Goal: Task Accomplishment & Management: Complete application form

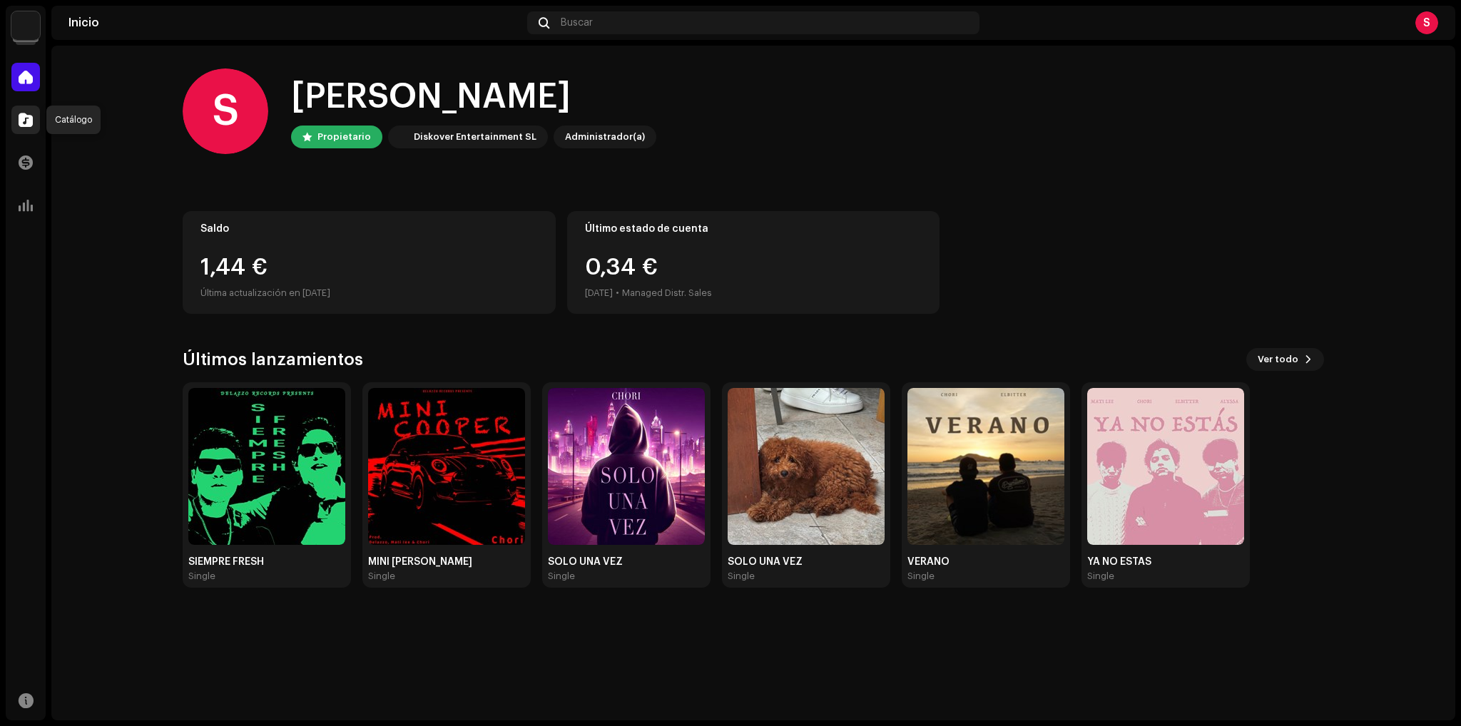
click at [19, 117] on span at bounding box center [26, 119] width 14 height 11
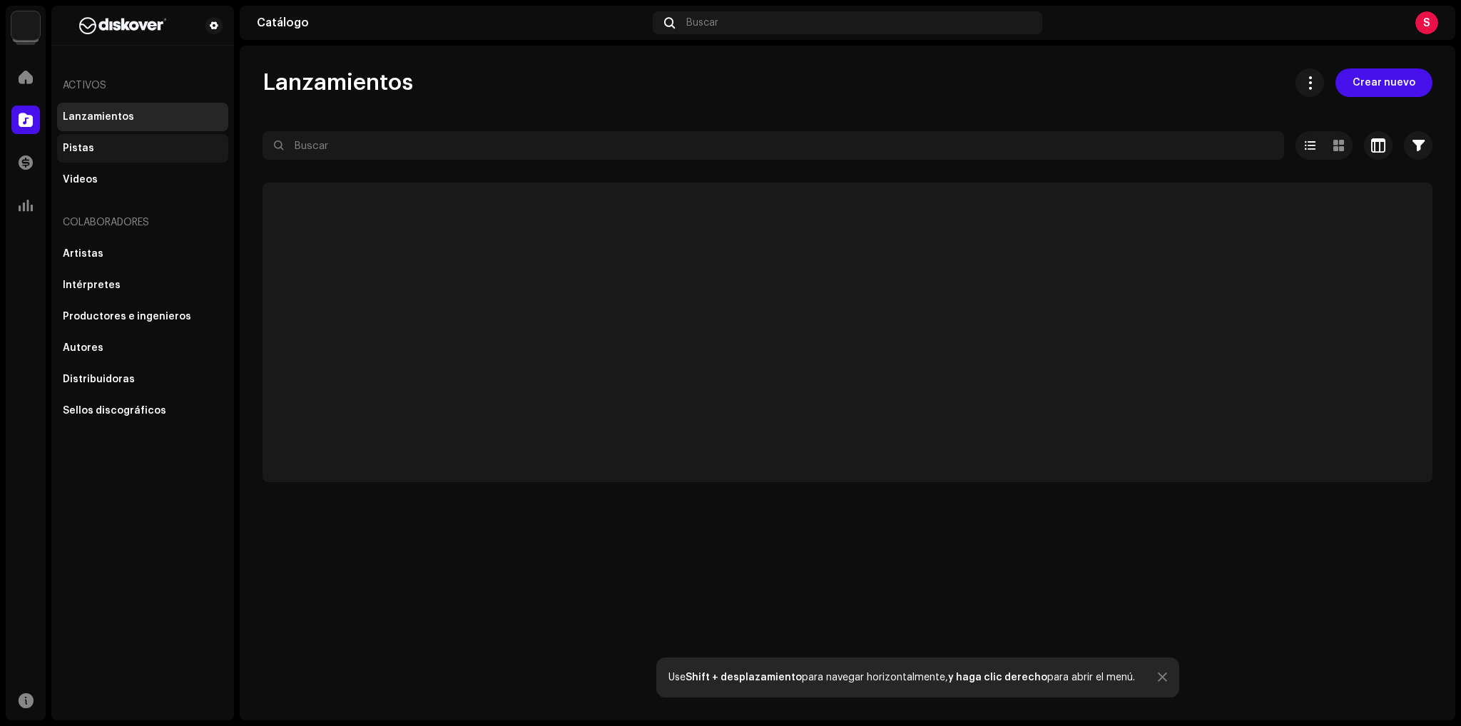
click at [148, 155] on div "Pistas" at bounding box center [142, 148] width 171 height 29
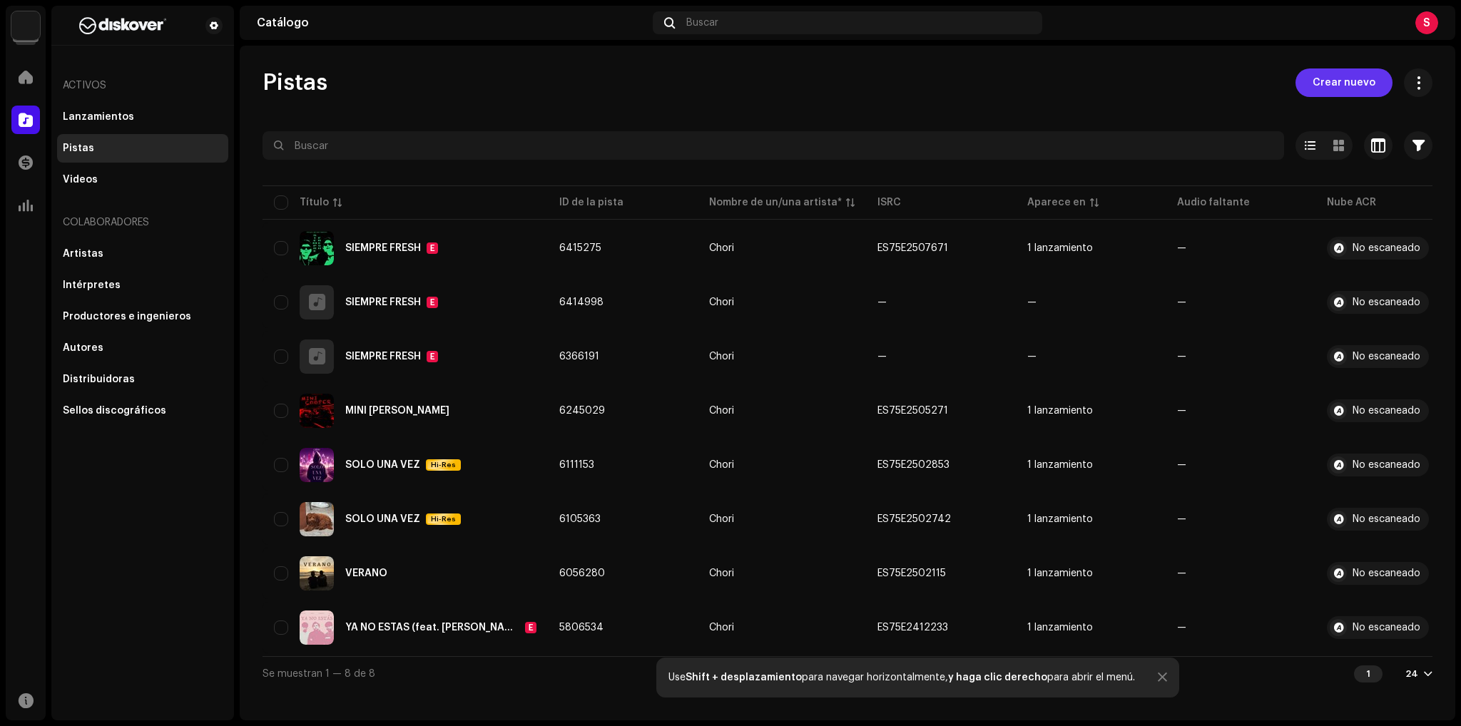
click at [1360, 84] on span "Crear nuevo" at bounding box center [1343, 82] width 63 height 29
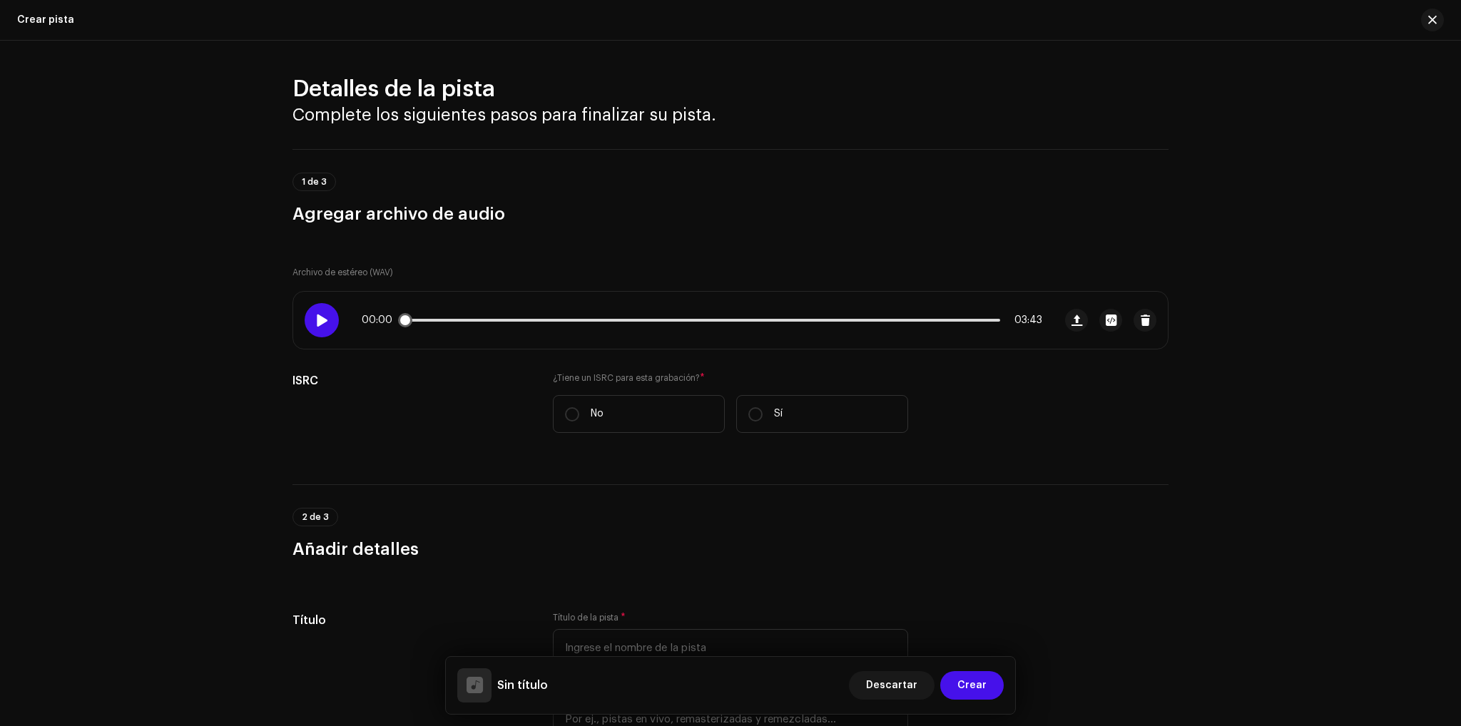
click at [312, 327] on div at bounding box center [322, 320] width 34 height 34
drag, startPoint x: 411, startPoint y: 324, endPoint x: 352, endPoint y: 325, distance: 59.2
click at [353, 325] on div "00:04 03:43" at bounding box center [673, 320] width 760 height 57
drag, startPoint x: 408, startPoint y: 322, endPoint x: 367, endPoint y: 321, distance: 41.4
click at [367, 321] on div "00:00 03:43" at bounding box center [702, 320] width 680 height 11
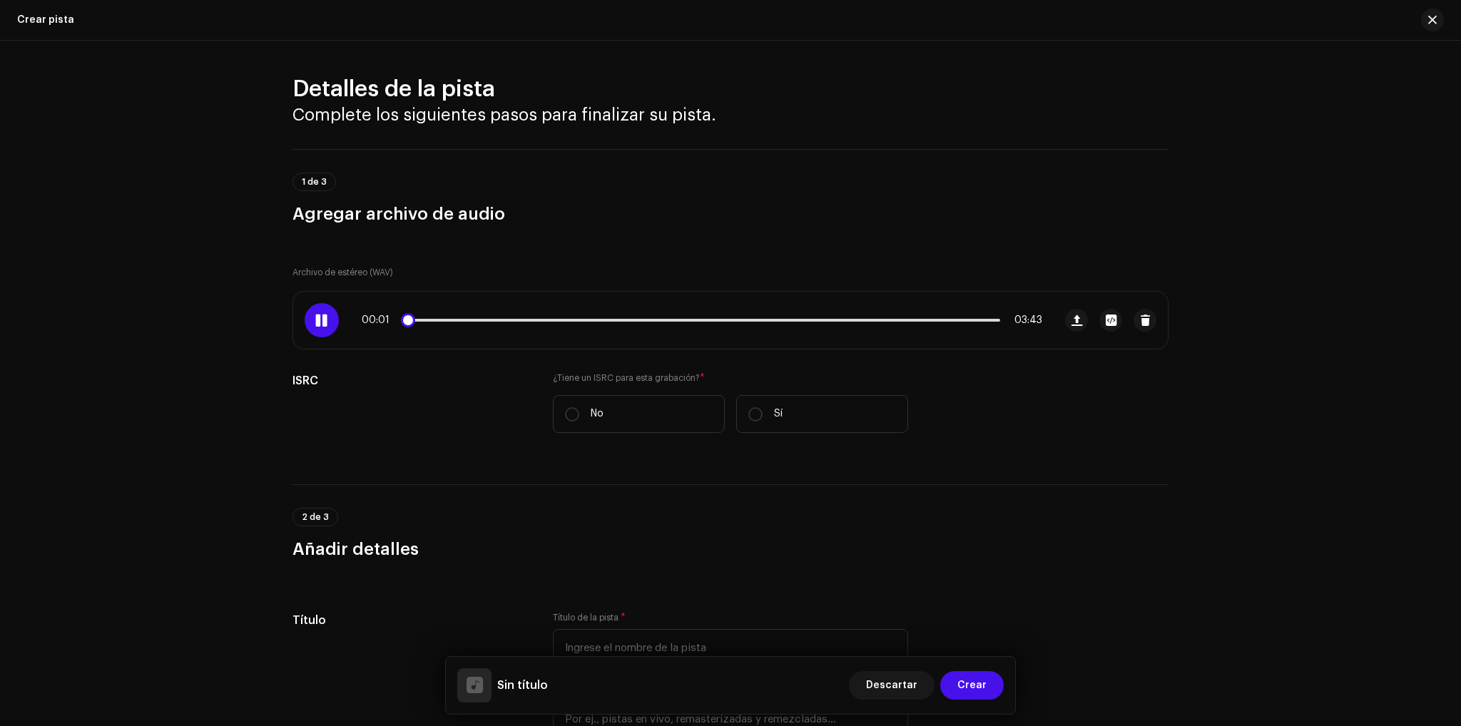
click at [317, 323] on span at bounding box center [321, 320] width 12 height 11
click at [319, 320] on span at bounding box center [321, 320] width 12 height 11
drag, startPoint x: 297, startPoint y: 326, endPoint x: 268, endPoint y: 322, distance: 28.8
drag, startPoint x: 410, startPoint y: 318, endPoint x: 369, endPoint y: 317, distance: 40.7
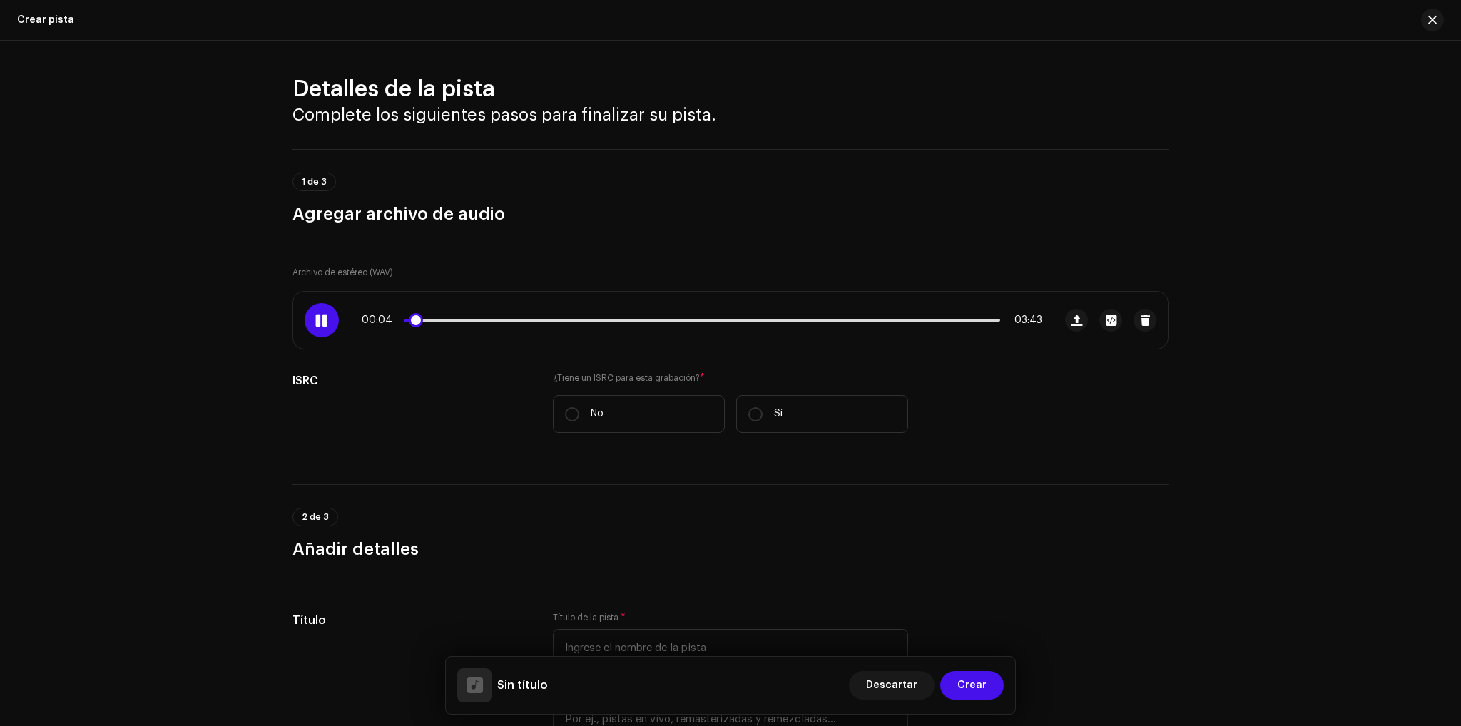
click at [371, 317] on div "00:04 03:43" at bounding box center [702, 320] width 680 height 11
click at [317, 323] on span at bounding box center [321, 320] width 12 height 11
click at [317, 320] on span at bounding box center [321, 320] width 12 height 11
drag, startPoint x: 423, startPoint y: 326, endPoint x: 301, endPoint y: 312, distance: 122.7
click at [357, 317] on div "00:09 03:43" at bounding box center [673, 320] width 760 height 57
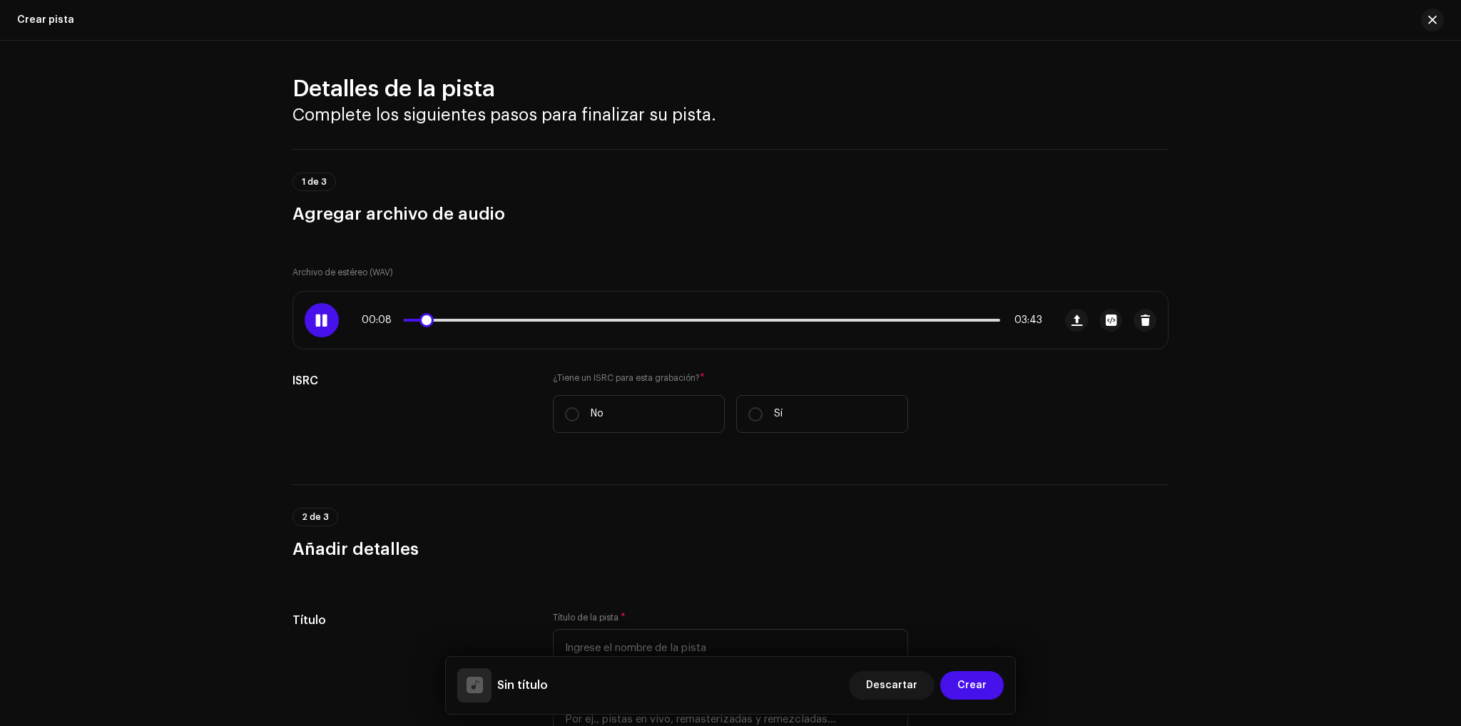
click at [315, 312] on div at bounding box center [322, 320] width 34 height 34
drag, startPoint x: 382, startPoint y: 327, endPoint x: 327, endPoint y: 363, distance: 65.5
click at [354, 332] on div "00:01 03:43" at bounding box center [673, 320] width 760 height 57
drag, startPoint x: 322, startPoint y: 330, endPoint x: 314, endPoint y: 339, distance: 12.6
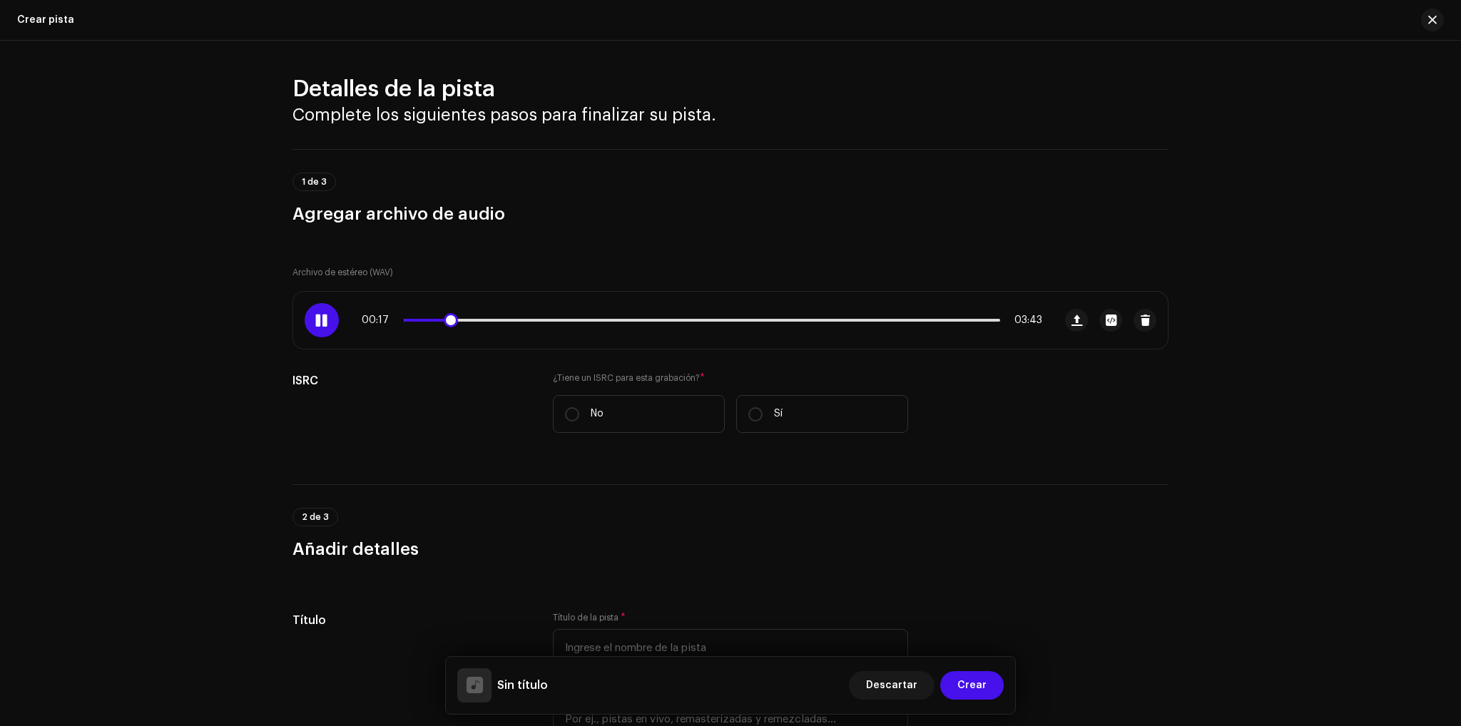
click at [322, 330] on div at bounding box center [322, 320] width 34 height 34
click at [317, 305] on div at bounding box center [322, 320] width 34 height 34
click at [484, 329] on div "00:21 03:43" at bounding box center [673, 320] width 760 height 57
click at [496, 322] on div "00:21 03:43" at bounding box center [702, 320] width 680 height 11
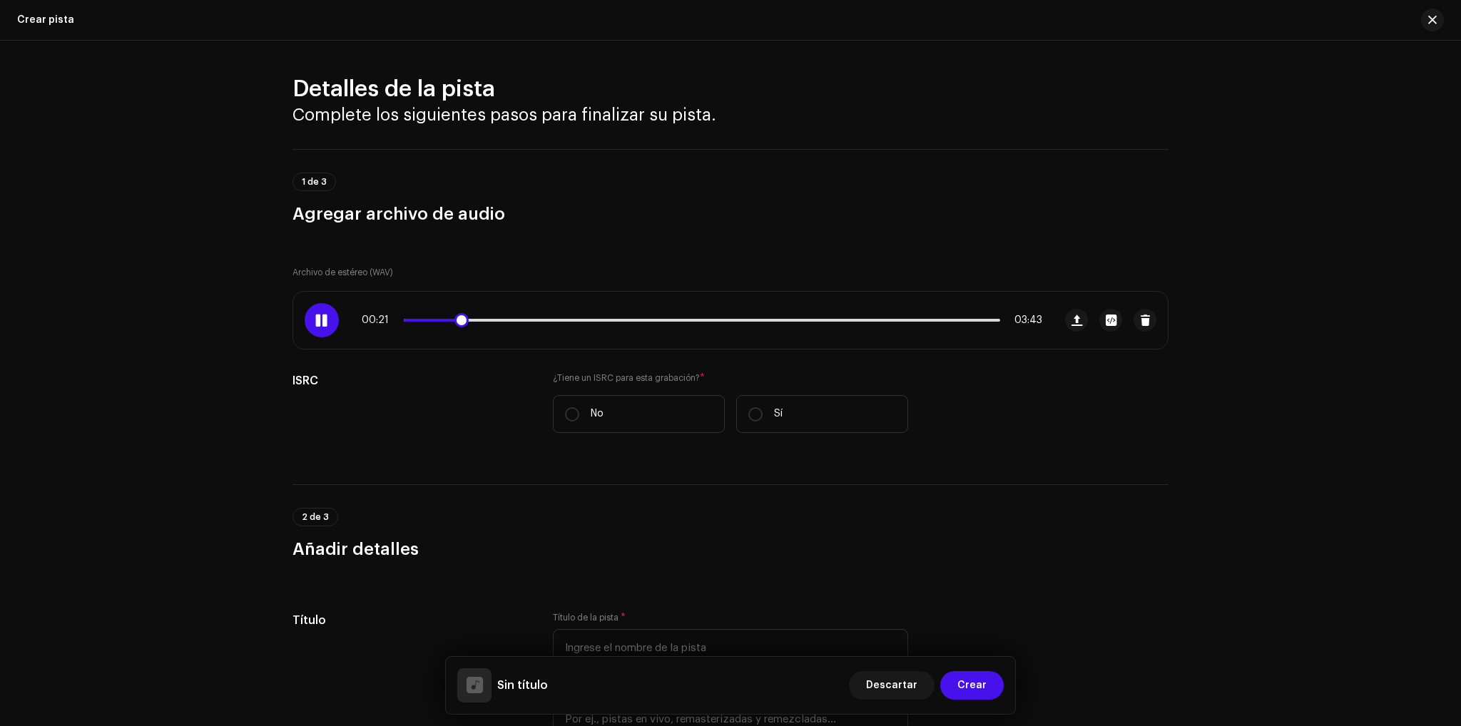
click at [502, 322] on div "00:21 03:43" at bounding box center [702, 320] width 680 height 11
click at [508, 316] on div "00:22 03:43" at bounding box center [702, 320] width 680 height 11
click at [486, 323] on div "00:22 03:43" at bounding box center [702, 320] width 680 height 11
click at [489, 319] on p-slider at bounding box center [702, 320] width 596 height 3
click at [484, 319] on p-slider at bounding box center [702, 320] width 596 height 3
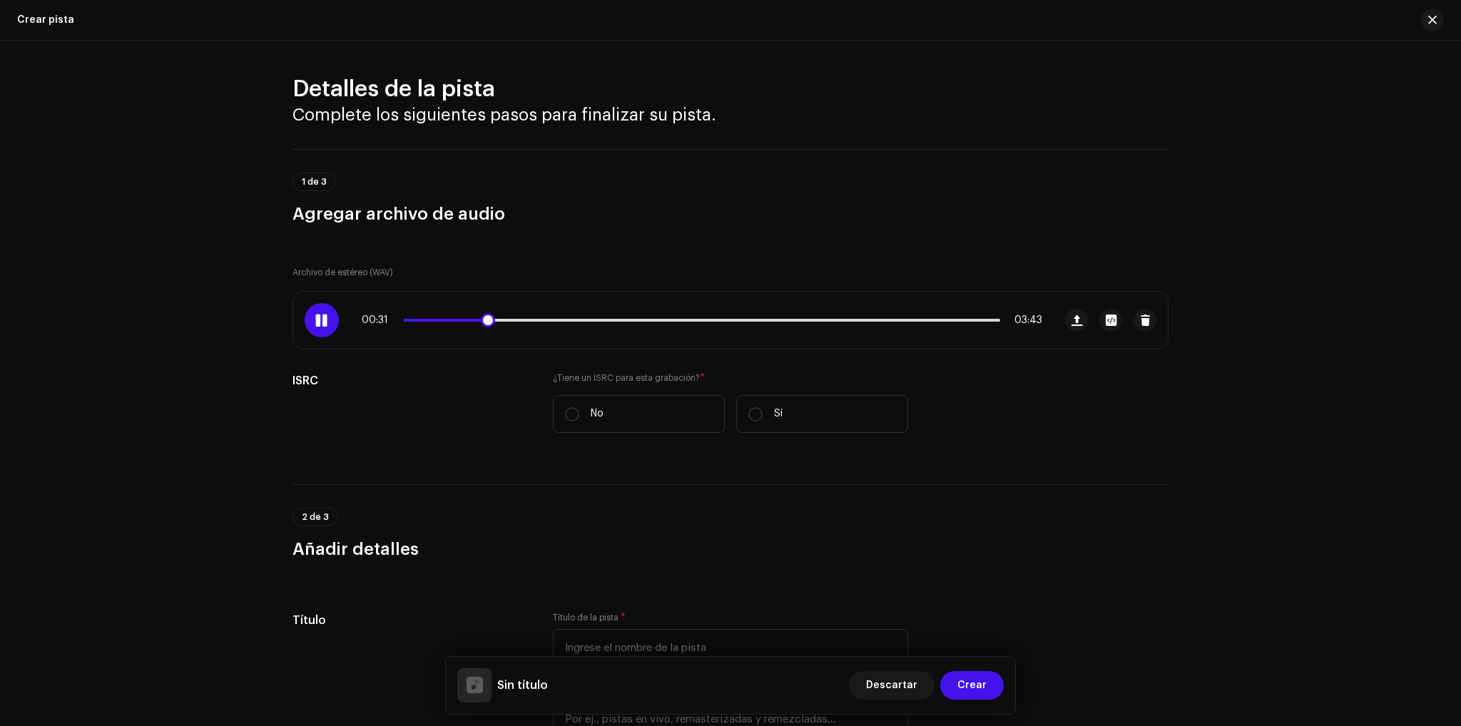
click at [525, 321] on div "00:31 03:43" at bounding box center [702, 320] width 680 height 11
click at [533, 319] on p-slider at bounding box center [702, 320] width 596 height 3
click at [337, 317] on div "01:19 03:43" at bounding box center [673, 320] width 760 height 57
click at [331, 320] on div at bounding box center [322, 320] width 34 height 34
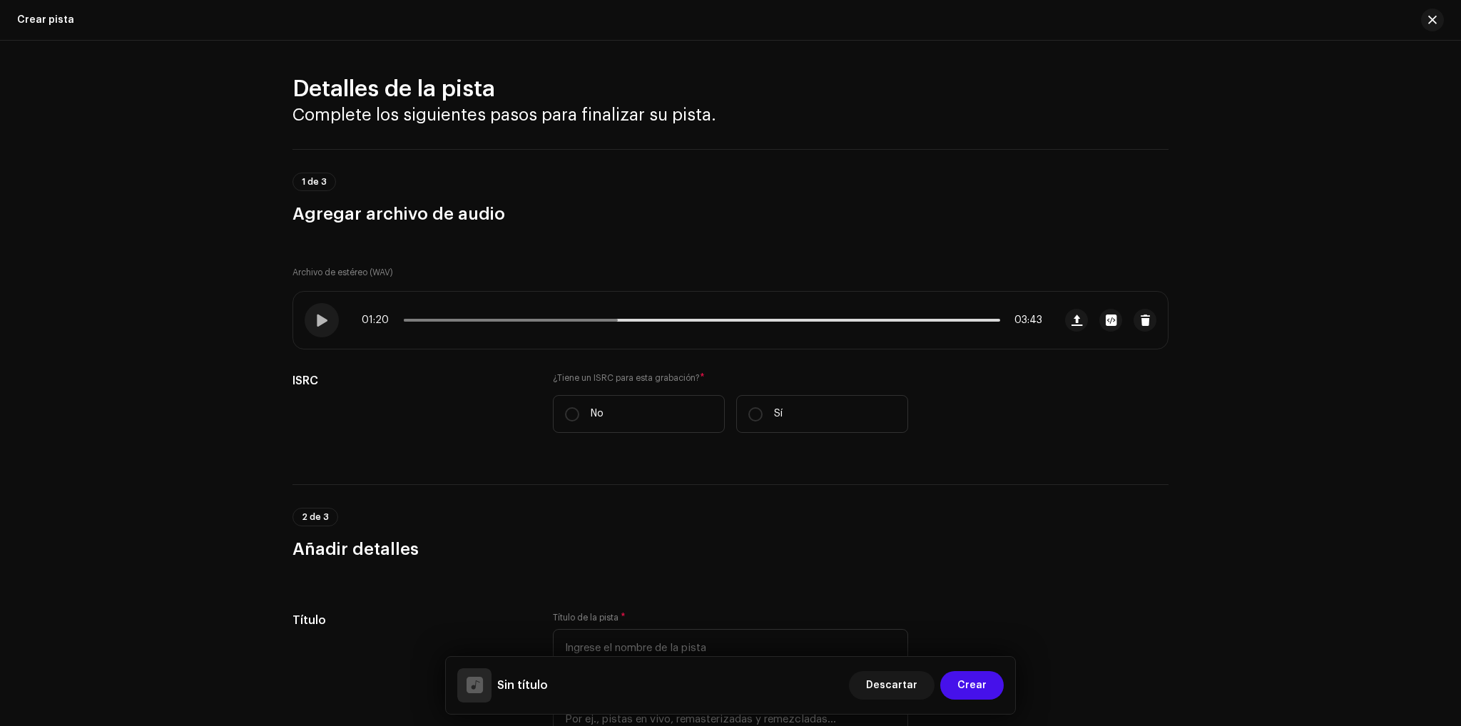
click at [1324, 442] on div "Detalles de la pista Complete los siguientes pasos para finalizar su pista. 1 d…" at bounding box center [730, 383] width 1461 height 685
click at [1141, 325] on span "button" at bounding box center [1145, 320] width 11 height 11
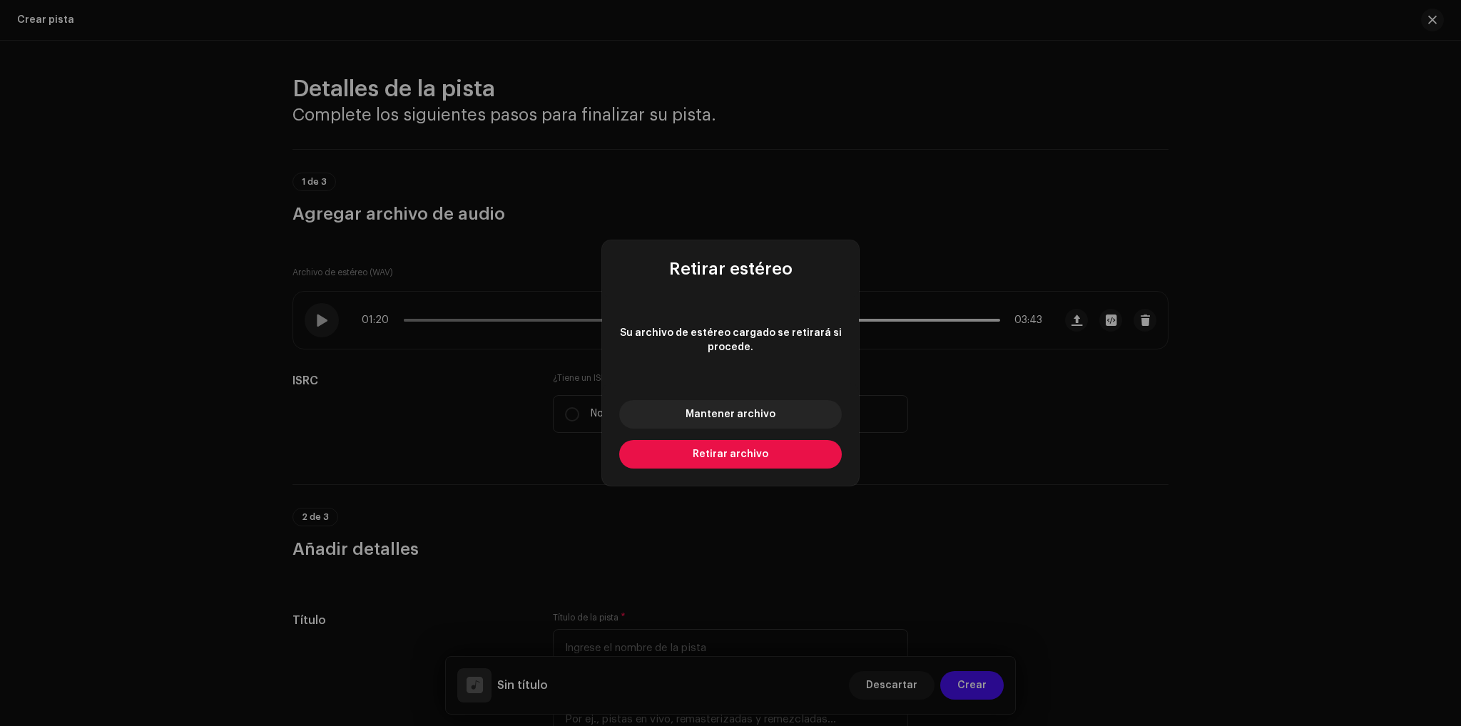
click at [742, 456] on span "Retirar archivo" at bounding box center [731, 454] width 76 height 10
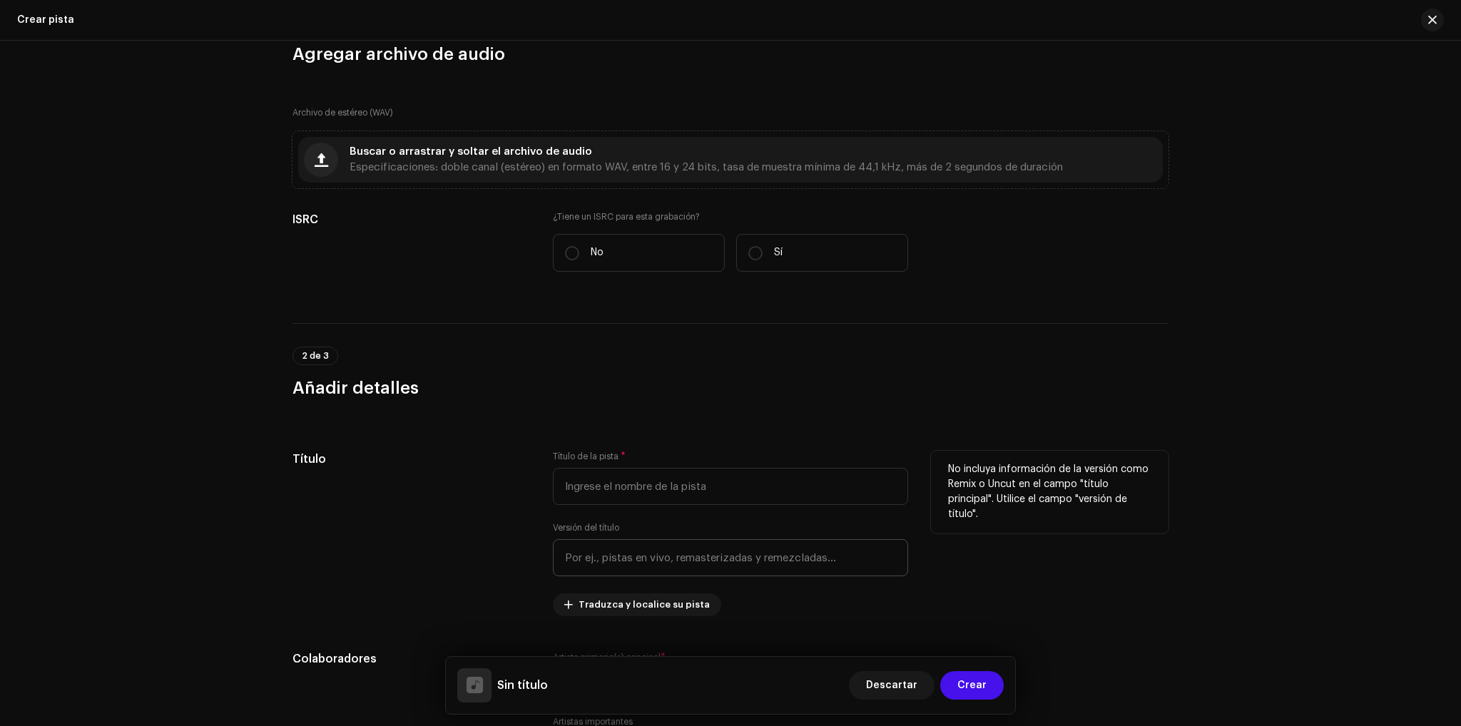
scroll to position [143, 0]
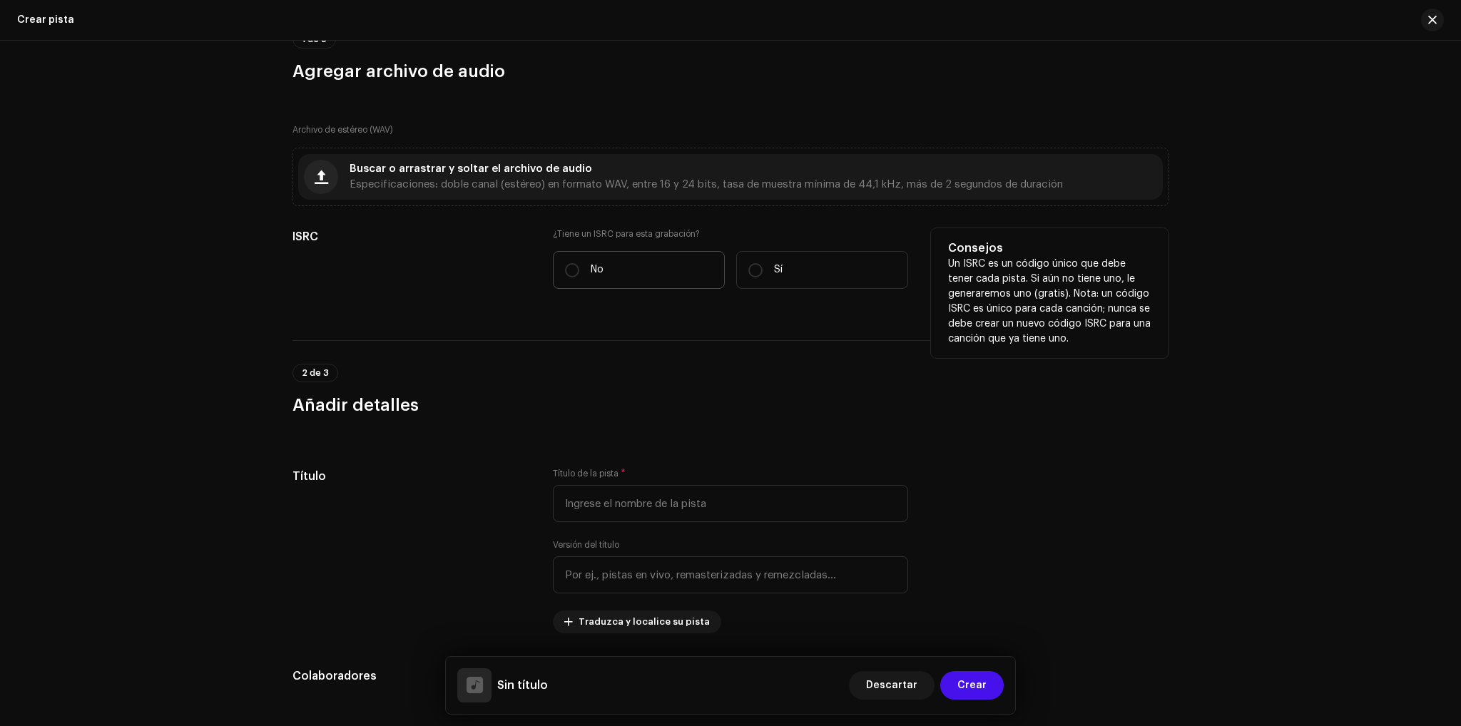
click at [621, 273] on label "No" at bounding box center [639, 270] width 172 height 38
click at [579, 273] on input "No" at bounding box center [572, 270] width 14 height 14
radio input "true"
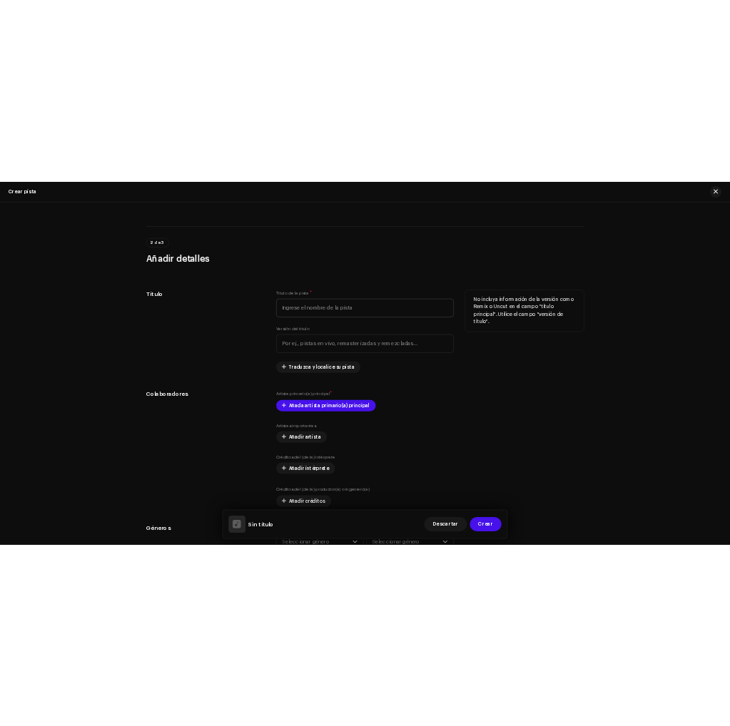
scroll to position [642, 0]
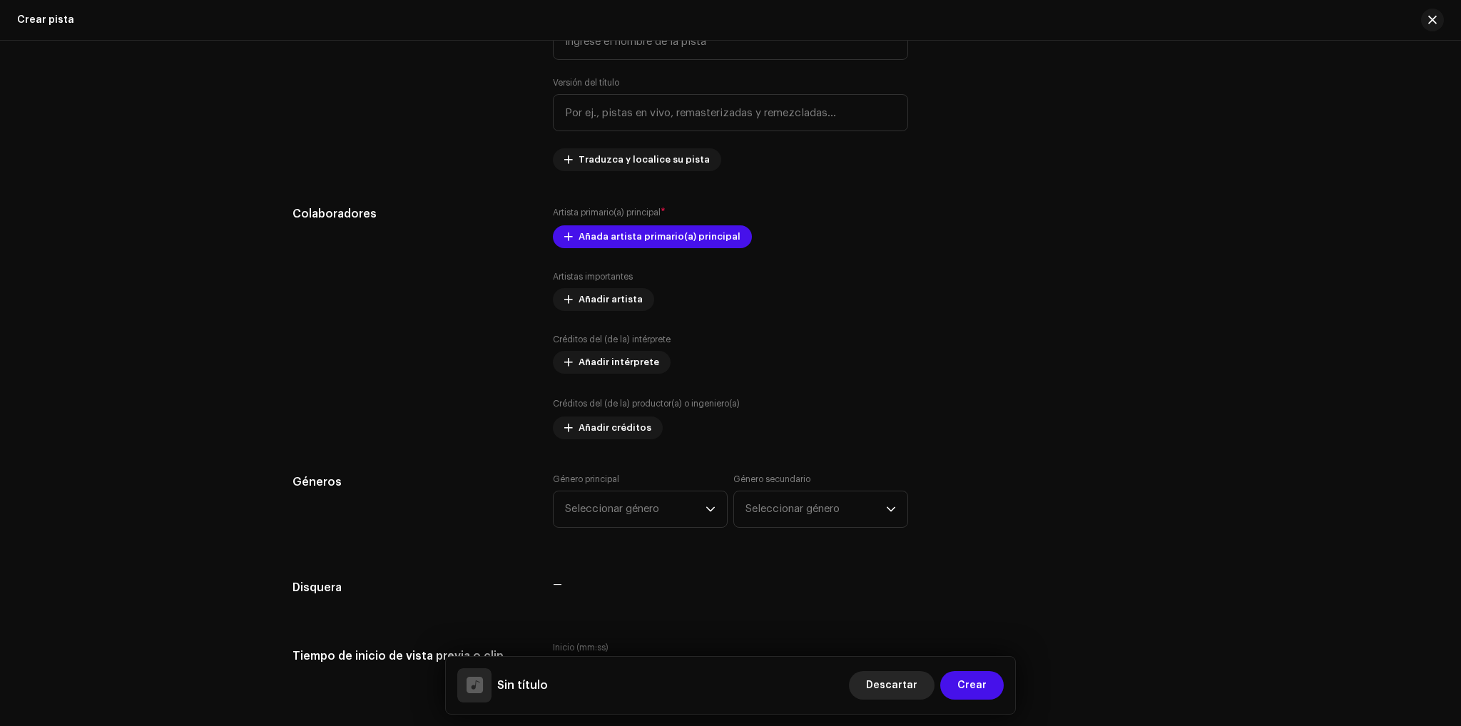
click at [904, 684] on span "Descartar" at bounding box center [891, 685] width 51 height 29
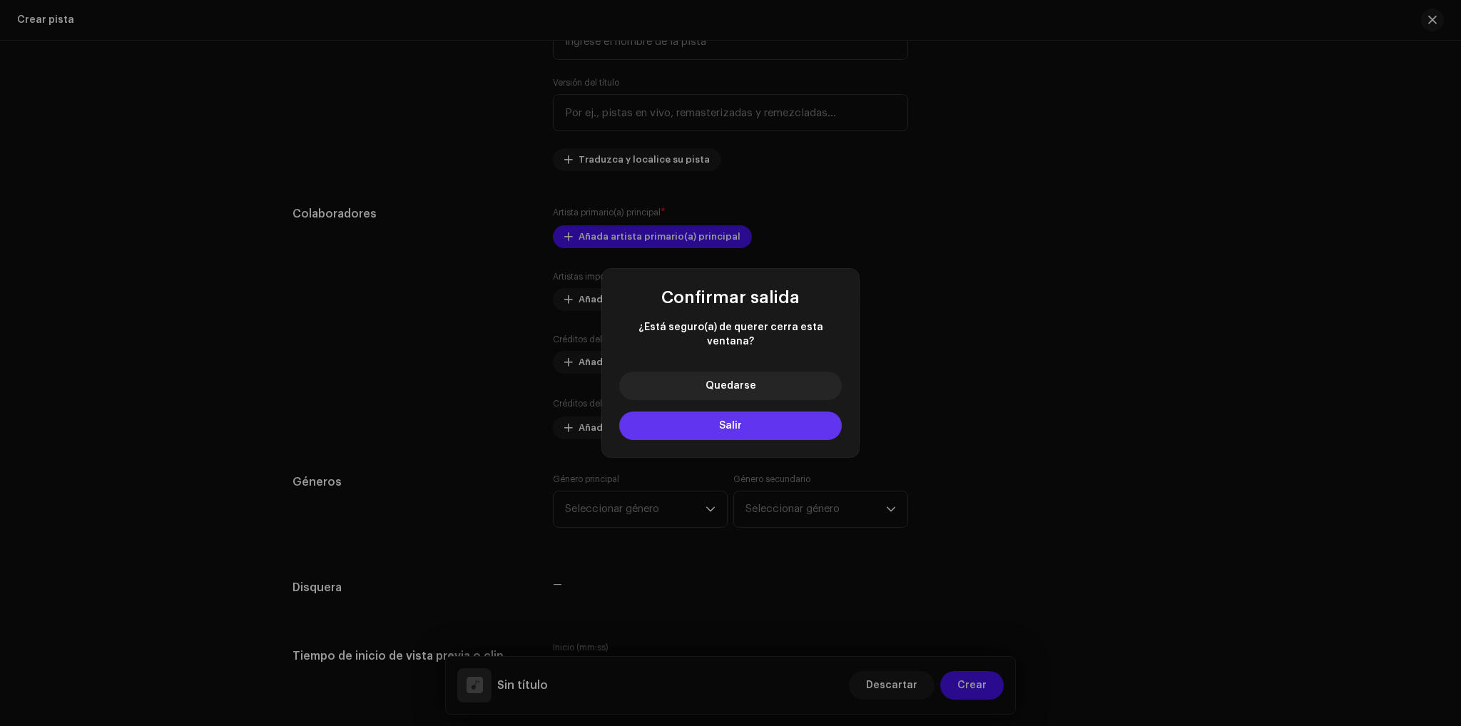
click at [760, 415] on button "Salir" at bounding box center [730, 426] width 223 height 29
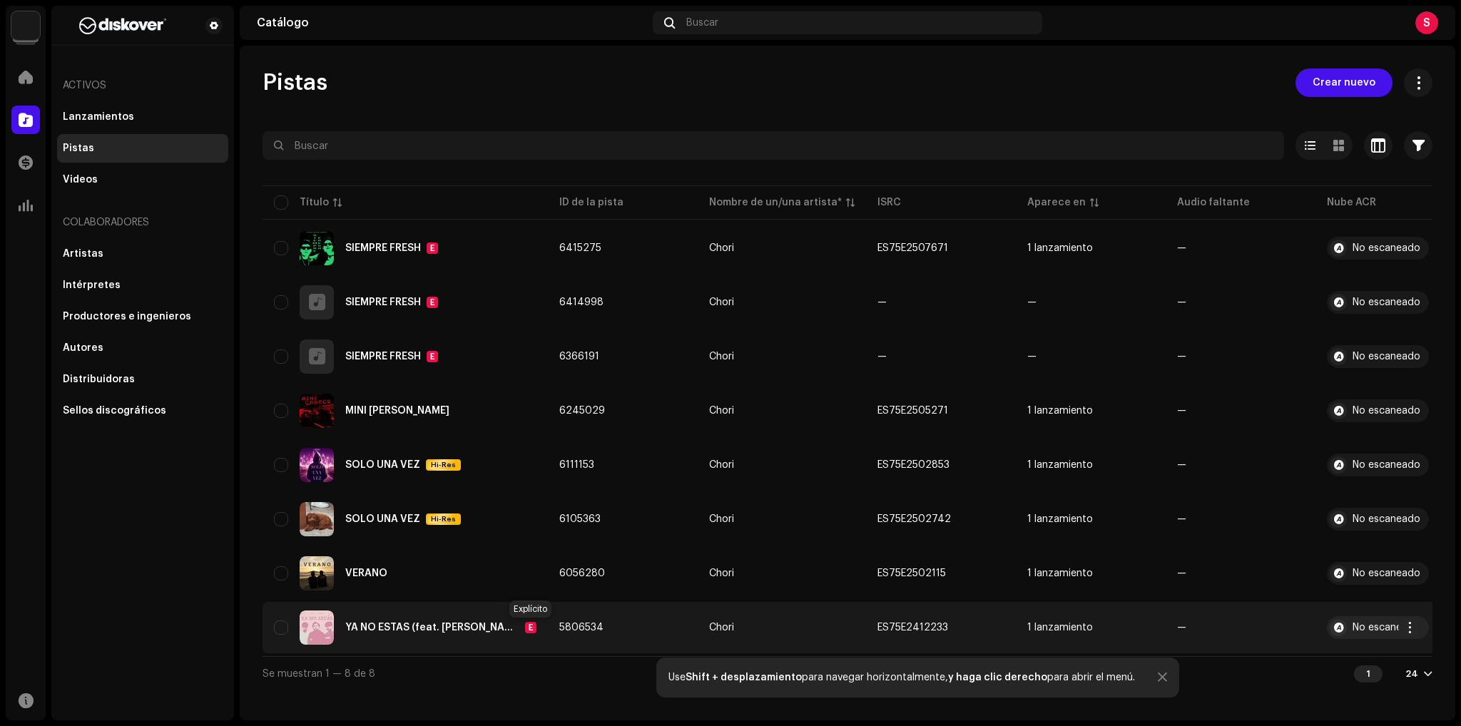
click at [528, 628] on div "E" at bounding box center [530, 627] width 11 height 11
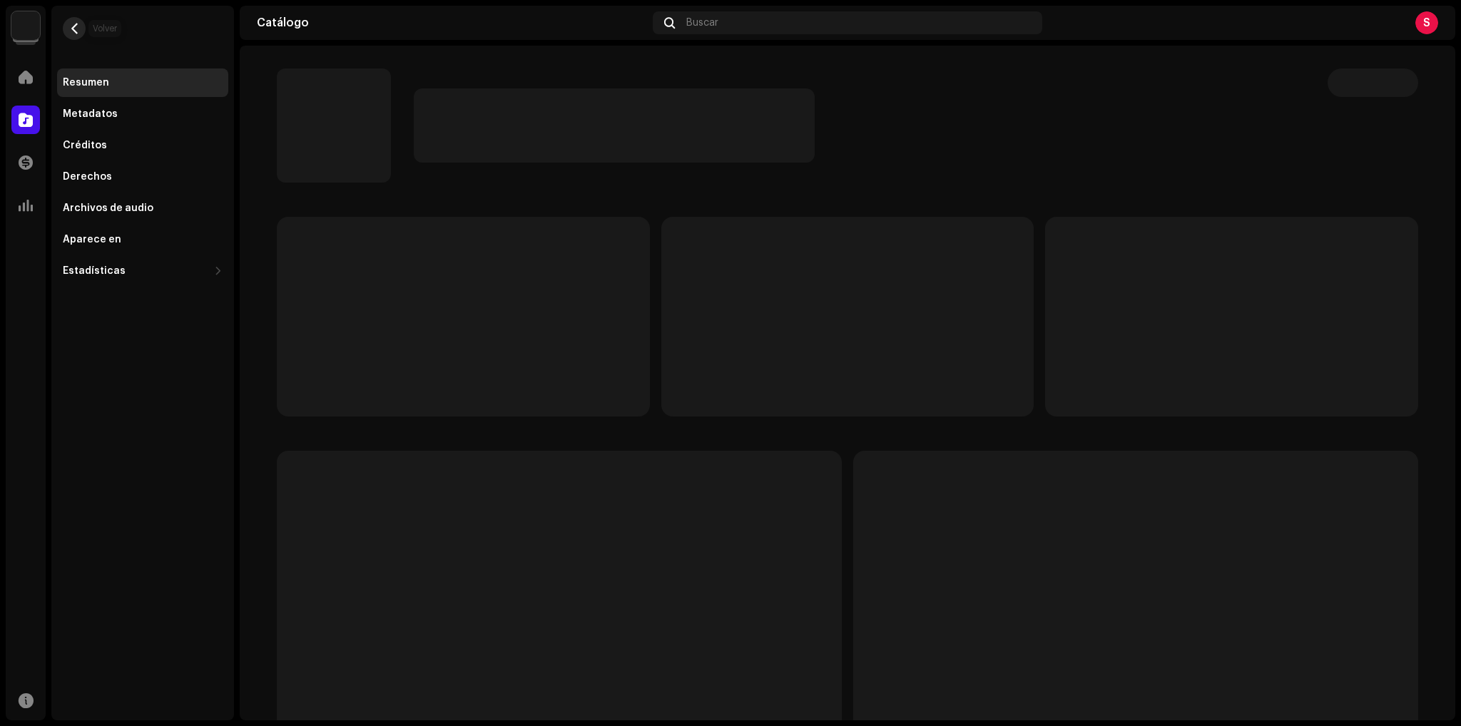
click at [74, 29] on span "button" at bounding box center [74, 28] width 11 height 11
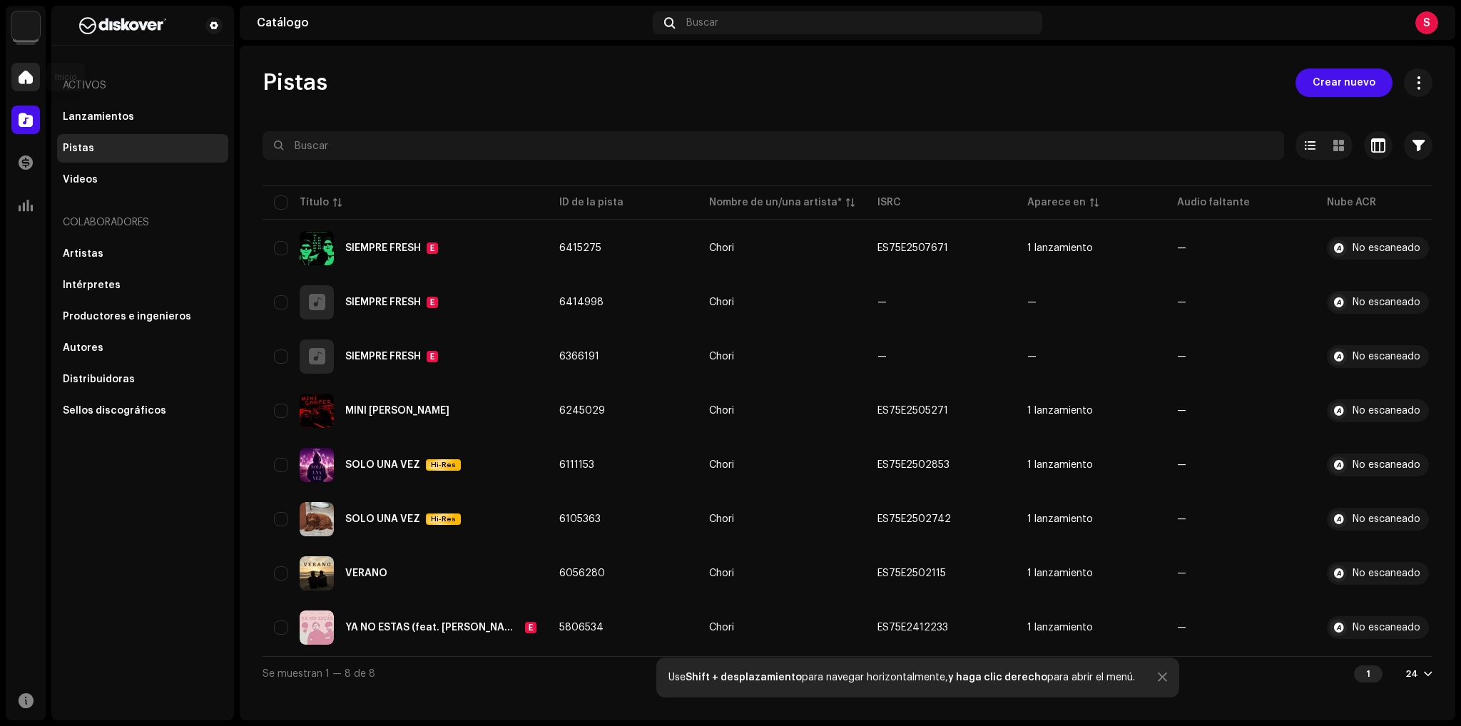
click at [20, 77] on span at bounding box center [26, 76] width 14 height 11
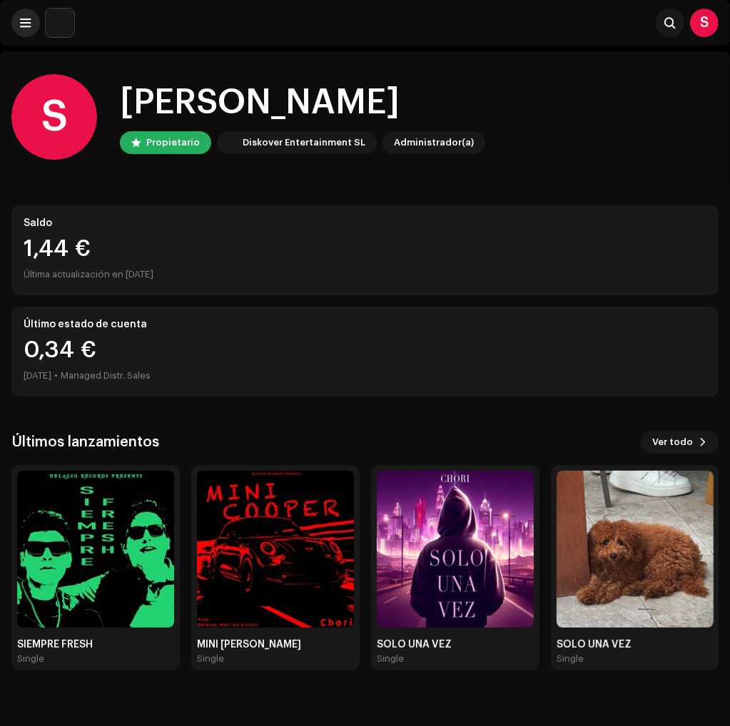
click at [29, 30] on button at bounding box center [25, 23] width 29 height 29
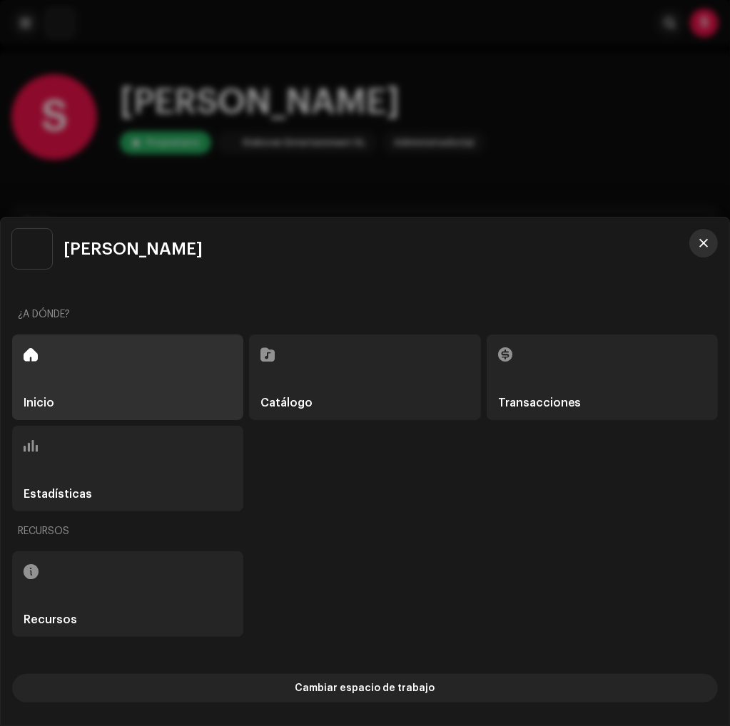
click at [698, 246] on button "button" at bounding box center [703, 243] width 29 height 29
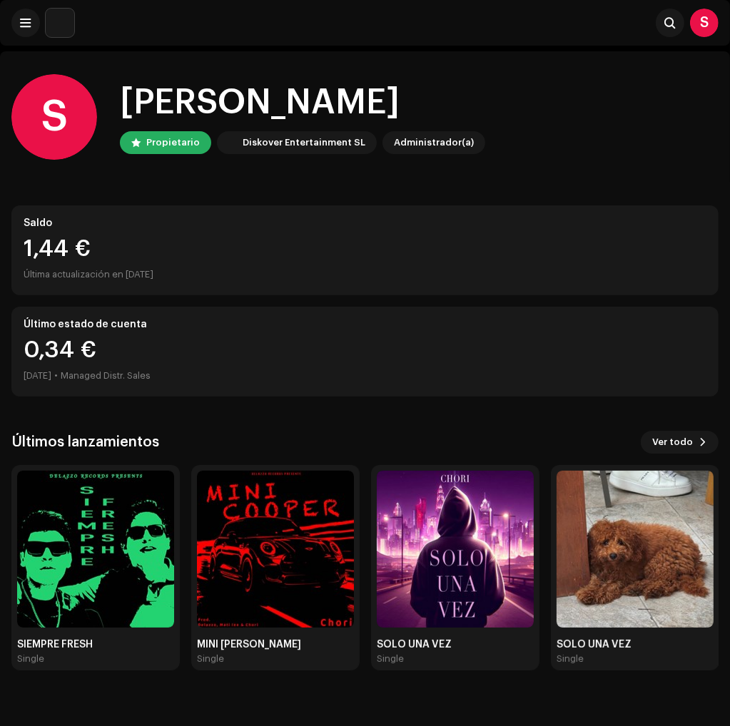
click at [46, 23] on img at bounding box center [60, 23] width 29 height 29
click at [20, 32] on button at bounding box center [25, 23] width 29 height 29
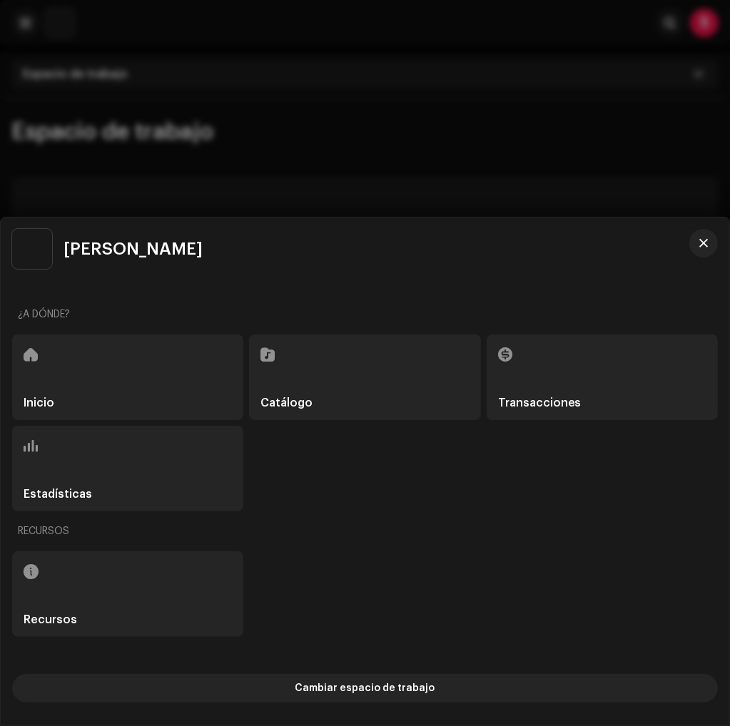
click at [352, 384] on div "Catálogo" at bounding box center [364, 378] width 231 height 86
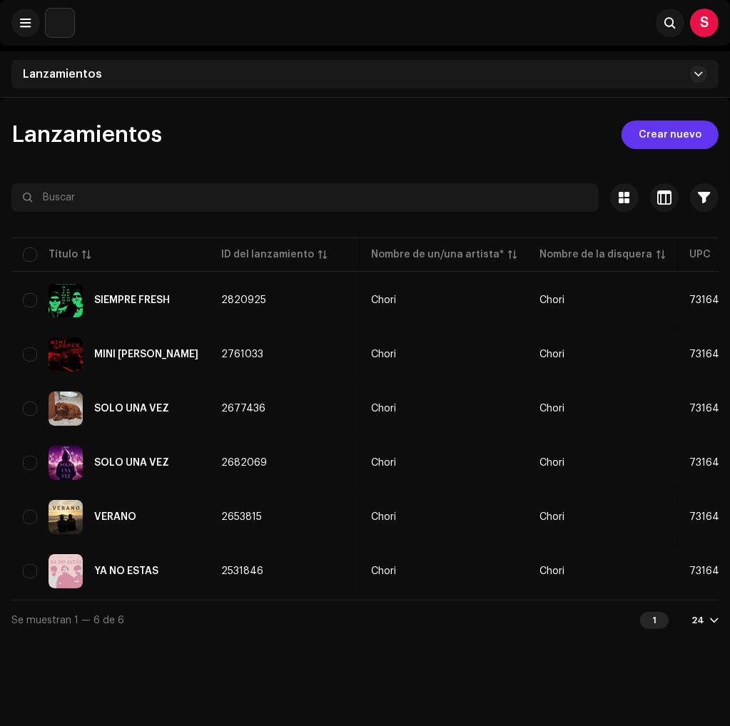
click at [678, 131] on span "Crear nuevo" at bounding box center [669, 135] width 63 height 29
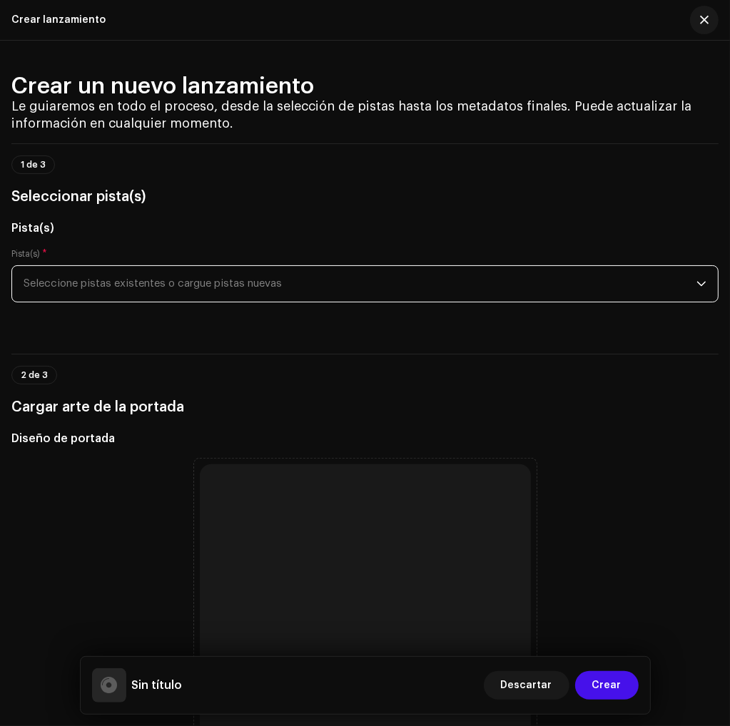
click at [186, 282] on span "Seleccione pistas existentes o cargue pistas nuevas" at bounding box center [360, 284] width 673 height 36
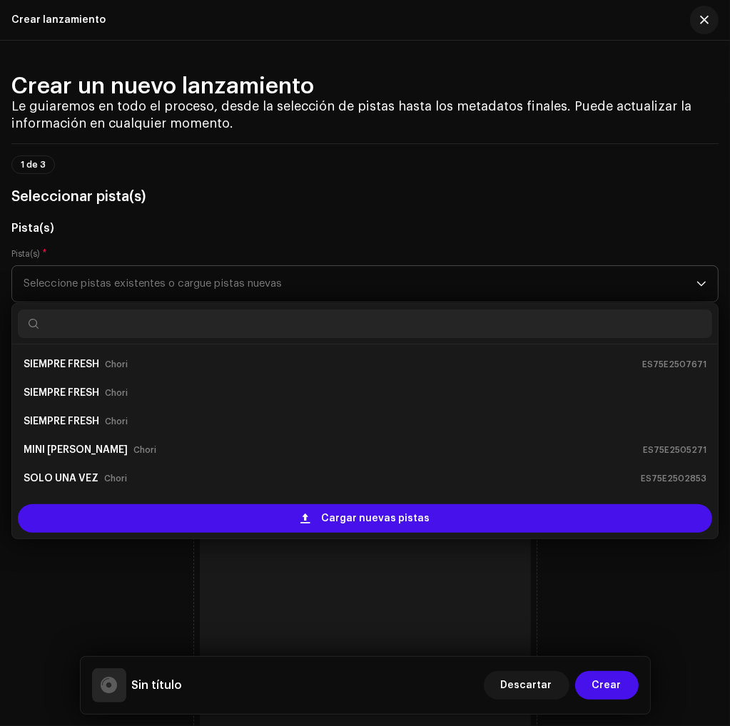
click at [200, 281] on span "Seleccione pistas existentes o cargue pistas nuevas" at bounding box center [360, 284] width 673 height 36
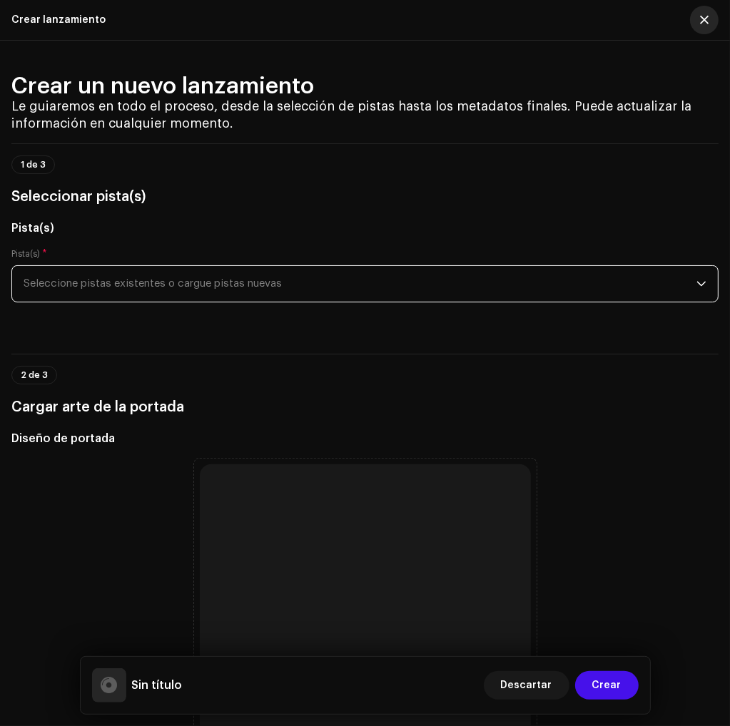
click at [698, 18] on button "button" at bounding box center [704, 20] width 29 height 29
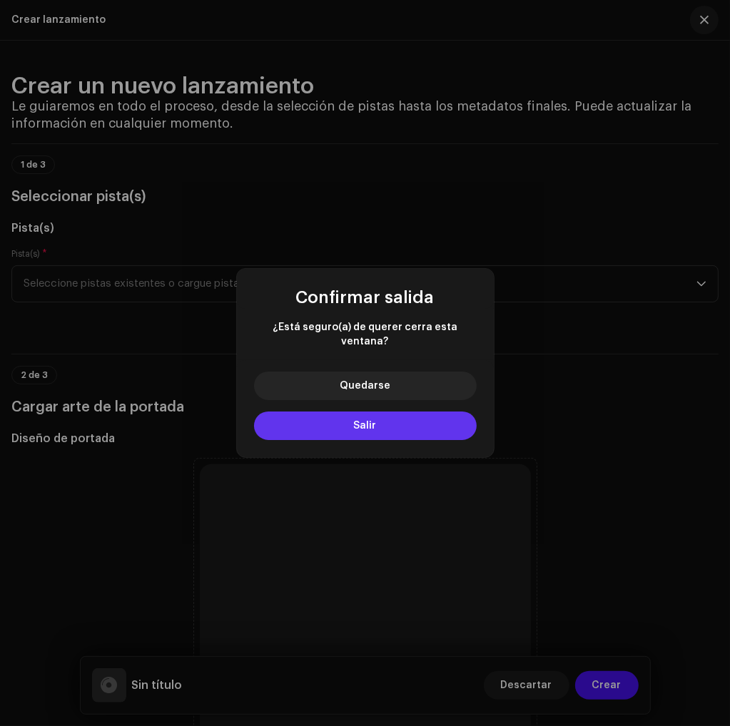
click at [422, 412] on button "Salir" at bounding box center [365, 426] width 223 height 29
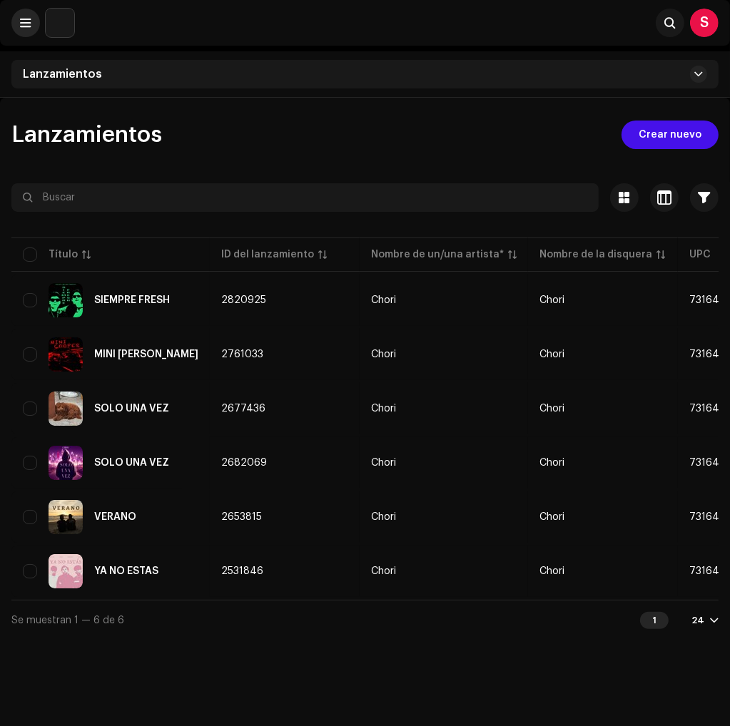
click at [33, 13] on button at bounding box center [25, 23] width 29 height 29
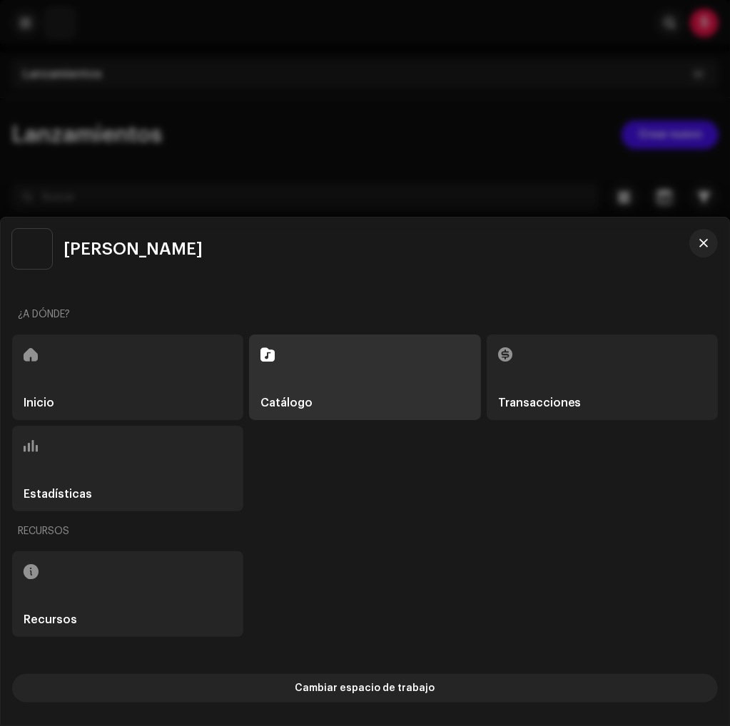
click at [350, 389] on div "Catálogo" at bounding box center [364, 378] width 231 height 86
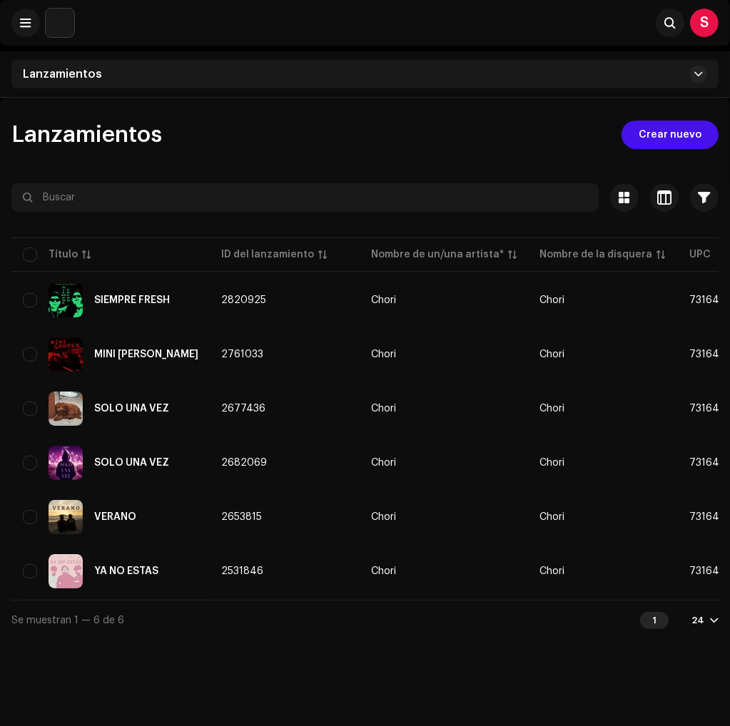
click at [4, 15] on div "Buscar S" at bounding box center [365, 23] width 730 height 46
click at [17, 19] on button at bounding box center [25, 23] width 29 height 29
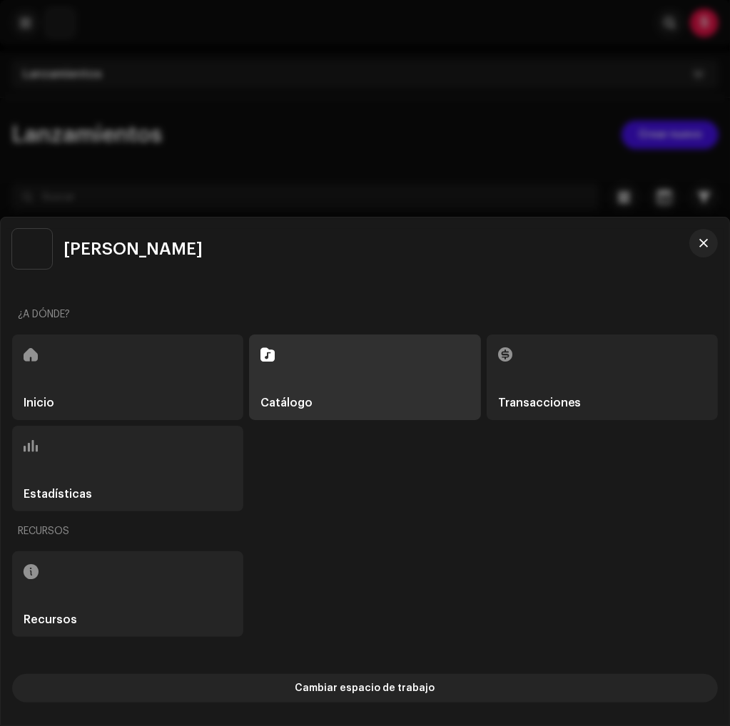
click at [93, 384] on div "Inicio" at bounding box center [127, 378] width 231 height 86
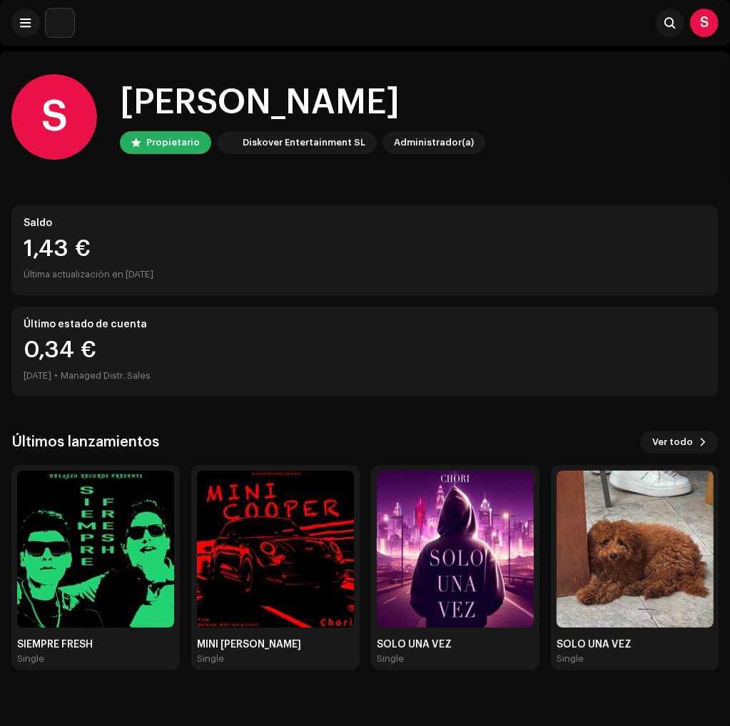
click at [43, 18] on div at bounding box center [42, 23] width 63 height 29
click at [31, 21] on button at bounding box center [25, 23] width 29 height 29
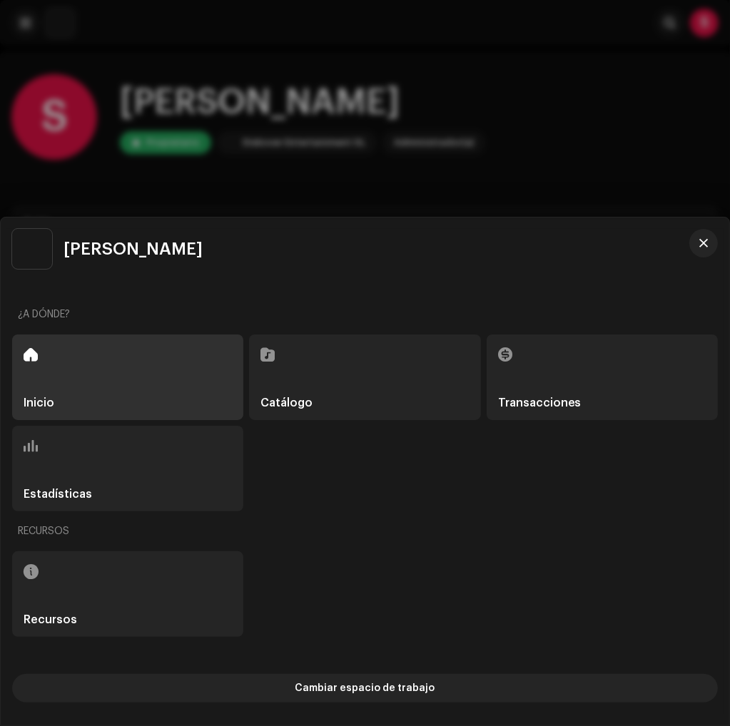
click at [96, 374] on div "Inicio" at bounding box center [127, 378] width 231 height 86
click at [410, 127] on div at bounding box center [365, 363] width 730 height 726
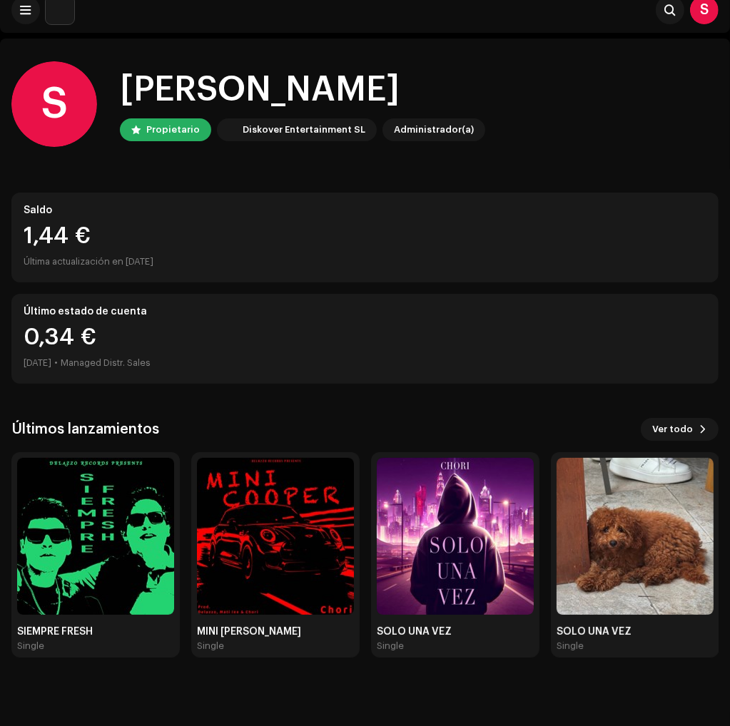
scroll to position [51, 0]
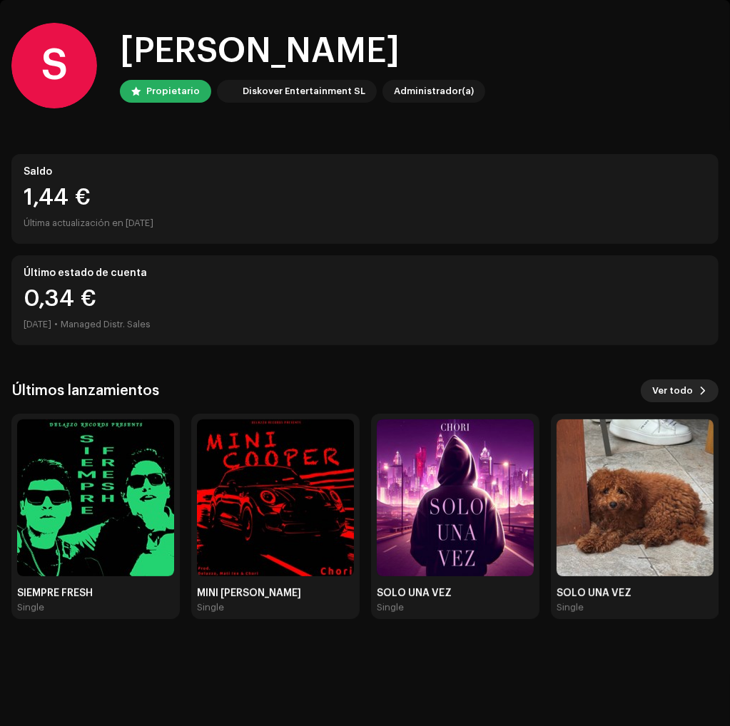
click at [689, 384] on span "Ver todo" at bounding box center [672, 391] width 41 height 29
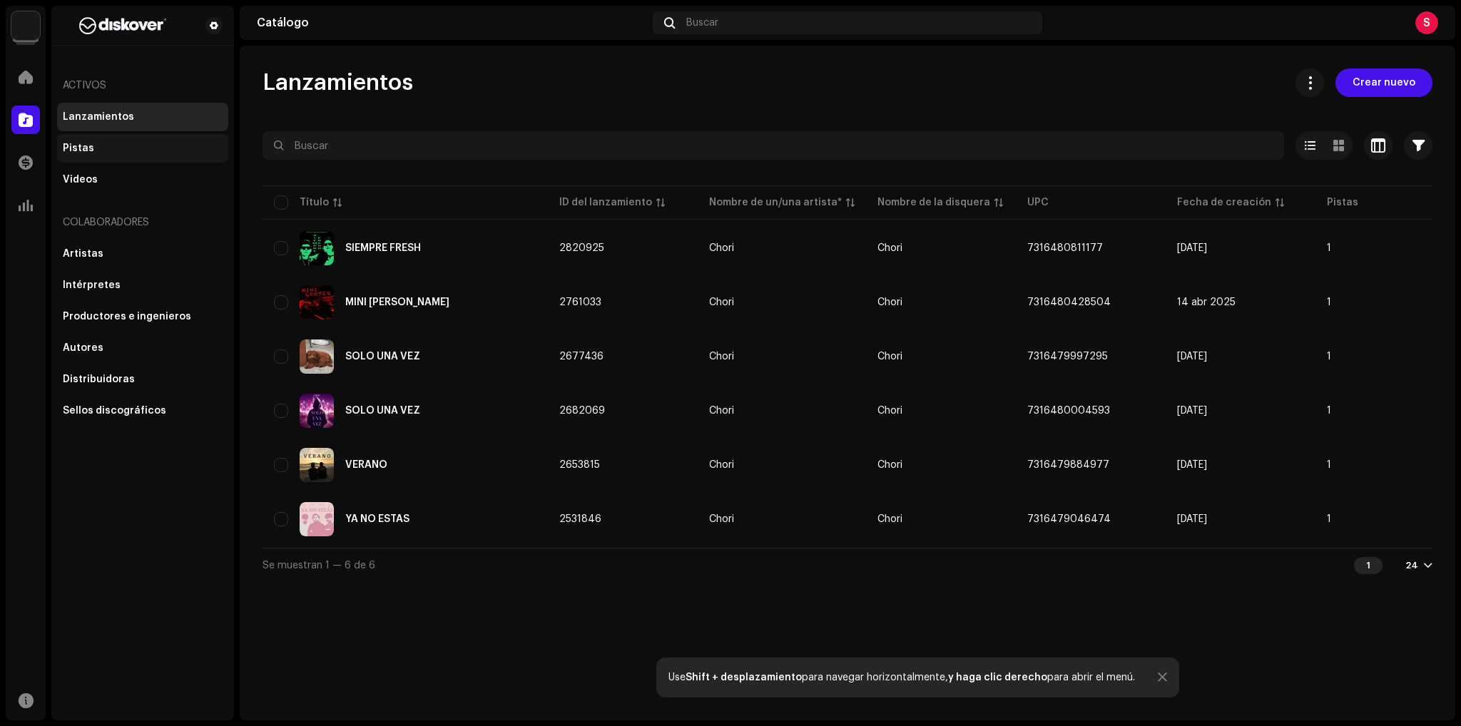
click at [122, 149] on div "Pistas" at bounding box center [143, 148] width 160 height 11
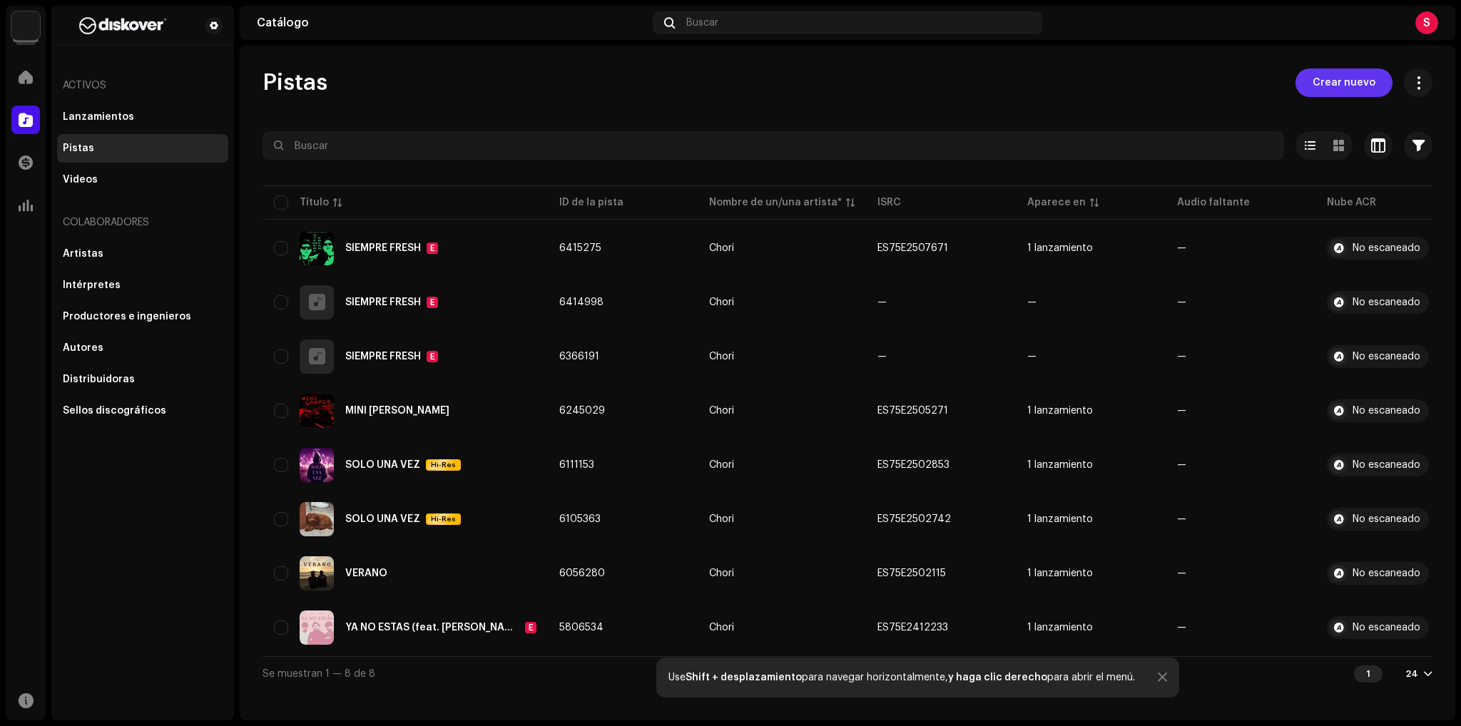
click at [1361, 86] on span "Crear nuevo" at bounding box center [1343, 82] width 63 height 29
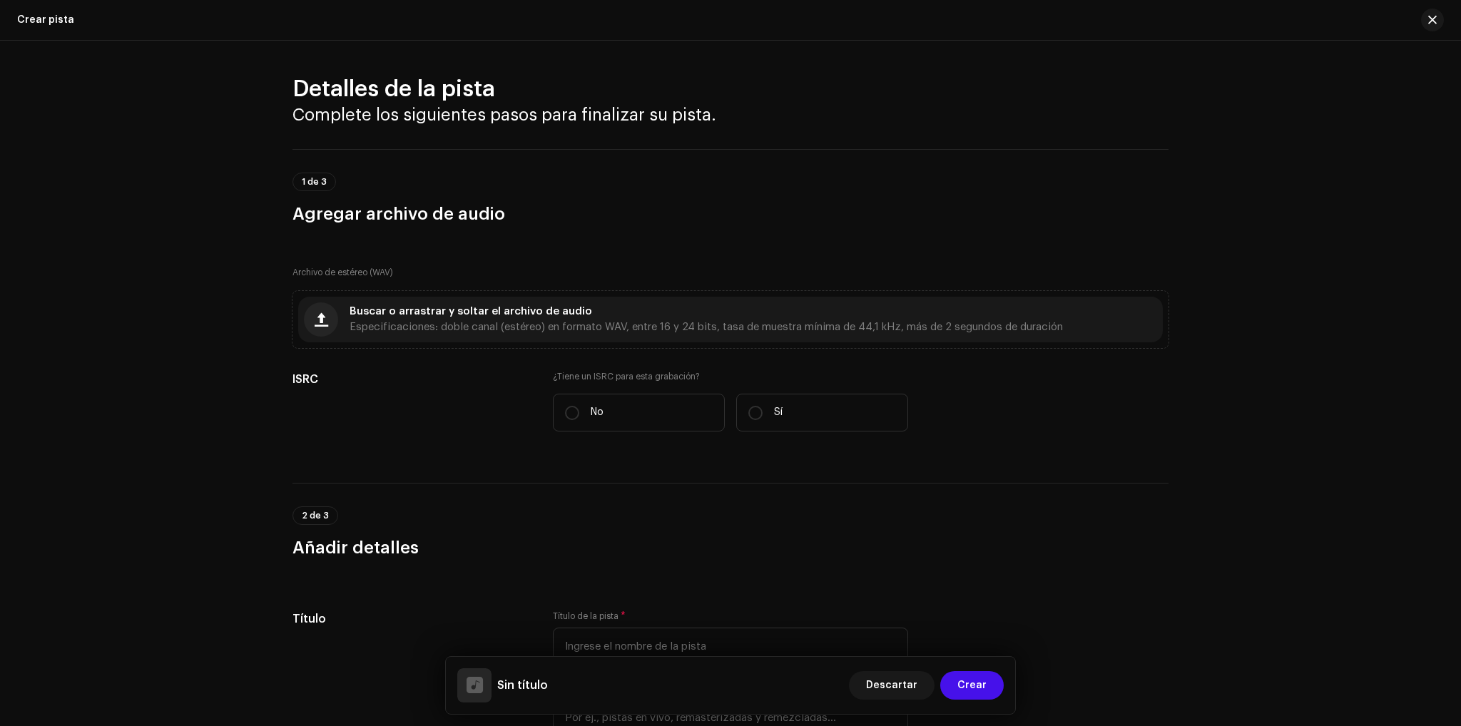
drag, startPoint x: 820, startPoint y: 246, endPoint x: 791, endPoint y: 252, distance: 29.8
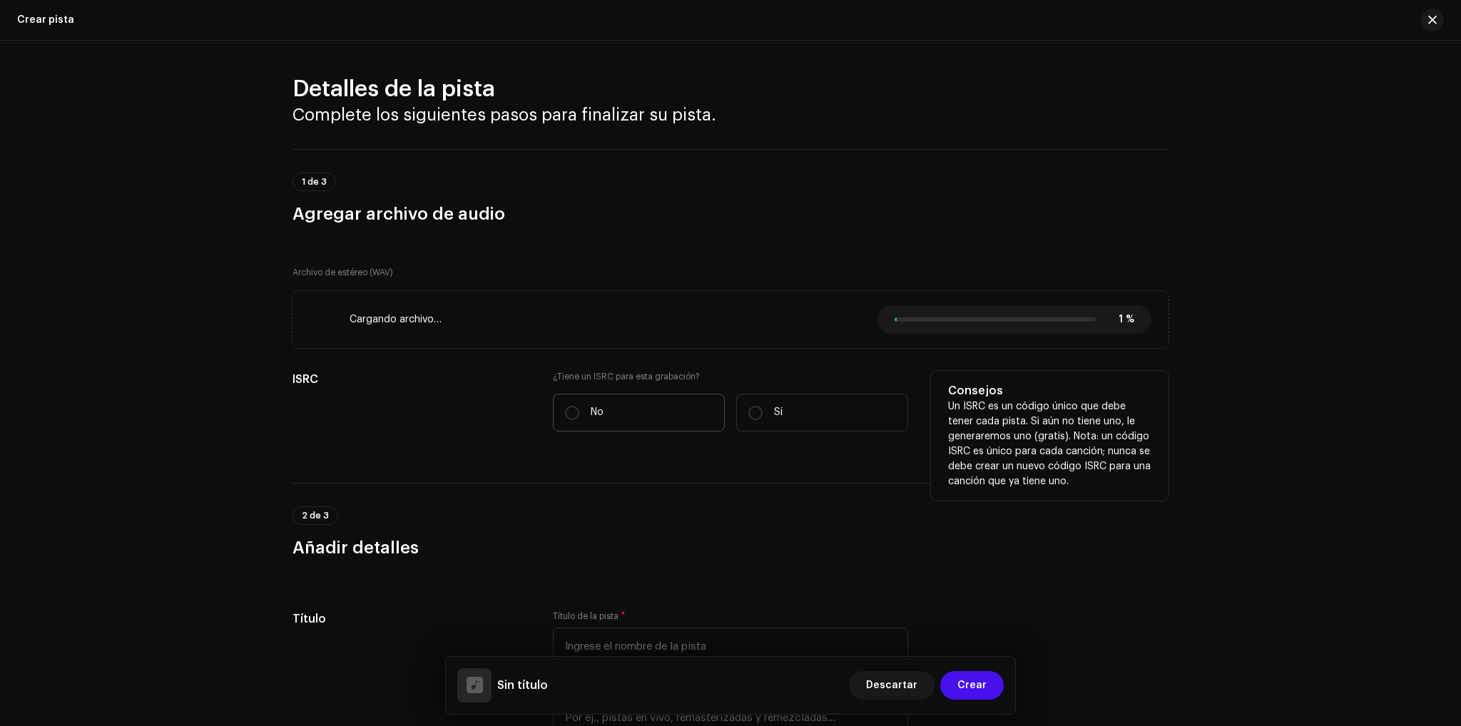
click at [595, 407] on p "No" at bounding box center [597, 412] width 13 height 15
click at [579, 407] on input "No" at bounding box center [572, 413] width 14 height 14
radio input "true"
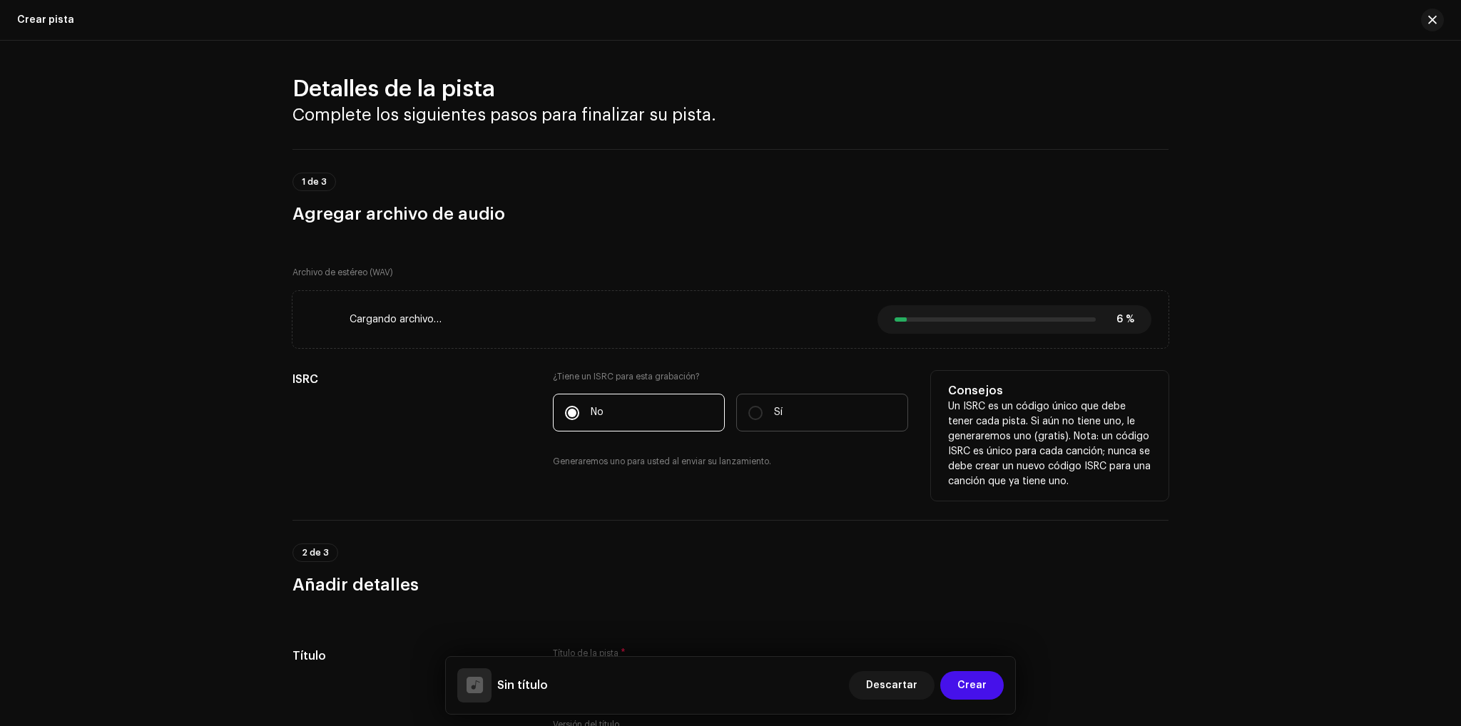
click at [774, 419] on p "Sí" at bounding box center [778, 412] width 9 height 15
click at [762, 419] on input "Sí" at bounding box center [755, 413] width 14 height 14
radio input "true"
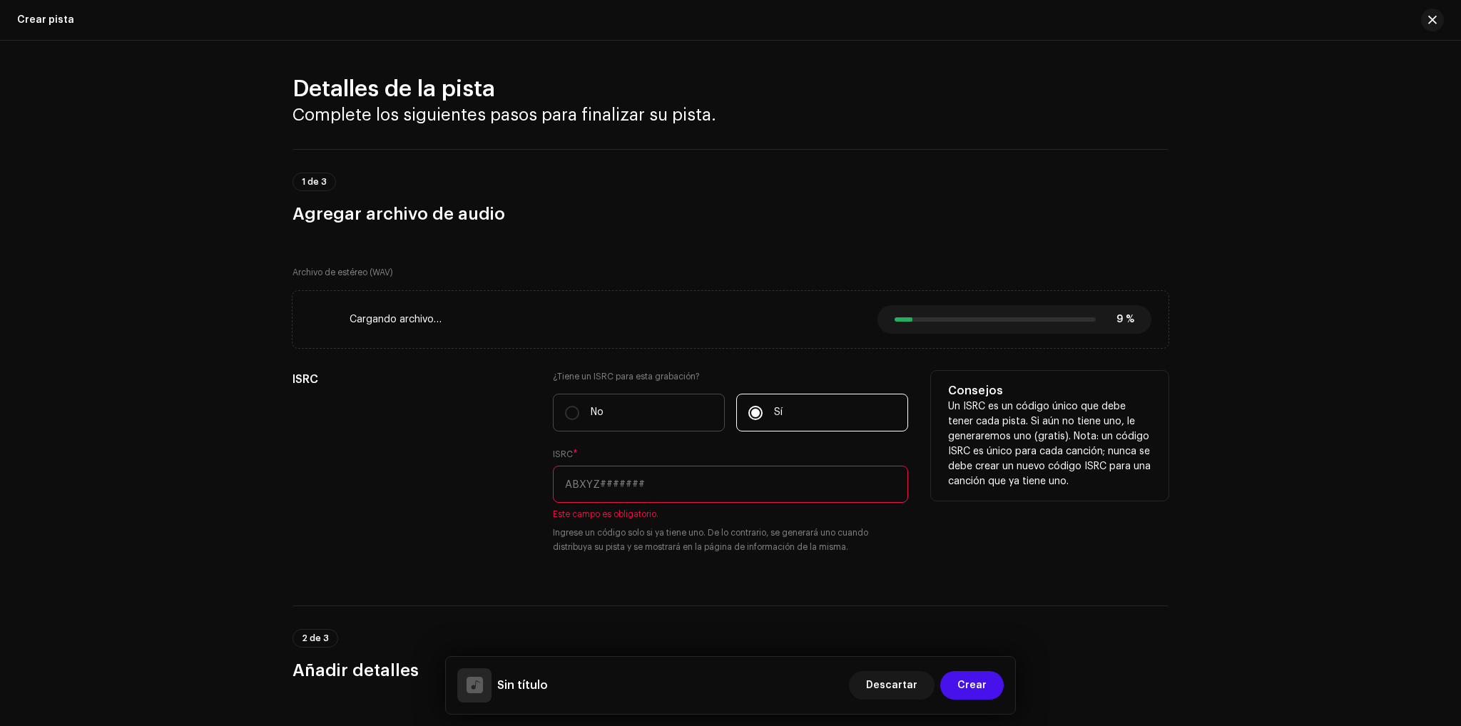
click at [653, 413] on label "No" at bounding box center [639, 413] width 172 height 38
click at [579, 413] on input "No" at bounding box center [572, 413] width 14 height 14
radio input "true"
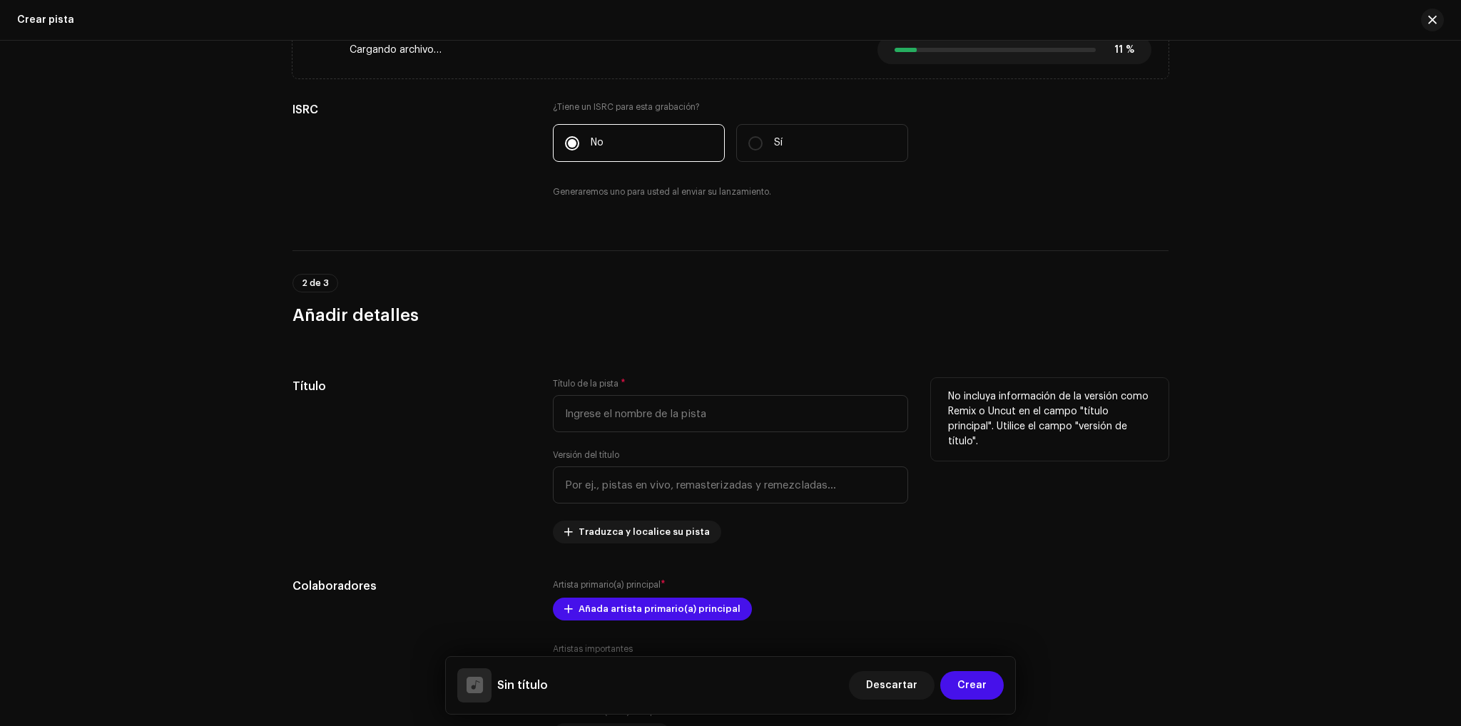
scroll to position [285, 0]
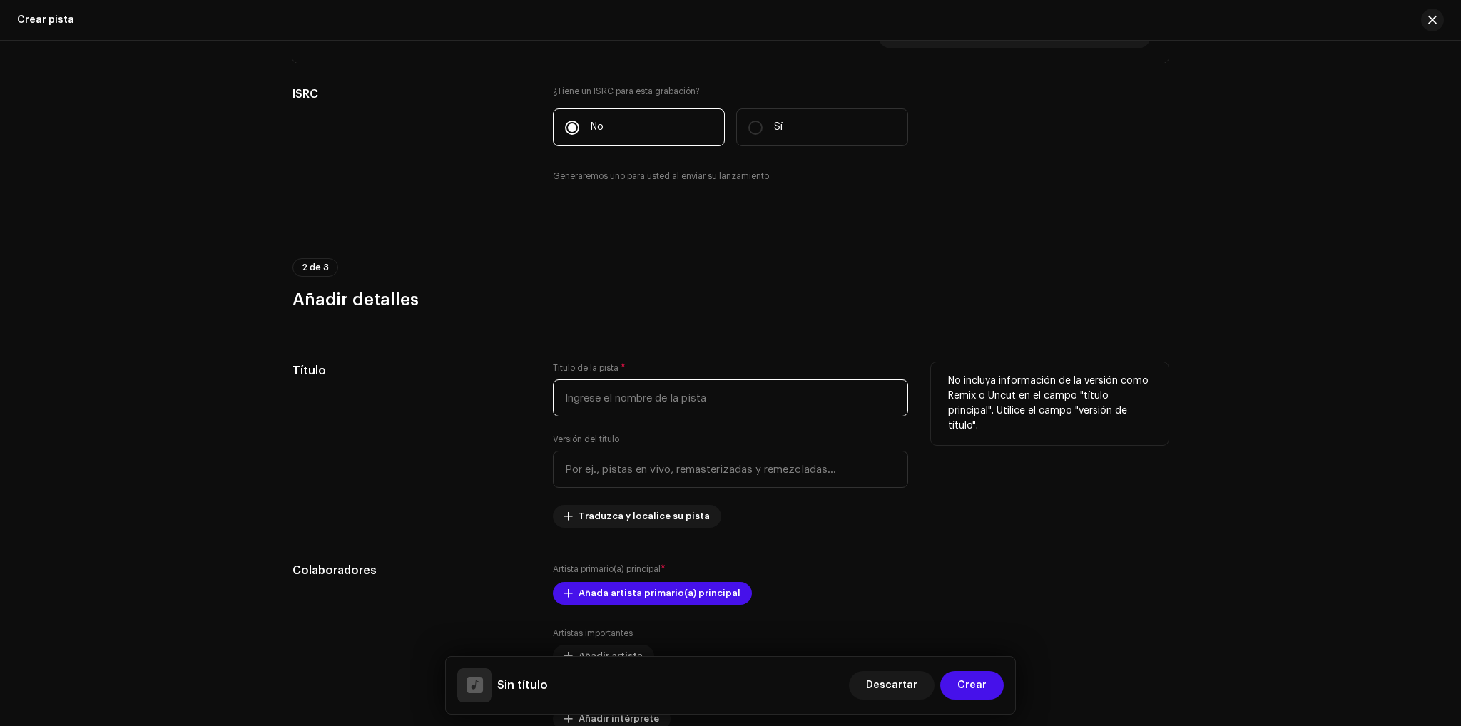
click at [635, 394] on input "text" at bounding box center [730, 397] width 355 height 37
type input "X"
type input "XIM3"
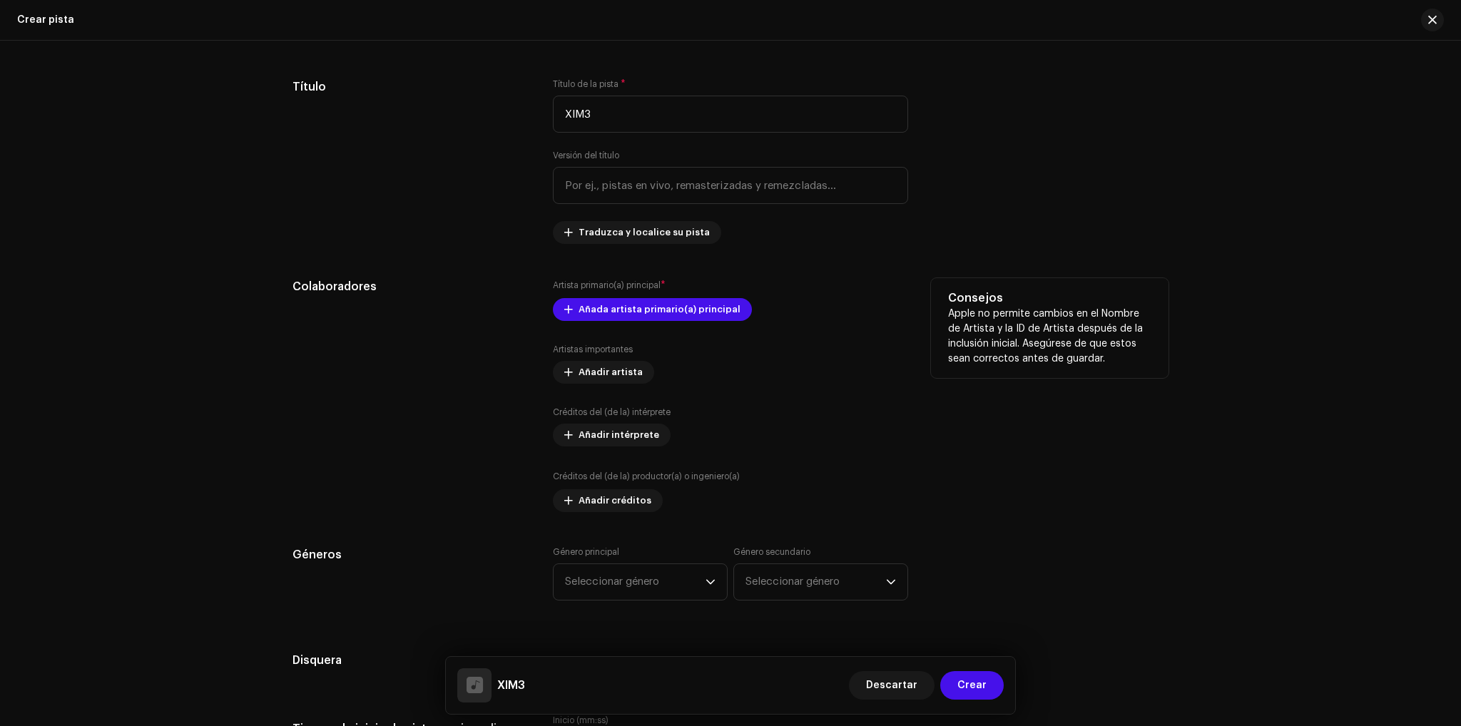
scroll to position [571, 0]
click at [655, 309] on span "Añada artista primario(a) principal" at bounding box center [659, 308] width 162 height 29
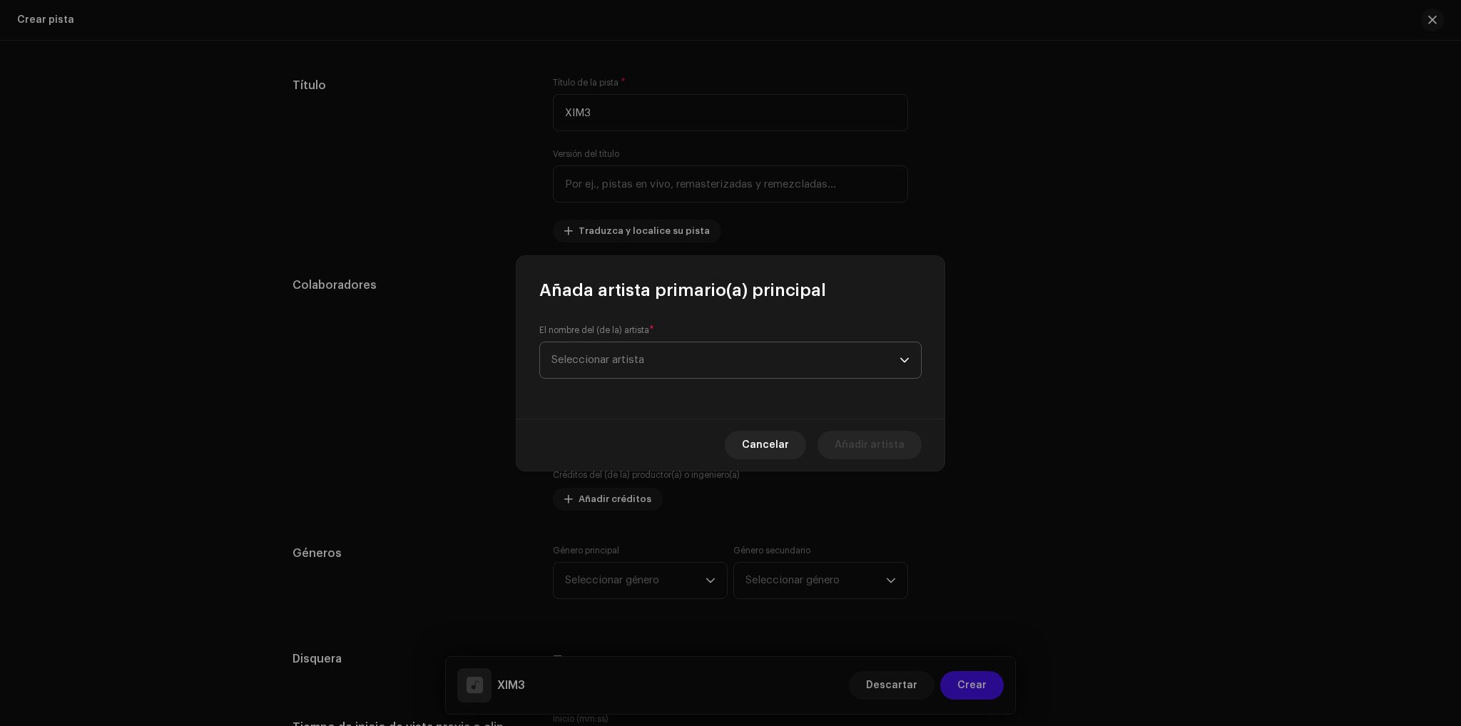
click at [648, 359] on span "Seleccionar artista" at bounding box center [725, 360] width 348 height 36
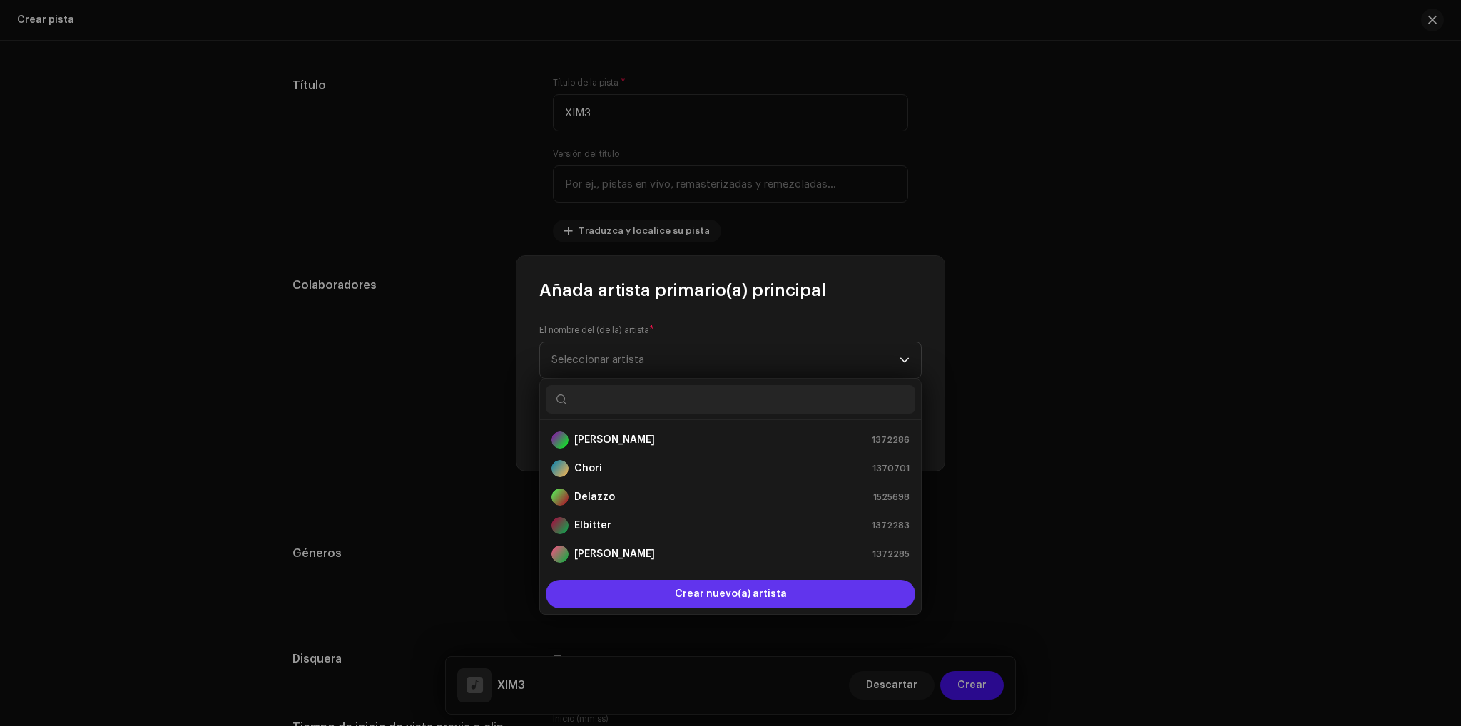
click at [702, 600] on span "Crear nuevo(a) artista" at bounding box center [731, 594] width 112 height 29
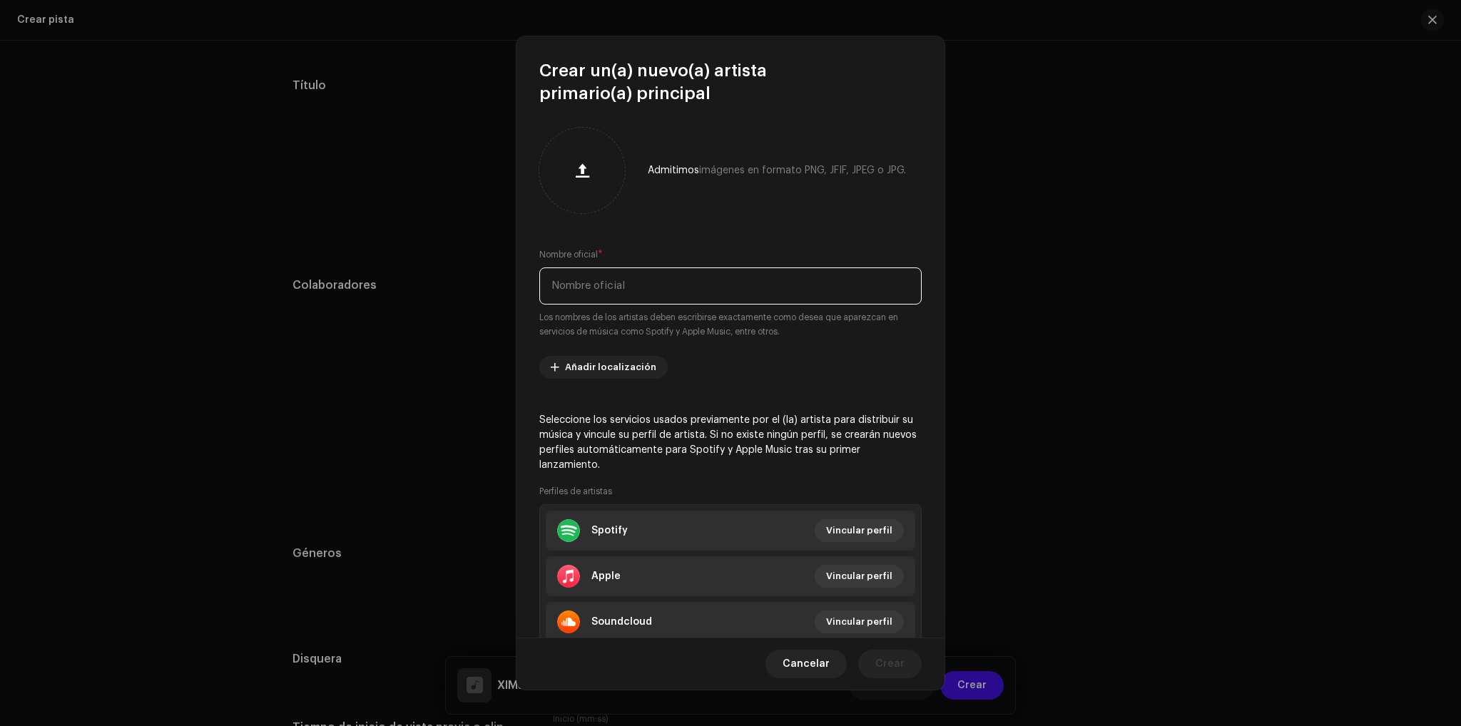
click at [661, 283] on input "text" at bounding box center [730, 285] width 382 height 37
type input "[PERSON_NAME]"
click at [695, 228] on div "Admitimos imágenes en formato PNG, JFIF, JPEG o JPG. Nombre oficial * [PERSON_N…" at bounding box center [730, 371] width 428 height 533
click at [893, 668] on span "Crear" at bounding box center [889, 664] width 29 height 29
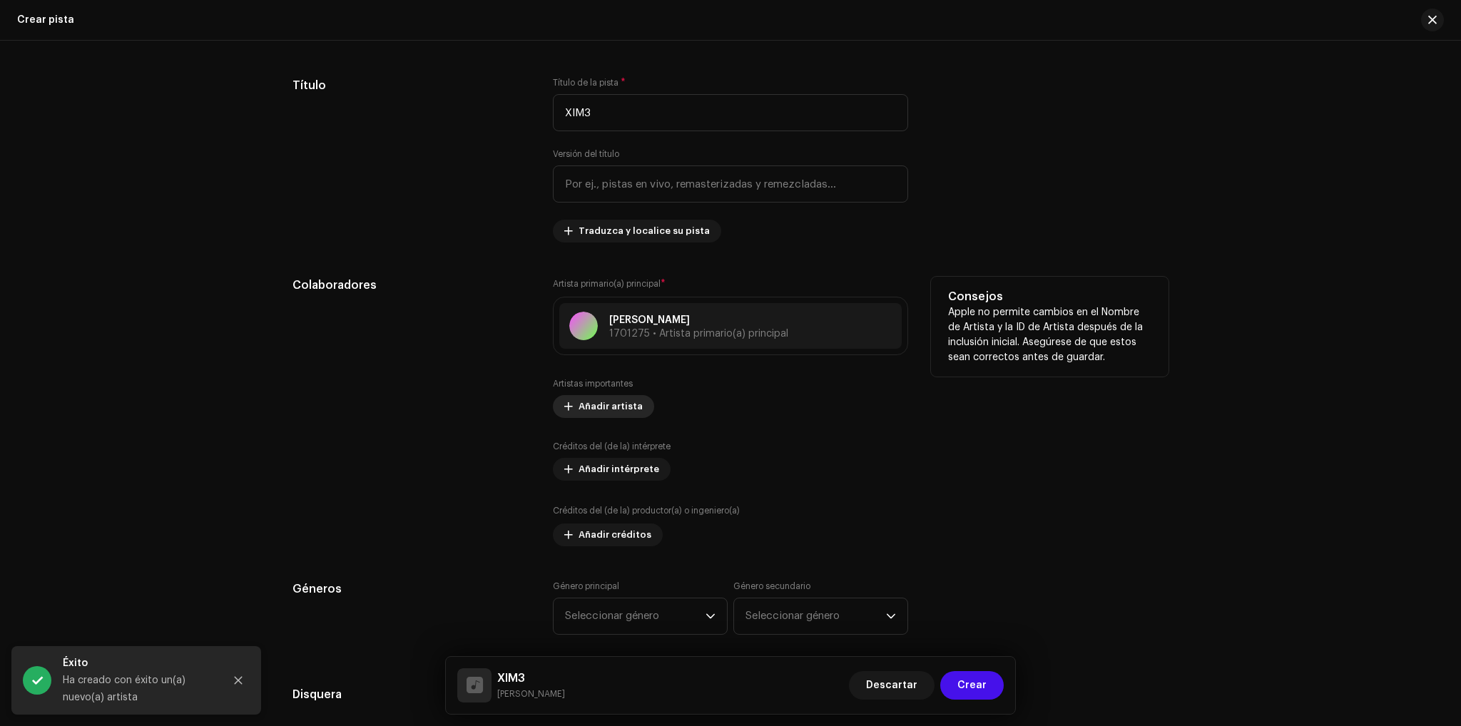
click at [602, 406] on span "Añadir artista" at bounding box center [610, 406] width 64 height 29
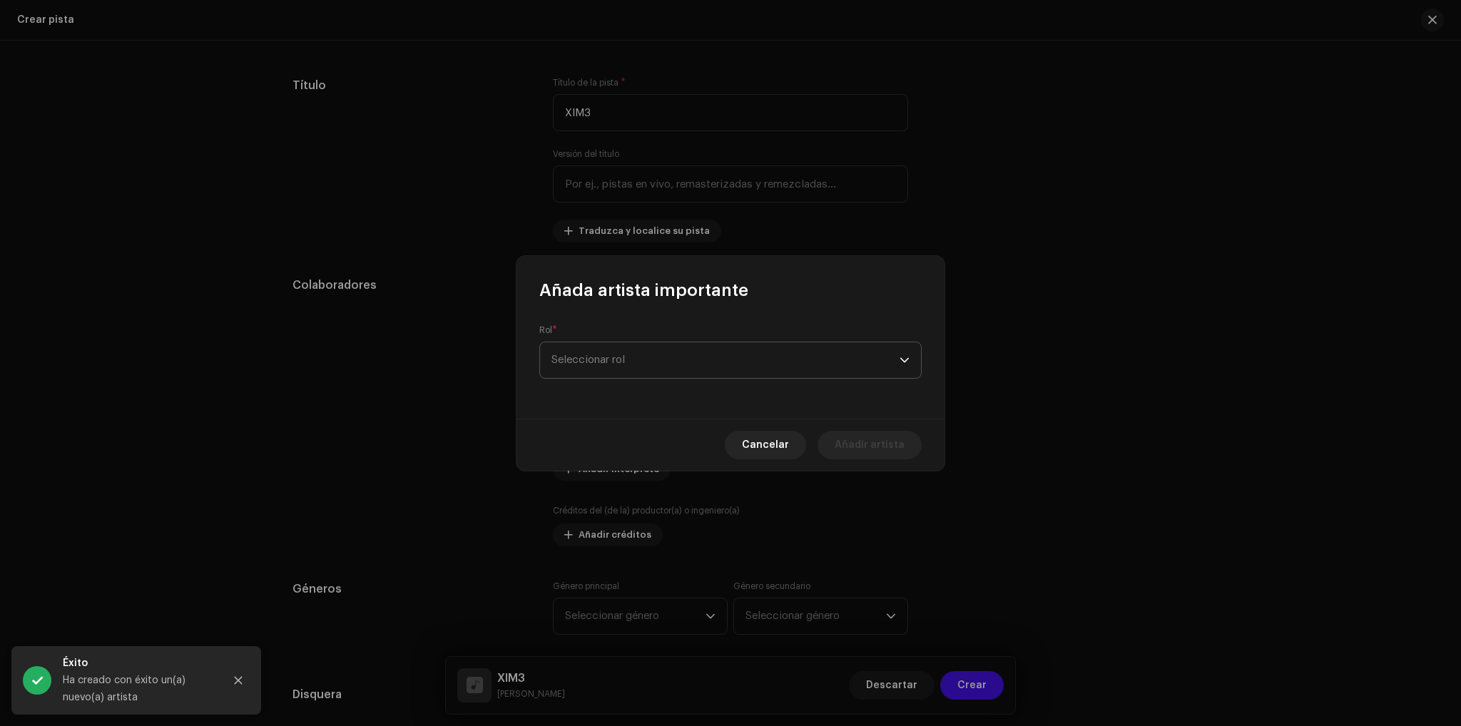
click at [673, 367] on span "Seleccionar rol" at bounding box center [725, 360] width 348 height 36
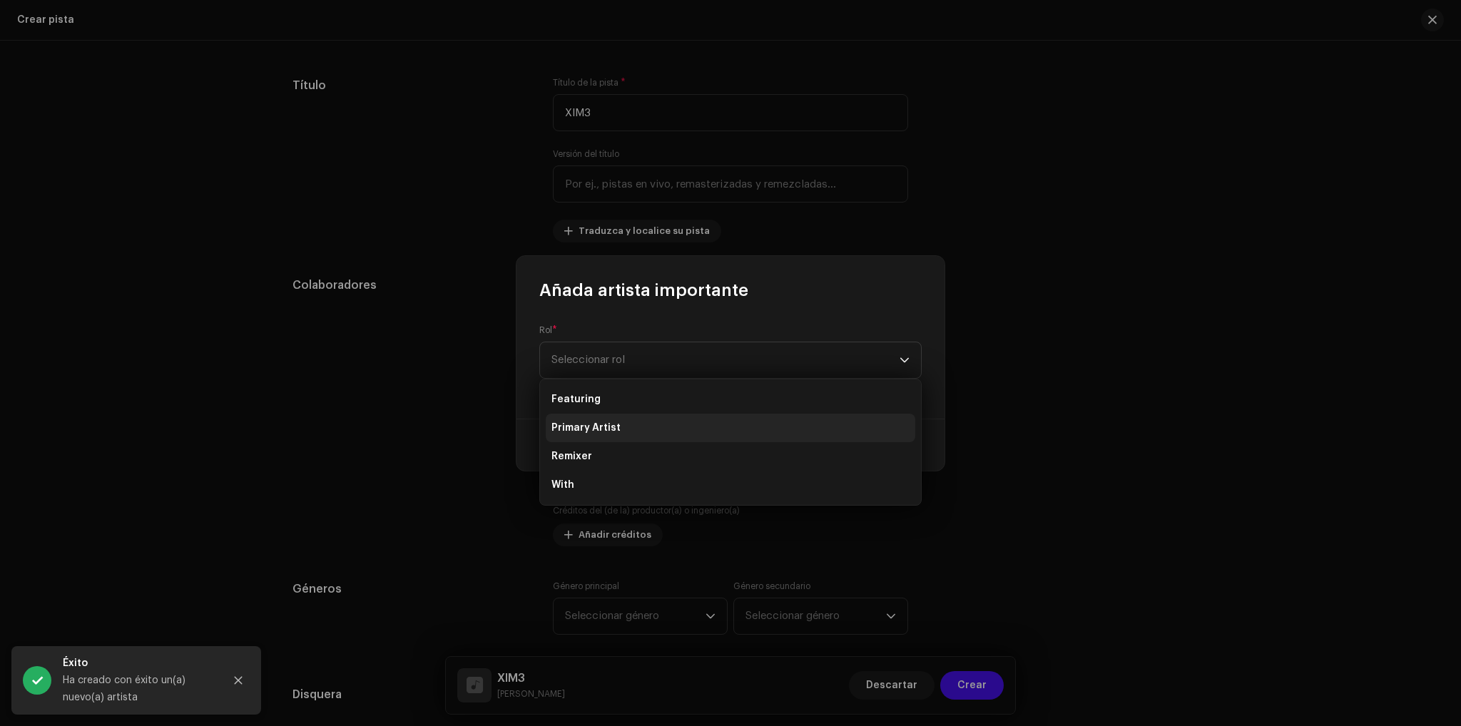
click at [622, 436] on li "Primary Artist" at bounding box center [730, 428] width 369 height 29
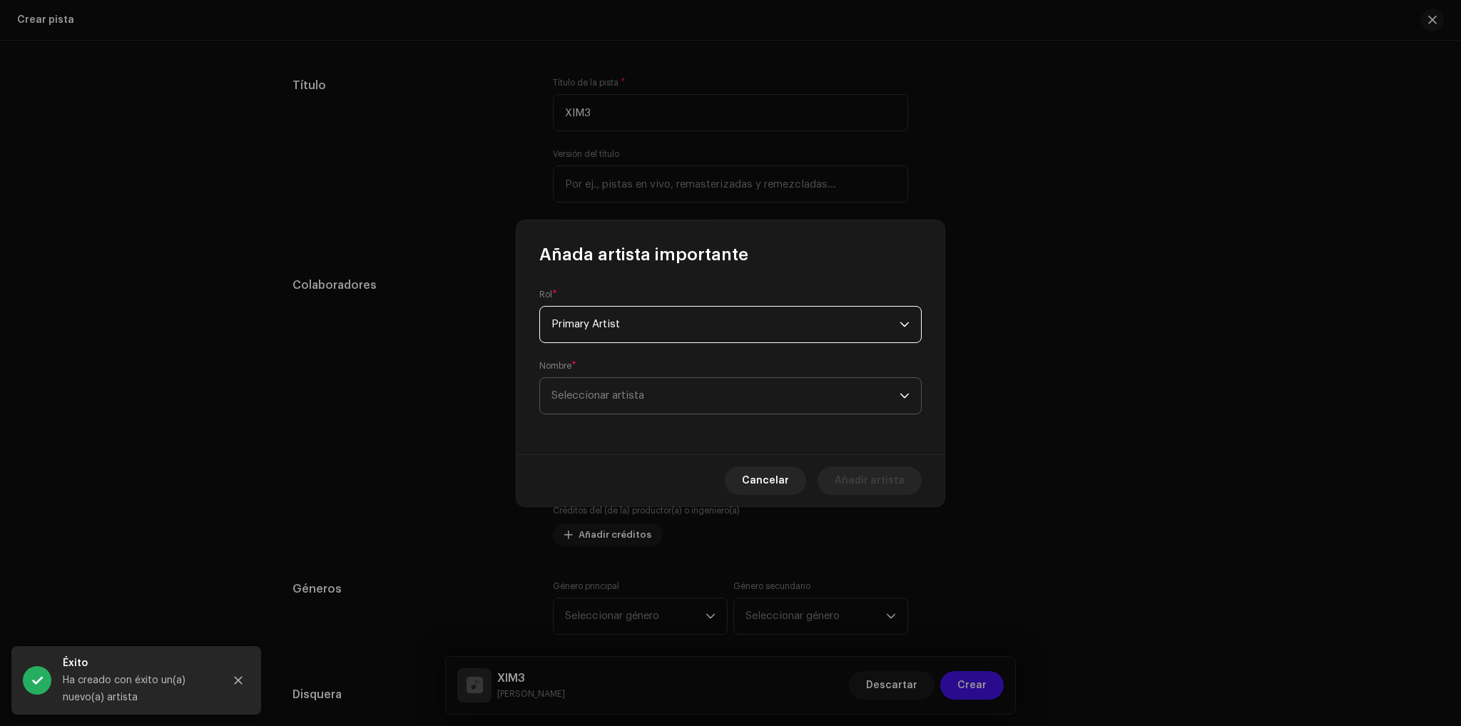
click at [670, 397] on span "Seleccionar artista" at bounding box center [725, 396] width 348 height 36
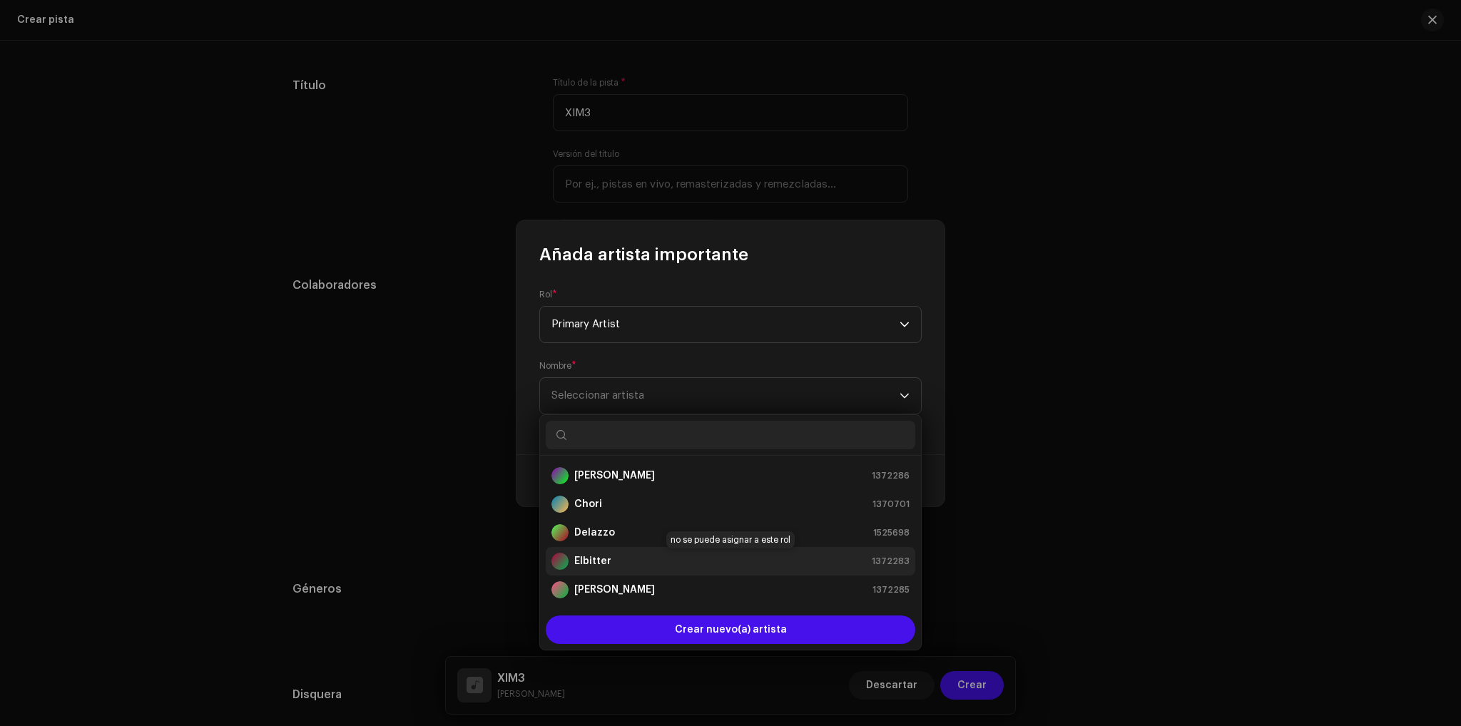
click at [626, 565] on div "Elbitter 1372283" at bounding box center [730, 561] width 358 height 17
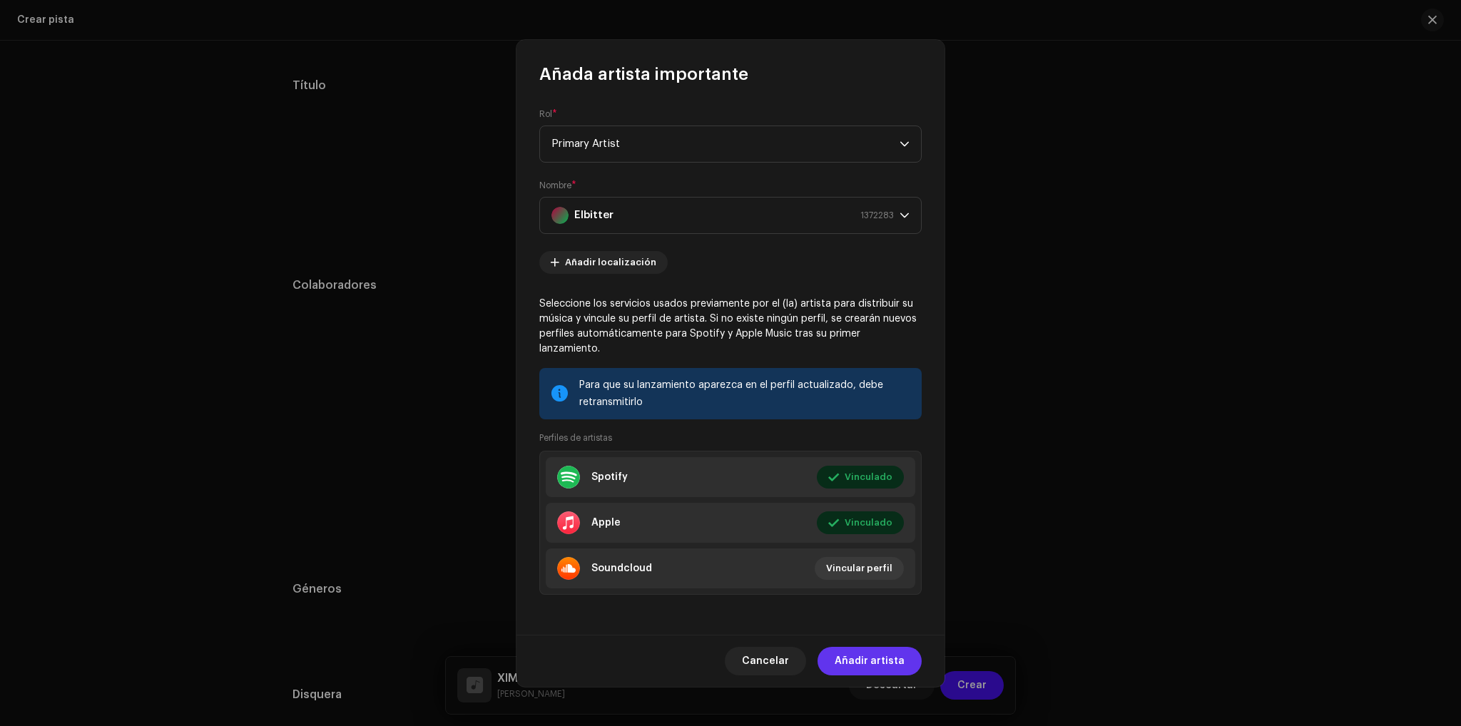
click at [872, 655] on span "Añadir artista" at bounding box center [869, 661] width 70 height 29
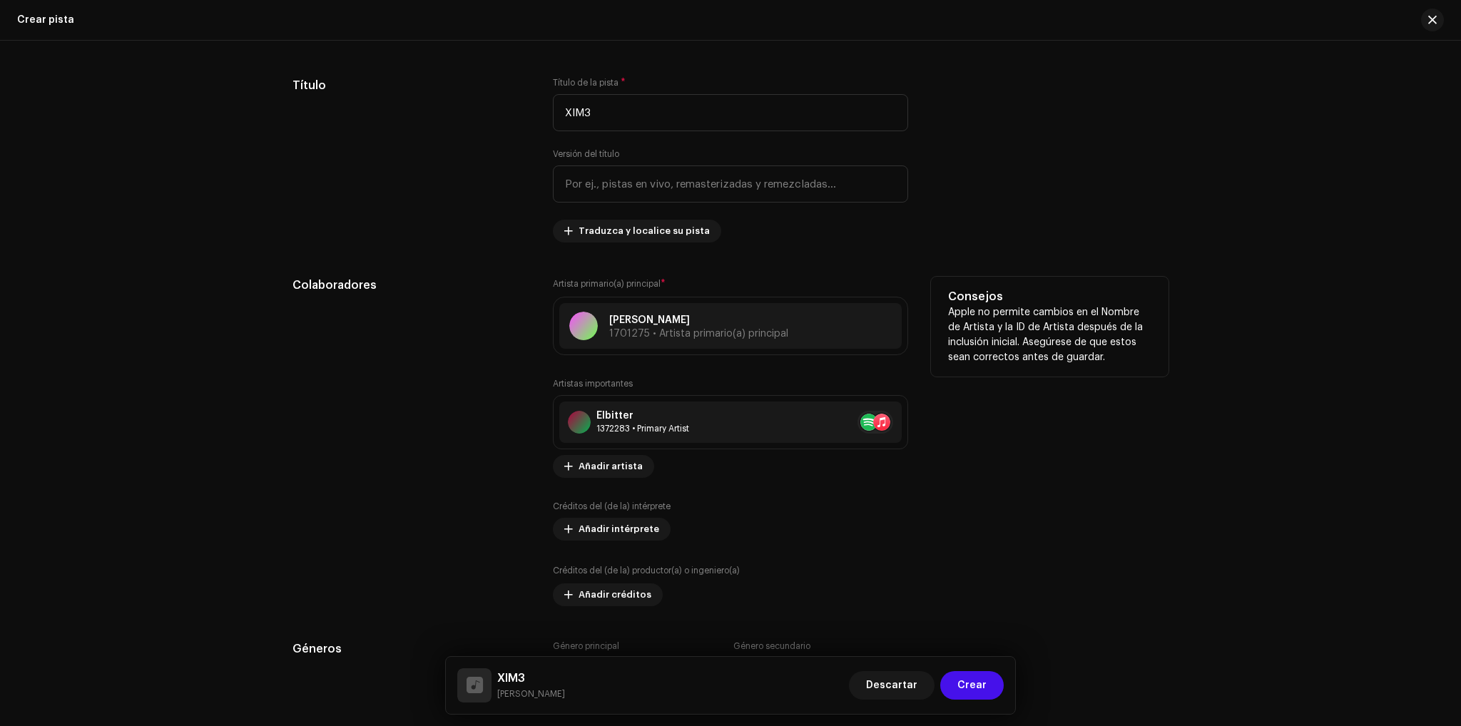
drag, startPoint x: 608, startPoint y: 466, endPoint x: 807, endPoint y: 477, distance: 198.6
click at [836, 473] on div "Artistas importantes Elbitter 1372283 • Primary Artist No selected item Añadir …" at bounding box center [730, 428] width 355 height 100
click at [609, 474] on span "Añadir artista" at bounding box center [610, 466] width 64 height 29
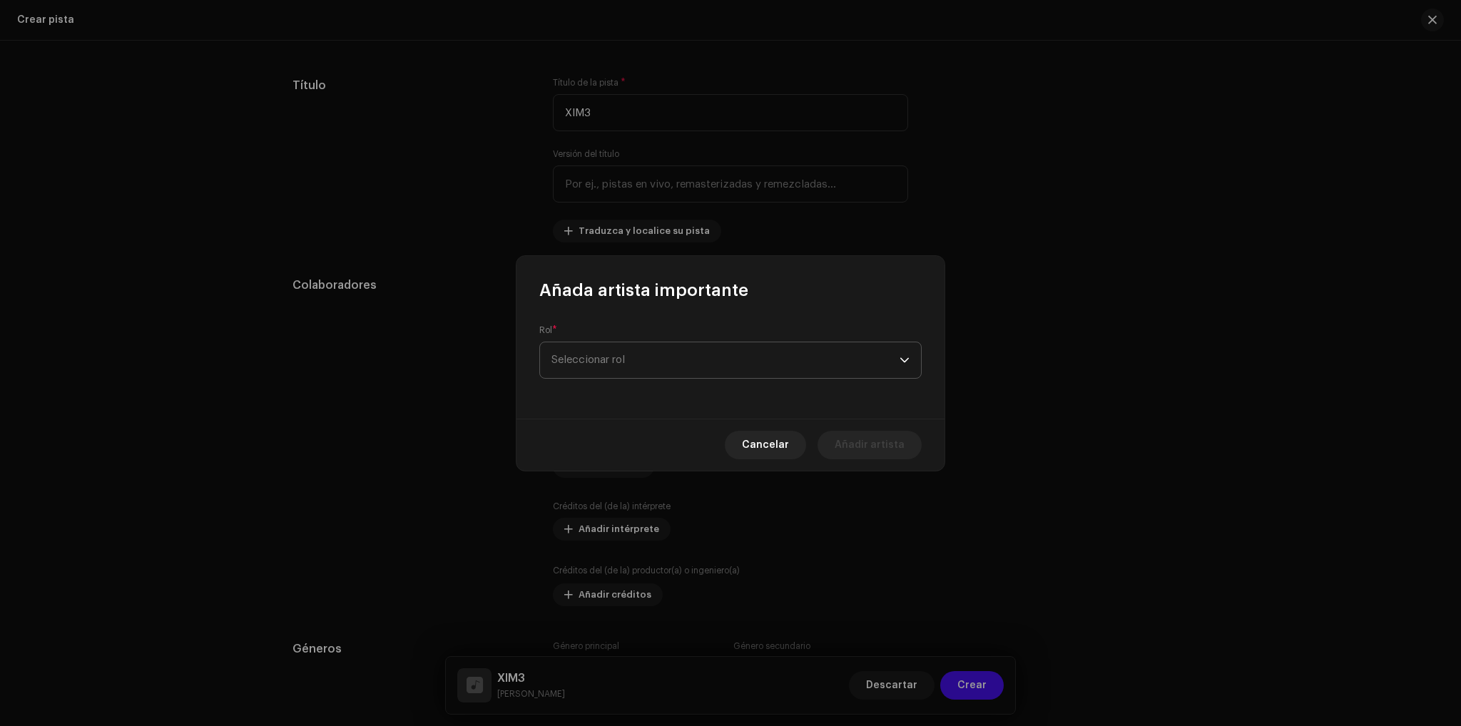
click at [714, 362] on span "Seleccionar rol" at bounding box center [725, 360] width 348 height 36
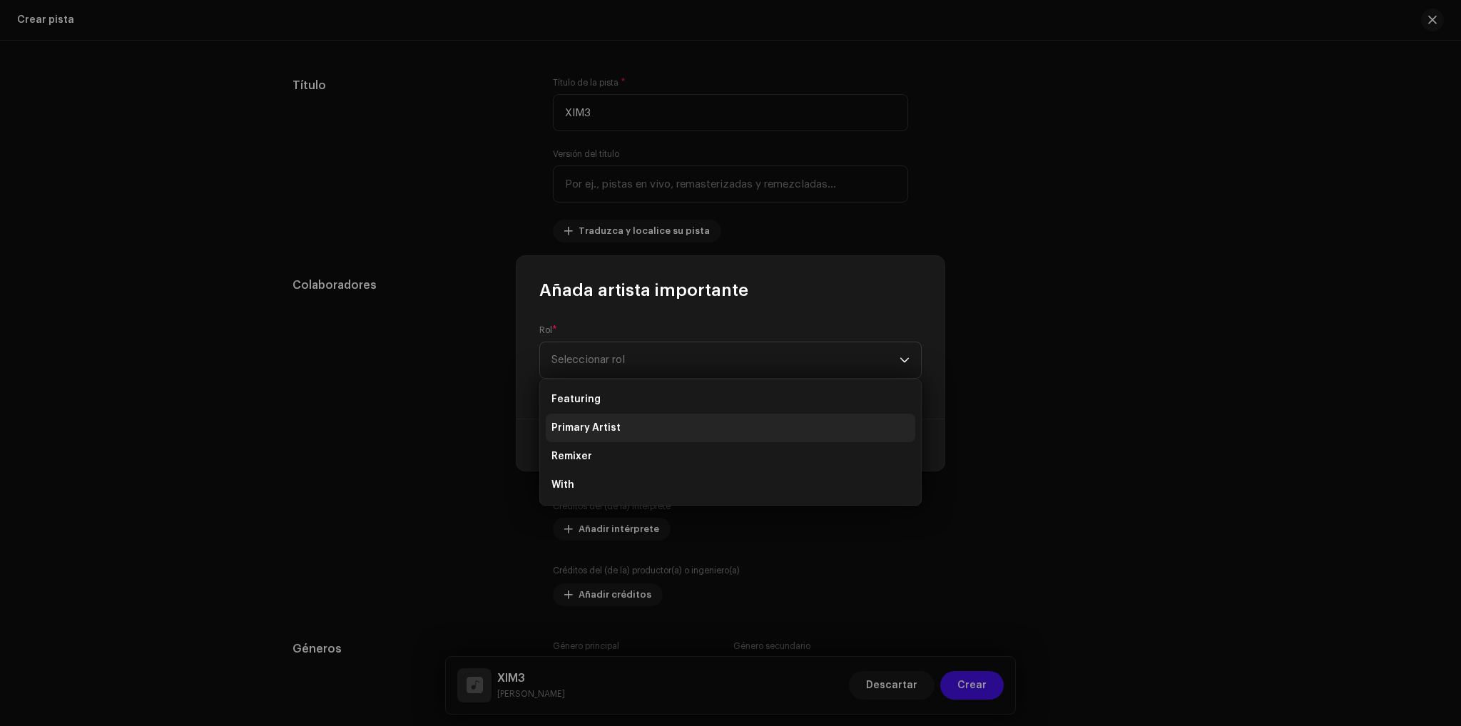
click at [626, 422] on li "Primary Artist" at bounding box center [730, 428] width 369 height 29
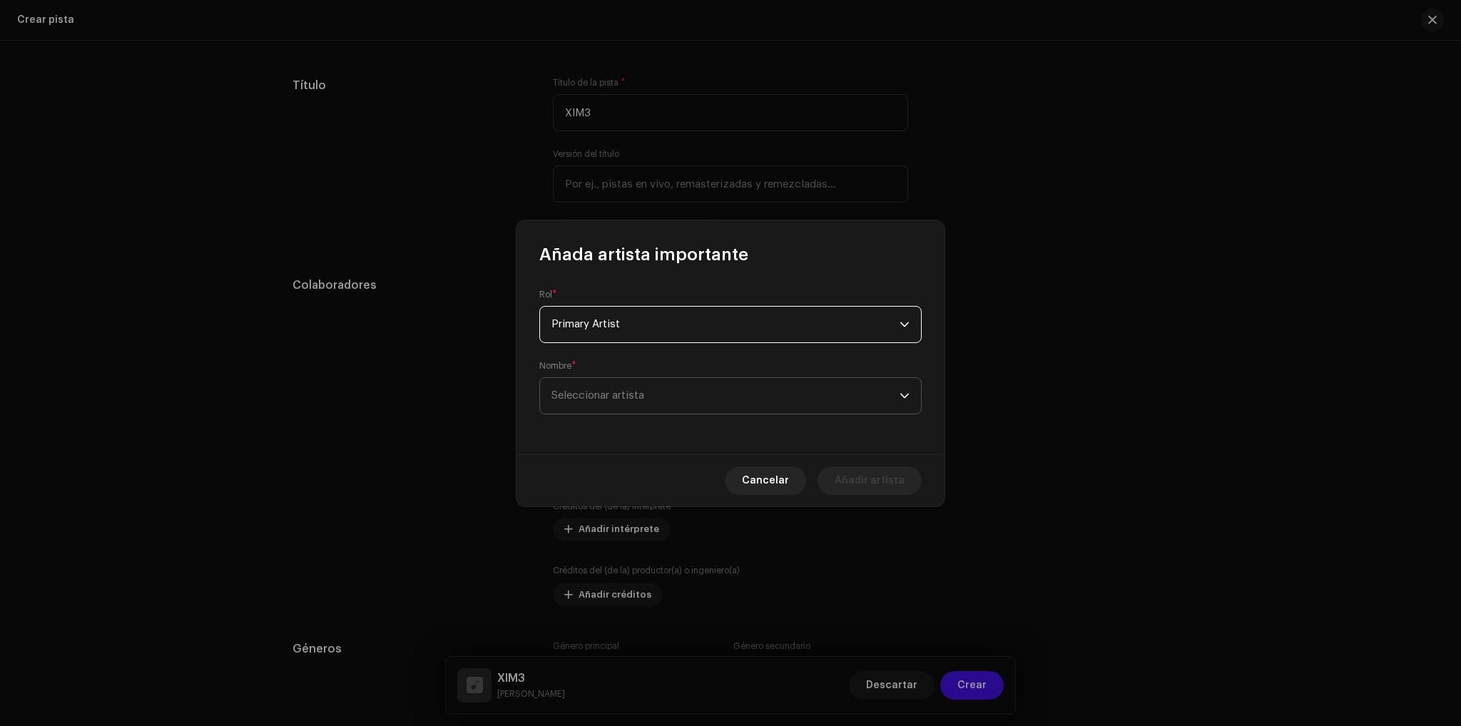
click at [762, 402] on span "Seleccionar artista" at bounding box center [725, 396] width 348 height 36
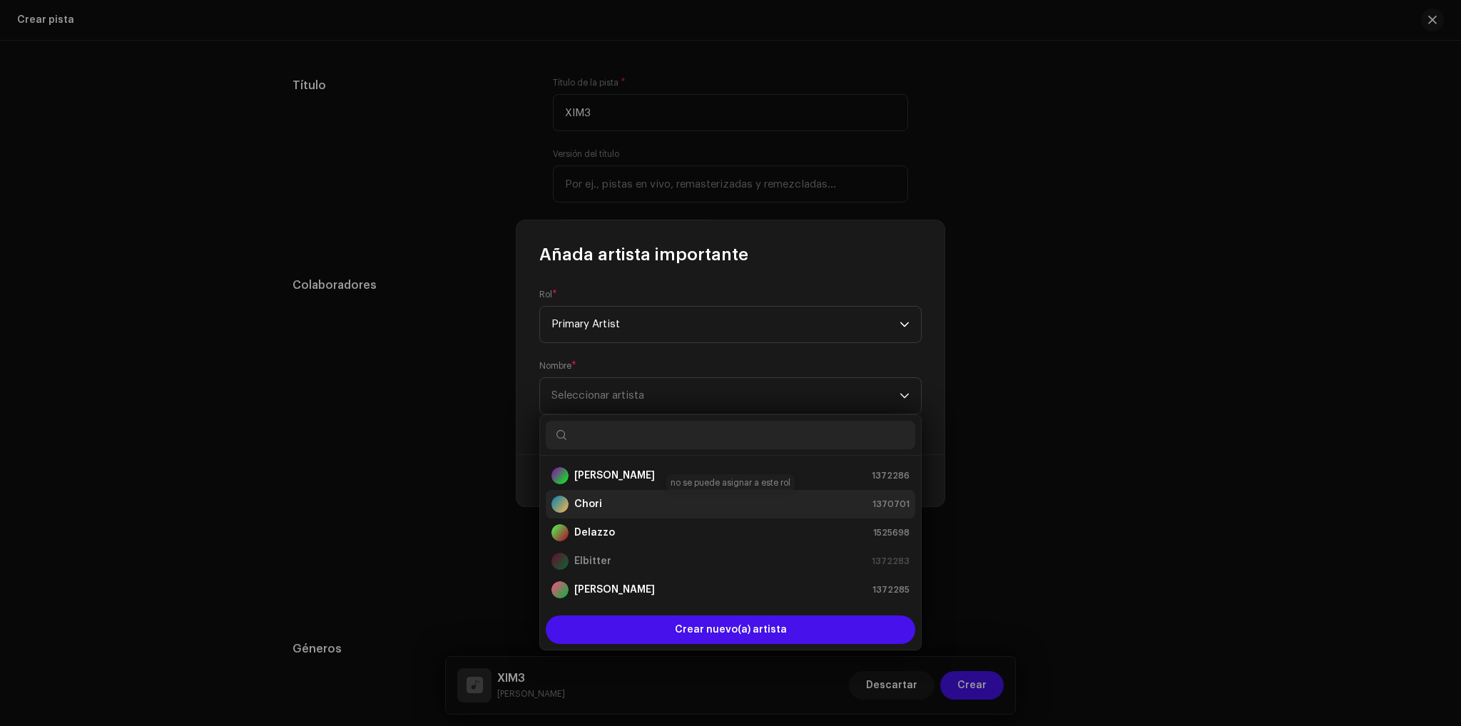
click at [636, 496] on div "Chori 1370701" at bounding box center [730, 504] width 358 height 17
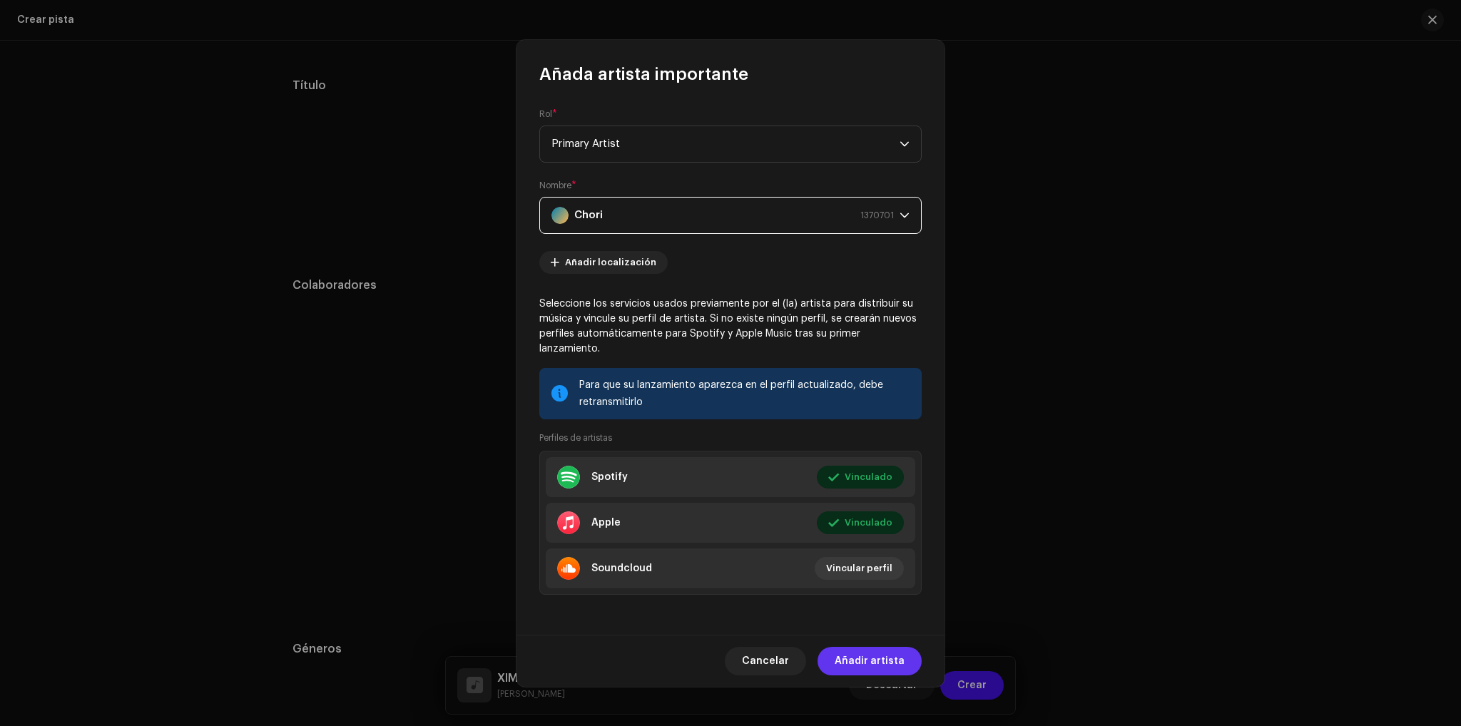
click at [898, 647] on span "Añadir artista" at bounding box center [869, 661] width 70 height 29
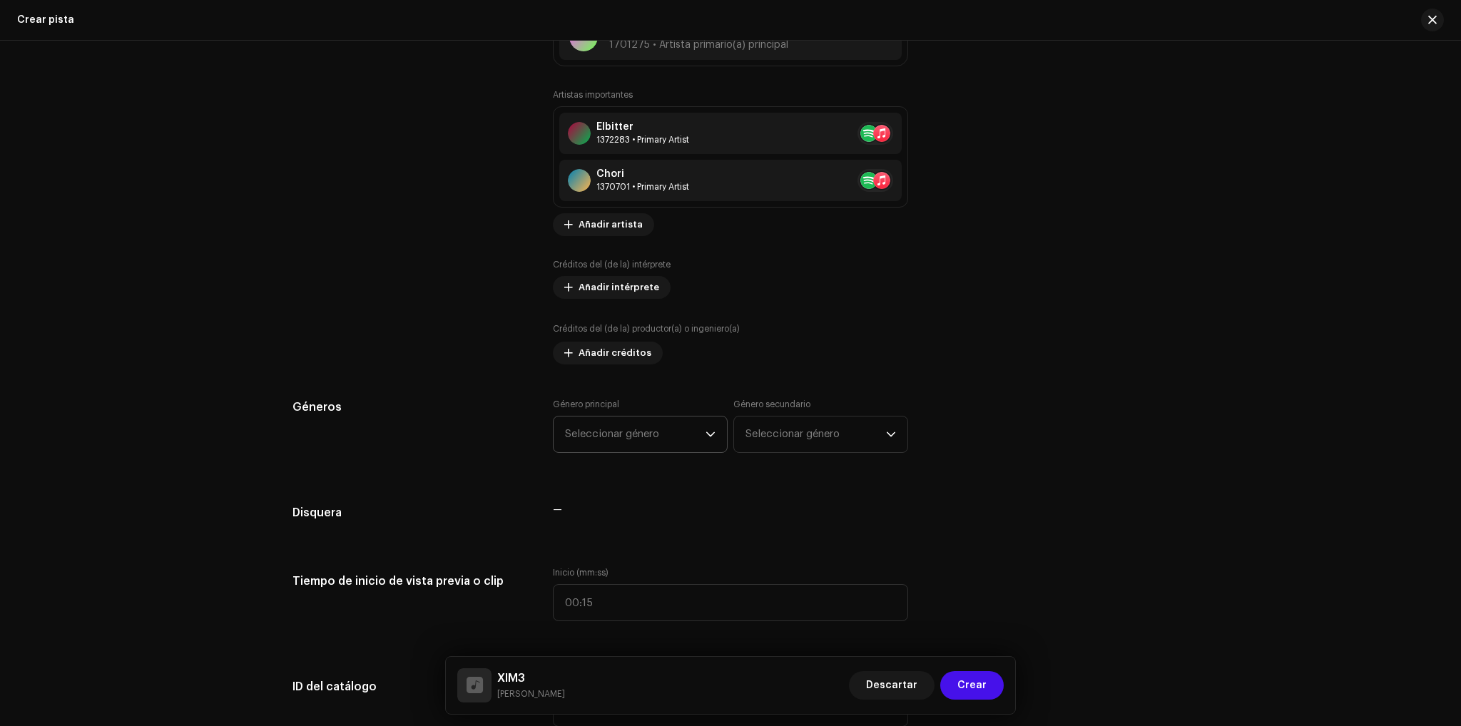
scroll to position [857, 0]
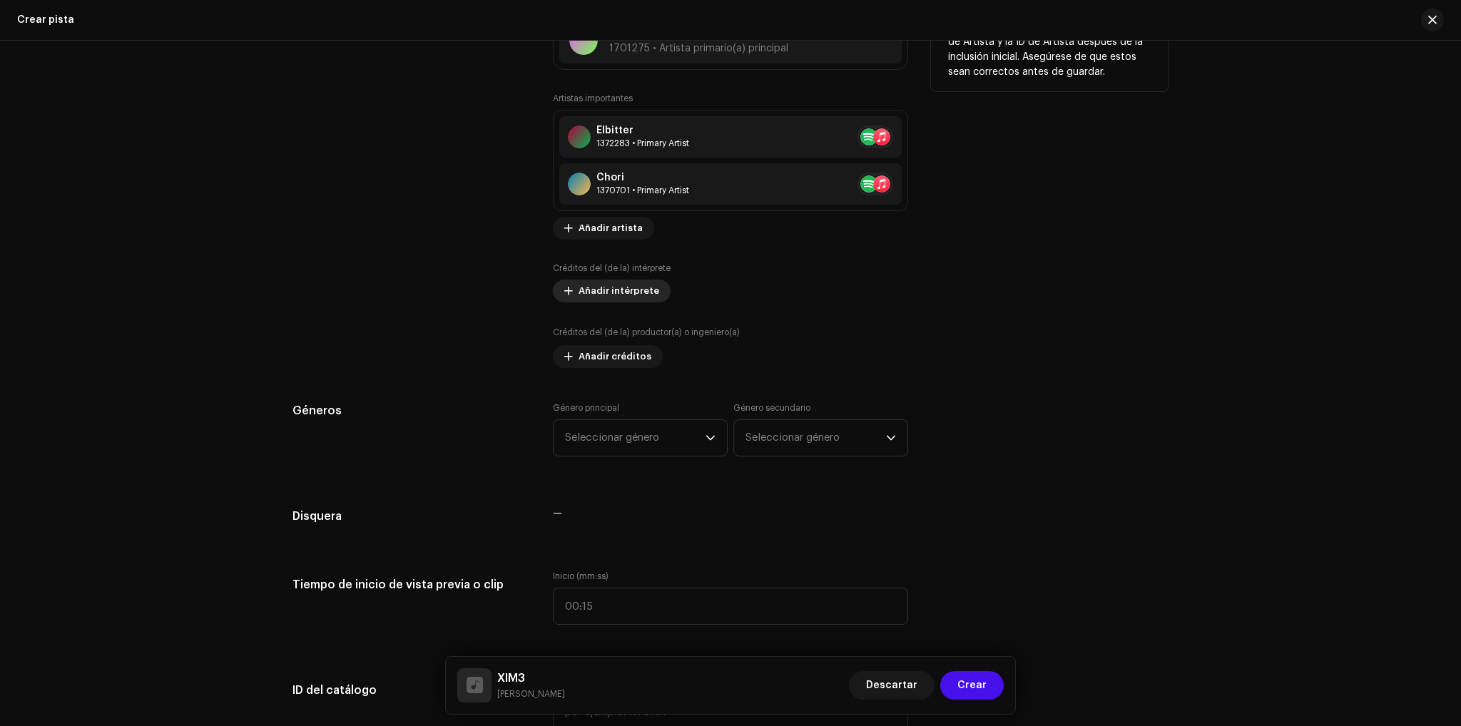
click at [633, 296] on span "Añadir intérprete" at bounding box center [618, 291] width 81 height 29
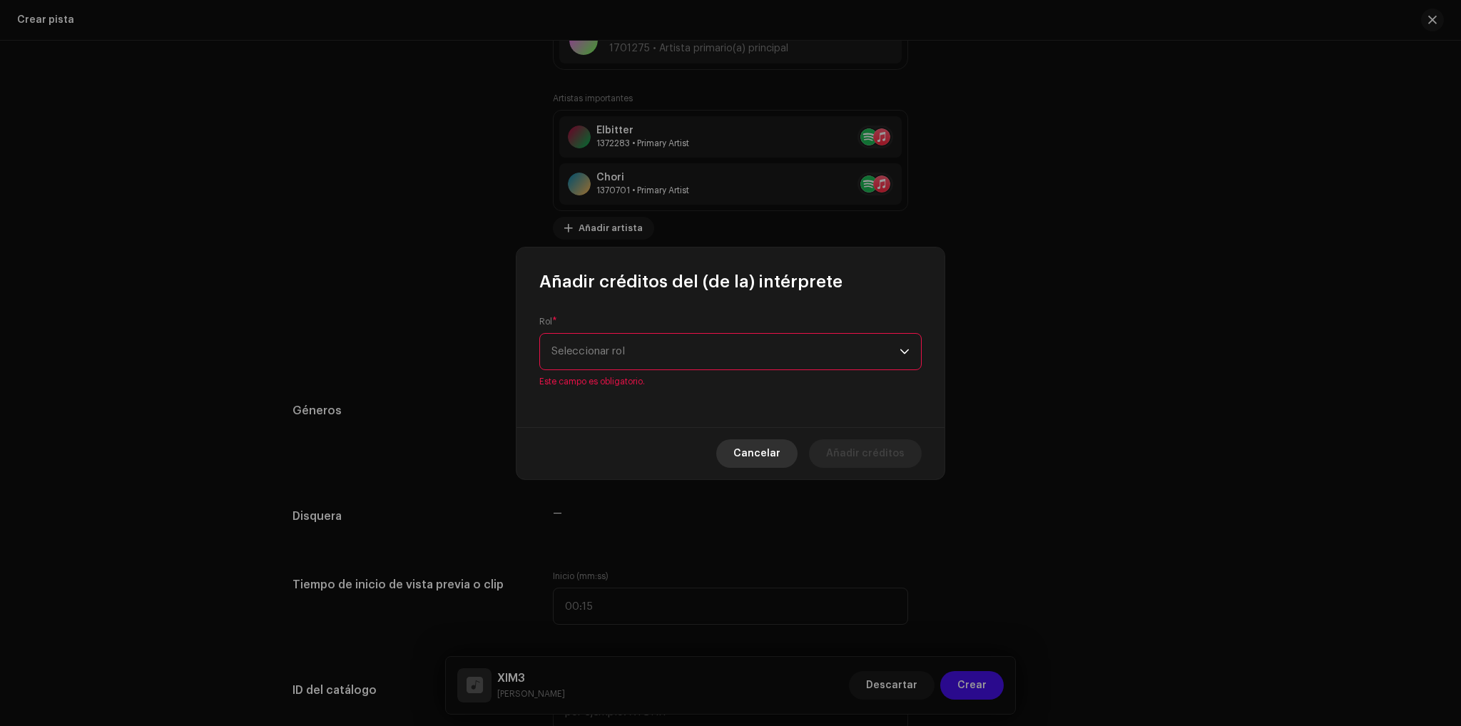
click at [739, 445] on button "Cancelar" at bounding box center [756, 453] width 81 height 29
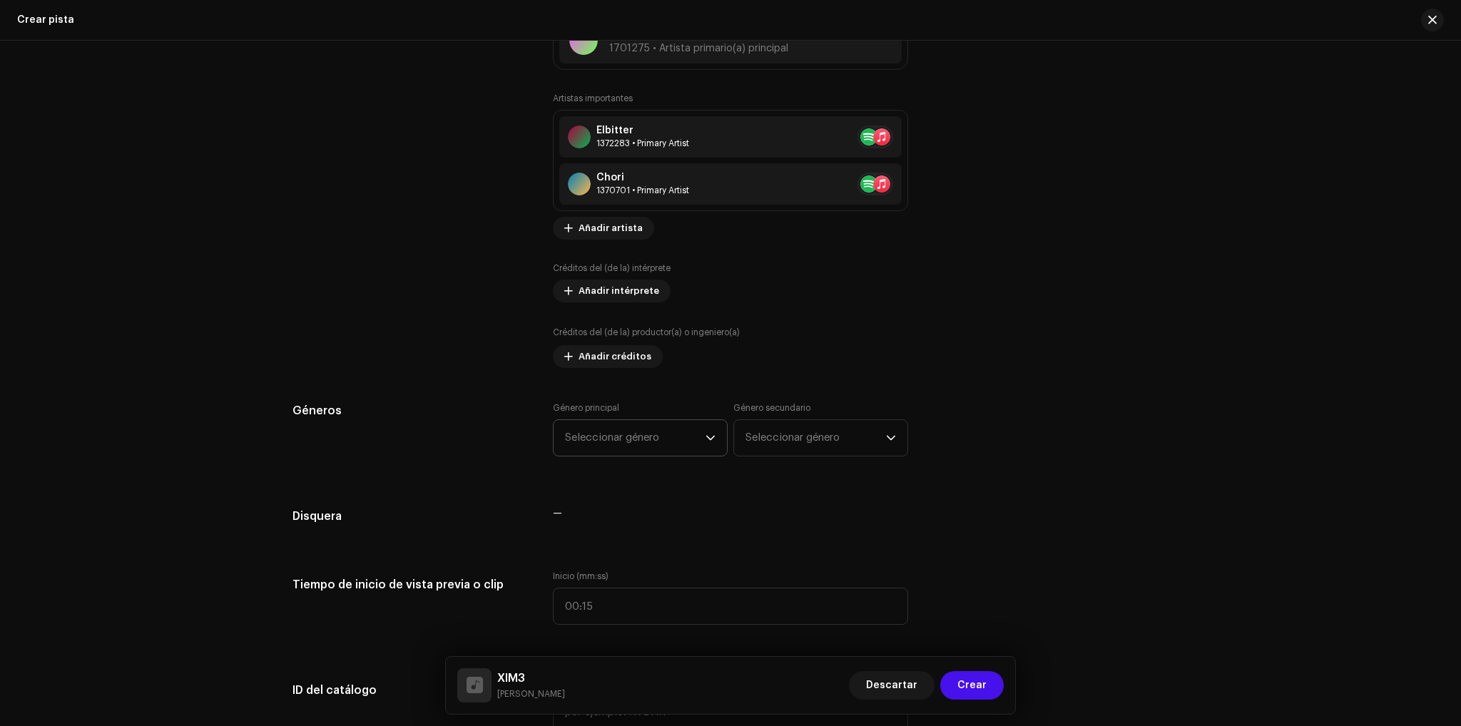
click at [625, 438] on span "Seleccionar género" at bounding box center [635, 438] width 141 height 36
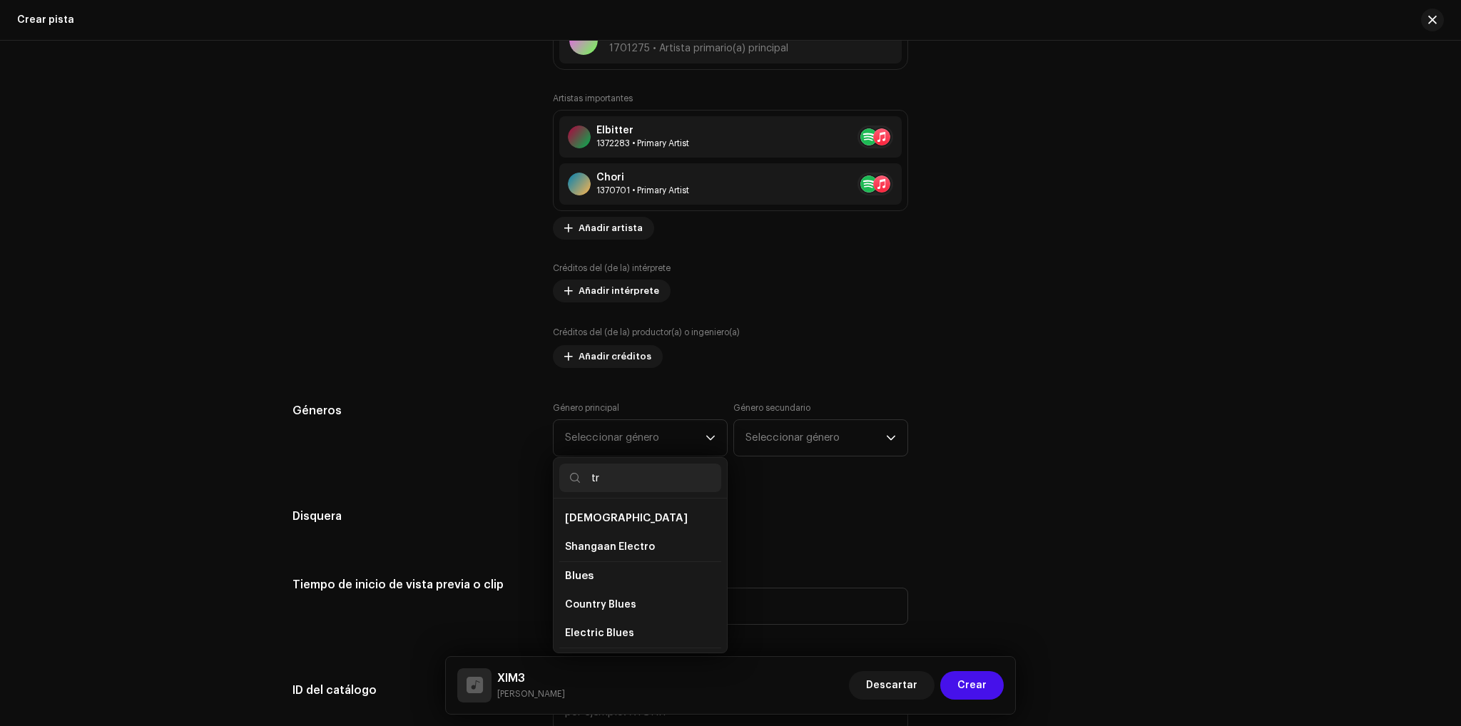
type input "t"
type input "hip"
click at [635, 637] on li "Hip Hop/Rap" at bounding box center [640, 644] width 162 height 29
click at [616, 581] on li "Hip-Hop" at bounding box center [640, 588] width 162 height 29
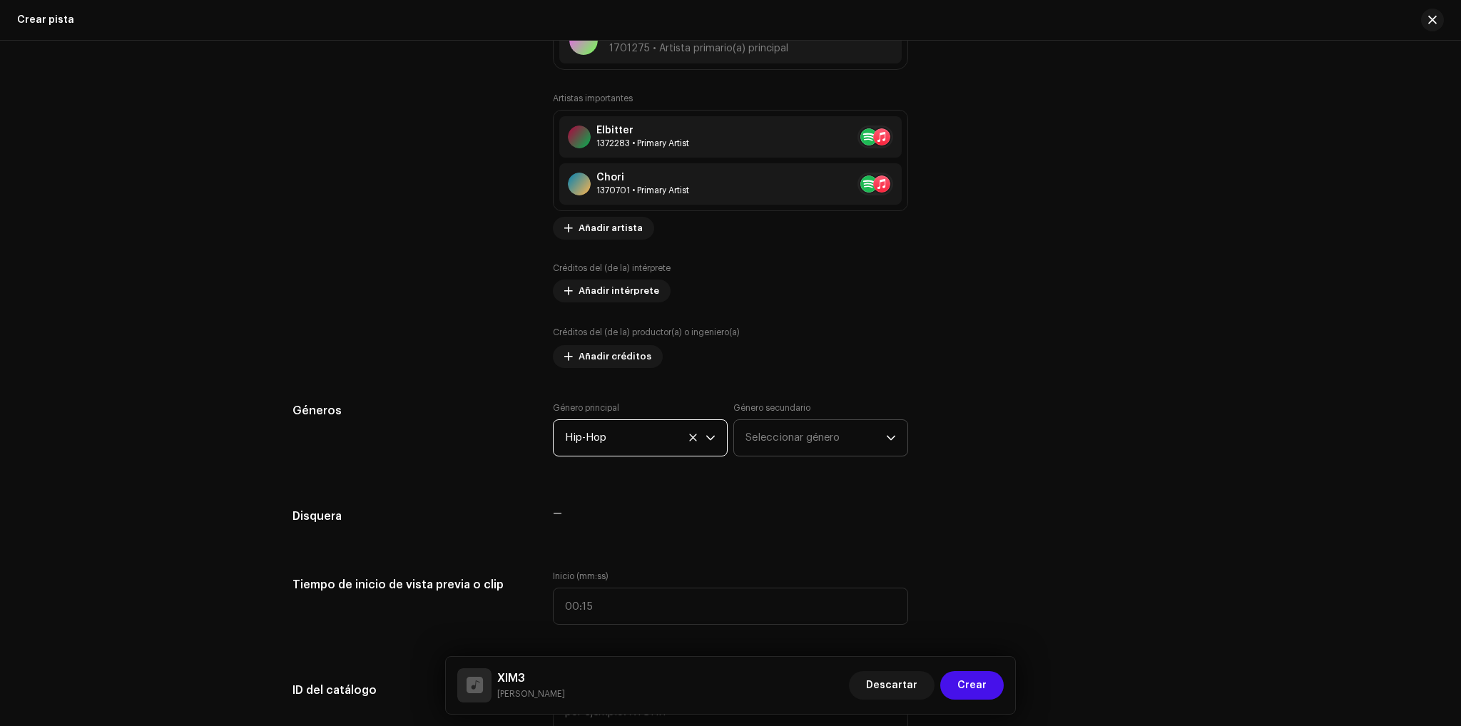
click at [802, 449] on span "Seleccionar género" at bounding box center [815, 438] width 141 height 36
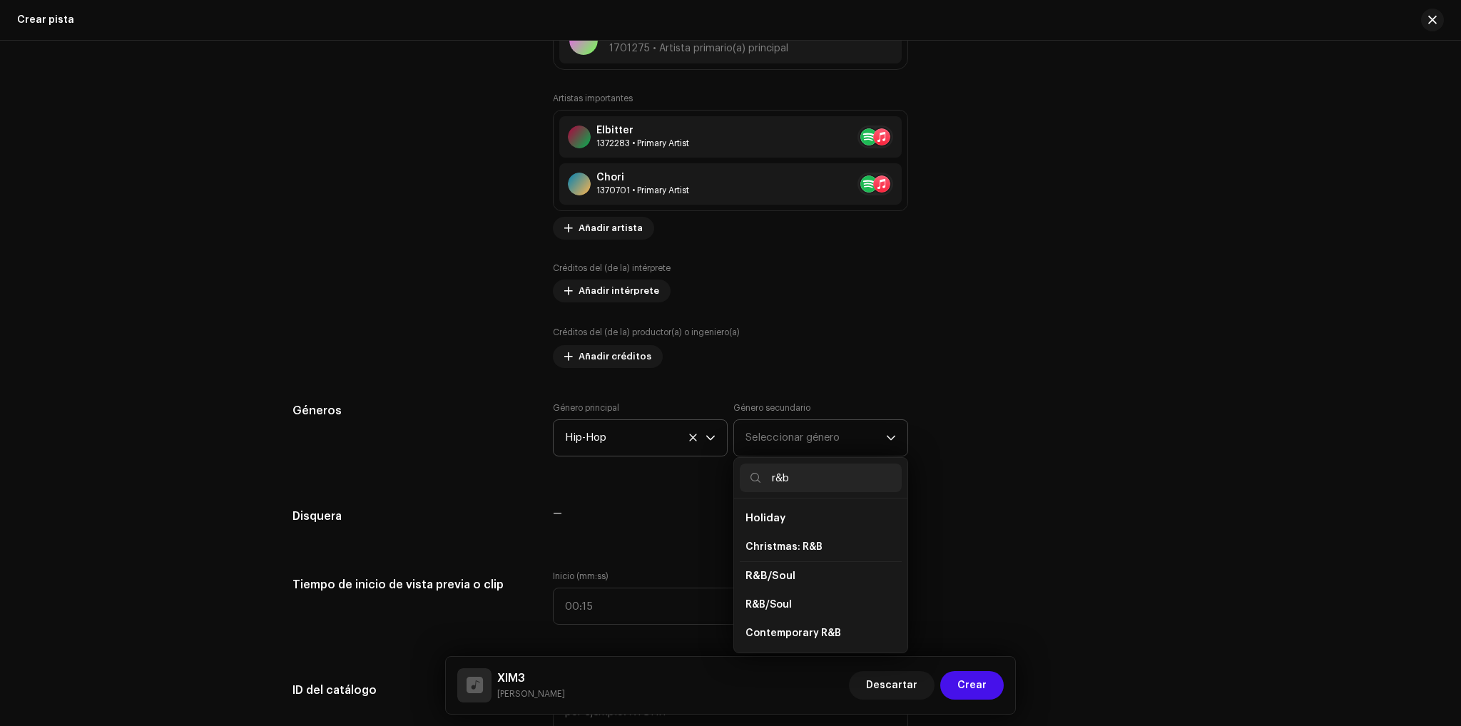
type input "r&b"
click at [797, 574] on li "R&B/Soul" at bounding box center [821, 575] width 162 height 29
click at [787, 586] on li "R&B/Soul" at bounding box center [821, 575] width 162 height 29
click at [785, 592] on li "R&B/Soul" at bounding box center [821, 605] width 162 height 29
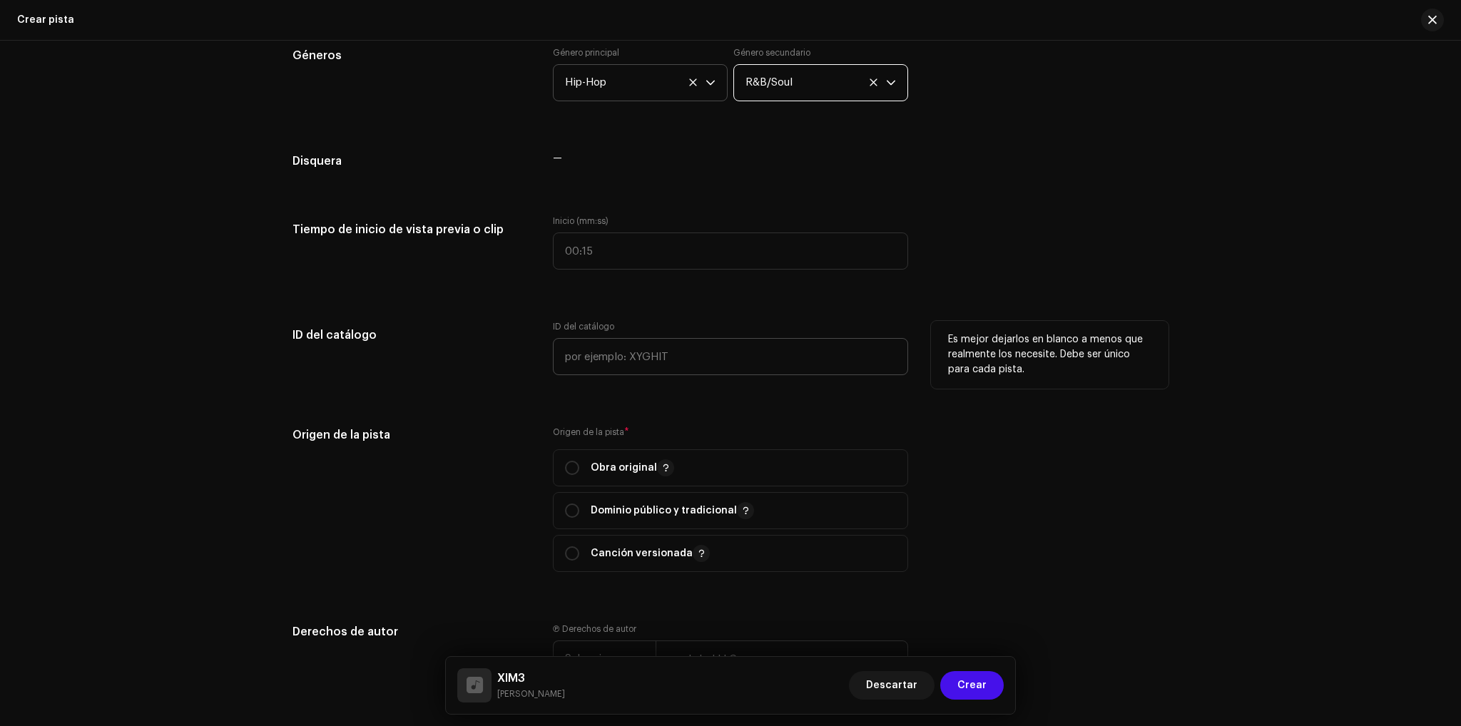
scroll to position [1214, 0]
click at [737, 190] on div "Detalles de la pista Complete los siguientes pasos para finalizar su pista. 1 d…" at bounding box center [730, 321] width 921 height 2920
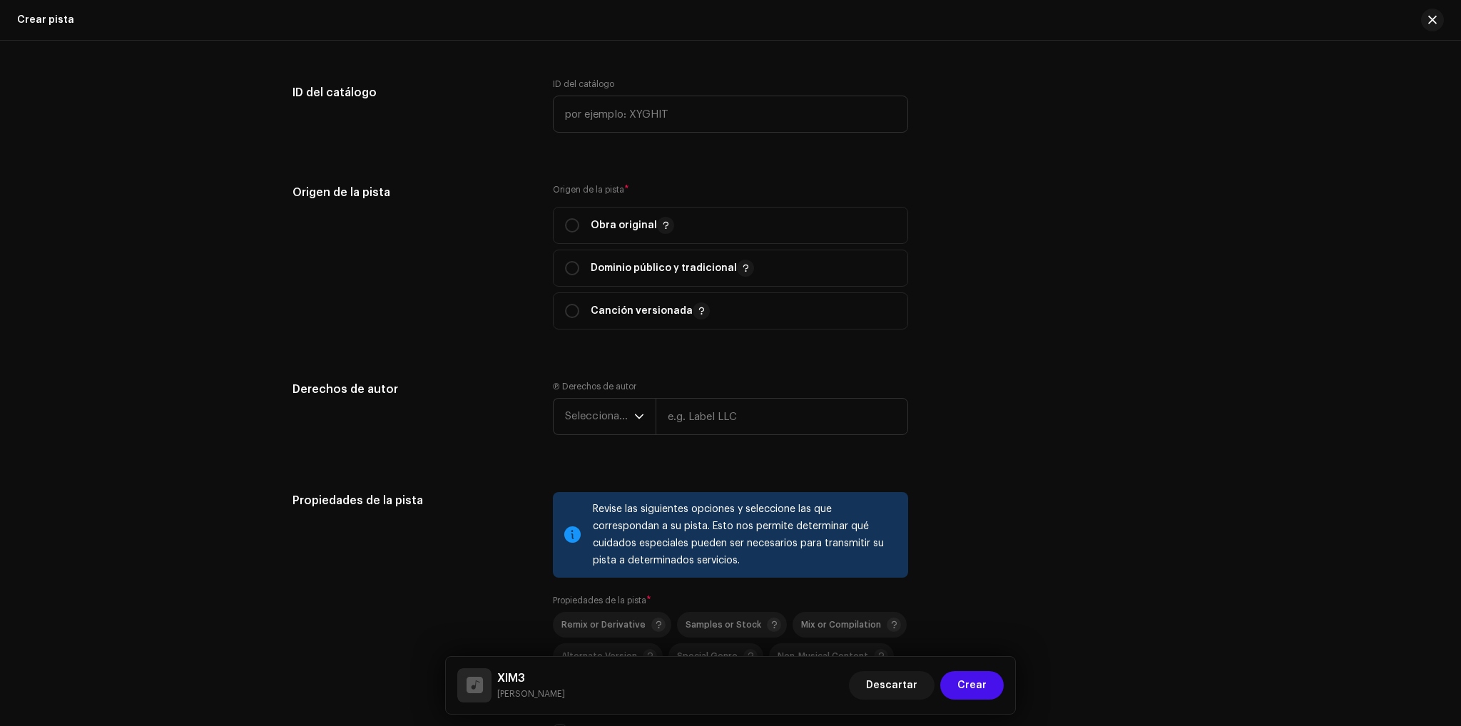
scroll to position [1499, 0]
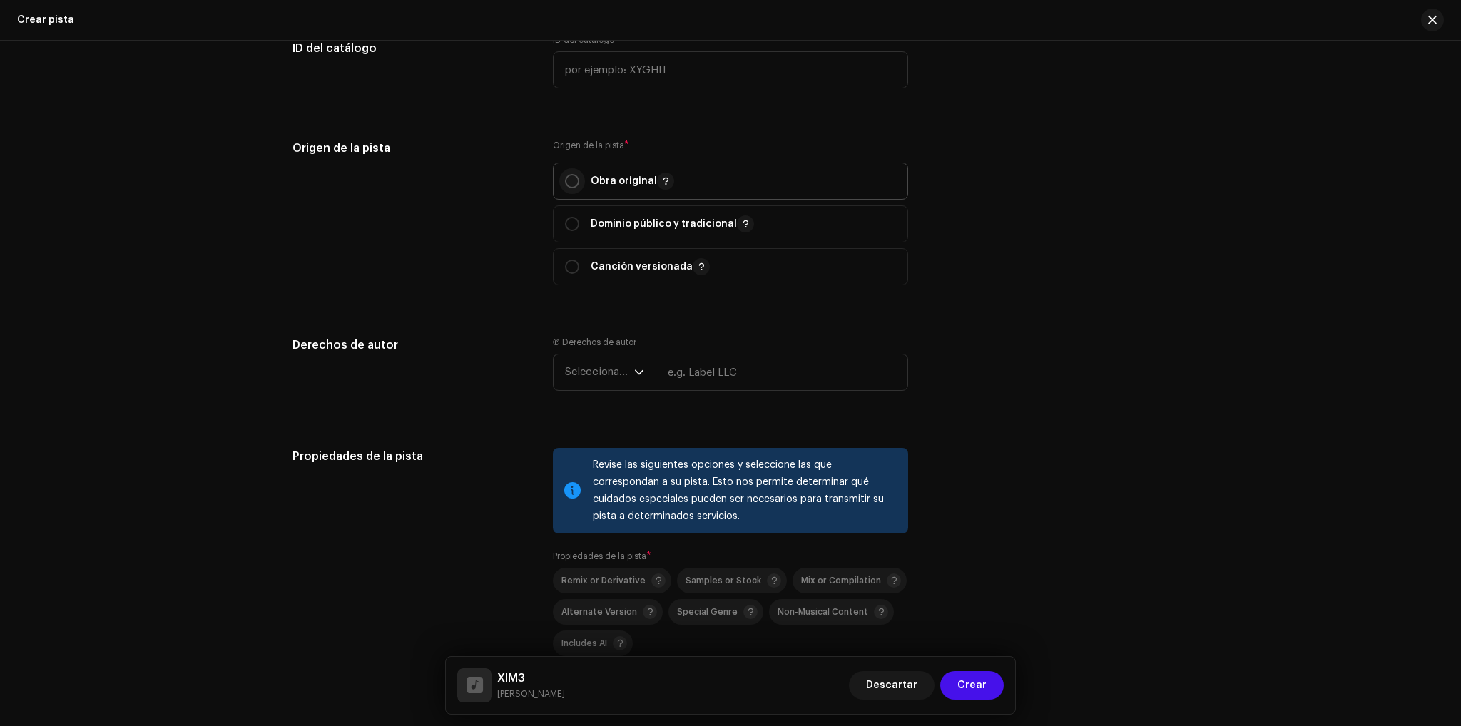
click at [575, 177] on p-radiobutton at bounding box center [572, 181] width 14 height 14
radio input "true"
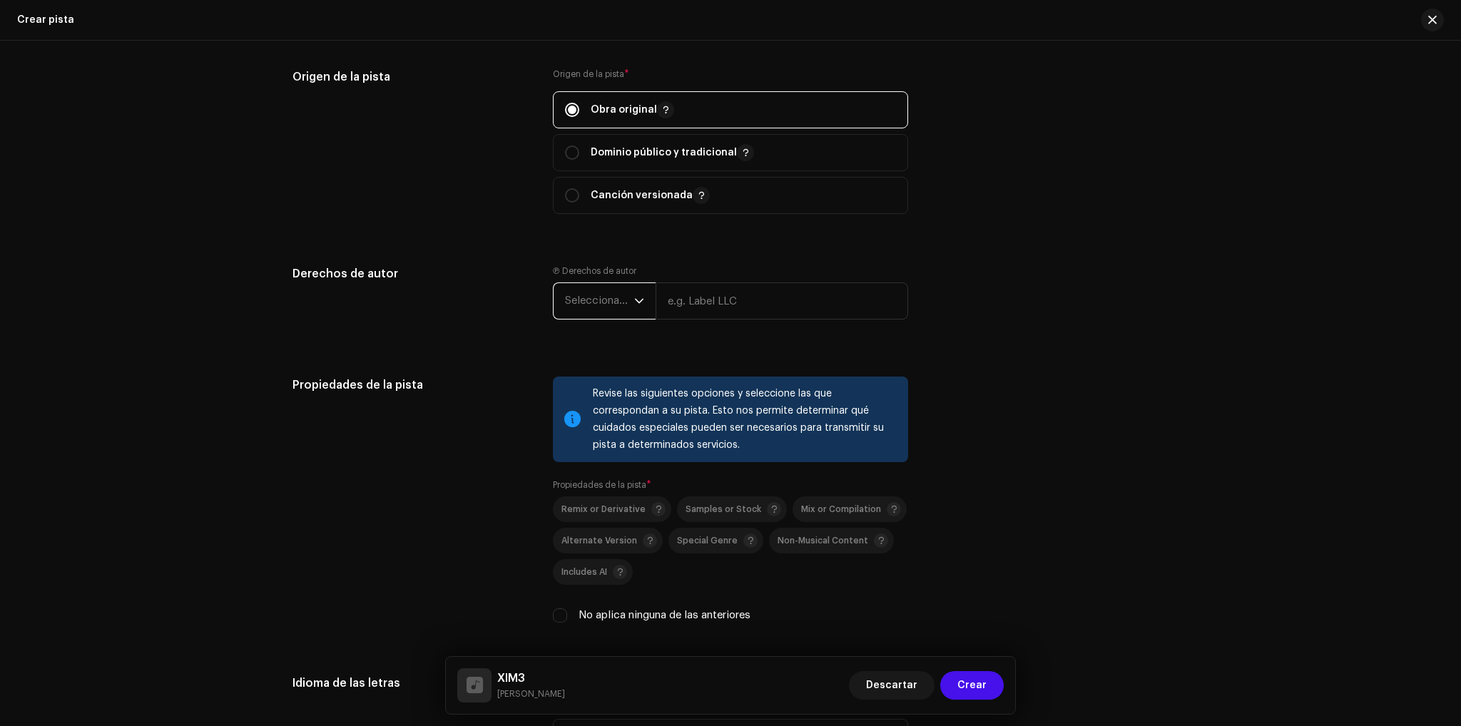
click at [616, 298] on span "Seleccionar año" at bounding box center [599, 301] width 69 height 36
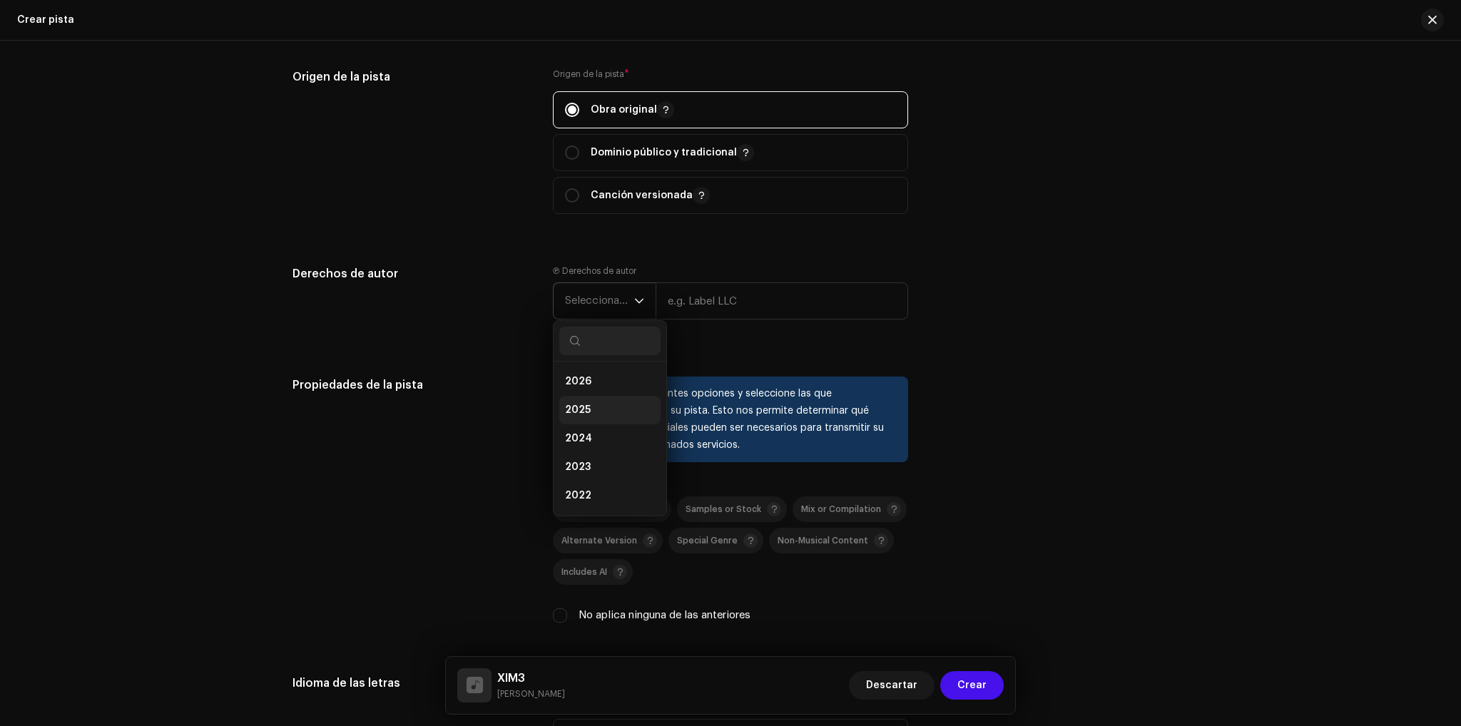
click at [610, 404] on li "2025" at bounding box center [609, 410] width 101 height 29
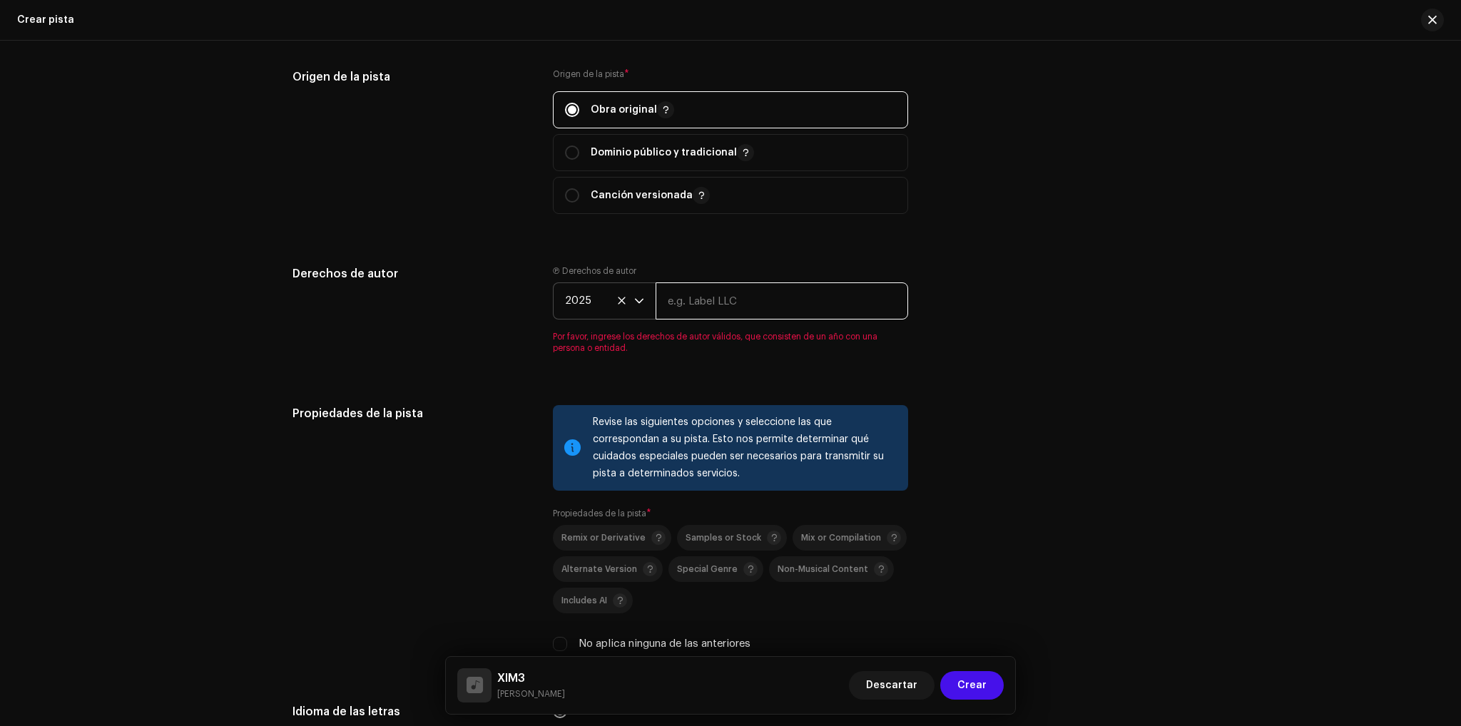
click at [730, 290] on input "text" at bounding box center [781, 300] width 252 height 37
type input "Delazzo Records"
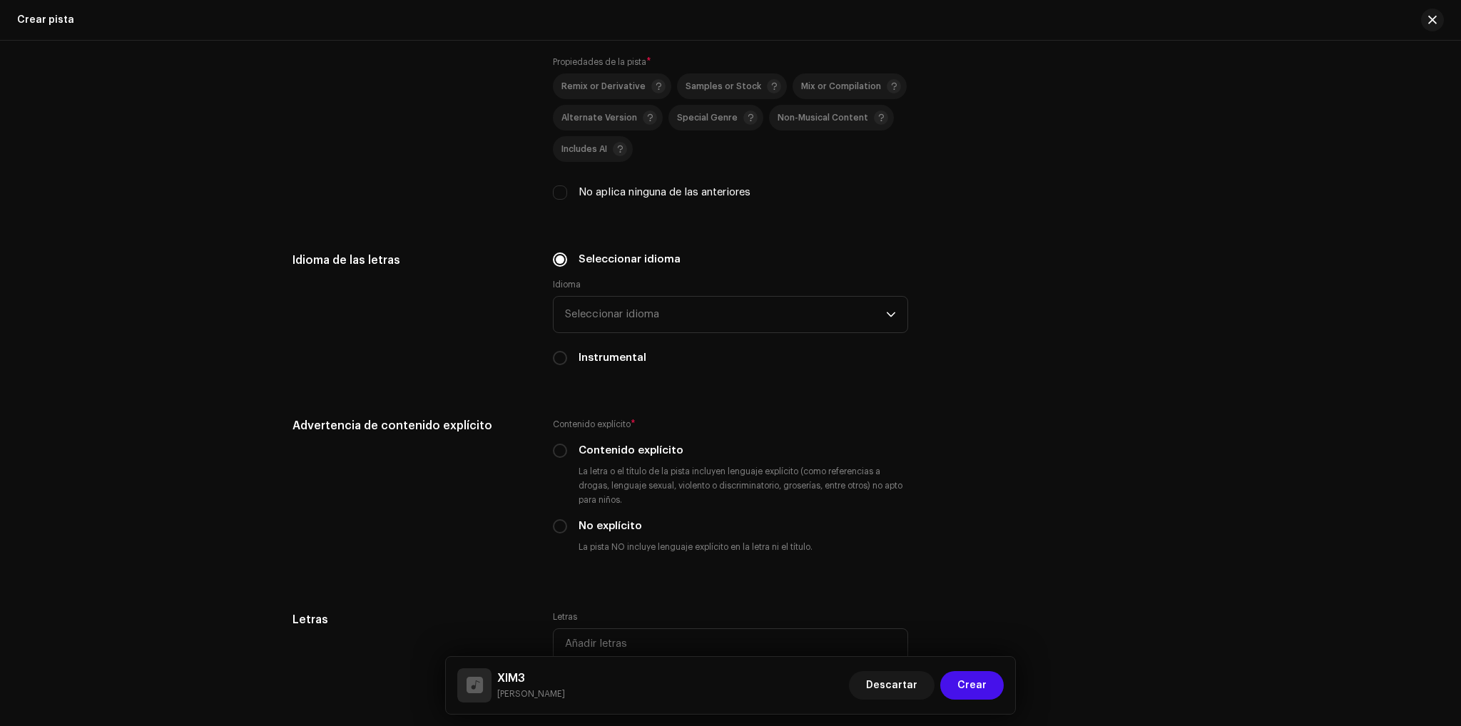
scroll to position [1998, 0]
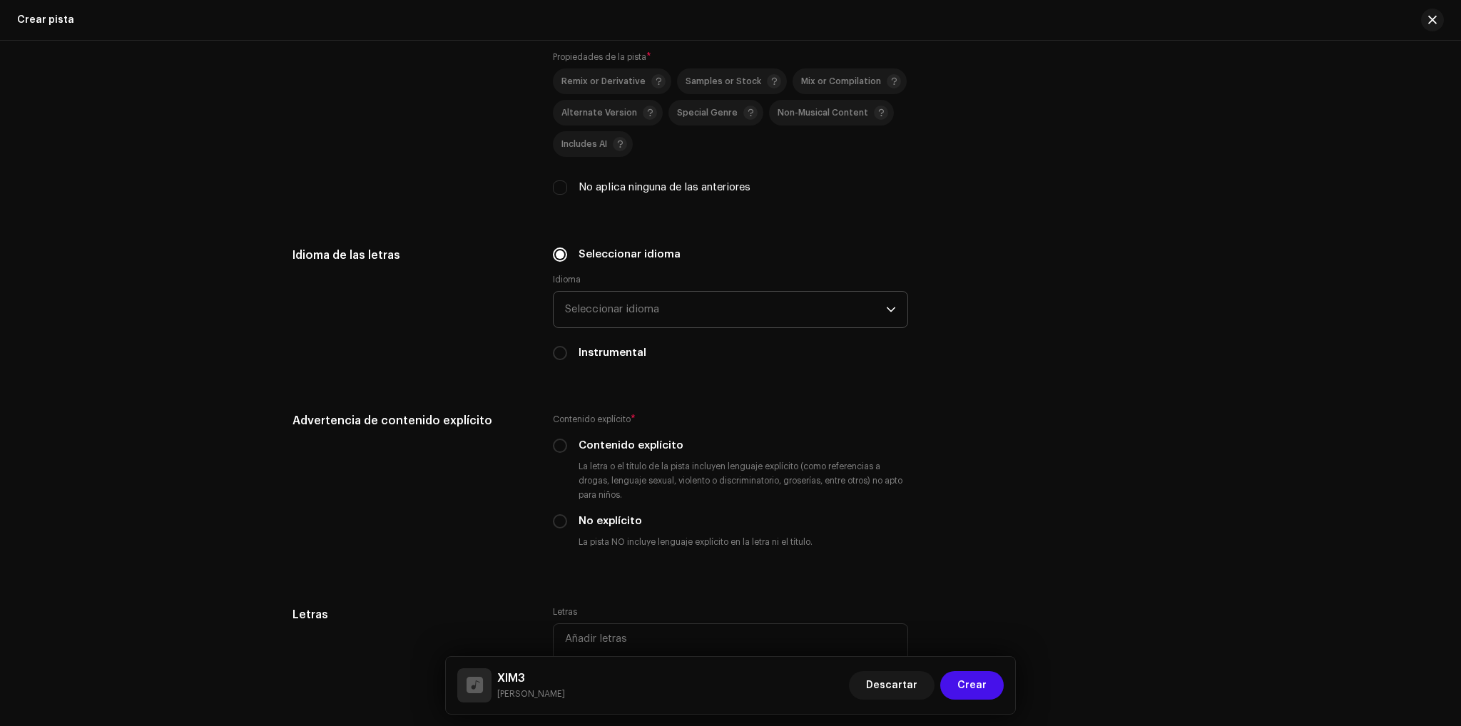
click at [636, 317] on span "Seleccionar idioma" at bounding box center [725, 310] width 321 height 36
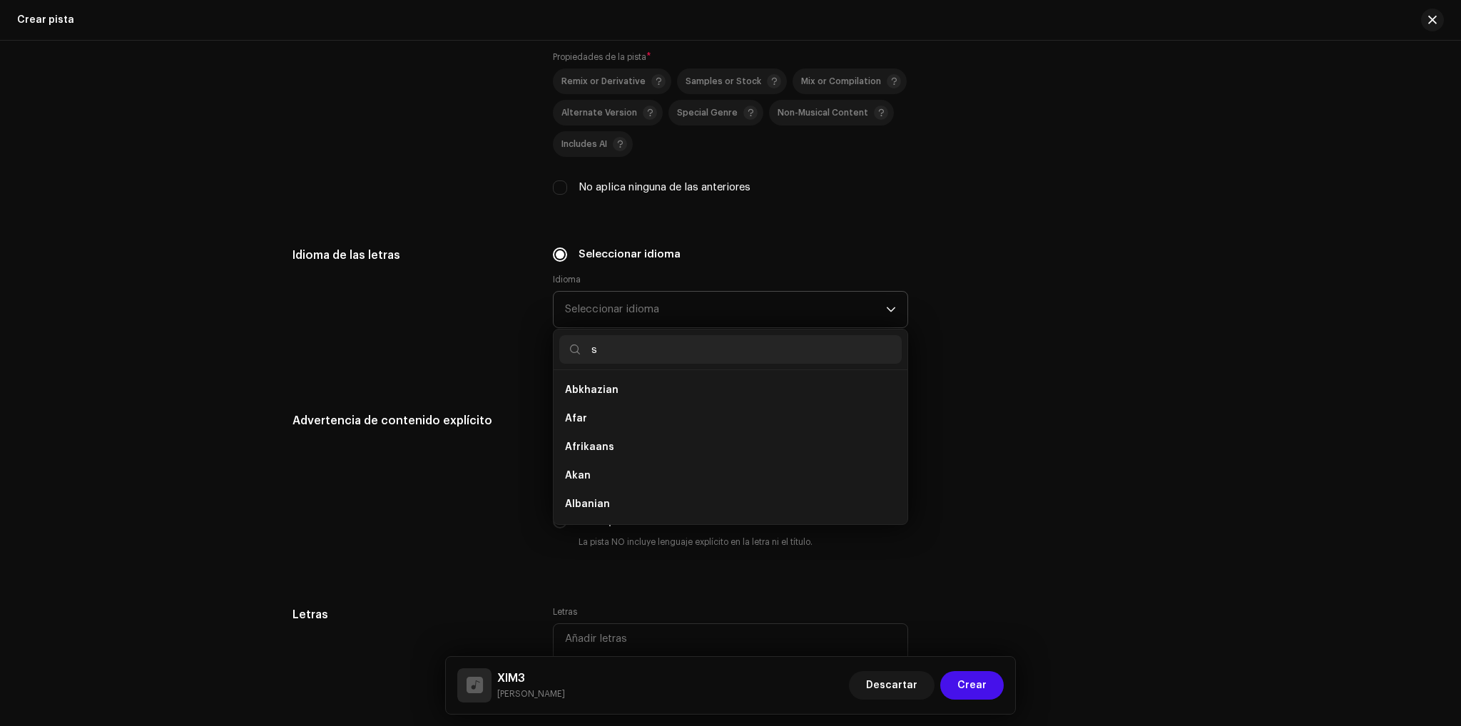
scroll to position [0, 0]
type input "spa"
click at [650, 432] on li "Spanish ([GEOGRAPHIC_DATA])" at bounding box center [730, 418] width 342 height 29
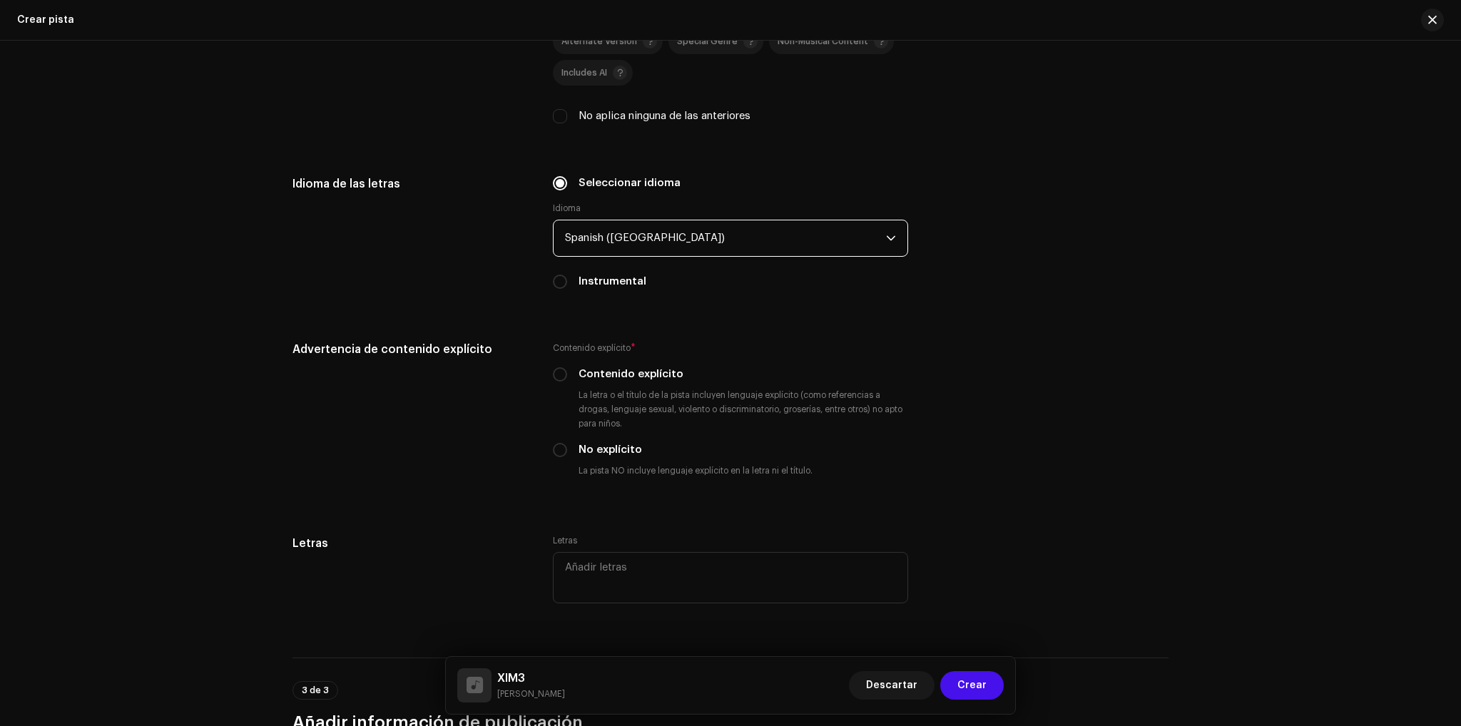
scroll to position [2141, 0]
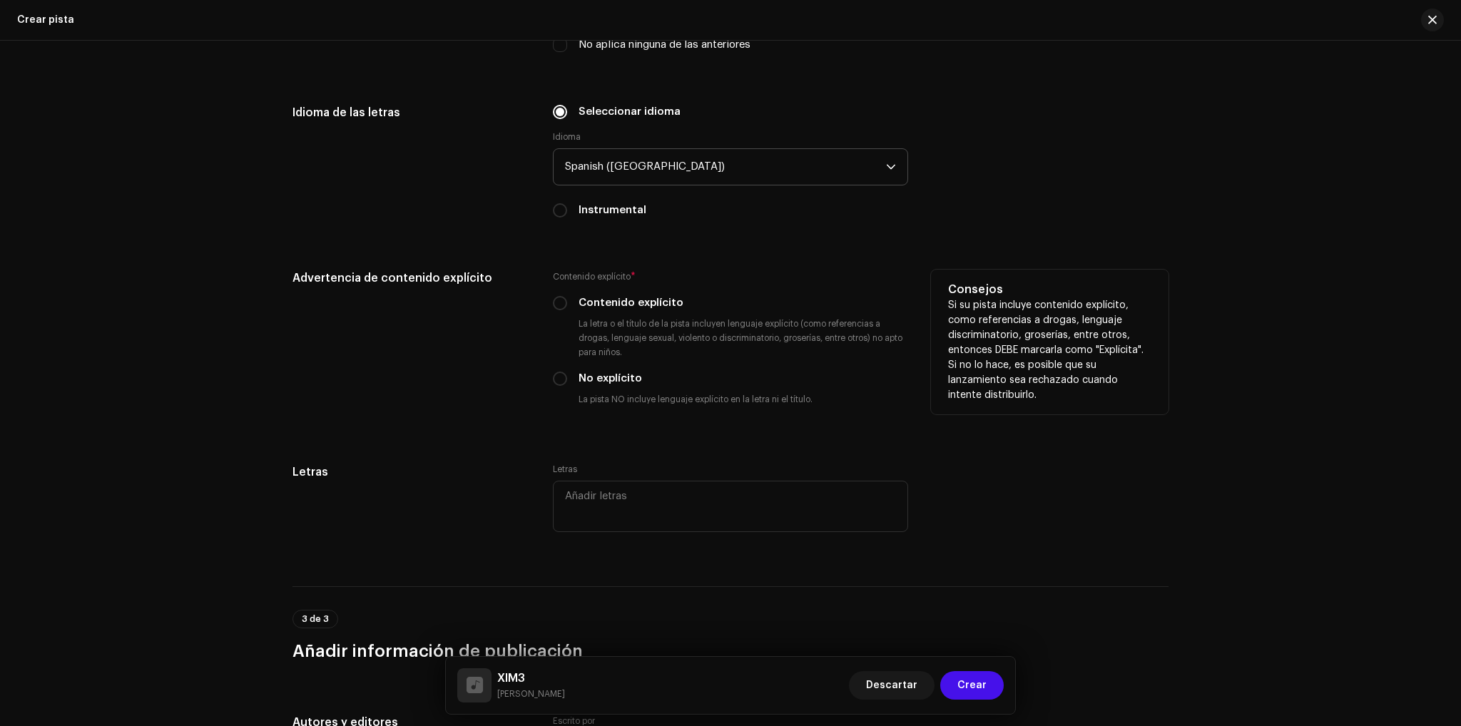
click at [616, 309] on label "Contenido explícito" at bounding box center [630, 303] width 105 height 16
click at [567, 309] on input "Contenido explícito" at bounding box center [560, 303] width 14 height 14
radio input "true"
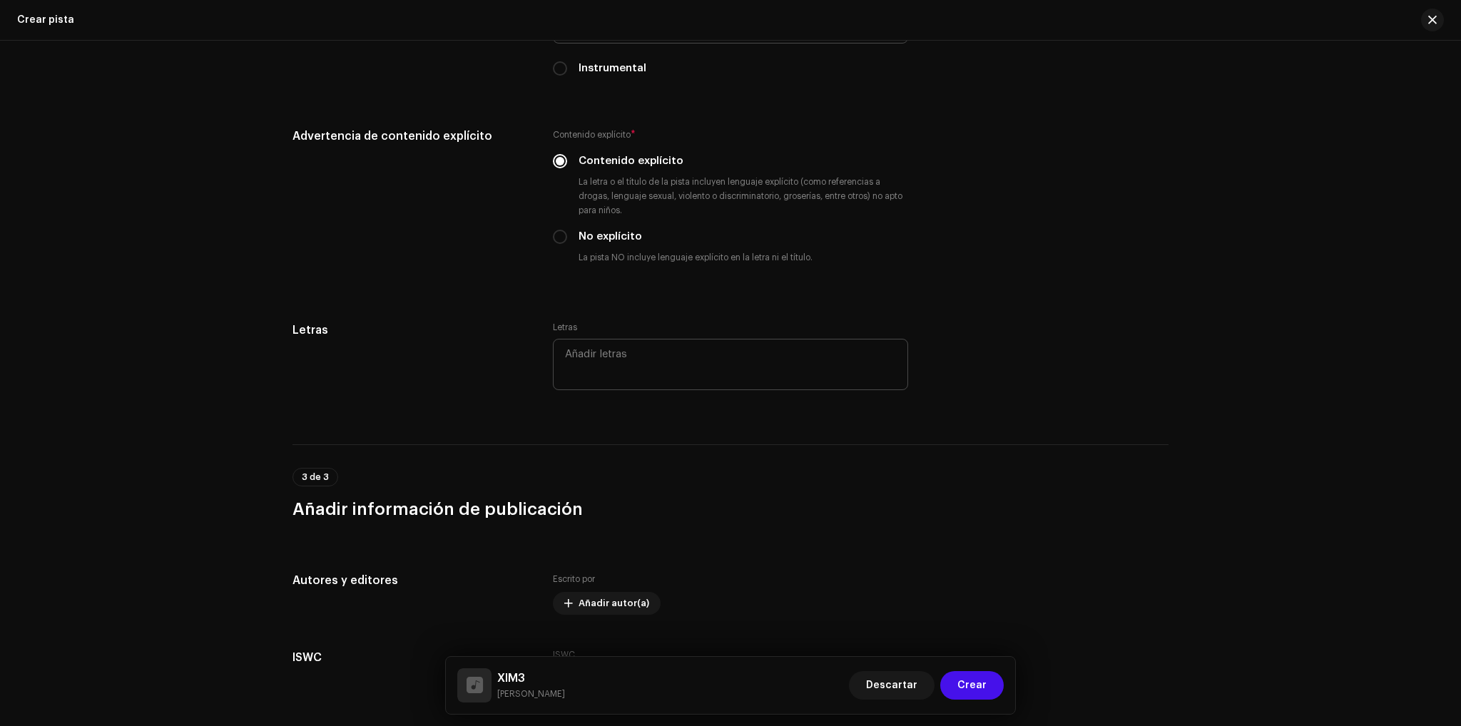
scroll to position [2284, 0]
click at [618, 372] on textarea at bounding box center [730, 363] width 355 height 51
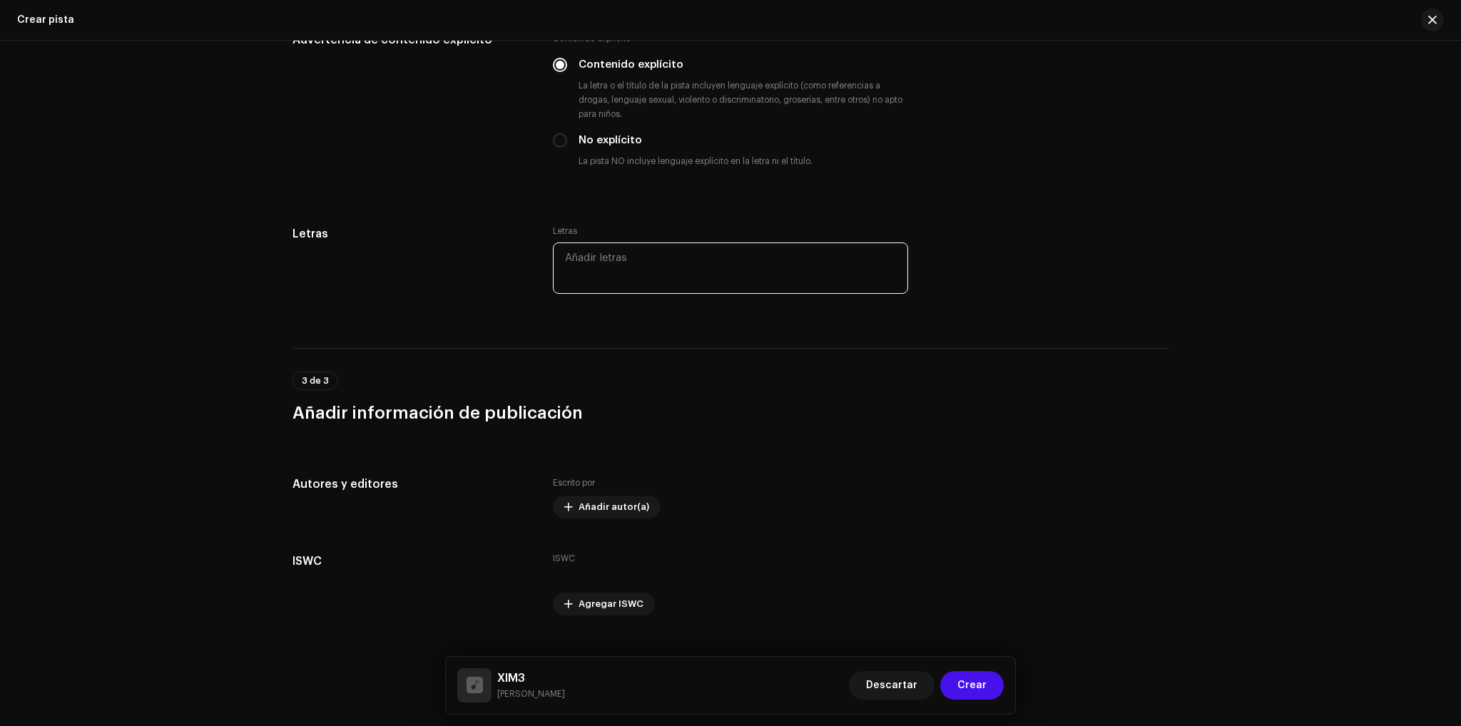
scroll to position [2409, 0]
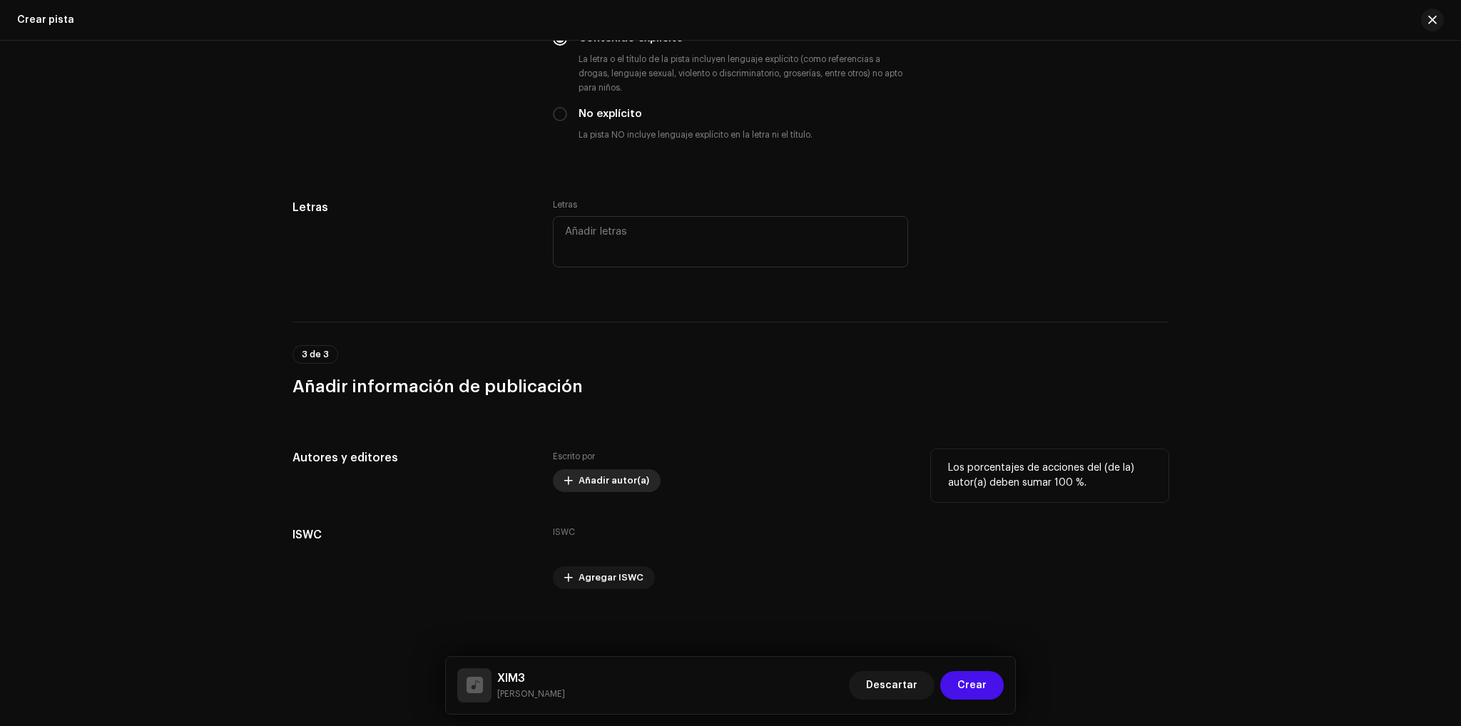
click at [608, 481] on span "Añadir autor(a)" at bounding box center [613, 480] width 71 height 29
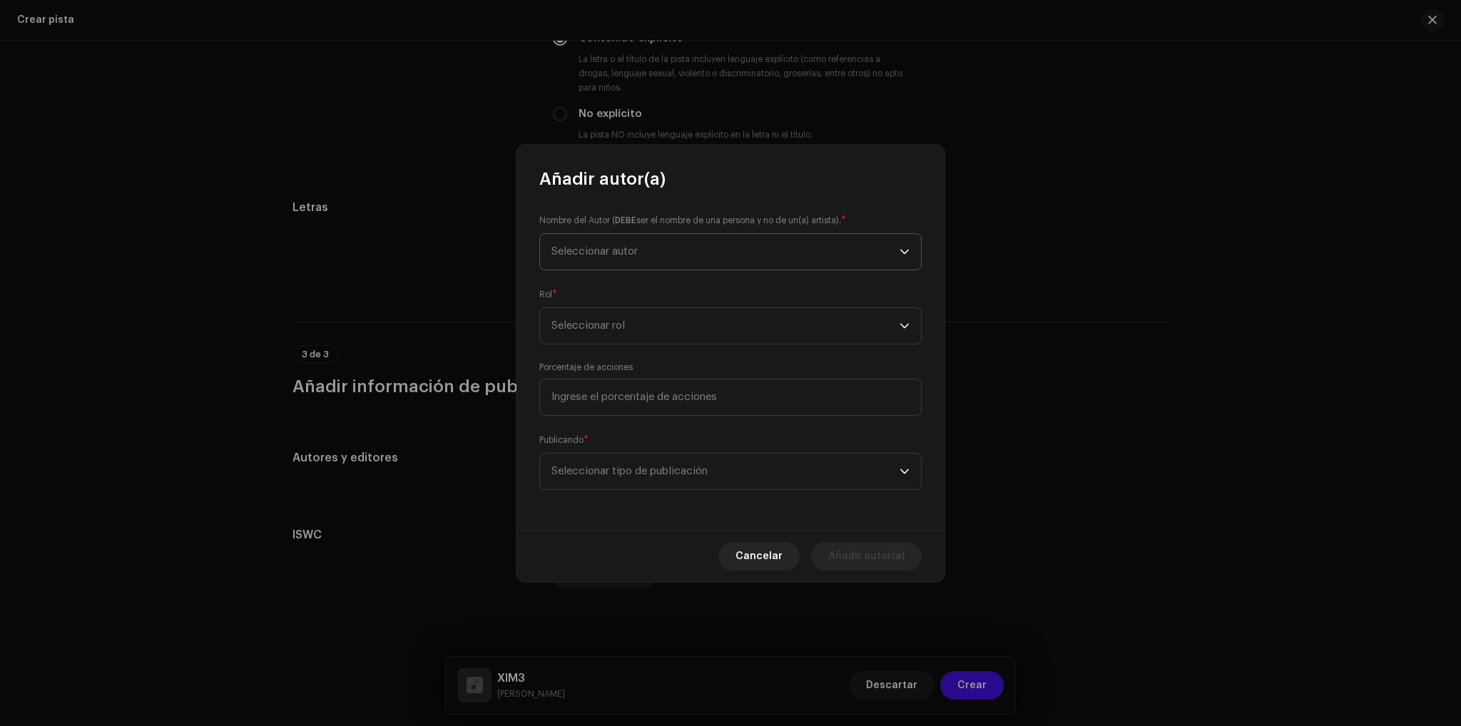
click at [683, 269] on p-select "Seleccionar autor" at bounding box center [730, 251] width 382 height 37
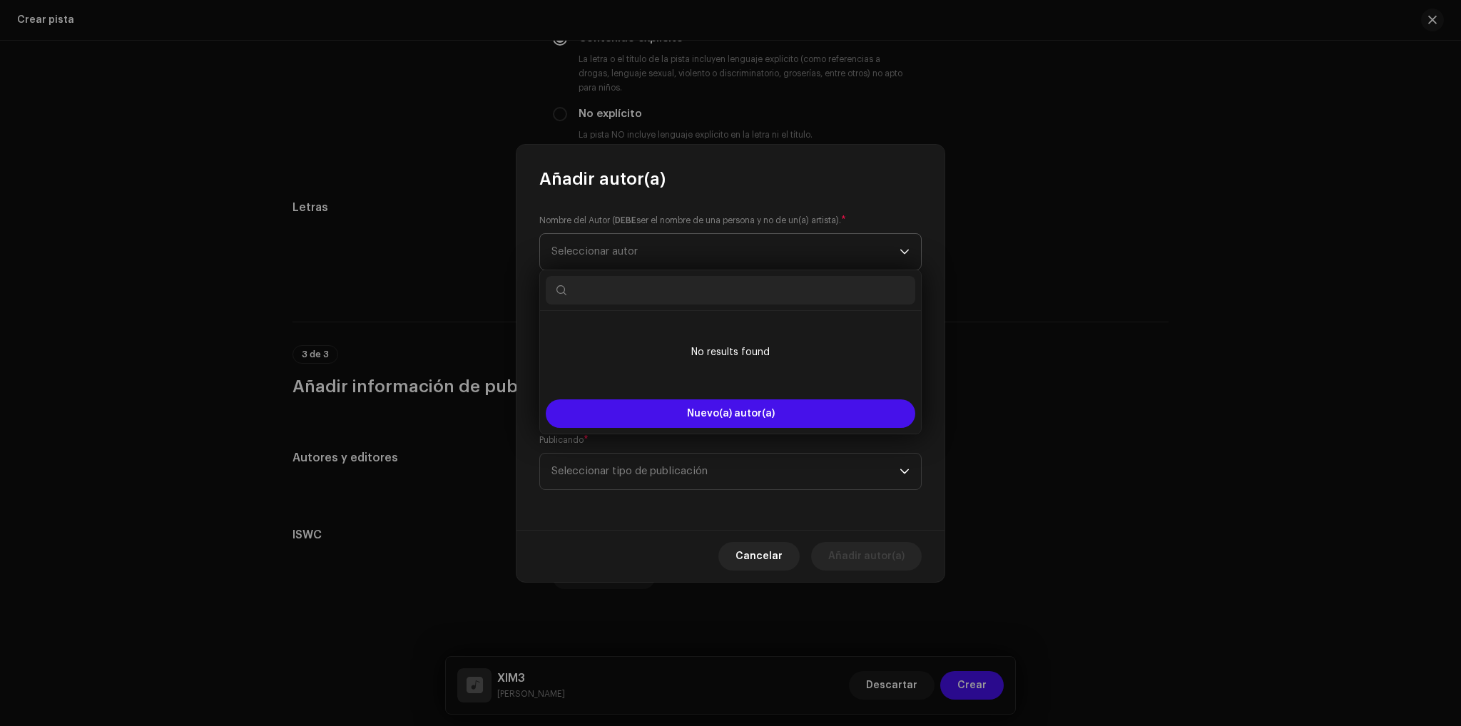
click at [684, 245] on span "Seleccionar autor" at bounding box center [725, 252] width 348 height 36
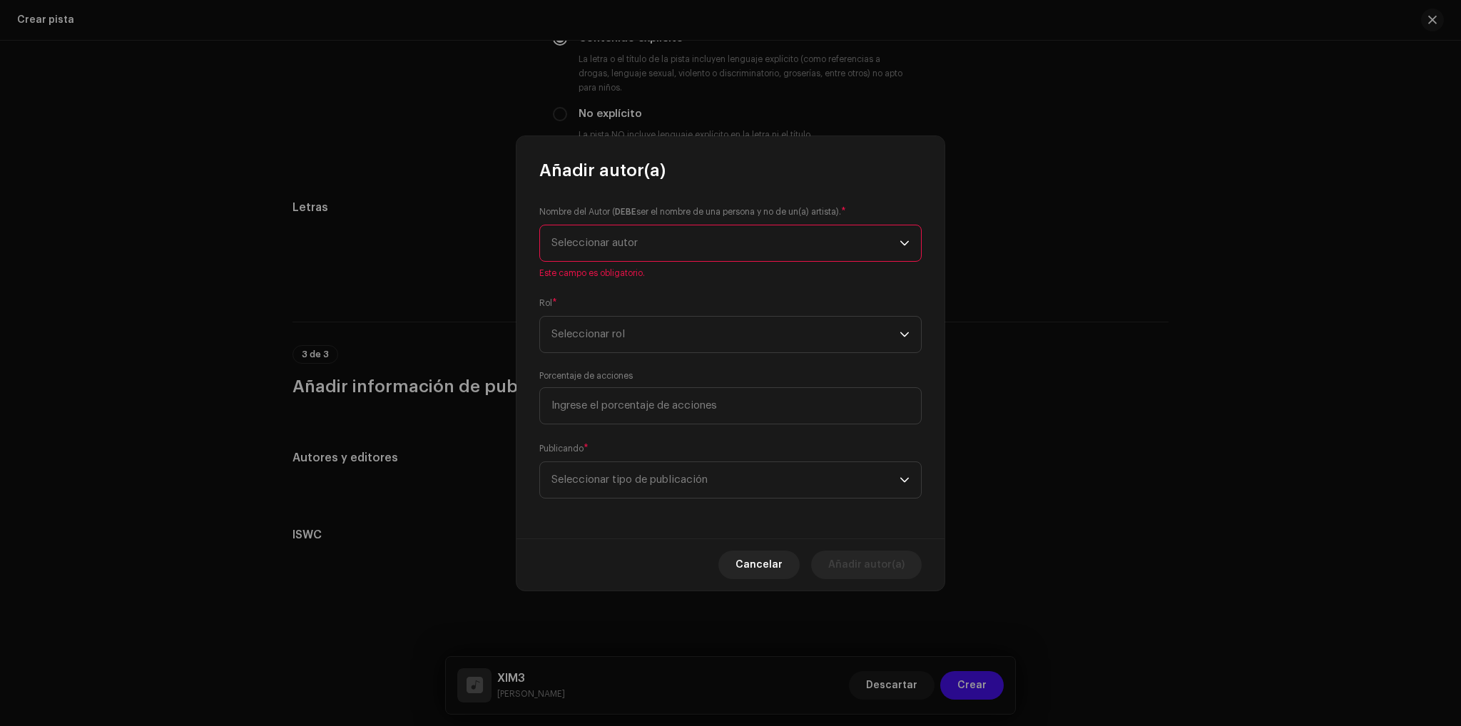
click at [656, 240] on span "Seleccionar autor" at bounding box center [725, 243] width 348 height 36
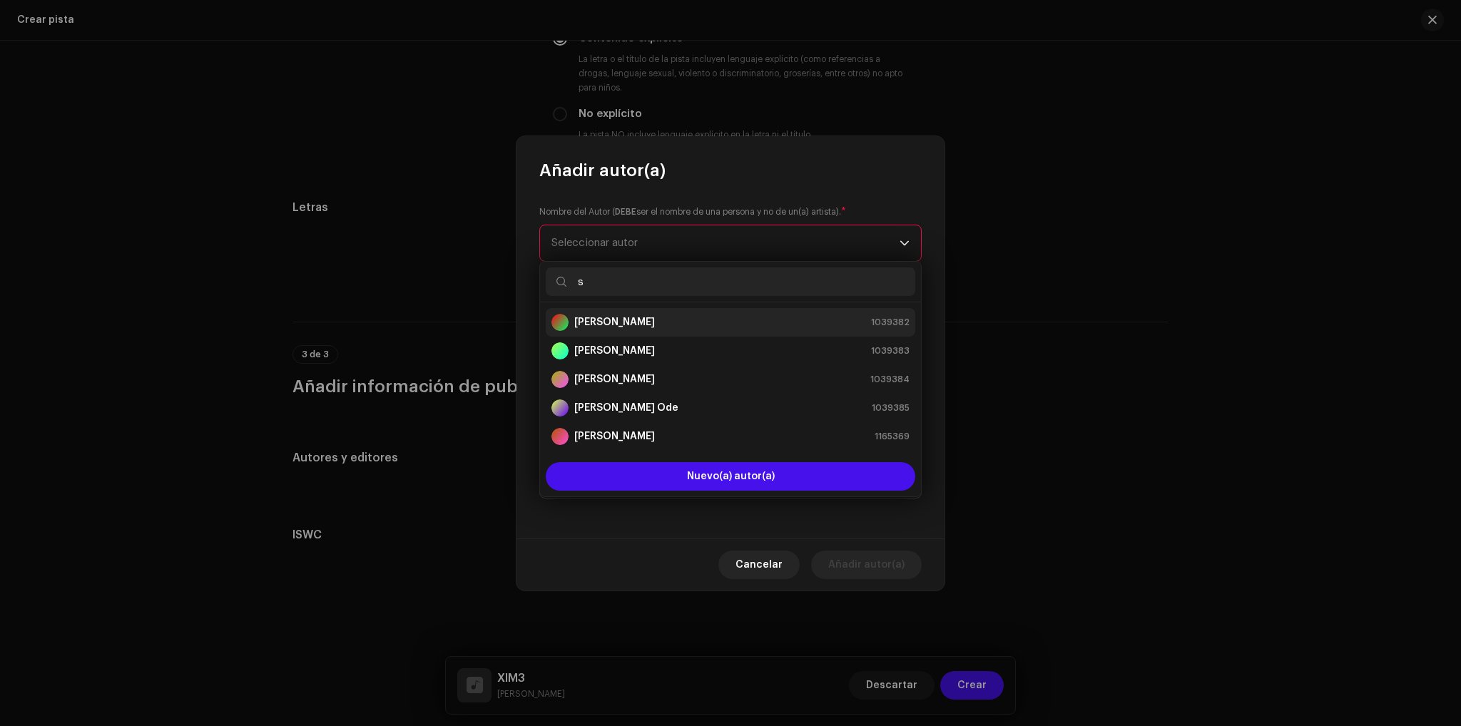
type input "s"
click at [667, 322] on div "[PERSON_NAME] 1039382" at bounding box center [730, 322] width 358 height 17
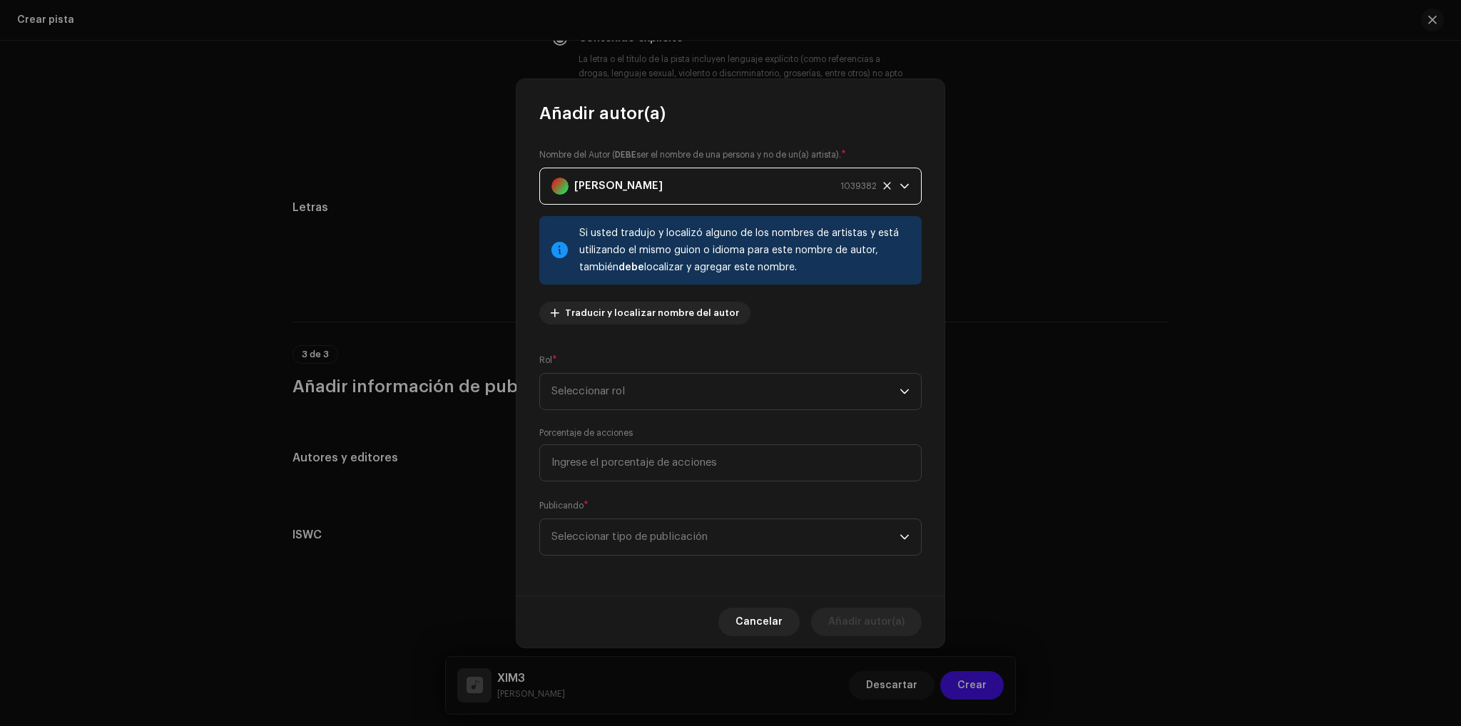
click at [892, 183] on span "[PERSON_NAME] 1039382" at bounding box center [725, 186] width 348 height 36
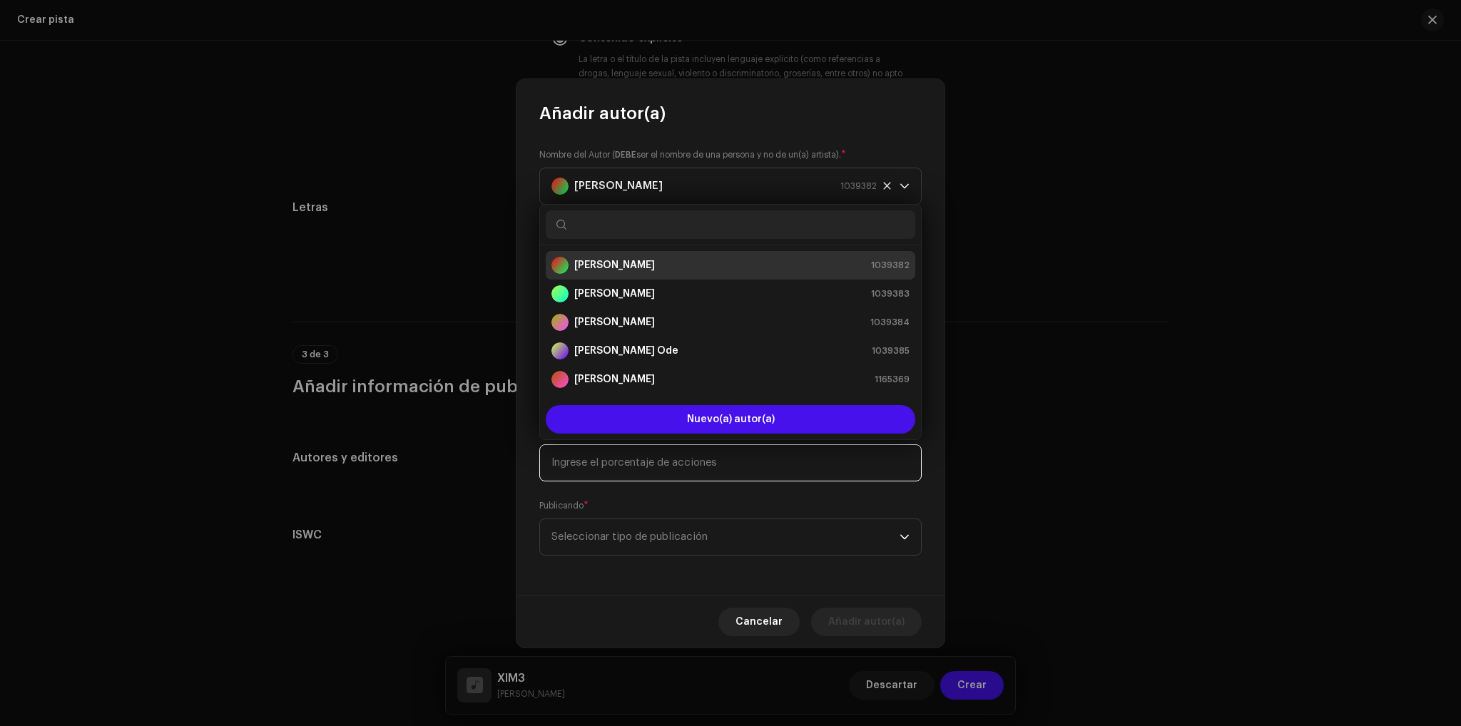
click at [773, 449] on input at bounding box center [730, 462] width 382 height 37
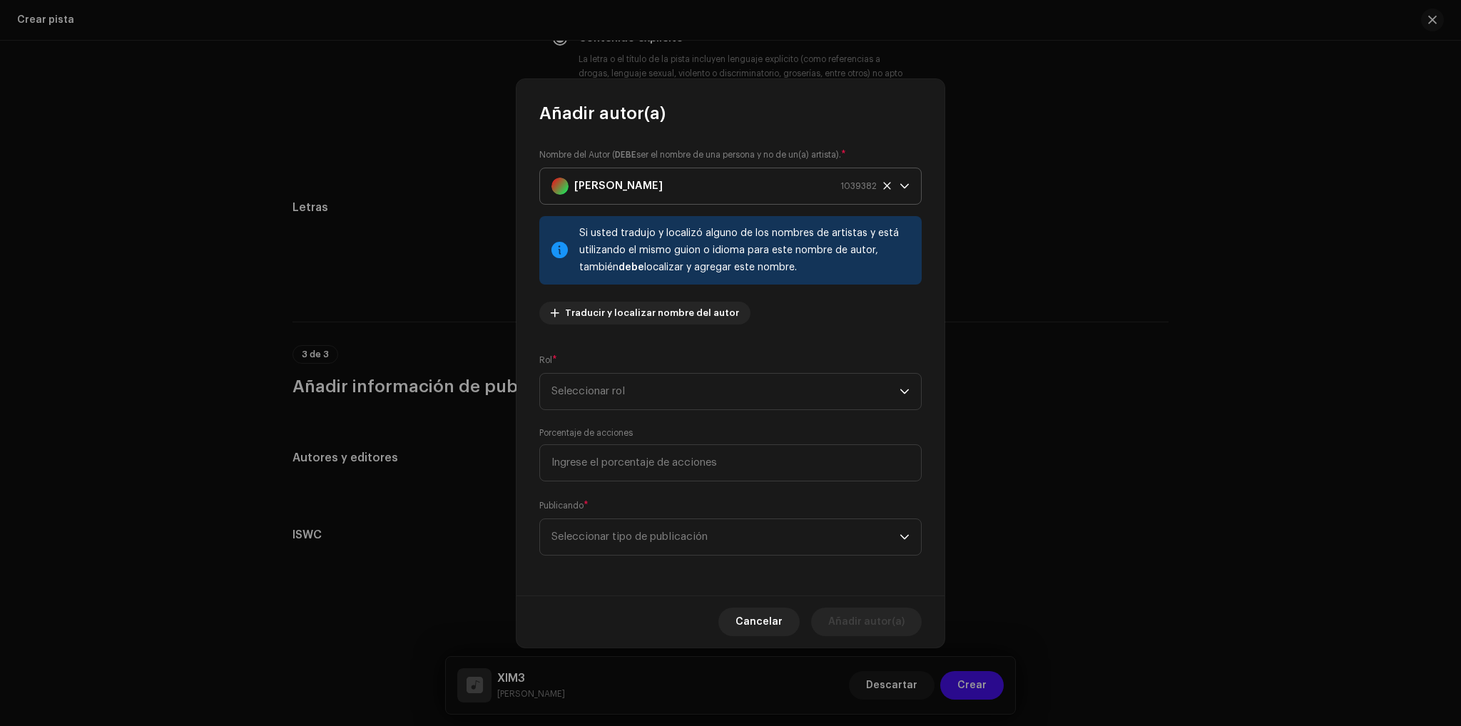
click at [889, 180] on span "[PERSON_NAME] 1039382" at bounding box center [725, 186] width 348 height 36
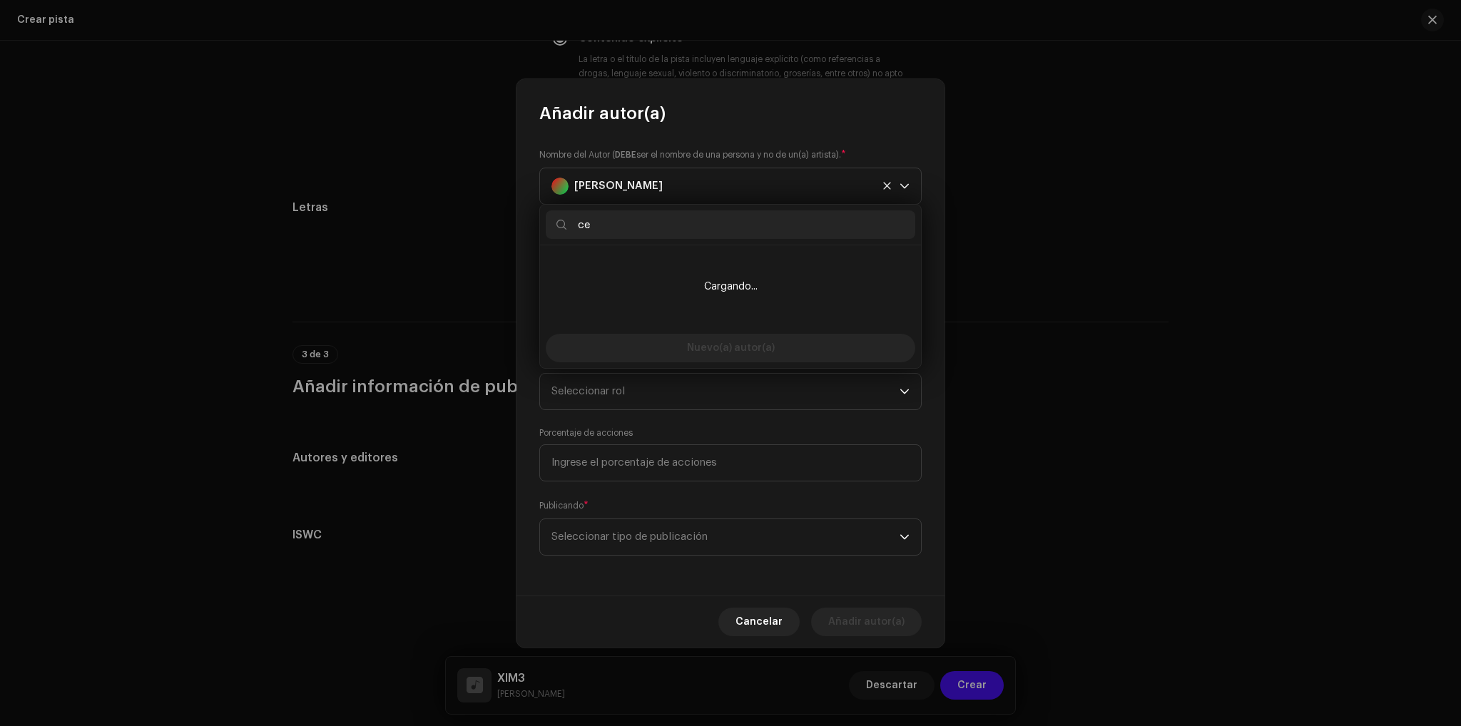
type input "c"
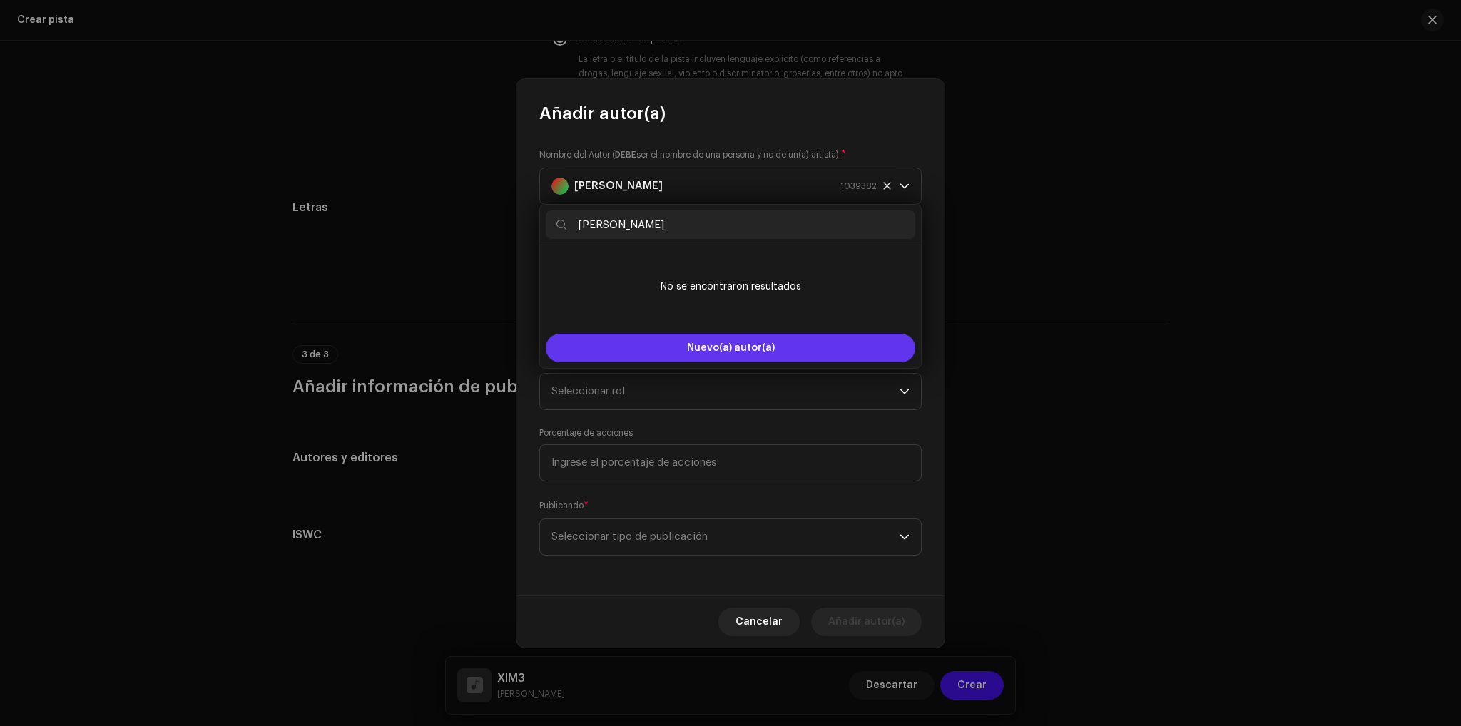
type input "[PERSON_NAME]"
click at [735, 349] on span "Nuevo(a) autor(a)" at bounding box center [731, 348] width 88 height 10
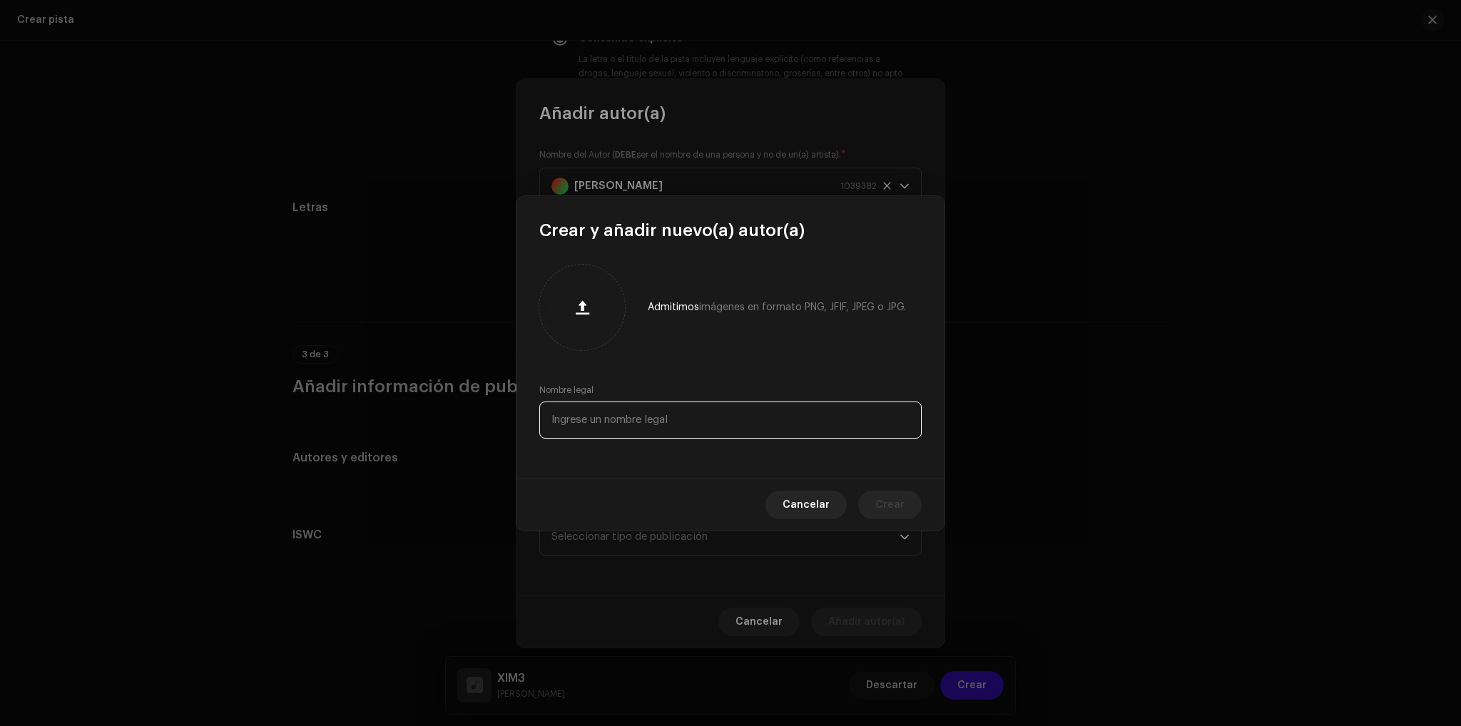
click at [729, 430] on input "text" at bounding box center [730, 420] width 382 height 37
type input "S"
type input "[PERSON_NAME]"
click at [899, 496] on span "Crear" at bounding box center [889, 505] width 29 height 29
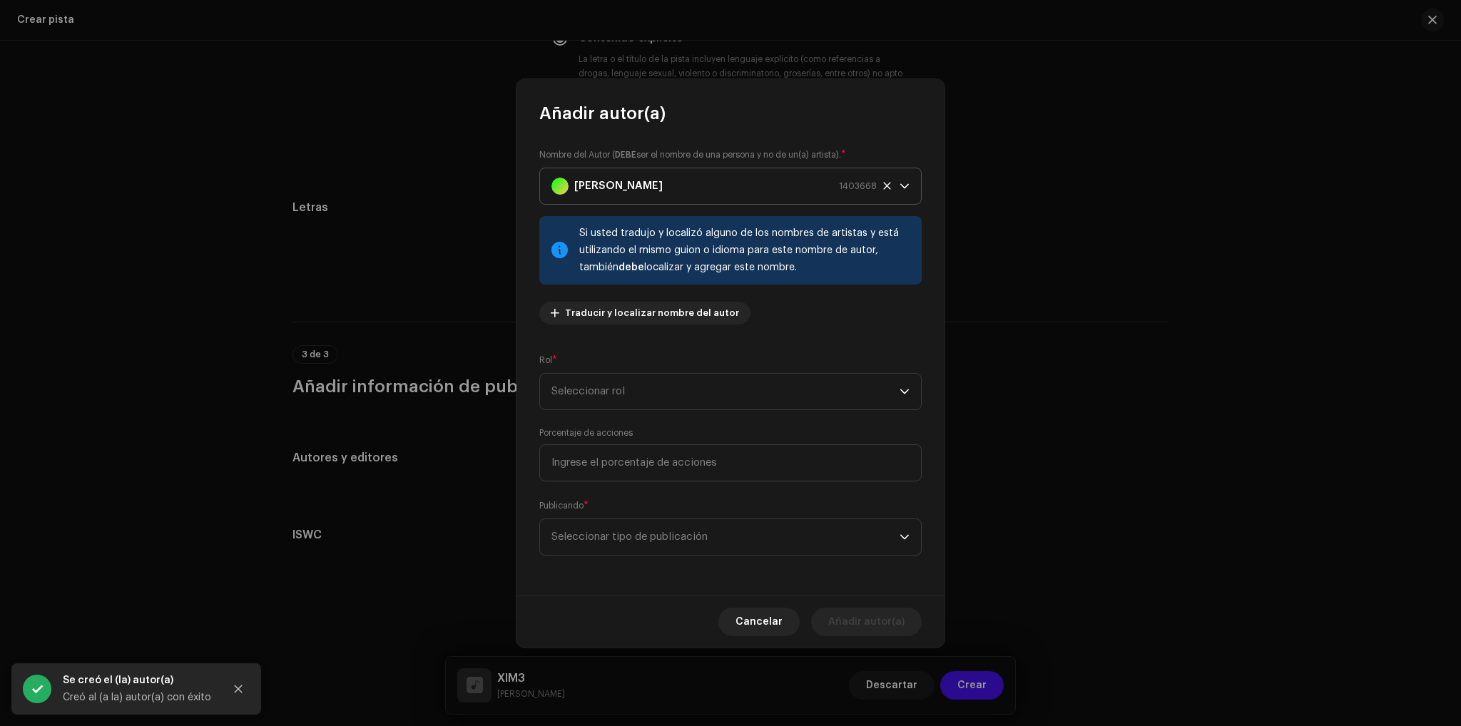
click at [909, 186] on icon "dropdown trigger" at bounding box center [904, 186] width 10 height 10
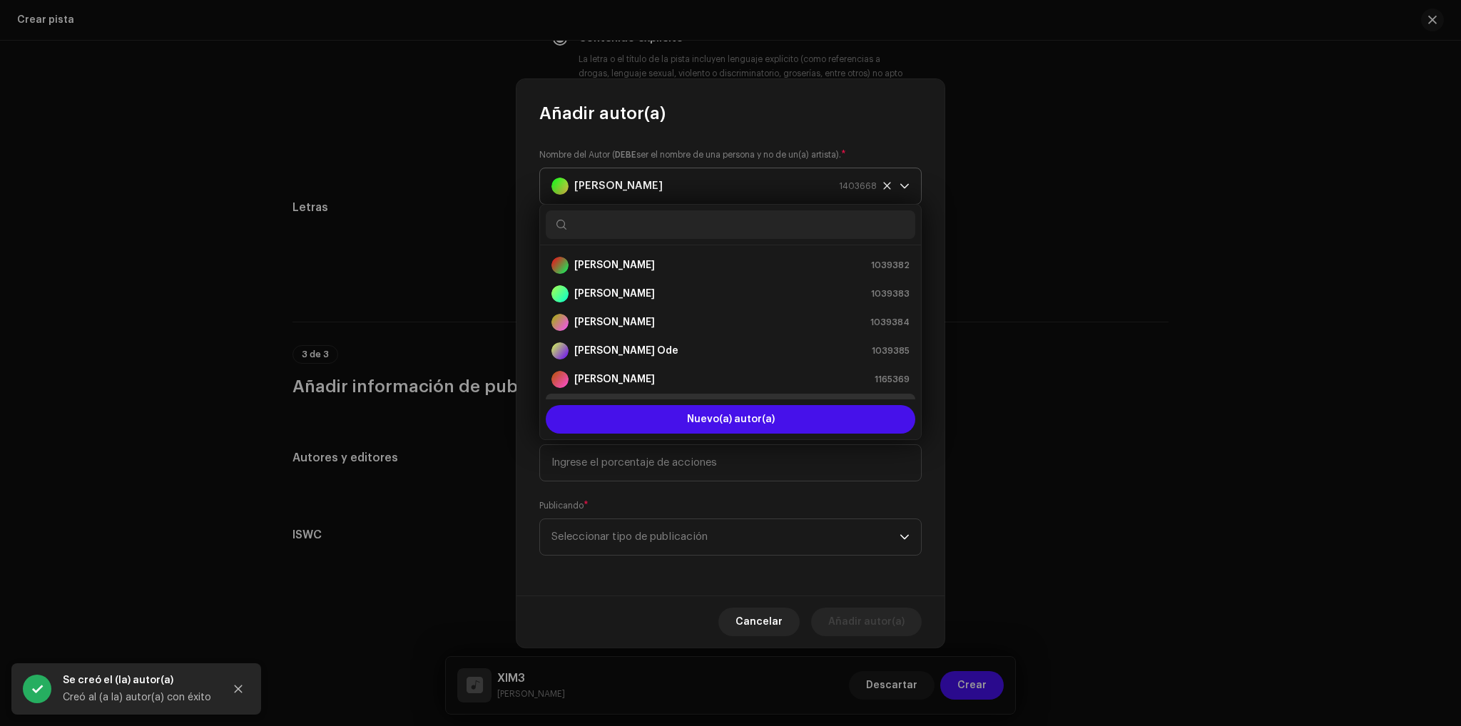
scroll to position [23, 0]
click at [905, 185] on icon "dropdown trigger" at bounding box center [904, 186] width 10 height 10
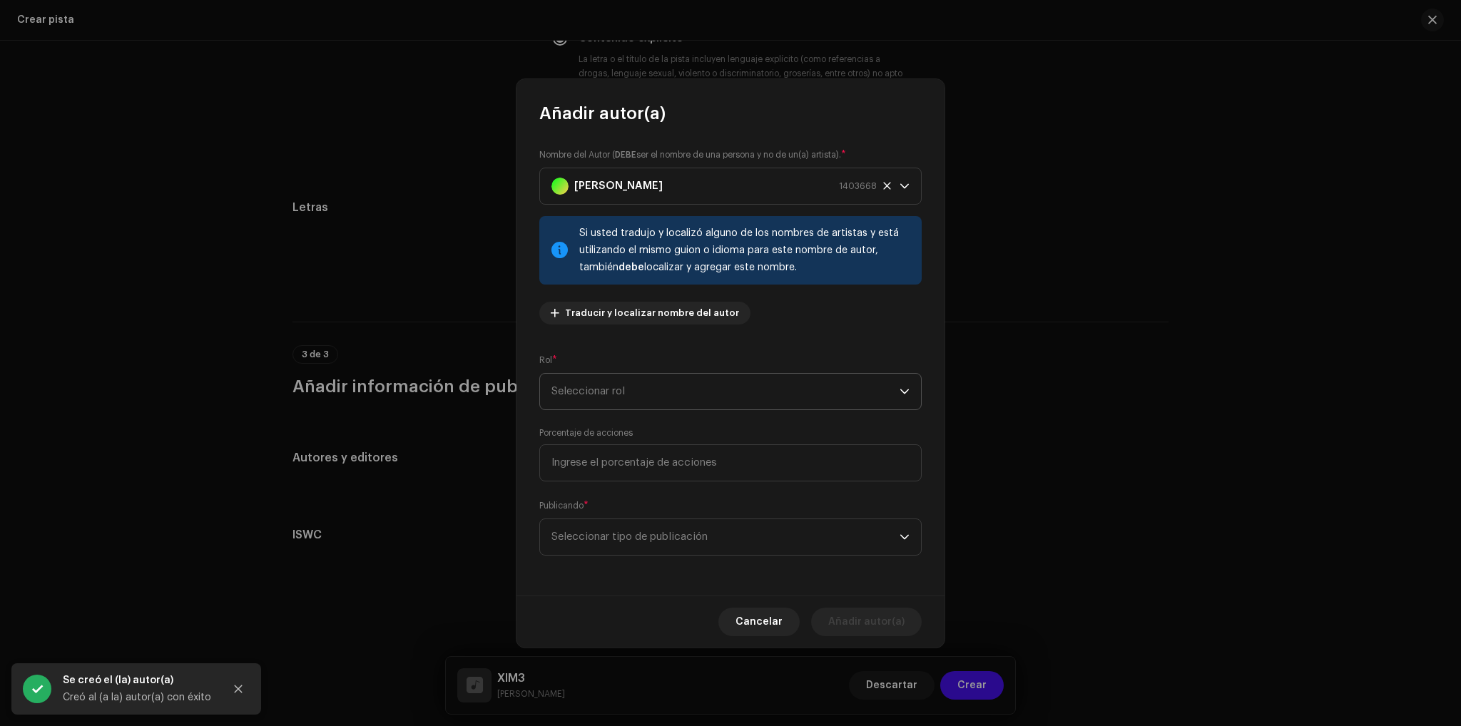
click at [632, 400] on span "Seleccionar rol" at bounding box center [725, 392] width 348 height 36
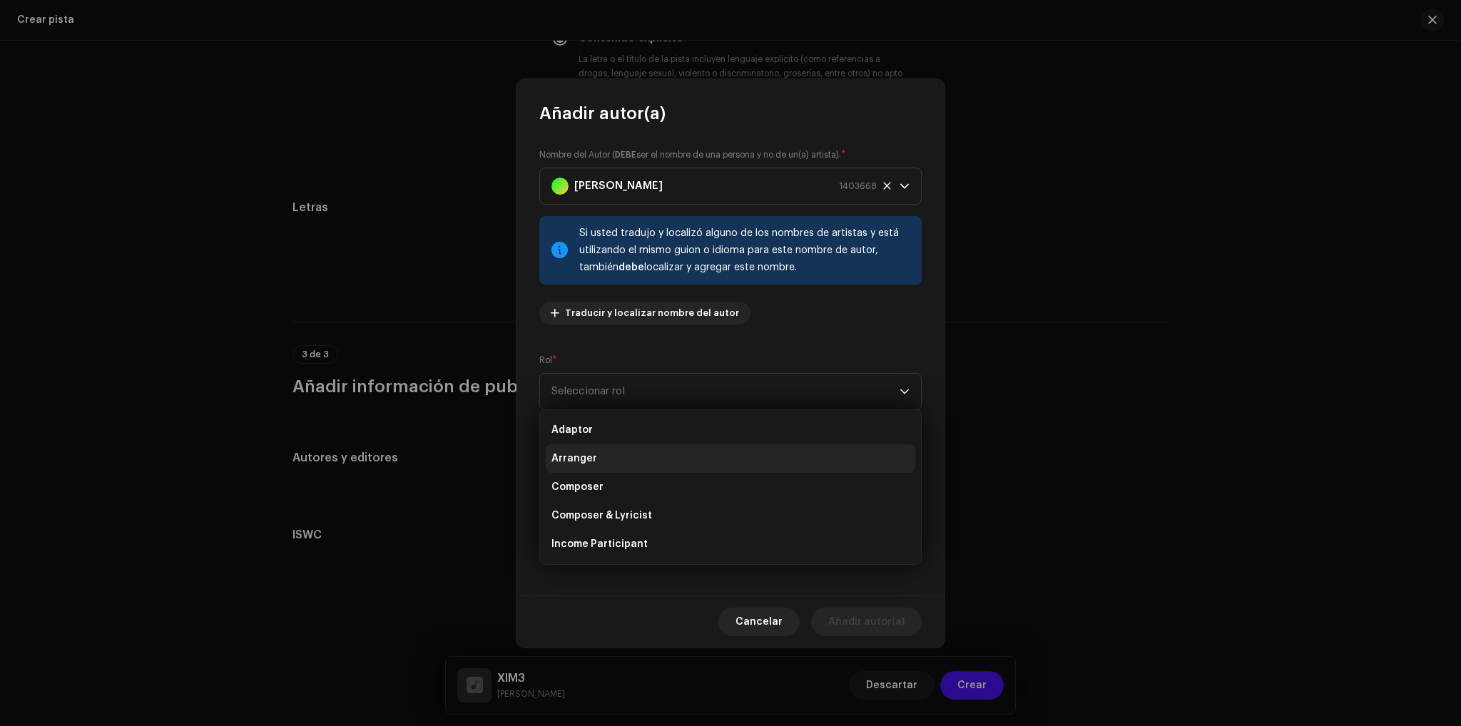
scroll to position [71, 0]
click at [638, 448] on span "Composer & Lyricist" at bounding box center [601, 444] width 101 height 14
click at [693, 466] on input at bounding box center [730, 462] width 382 height 37
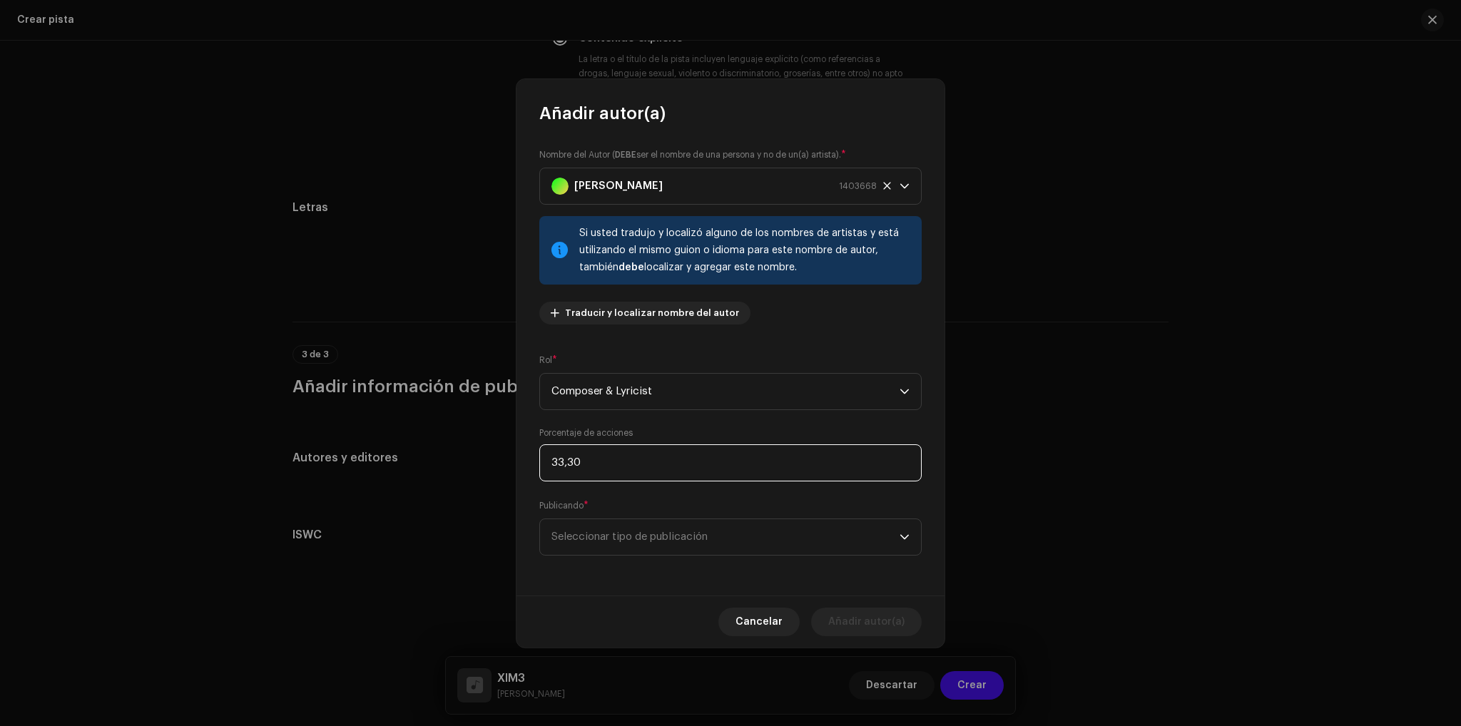
type input "33,34"
click at [657, 532] on span "Seleccionar tipo de publicación" at bounding box center [725, 537] width 348 height 36
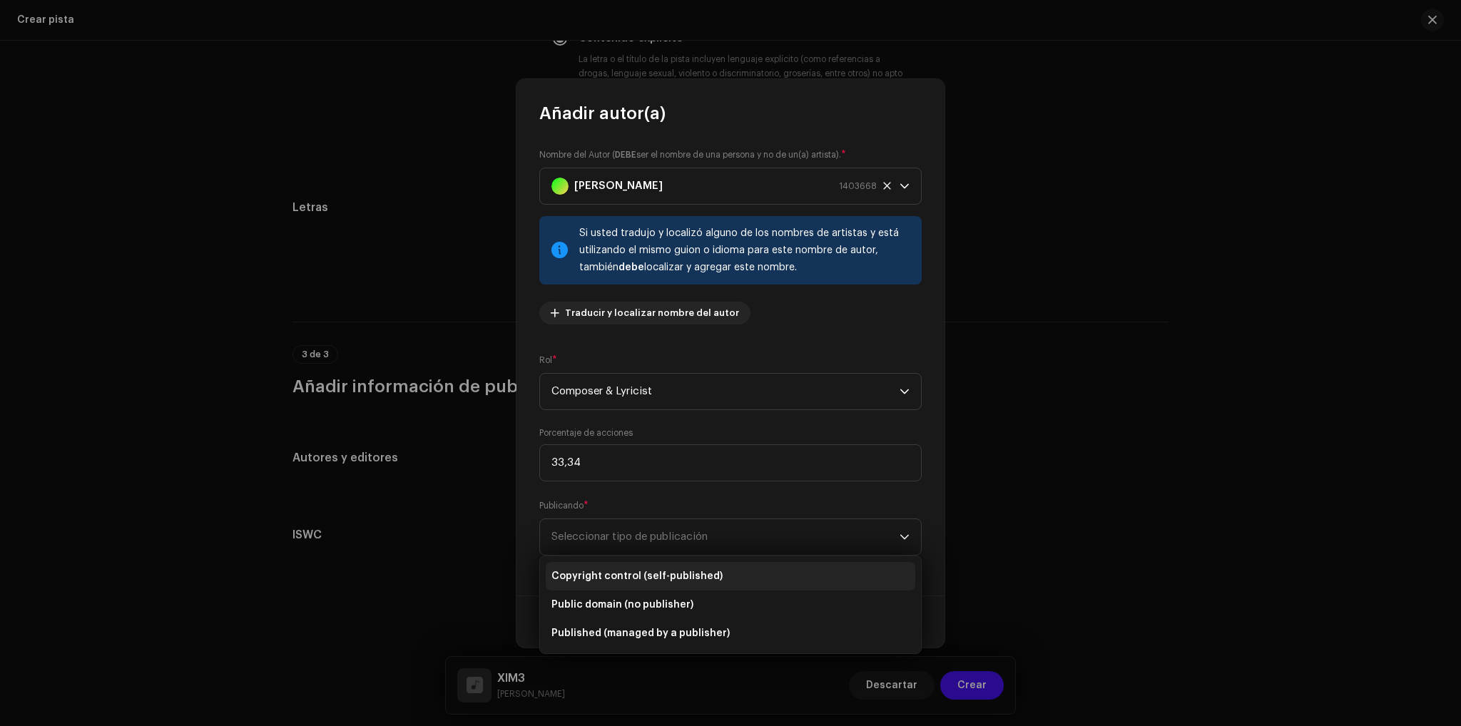
click at [695, 575] on span "Copyright control (self-published)" at bounding box center [636, 576] width 171 height 14
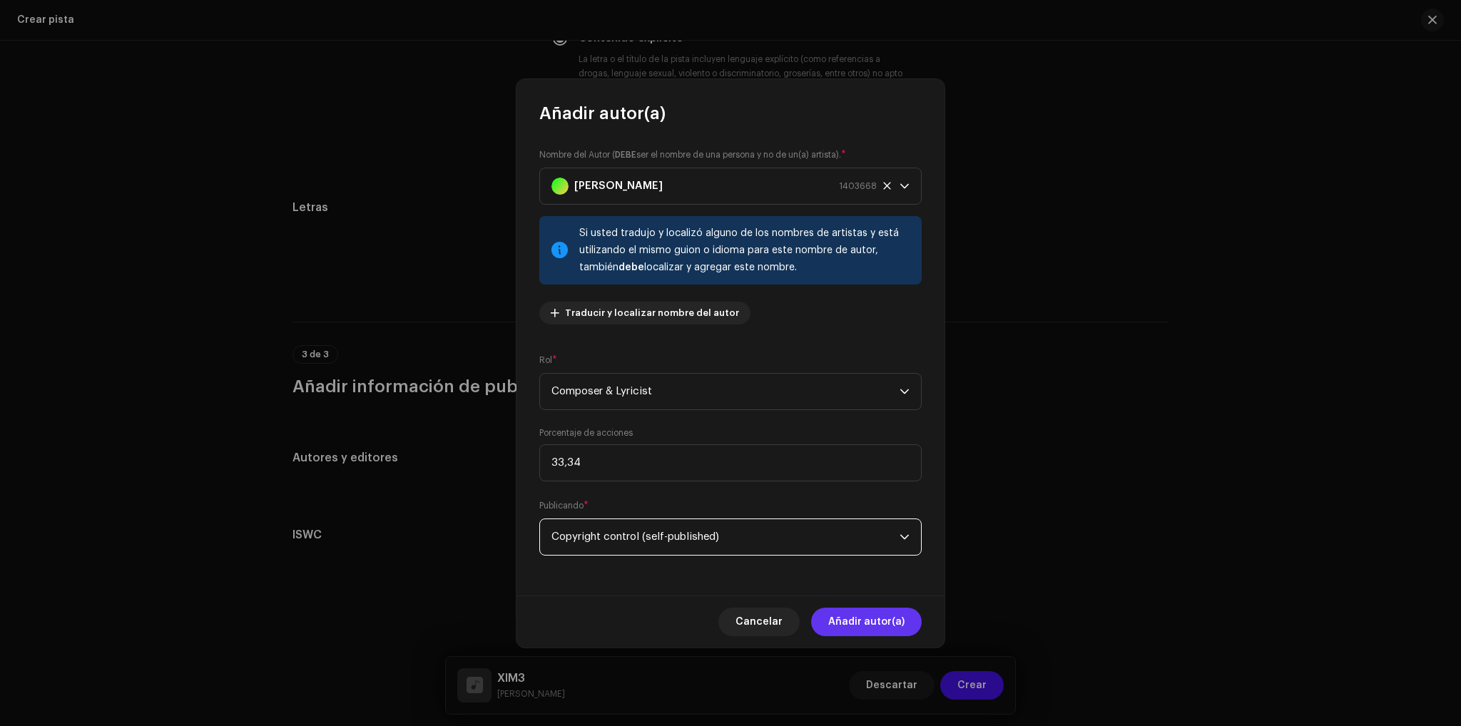
click at [879, 625] on span "Añadir autor(a)" at bounding box center [866, 622] width 76 height 29
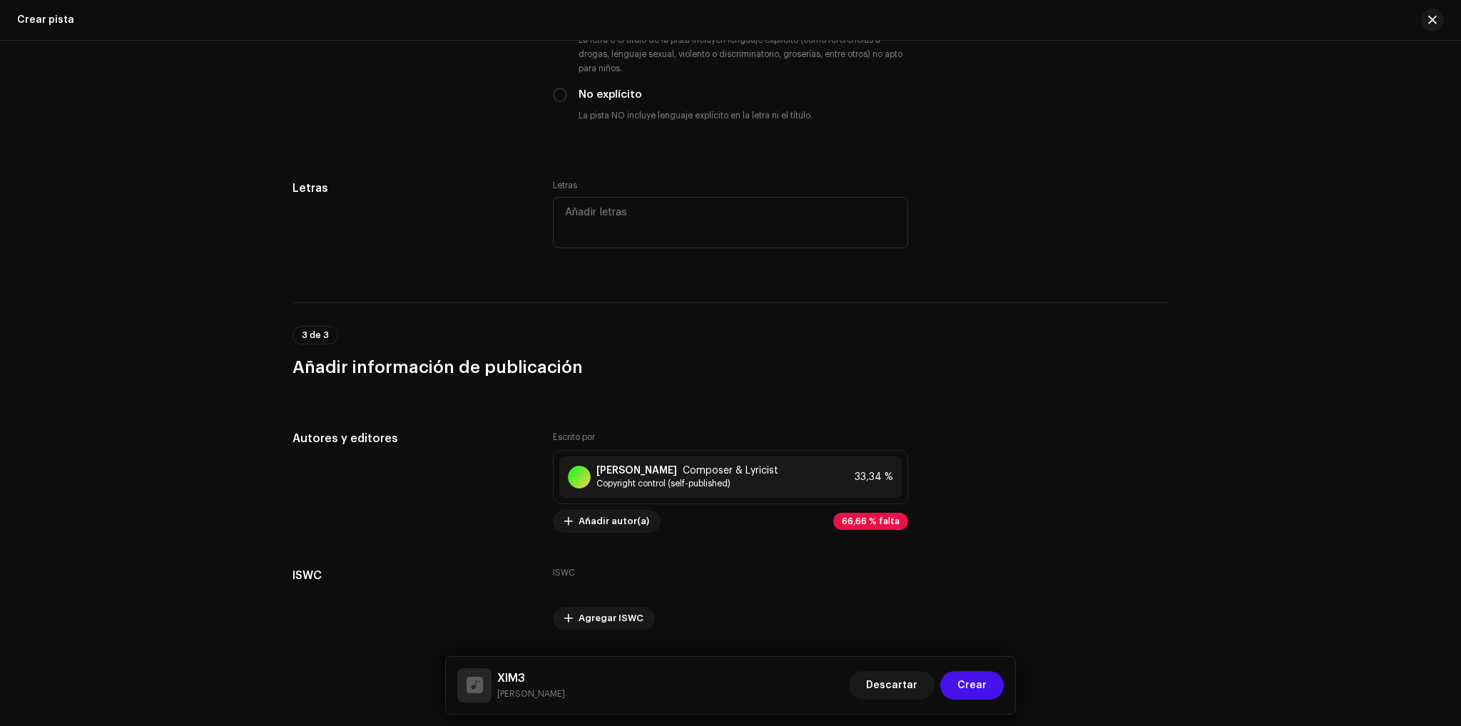
scroll to position [2469, 0]
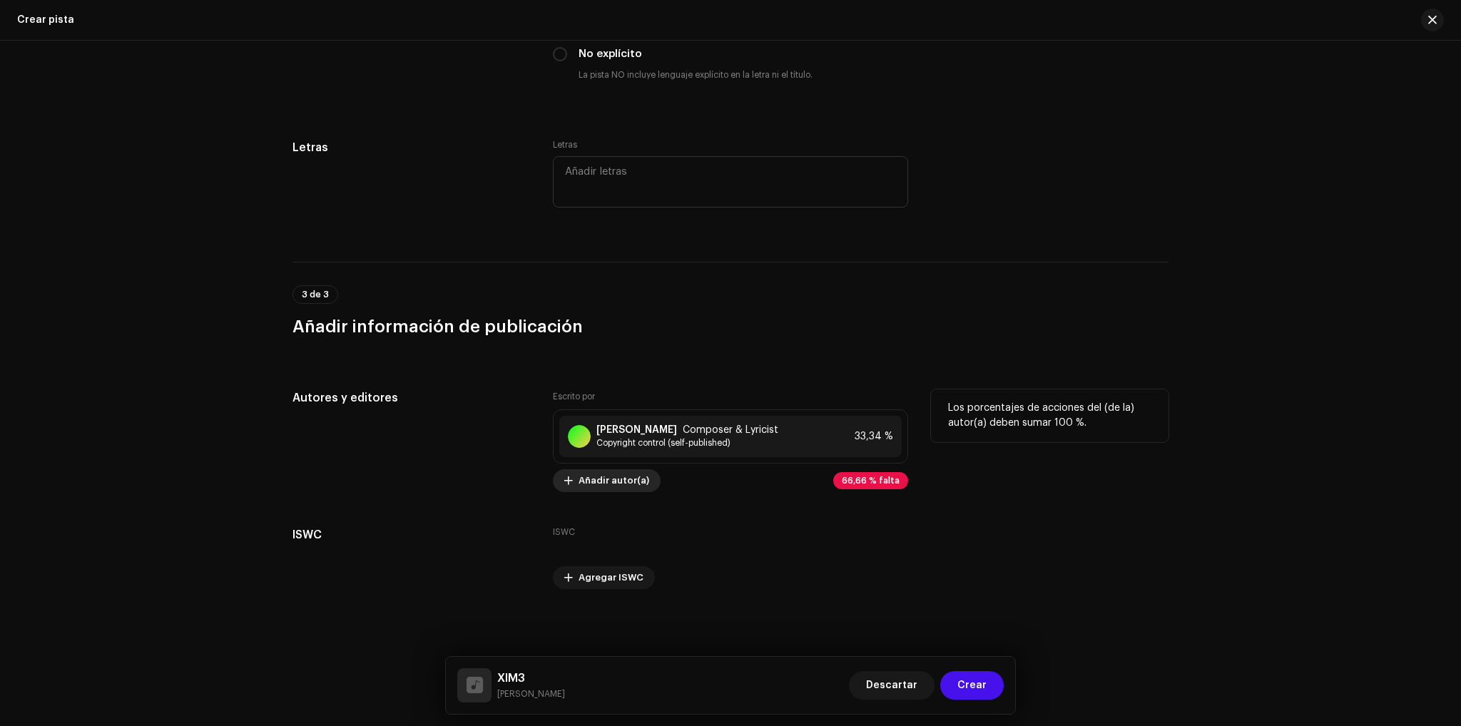
click at [594, 486] on span "Añadir autor(a)" at bounding box center [613, 480] width 71 height 29
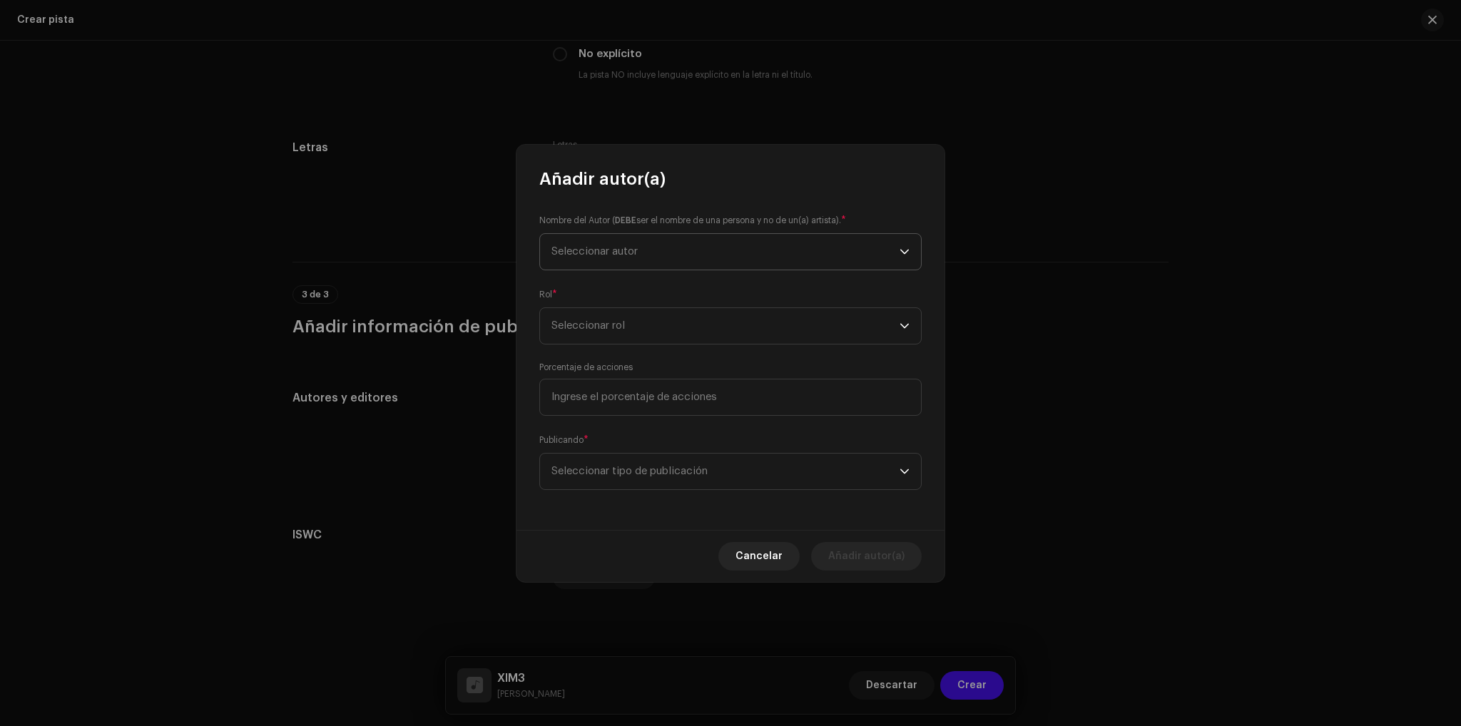
click at [648, 250] on span "Seleccionar autor" at bounding box center [725, 252] width 348 height 36
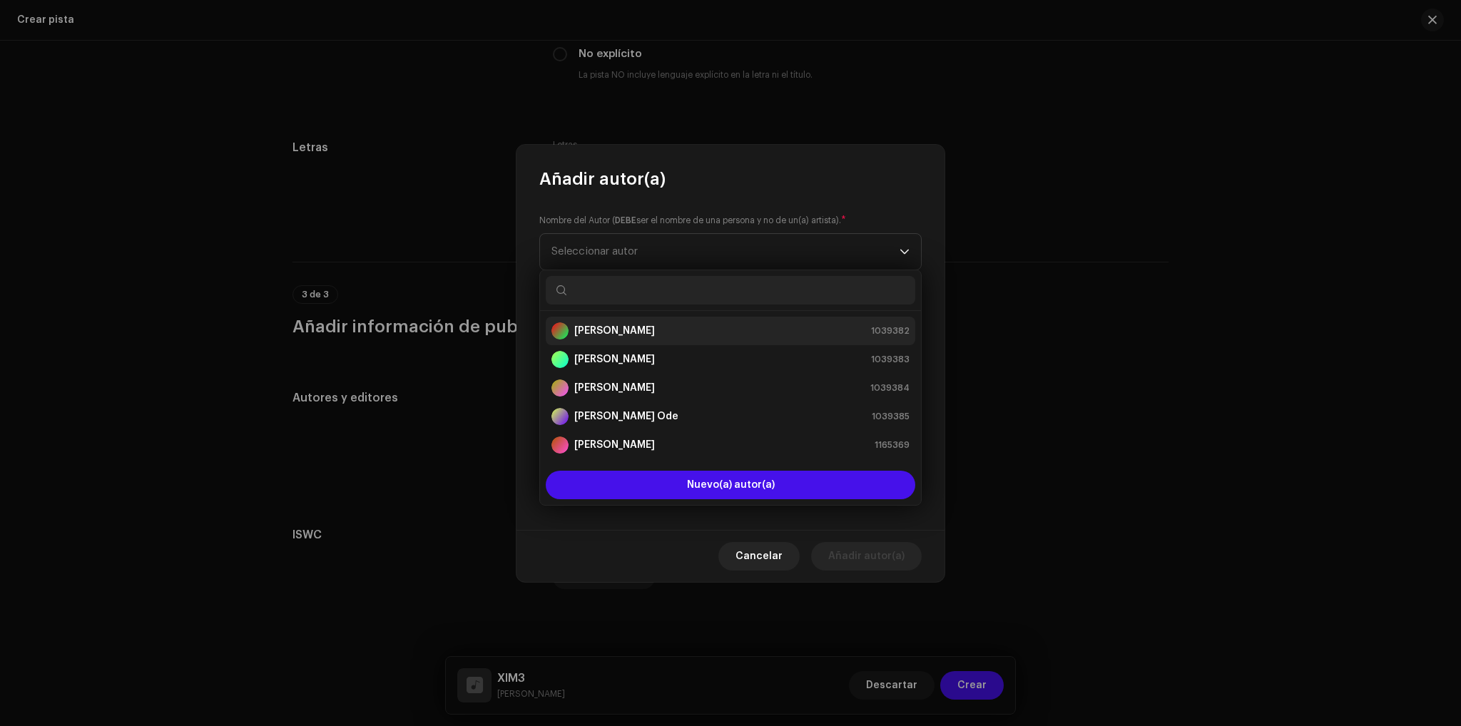
click at [649, 335] on strong "[PERSON_NAME]" at bounding box center [614, 331] width 81 height 14
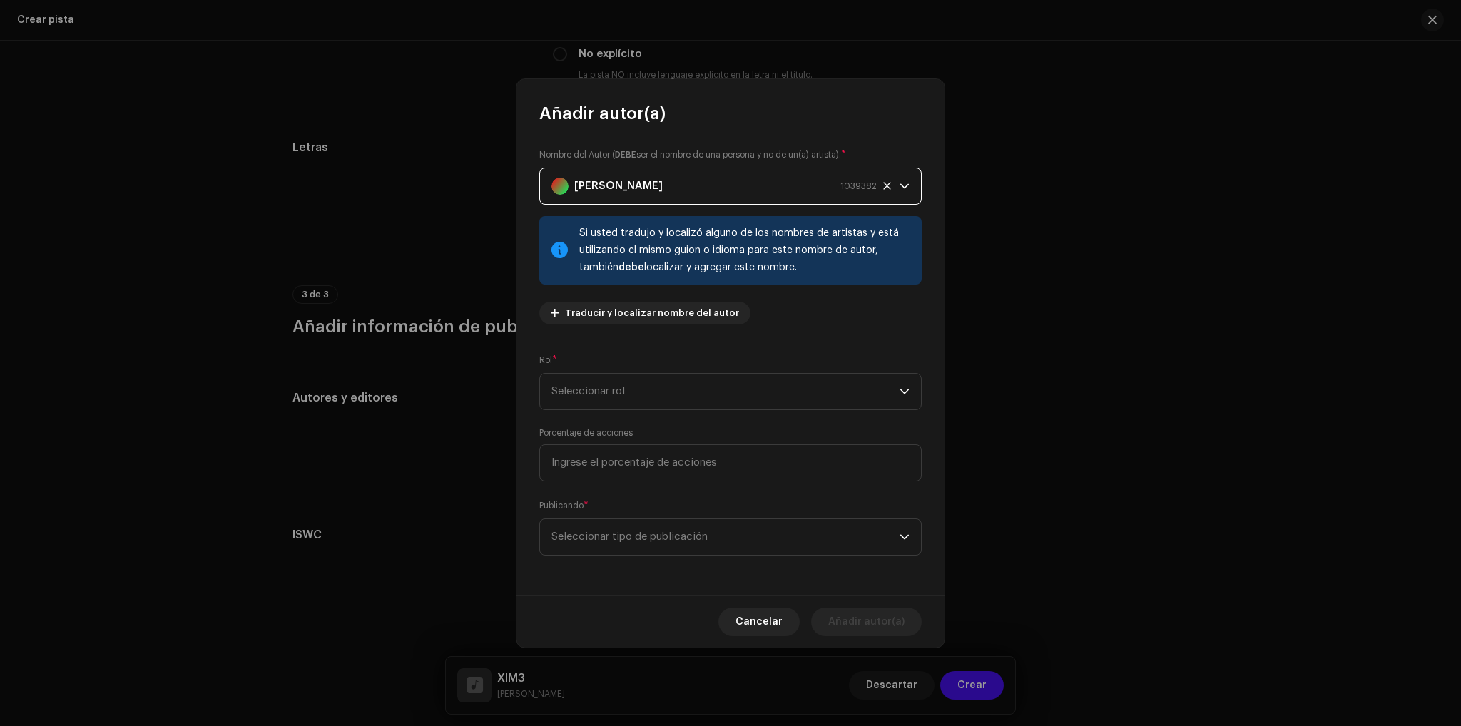
click at [887, 185] on icon at bounding box center [886, 185] width 7 height 7
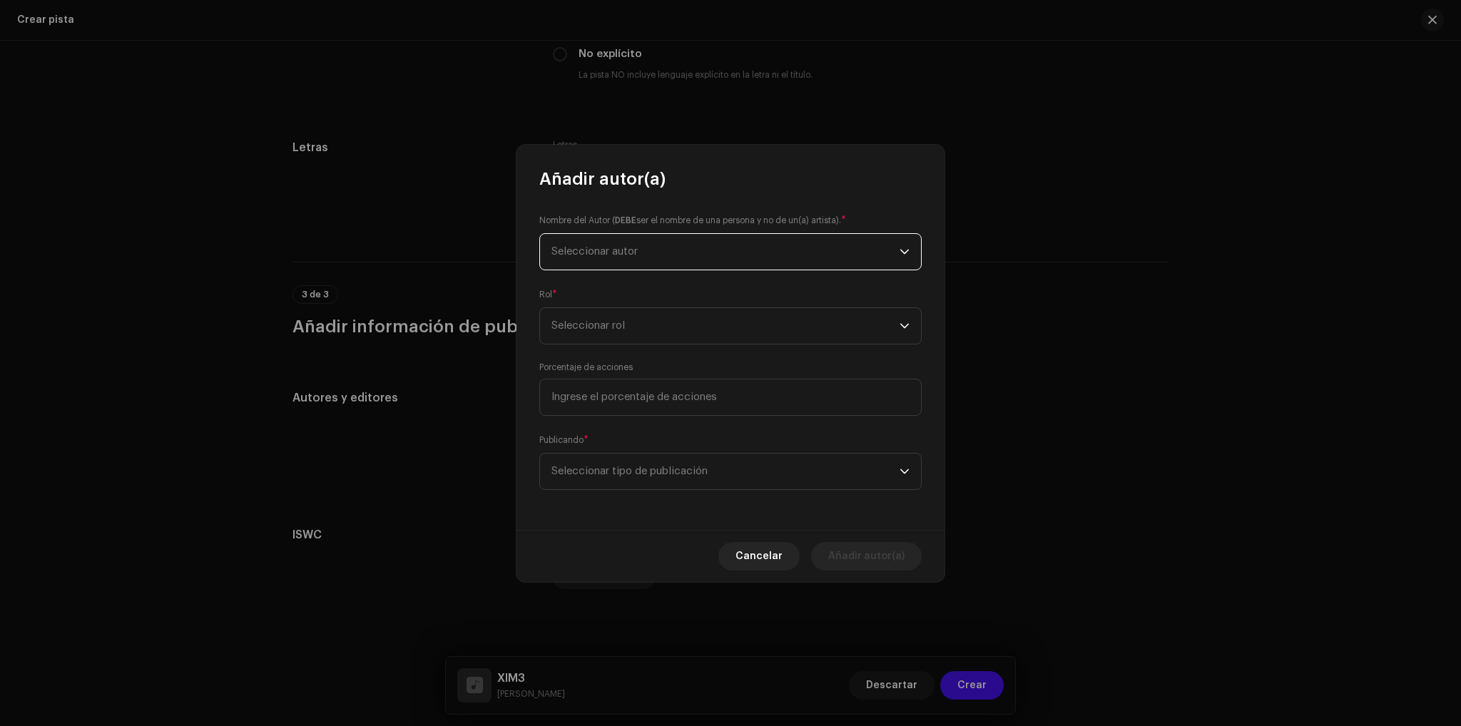
click at [638, 260] on span "Seleccionar autor" at bounding box center [725, 252] width 348 height 36
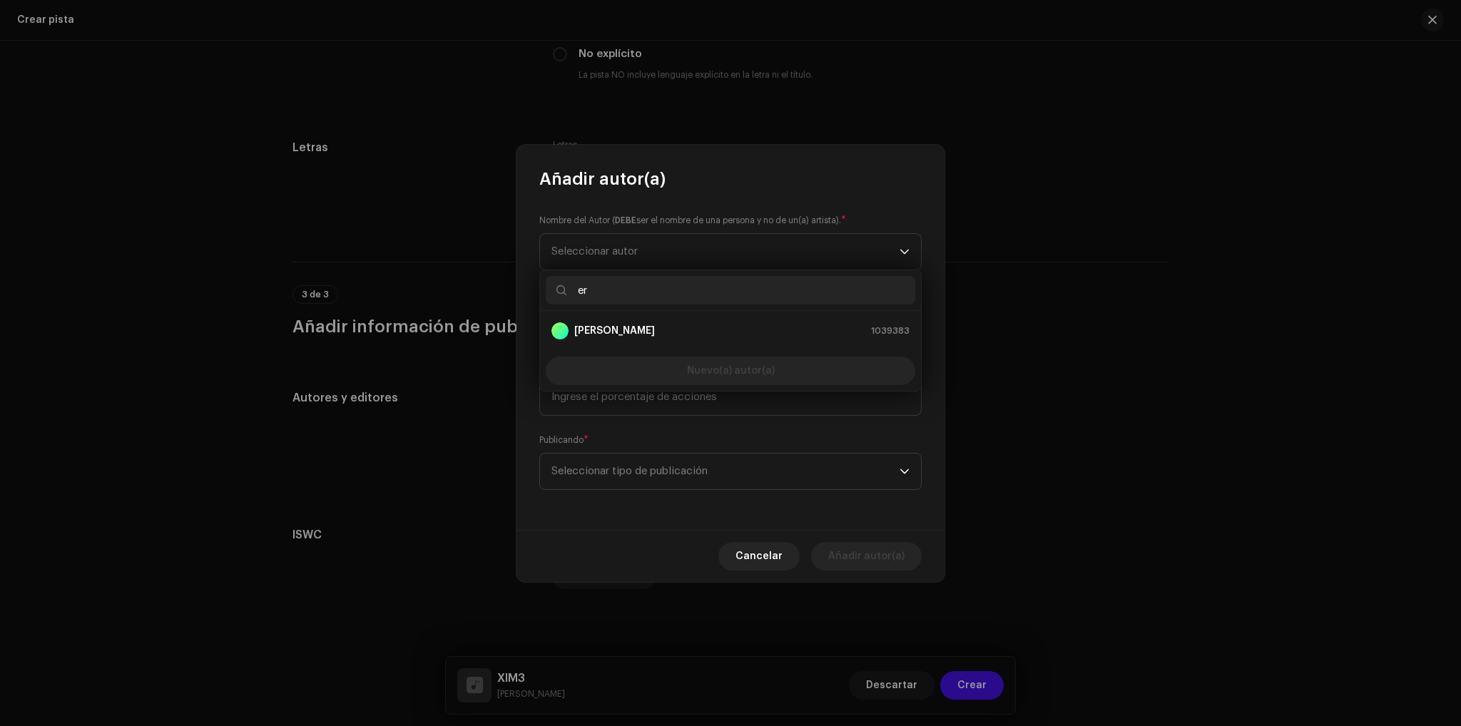
type input "e"
type input "[PERSON_NAME]"
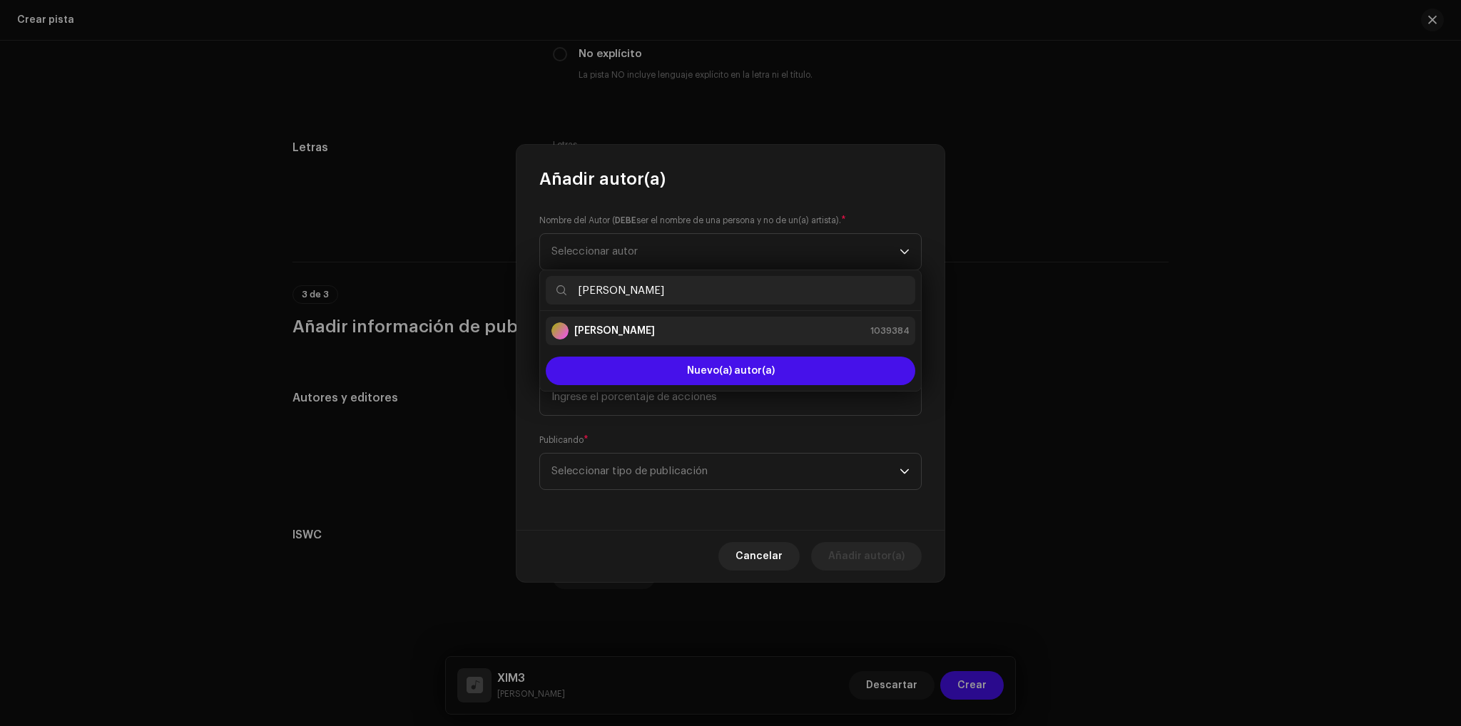
click at [685, 338] on div "[PERSON_NAME] 1039384" at bounding box center [730, 330] width 358 height 17
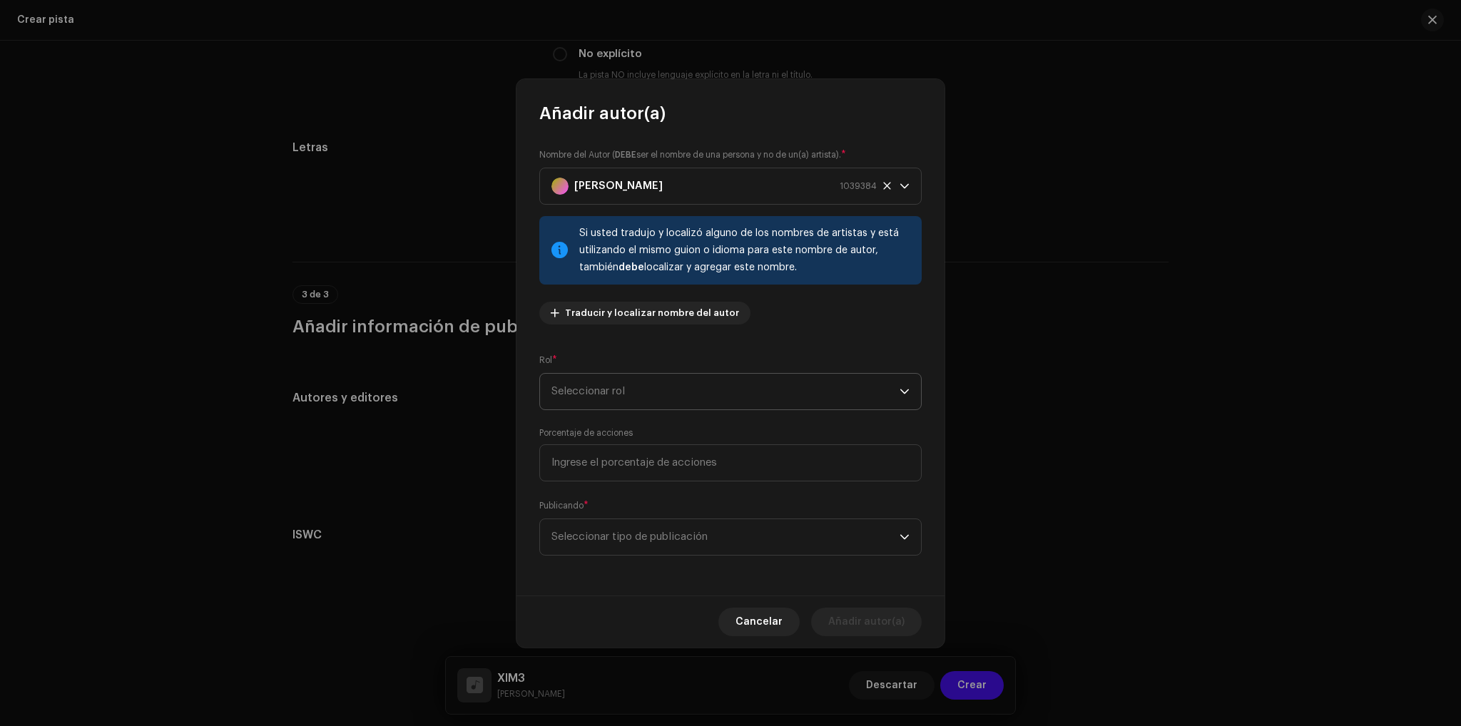
click at [642, 386] on span "Seleccionar rol" at bounding box center [725, 392] width 348 height 36
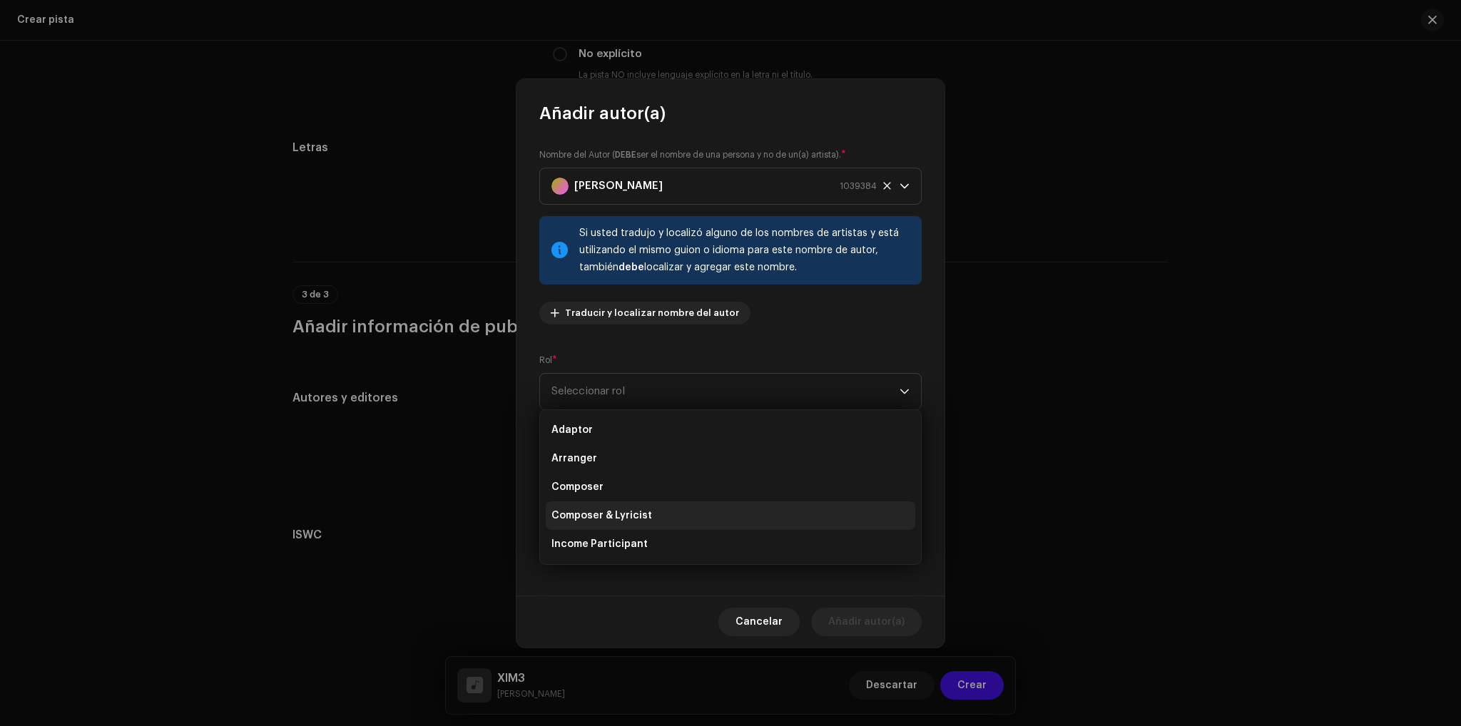
click at [636, 520] on span "Composer & Lyricist" at bounding box center [601, 516] width 101 height 14
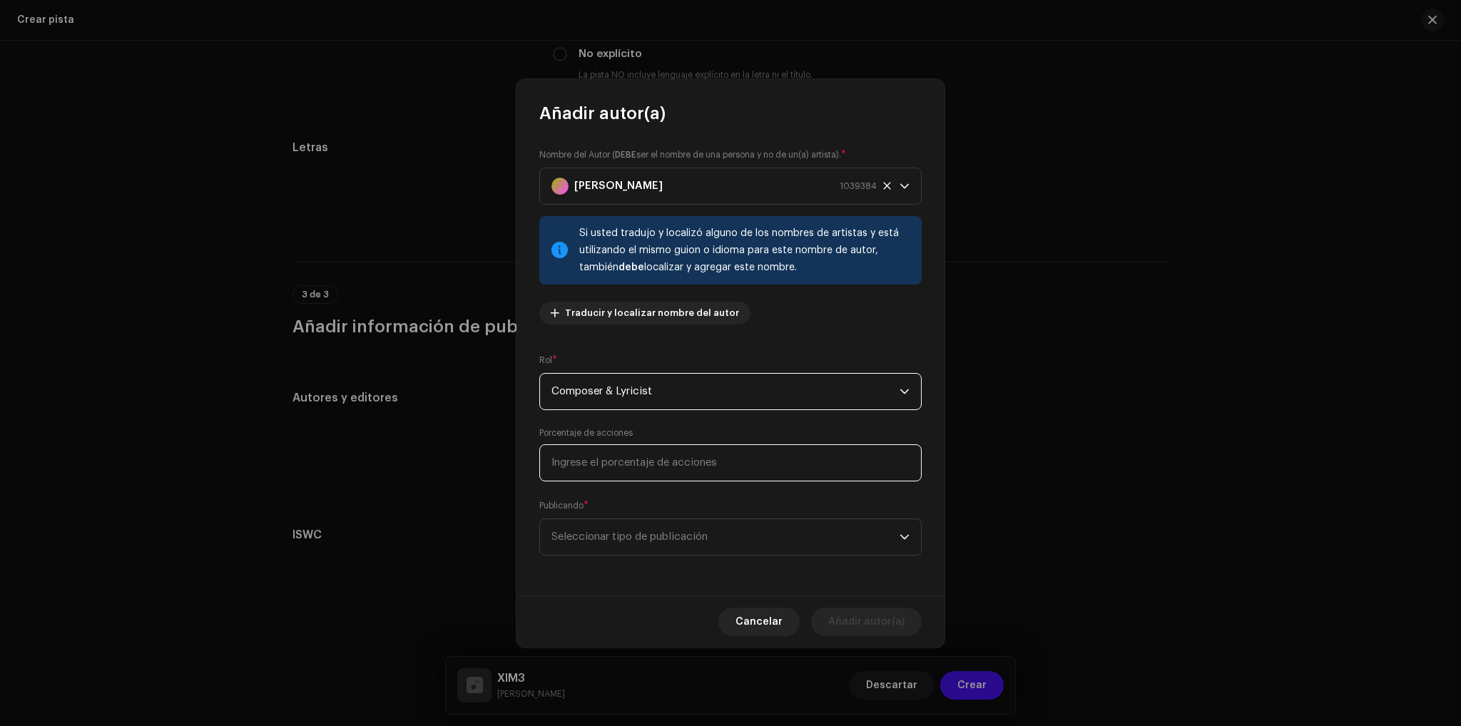
click at [630, 471] on input at bounding box center [730, 462] width 382 height 37
type input "33,33"
click at [611, 529] on span "Seleccionar tipo de publicación" at bounding box center [725, 537] width 348 height 36
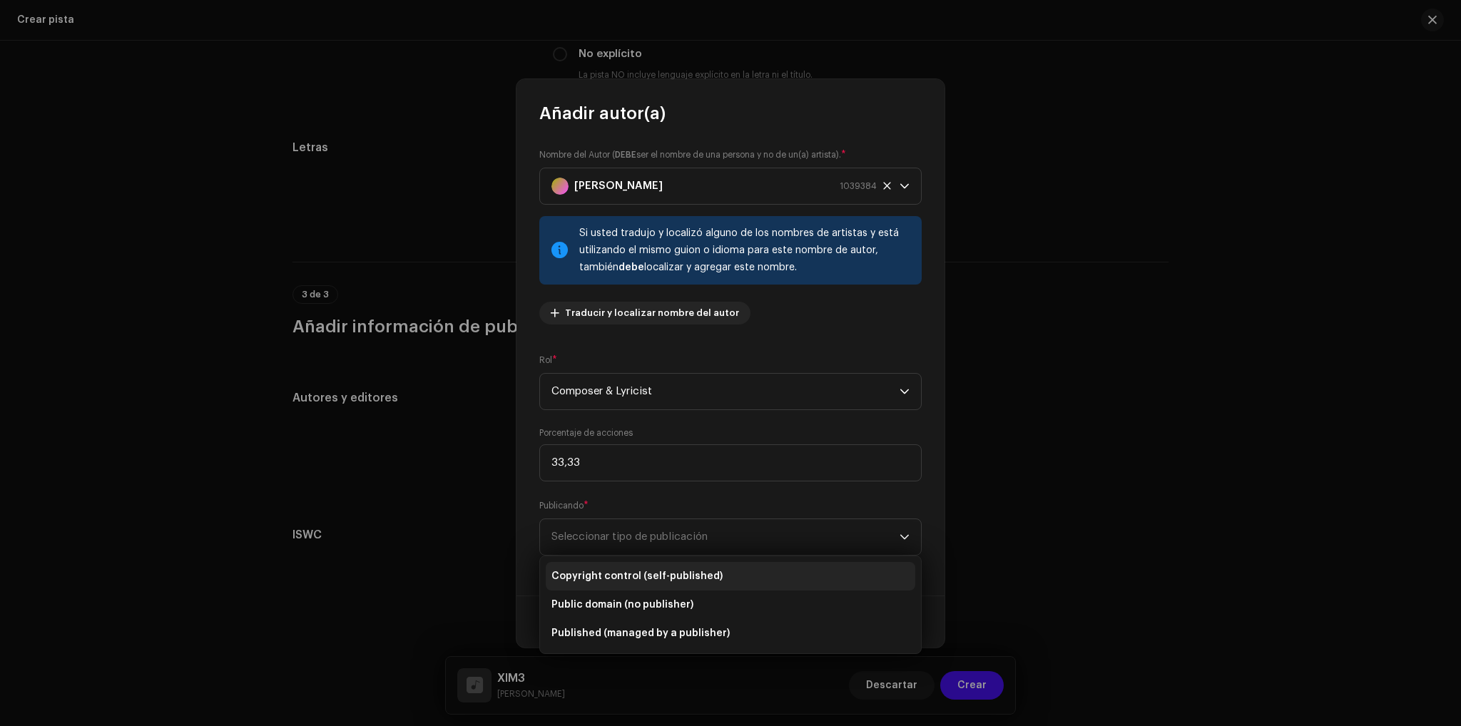
click at [694, 573] on span "Copyright control (self-published)" at bounding box center [636, 576] width 171 height 14
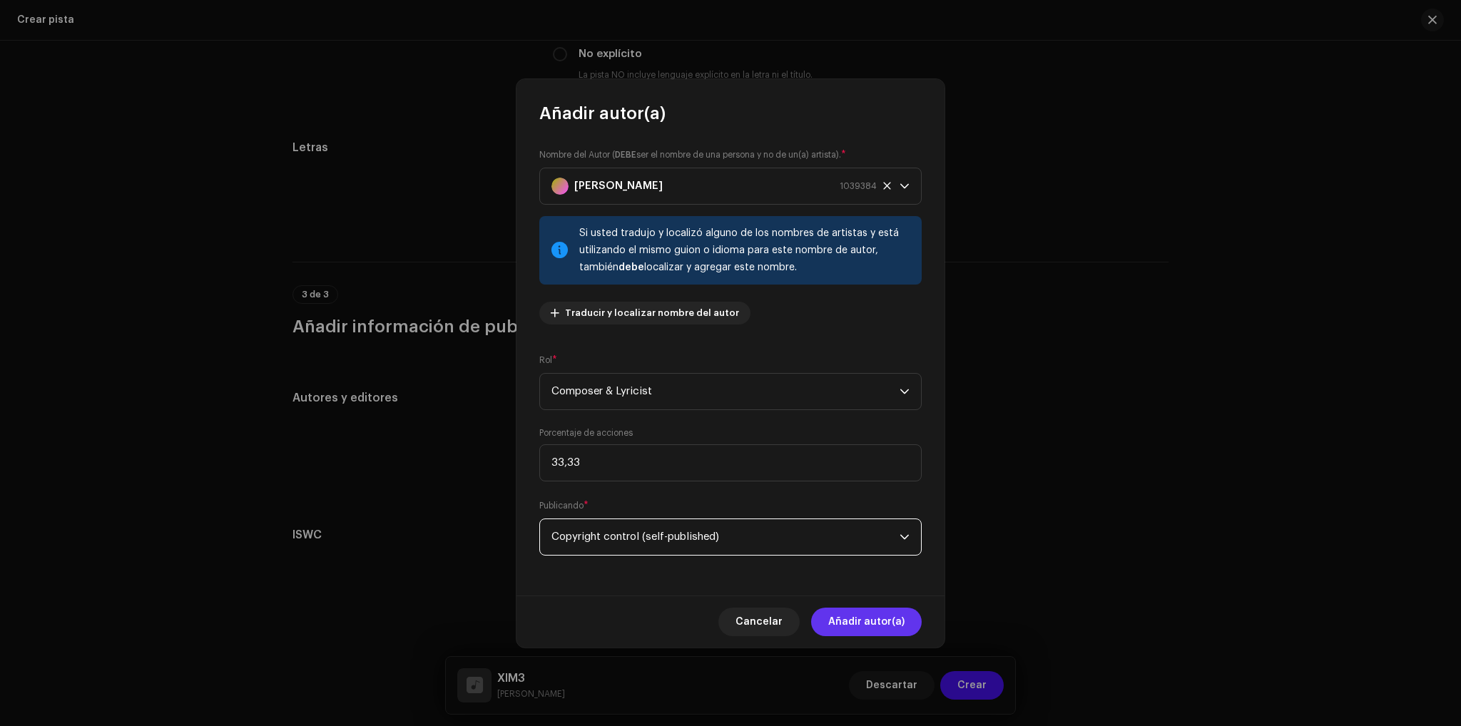
click at [862, 619] on span "Añadir autor(a)" at bounding box center [866, 622] width 76 height 29
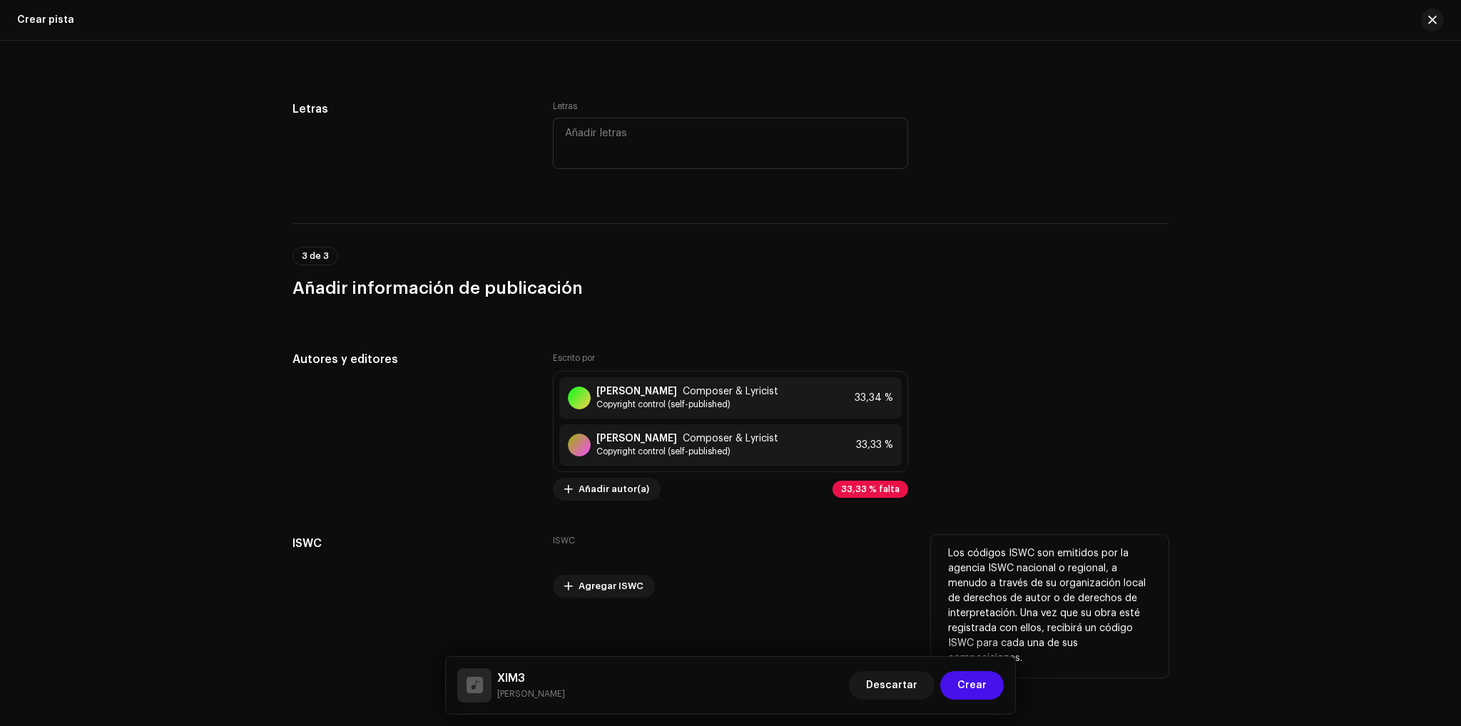
scroll to position [2516, 0]
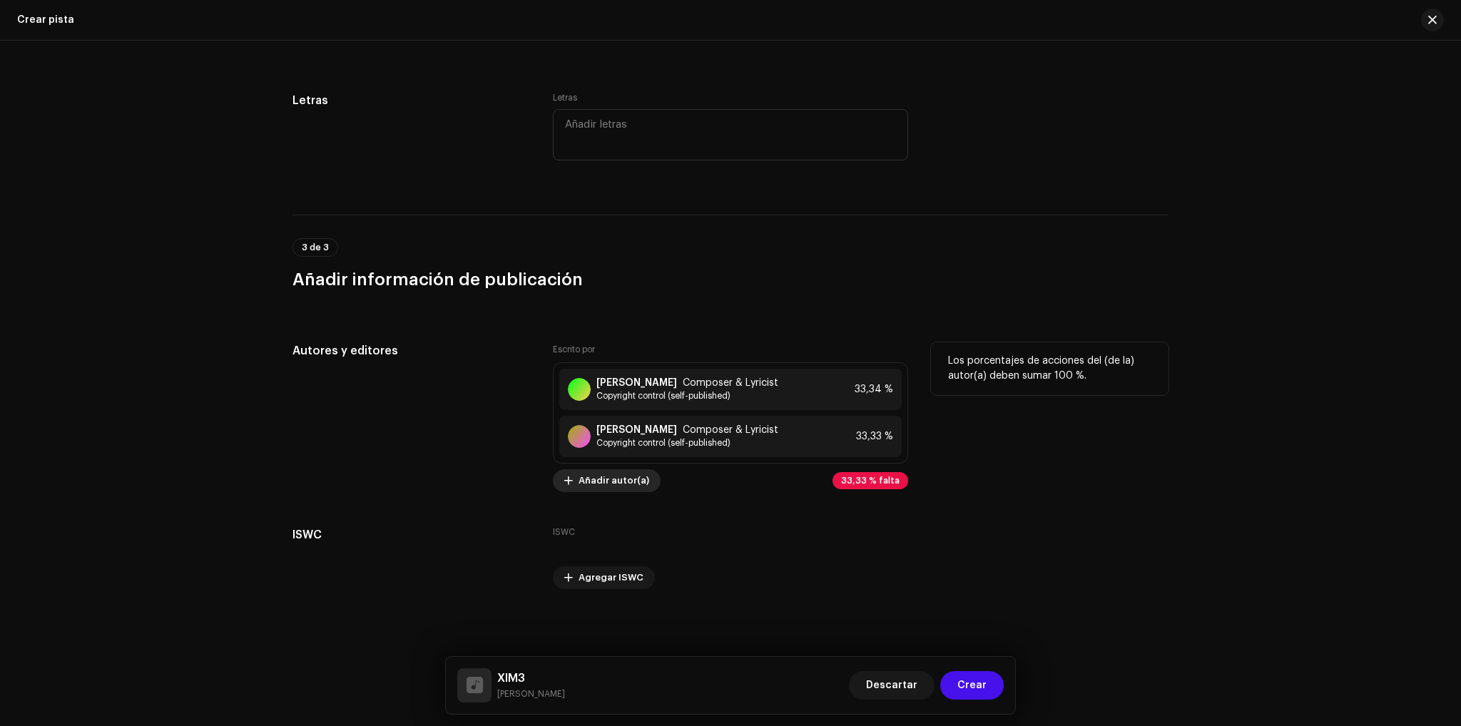
click at [618, 486] on span "Añadir autor(a)" at bounding box center [613, 480] width 71 height 29
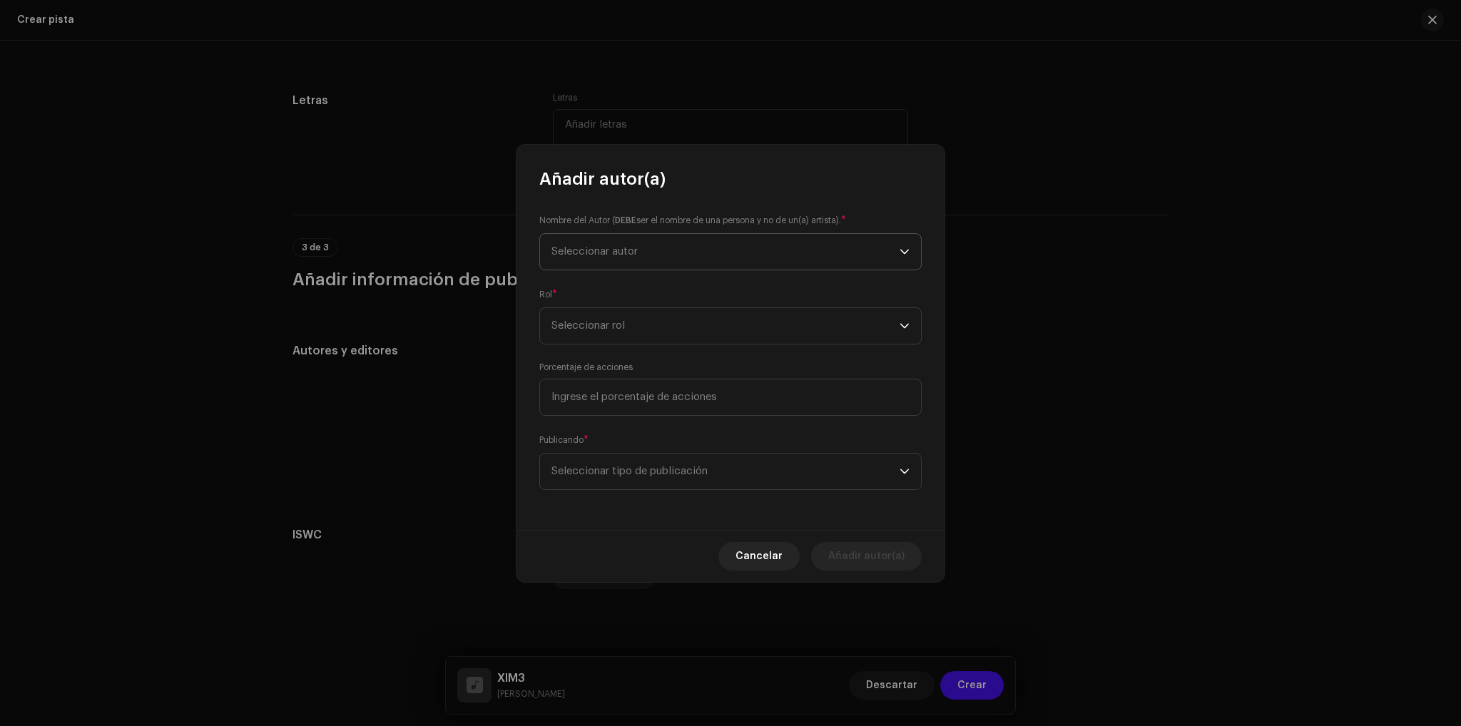
click at [576, 249] on span "Seleccionar autor" at bounding box center [594, 251] width 86 height 11
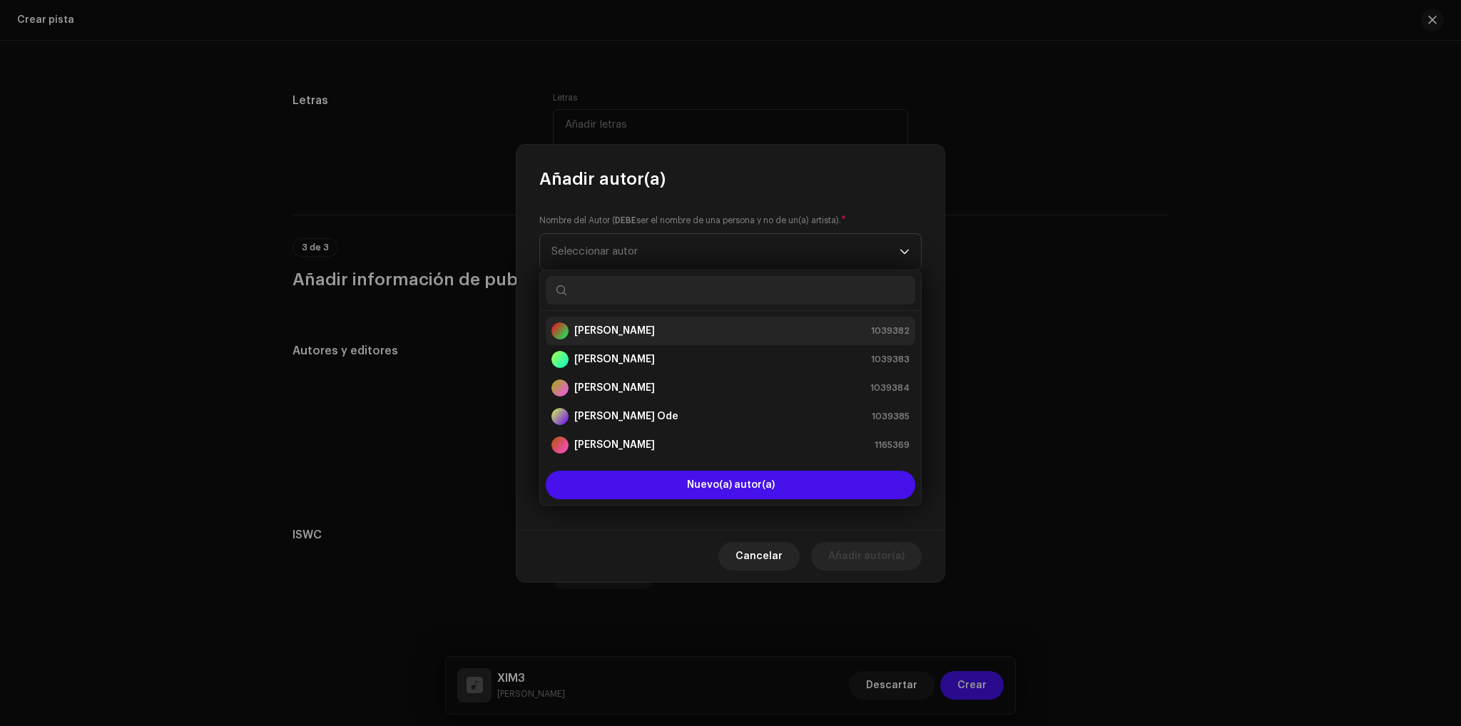
click at [634, 336] on strong "[PERSON_NAME]" at bounding box center [614, 331] width 81 height 14
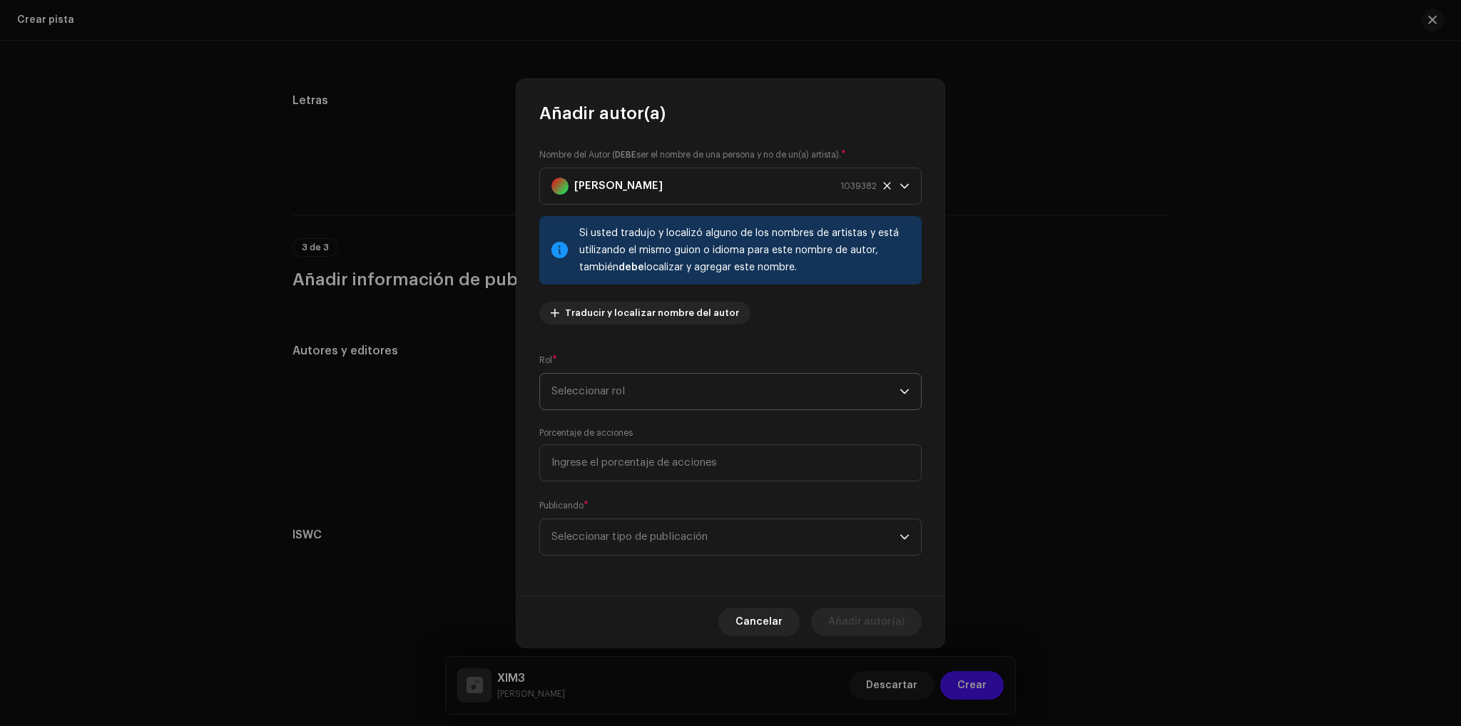
click at [638, 394] on span "Seleccionar rol" at bounding box center [725, 392] width 348 height 36
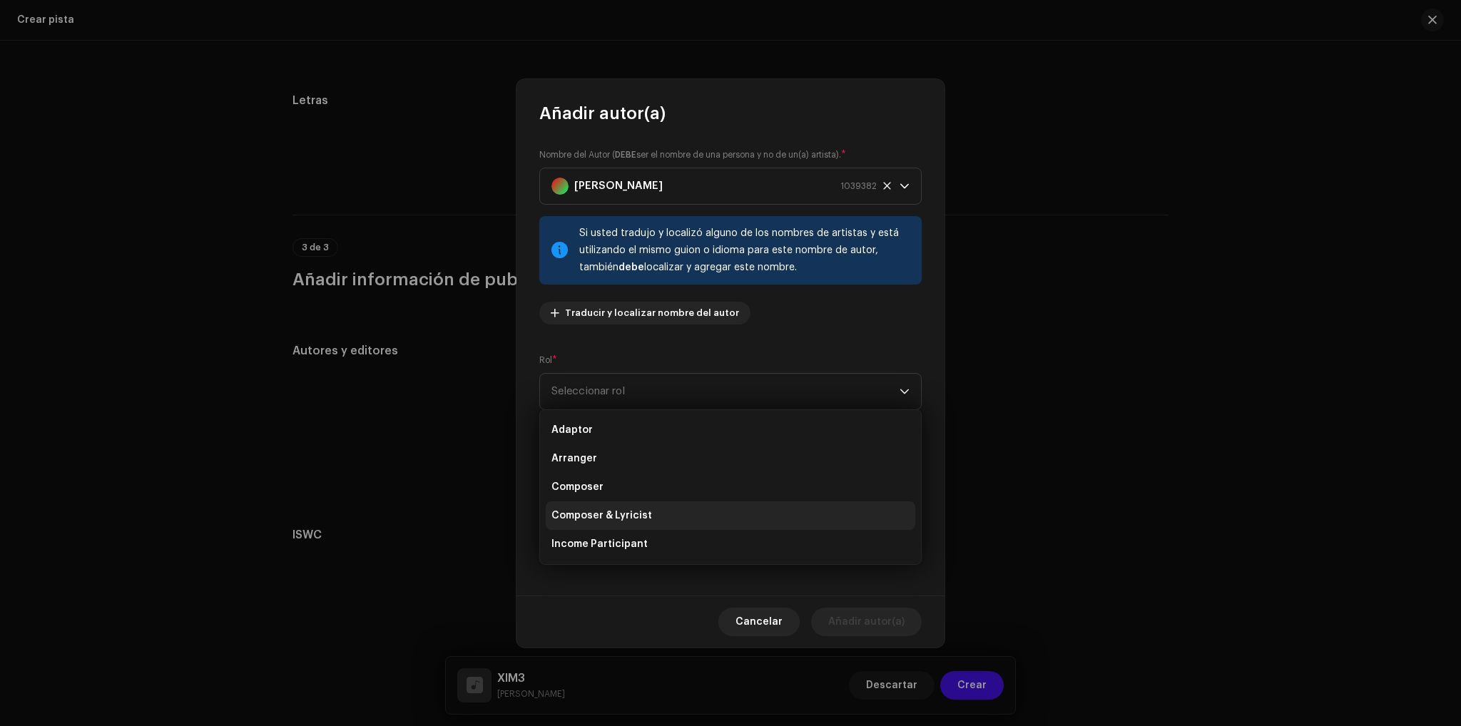
click at [598, 507] on li "Composer & Lyricist" at bounding box center [730, 515] width 369 height 29
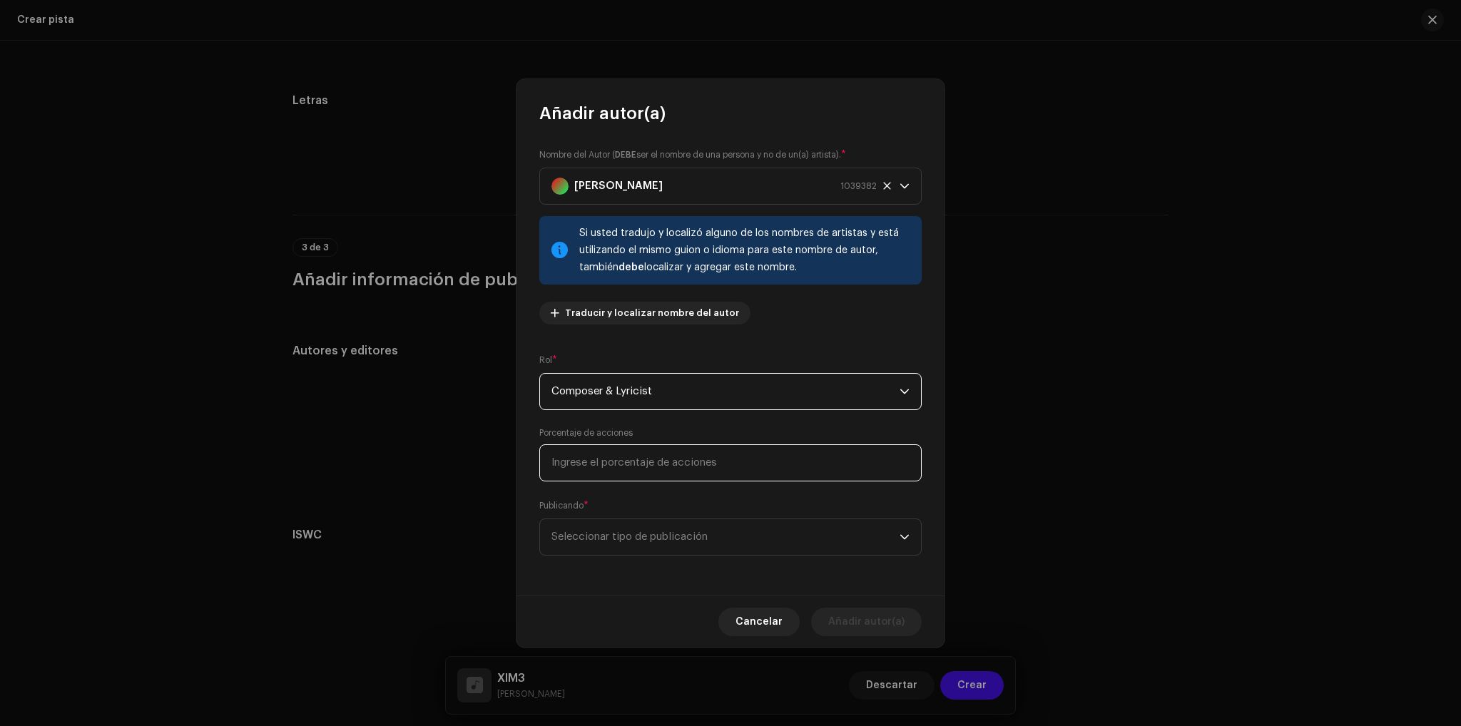
click at [609, 471] on input at bounding box center [730, 462] width 382 height 37
type input "33,33"
click at [716, 543] on span "Seleccionar tipo de publicación" at bounding box center [725, 537] width 348 height 36
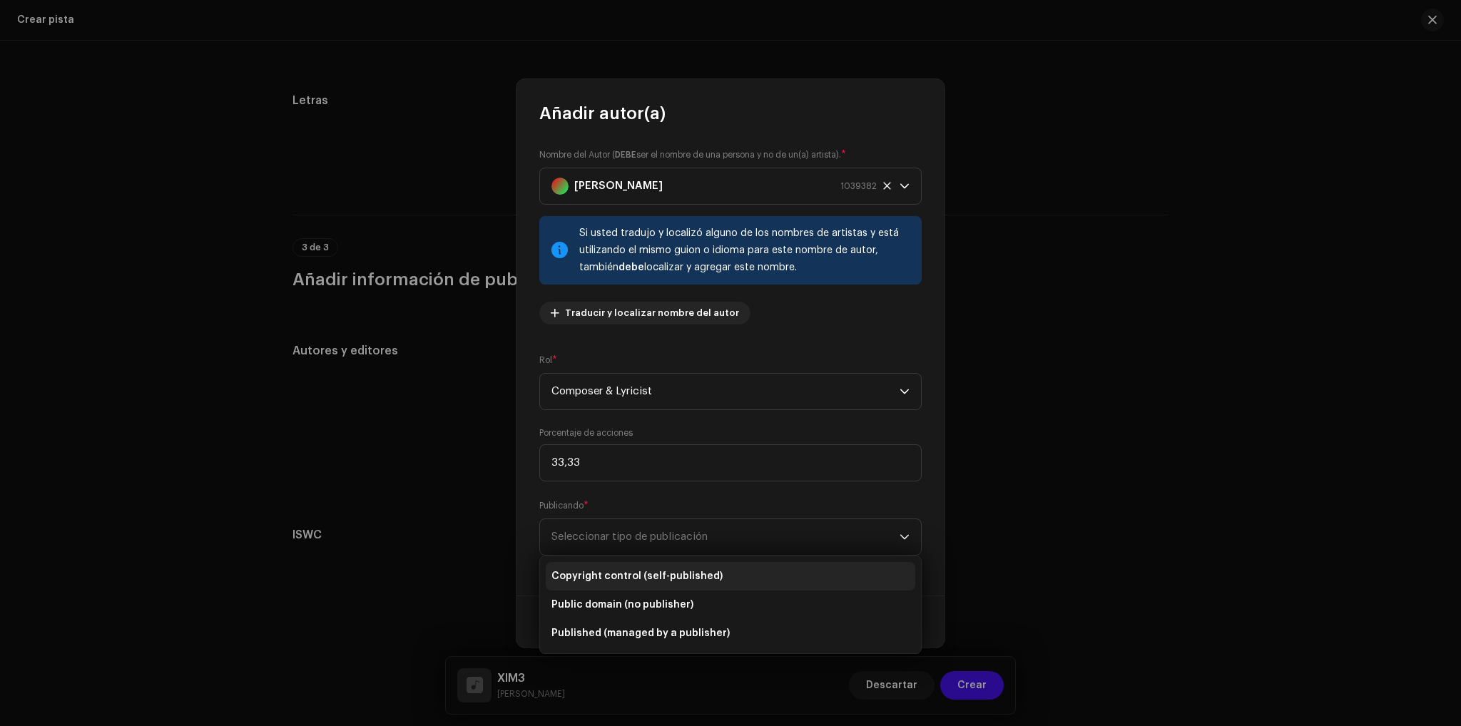
click at [682, 567] on li "Copyright control (self-published)" at bounding box center [730, 576] width 369 height 29
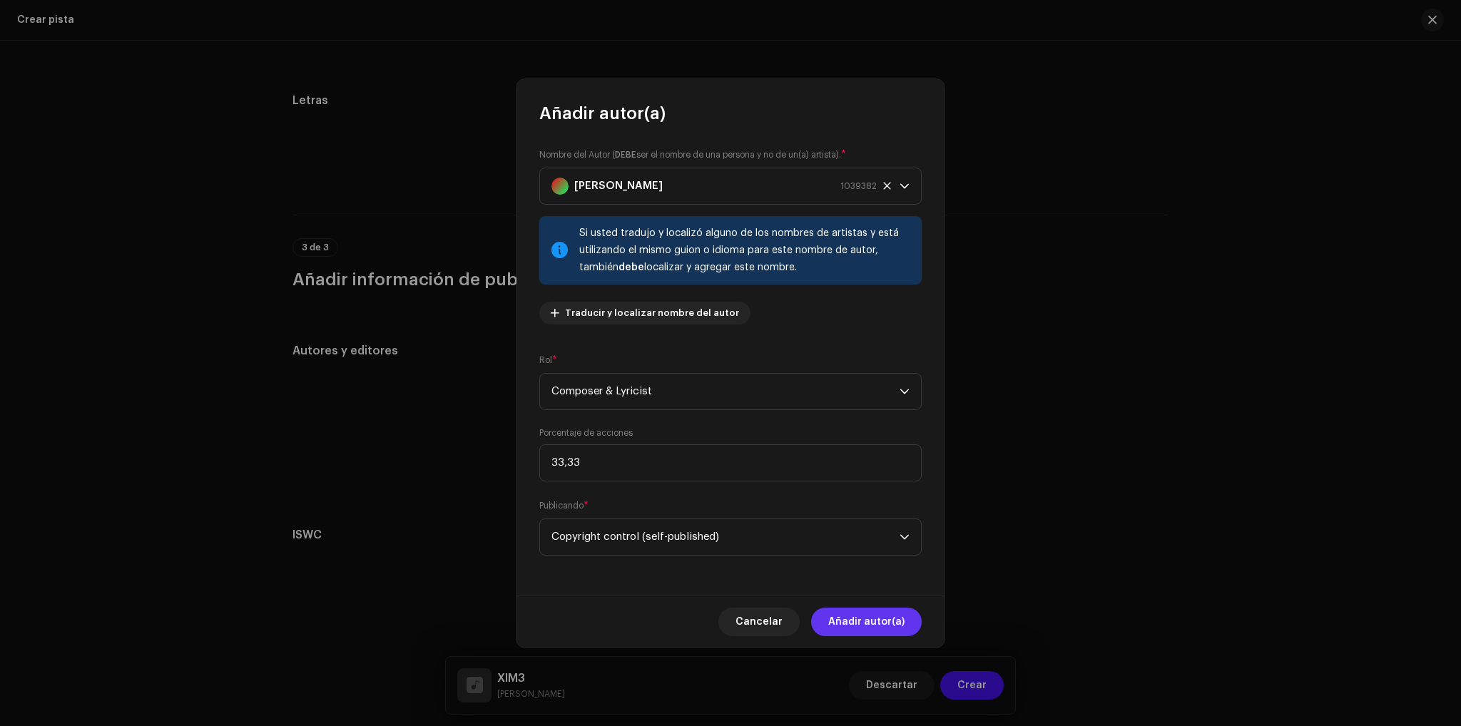
click at [862, 609] on span "Añadir autor(a)" at bounding box center [866, 622] width 76 height 29
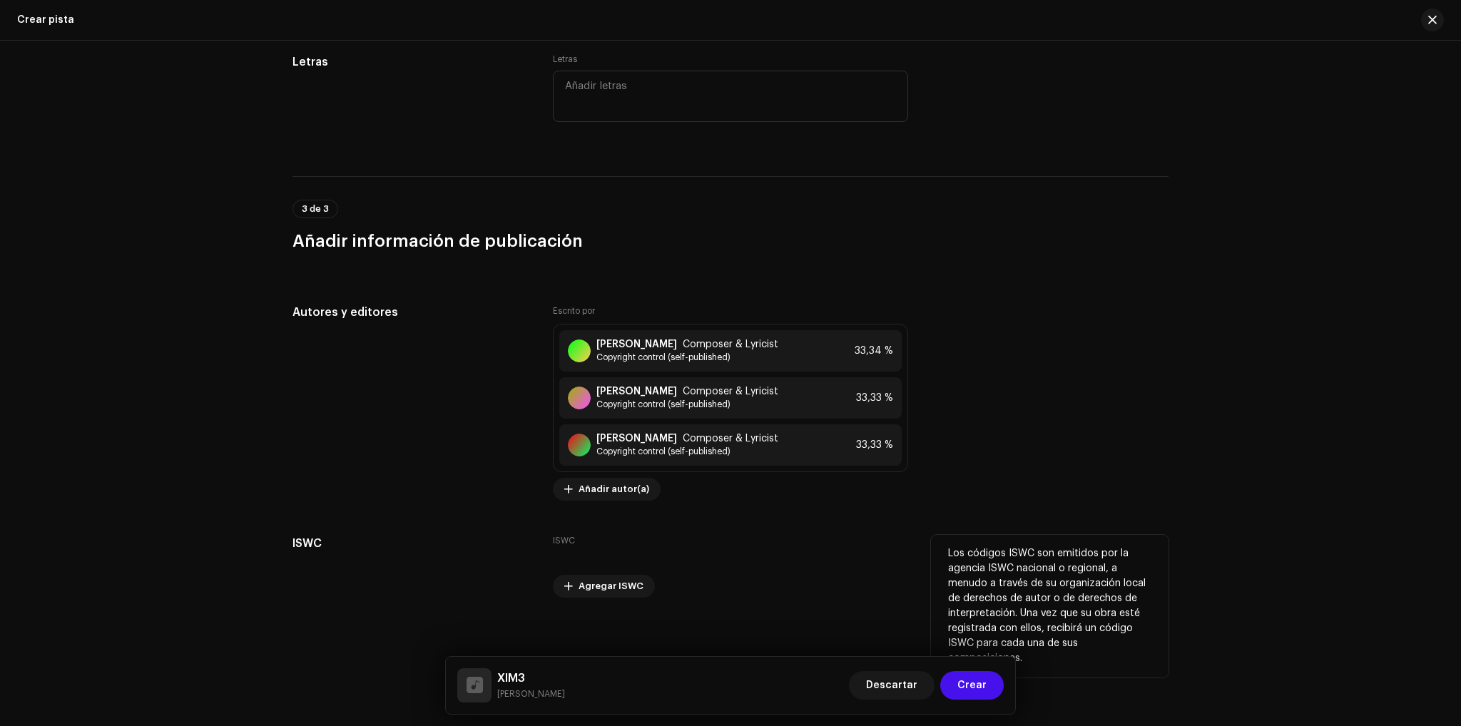
scroll to position [2563, 0]
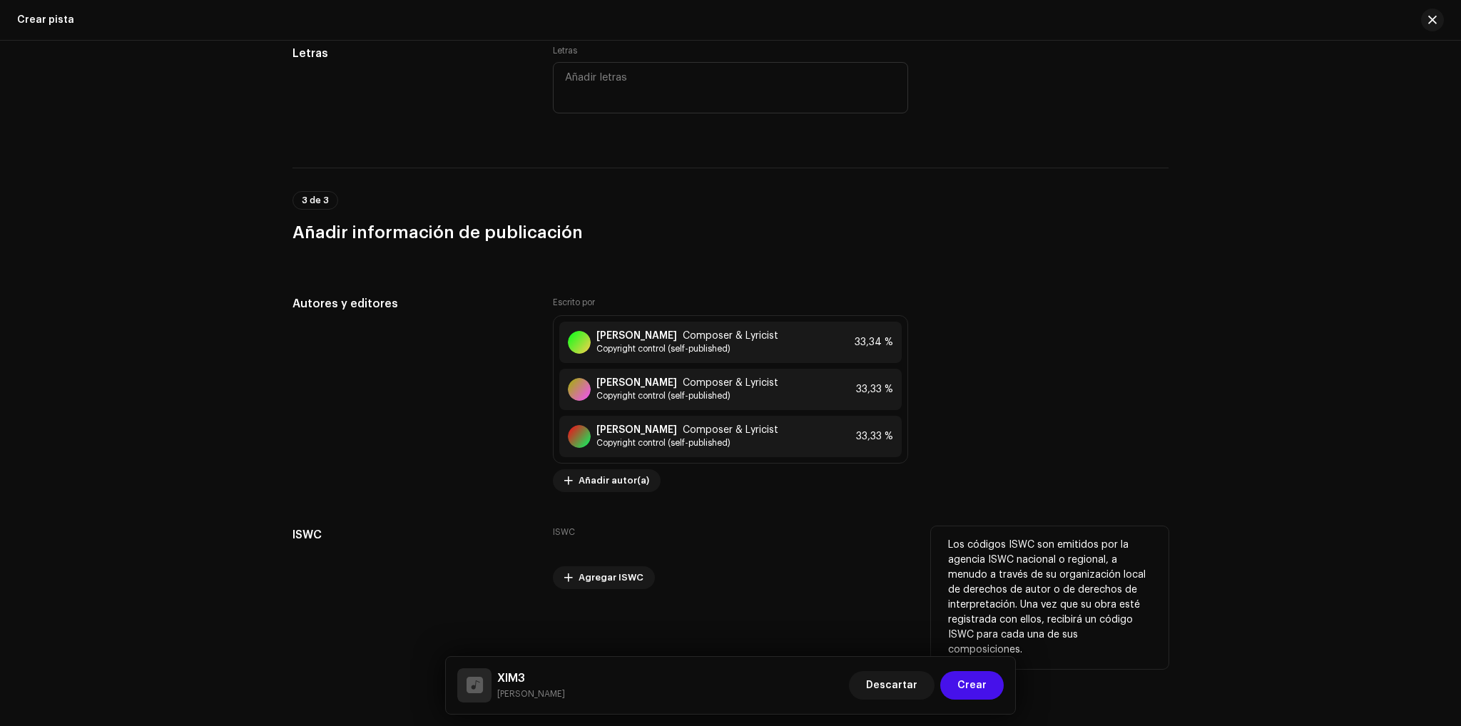
drag, startPoint x: 969, startPoint y: 692, endPoint x: 744, endPoint y: 581, distance: 250.4
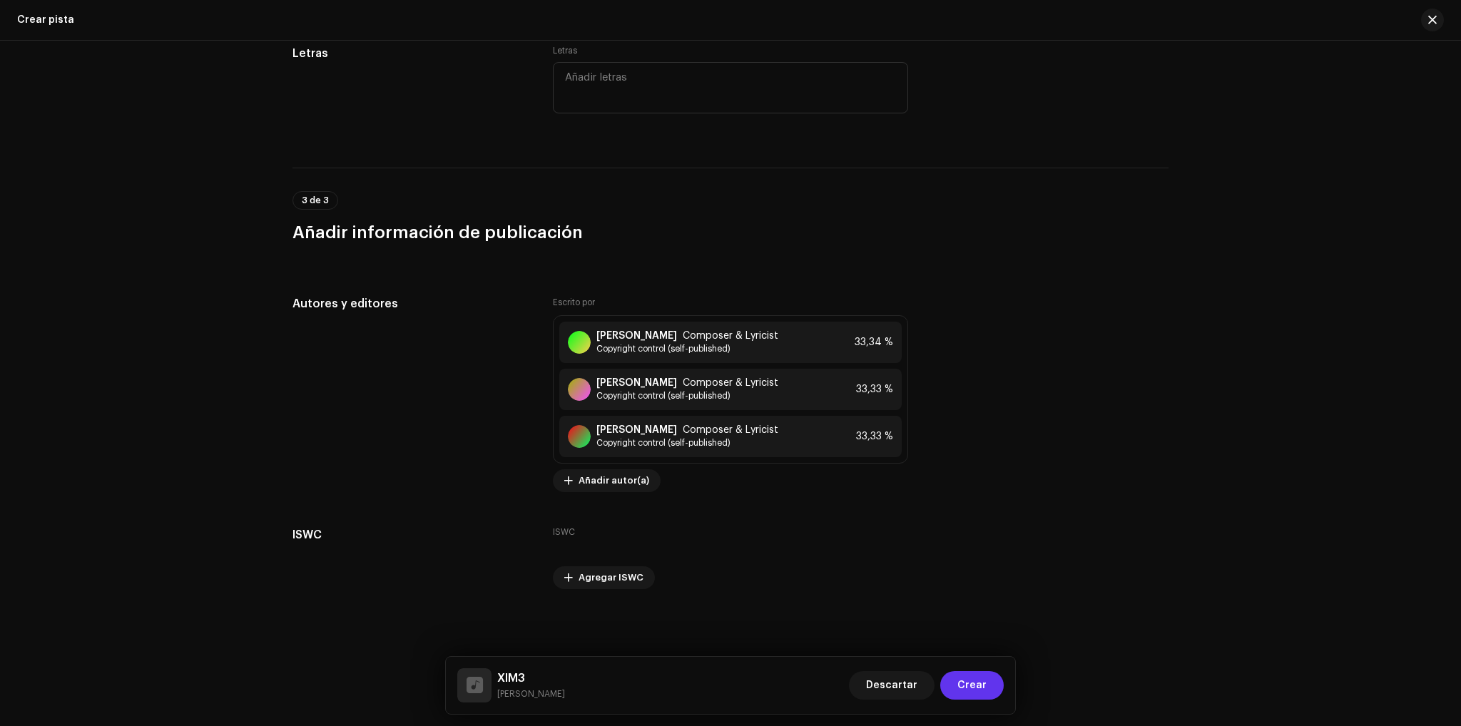
click at [998, 694] on button "Crear" at bounding box center [971, 685] width 63 height 29
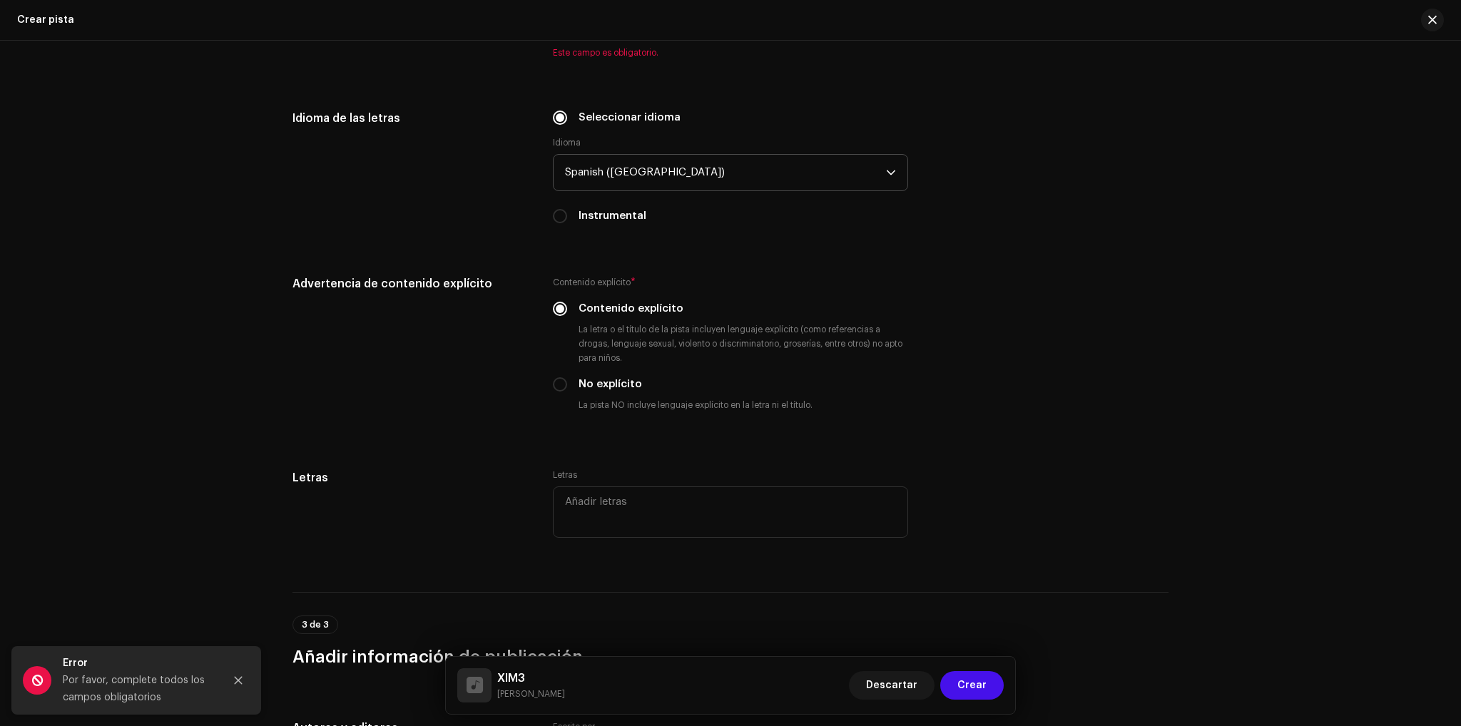
scroll to position [1725, 0]
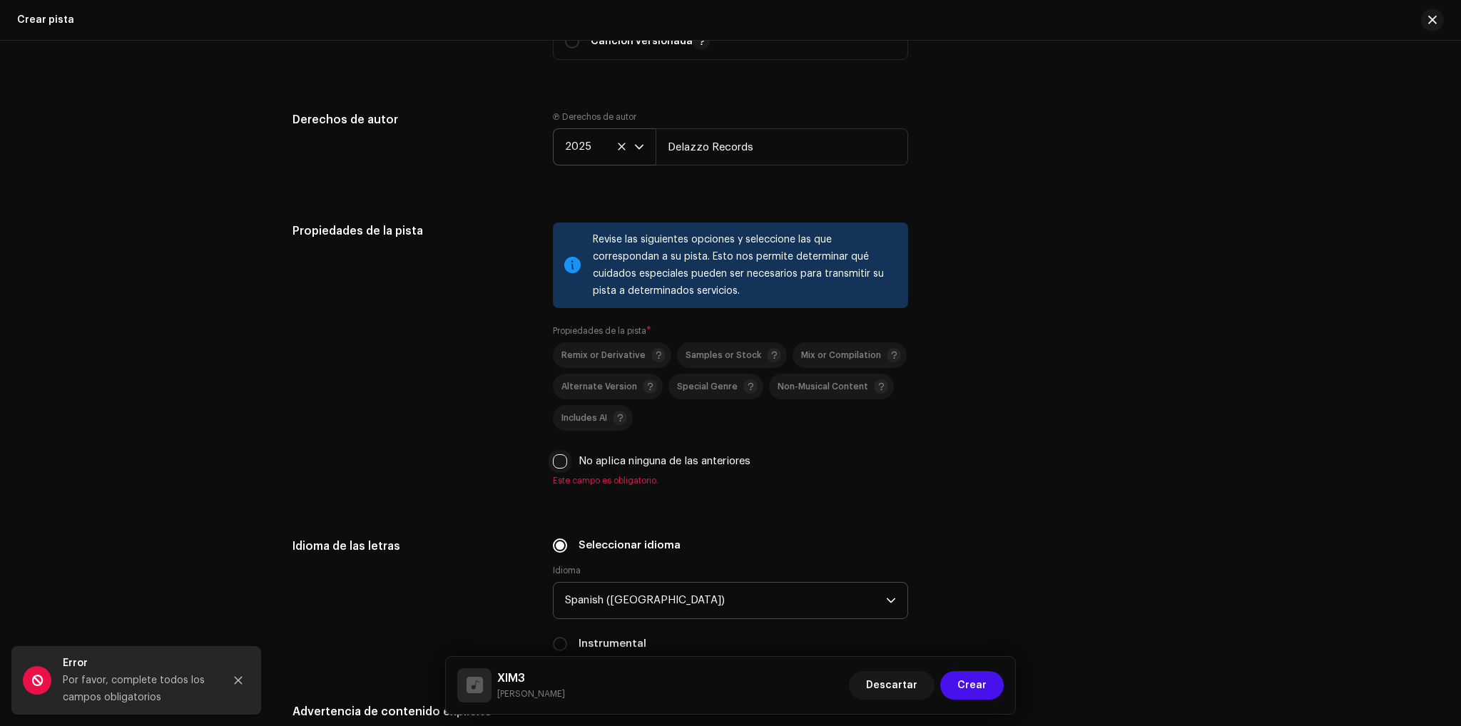
click at [558, 466] on input "No aplica ninguna de las anteriores" at bounding box center [560, 461] width 14 height 14
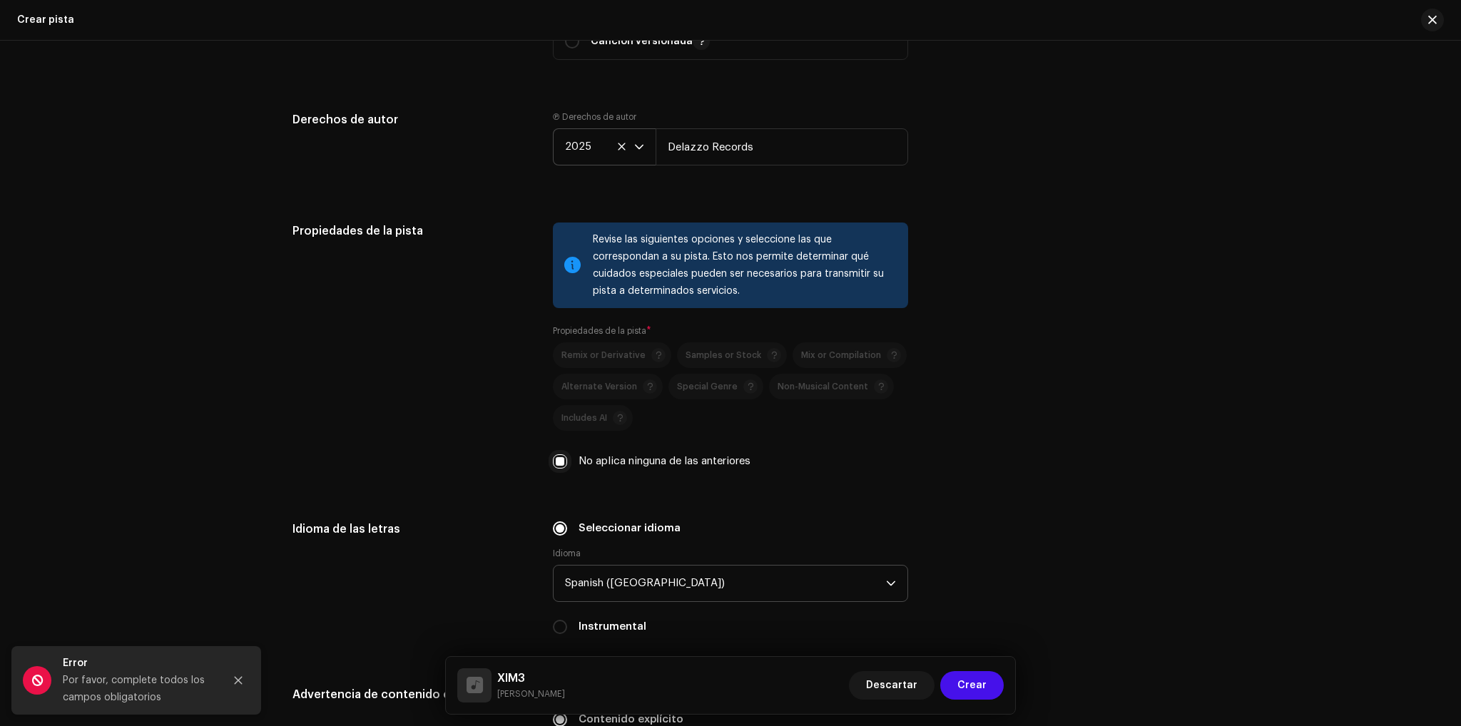
click at [558, 466] on input "No aplica ninguna de las anteriores" at bounding box center [560, 461] width 14 height 14
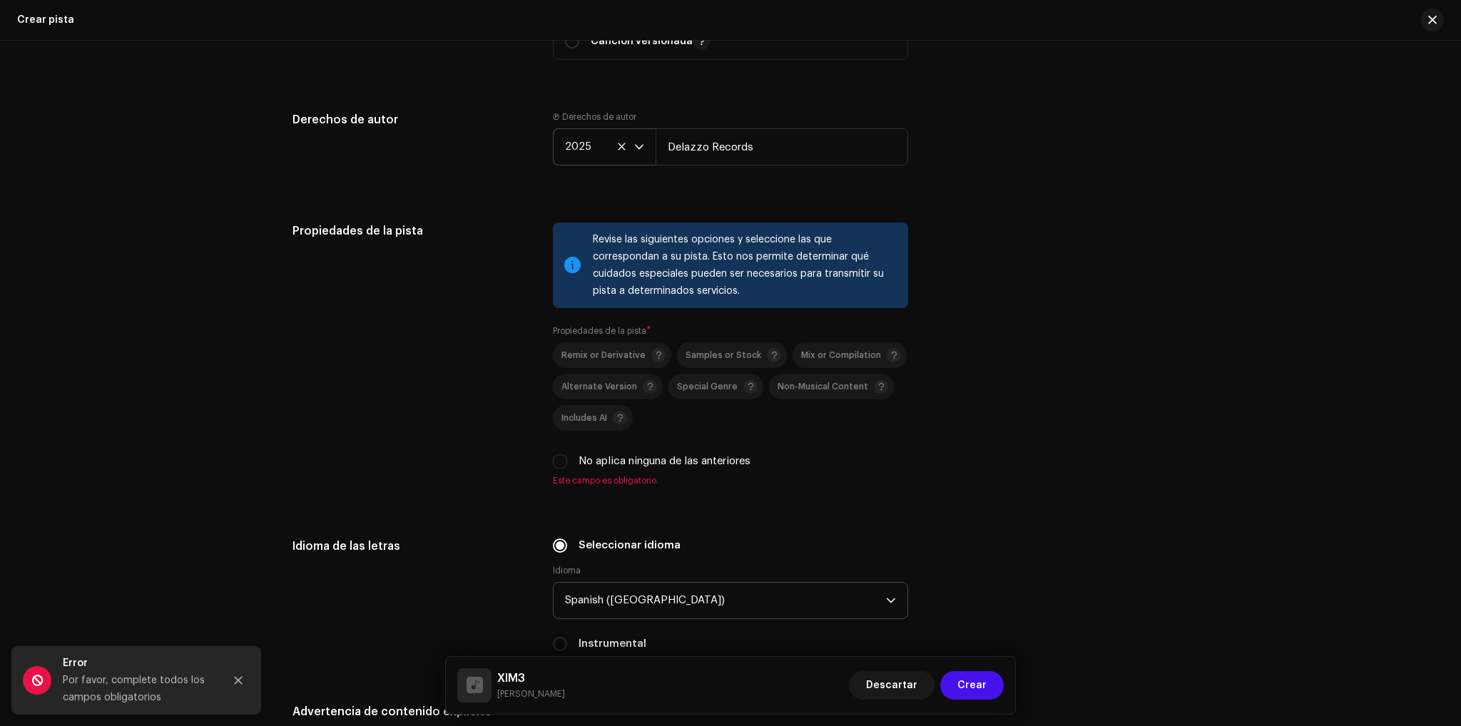
click at [568, 257] on div "Revise las siguientes opciones y seleccione las que correspondan a su pista. Es…" at bounding box center [730, 266] width 355 height 86
click at [558, 467] on input "No aplica ninguna de las anteriores" at bounding box center [560, 461] width 14 height 14
checkbox input "true"
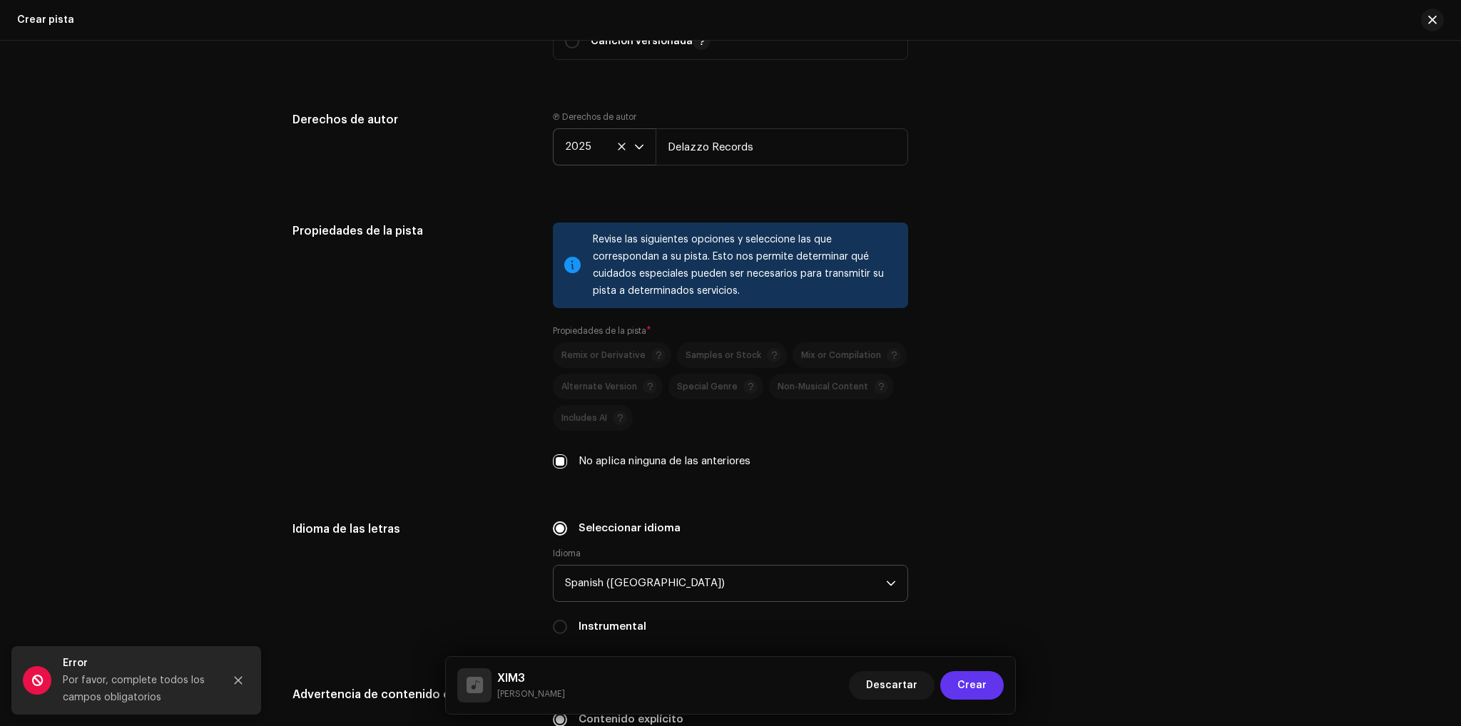
click at [966, 688] on span "Crear" at bounding box center [971, 685] width 29 height 29
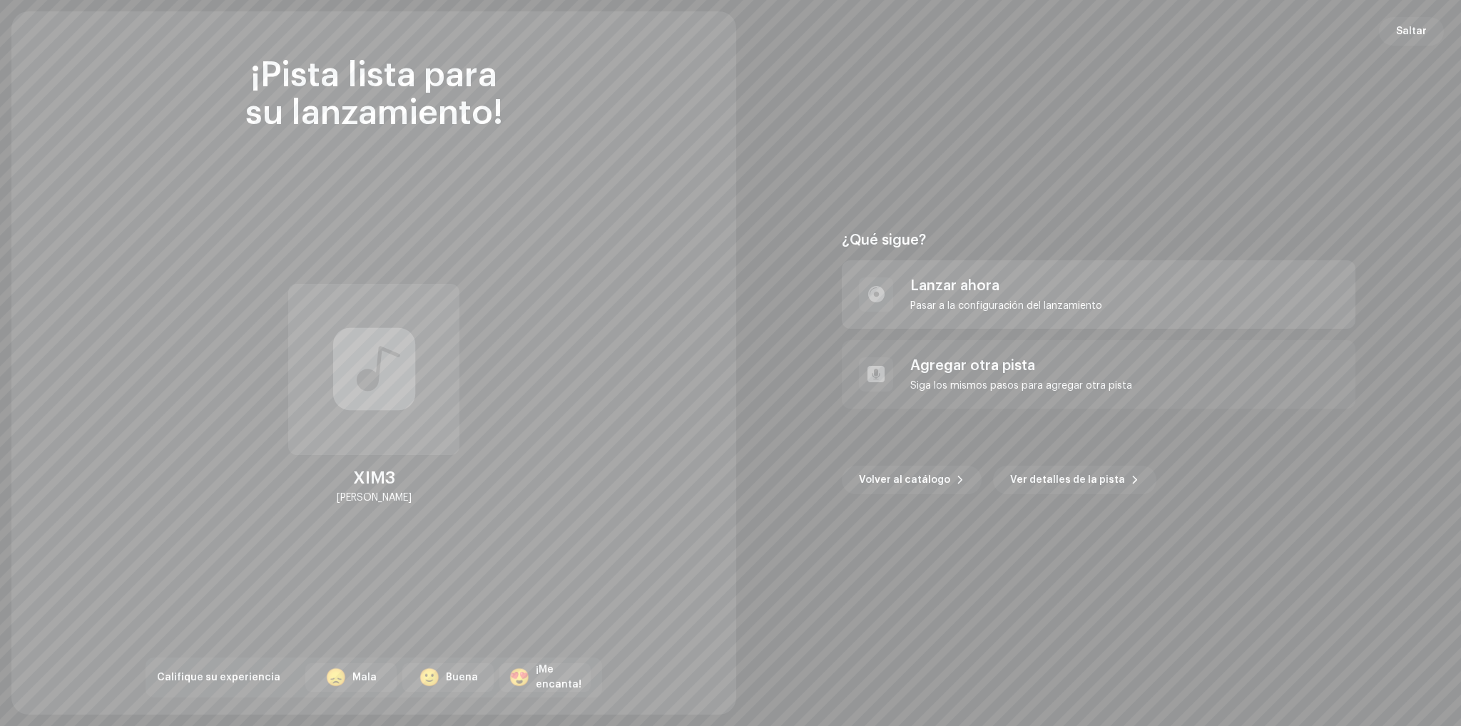
click at [1027, 294] on div "Lanzar ahora" at bounding box center [1006, 285] width 192 height 17
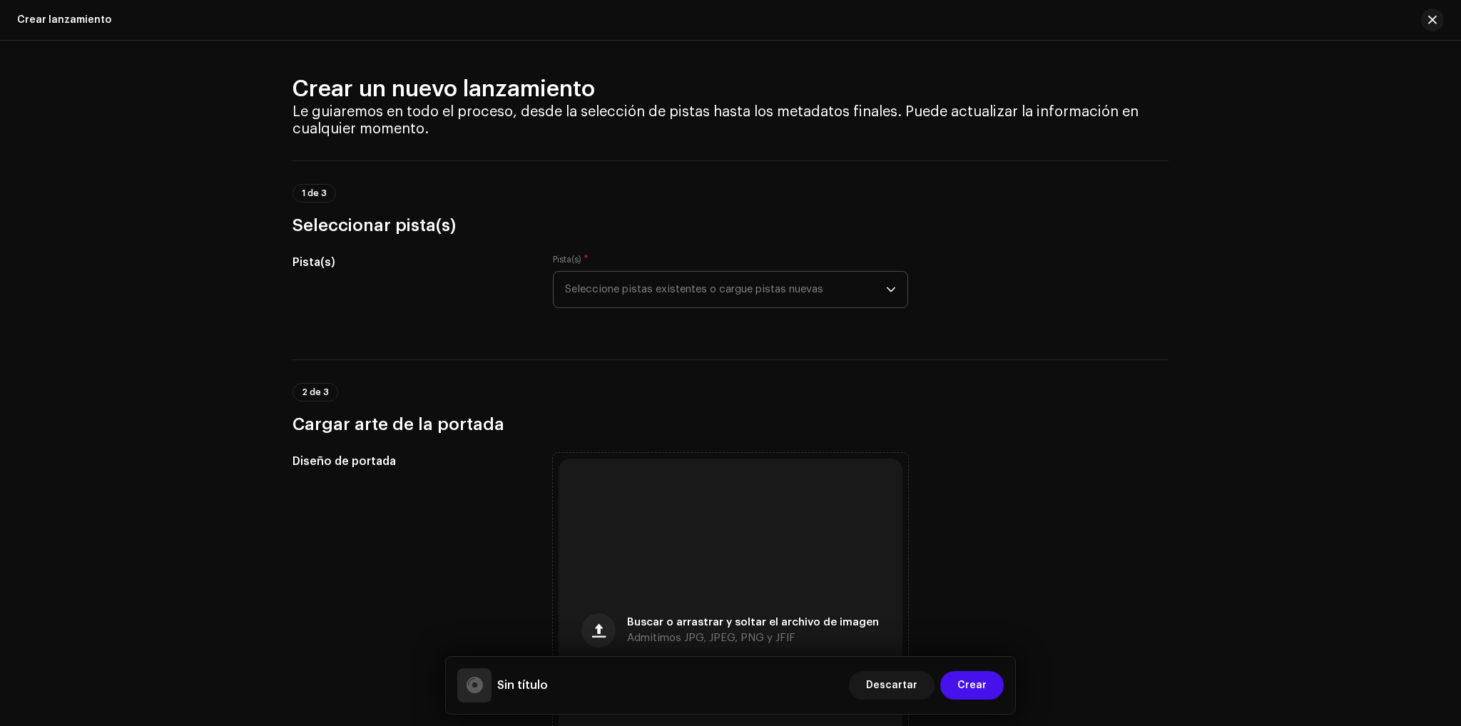
click at [713, 292] on span "Seleccione pistas existentes o cargue pistas nuevas" at bounding box center [725, 290] width 321 height 36
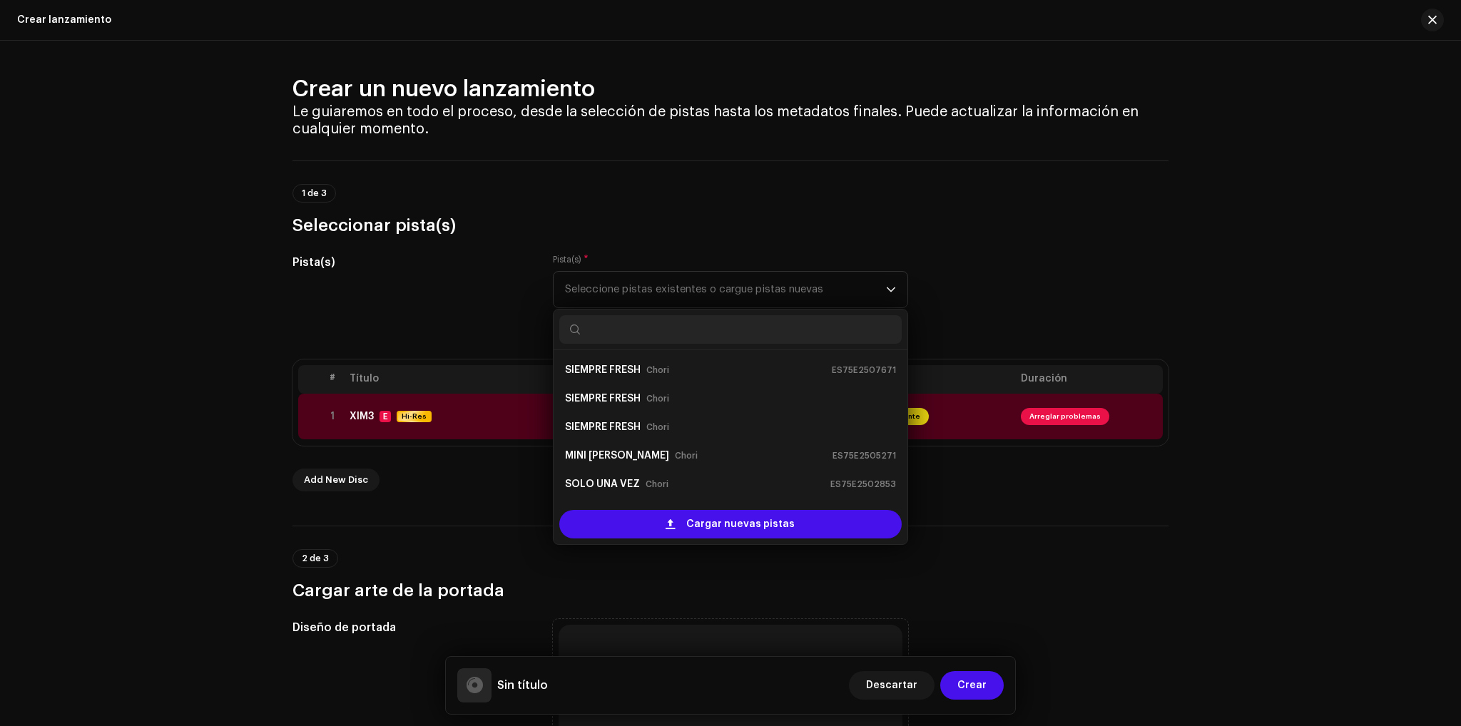
click at [1046, 273] on div "Pista(s) Pista(s) * Seleccione pistas existentes o cargue pistas nuevas SIEMPRE…" at bounding box center [730, 289] width 876 height 71
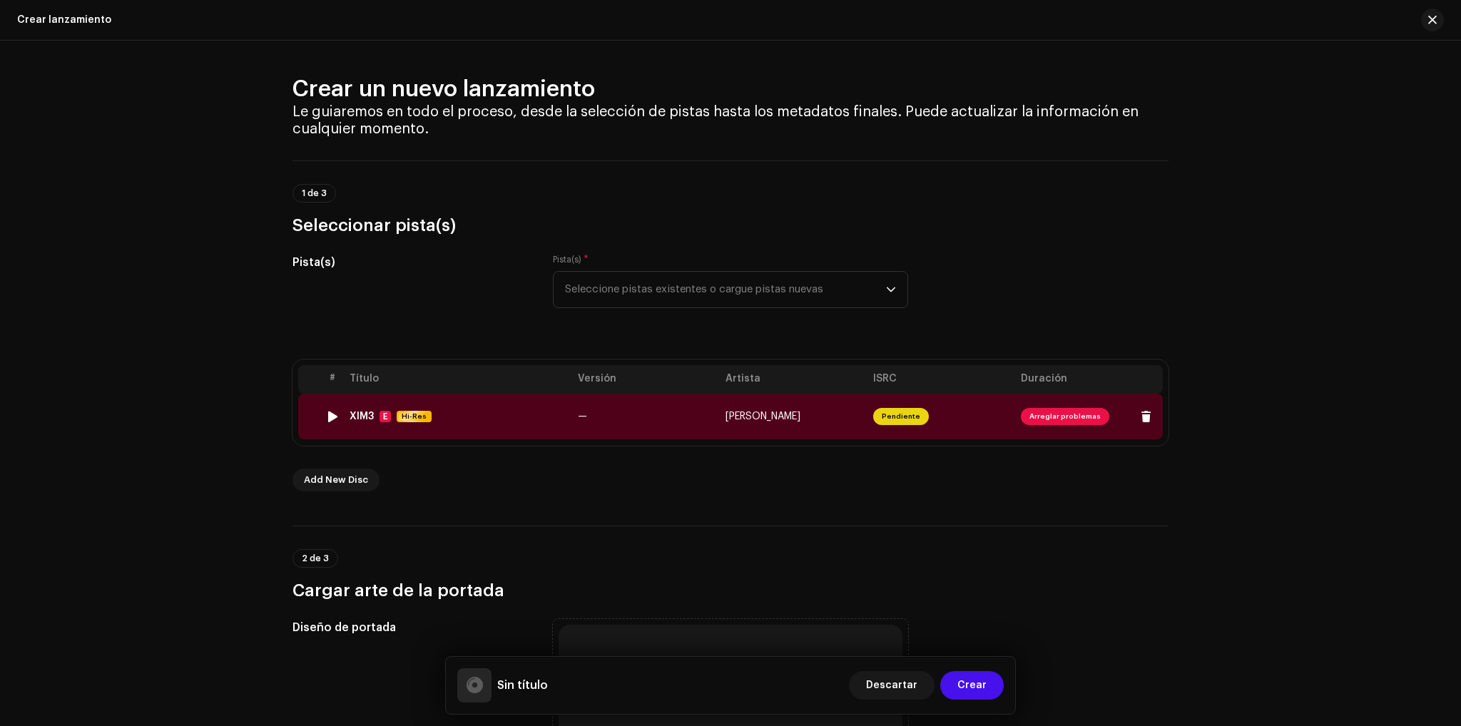
click at [1048, 417] on span "Arreglar problemas" at bounding box center [1065, 416] width 88 height 17
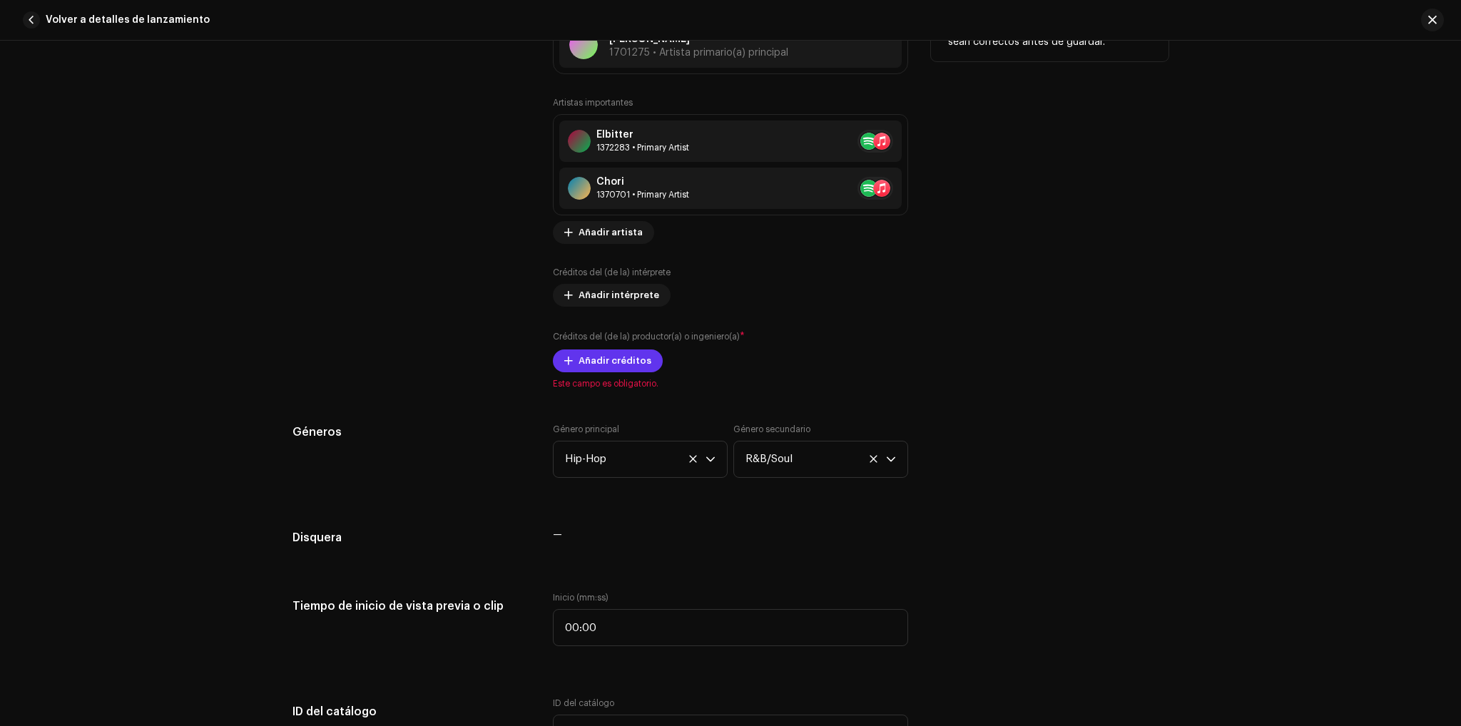
scroll to position [927, 0]
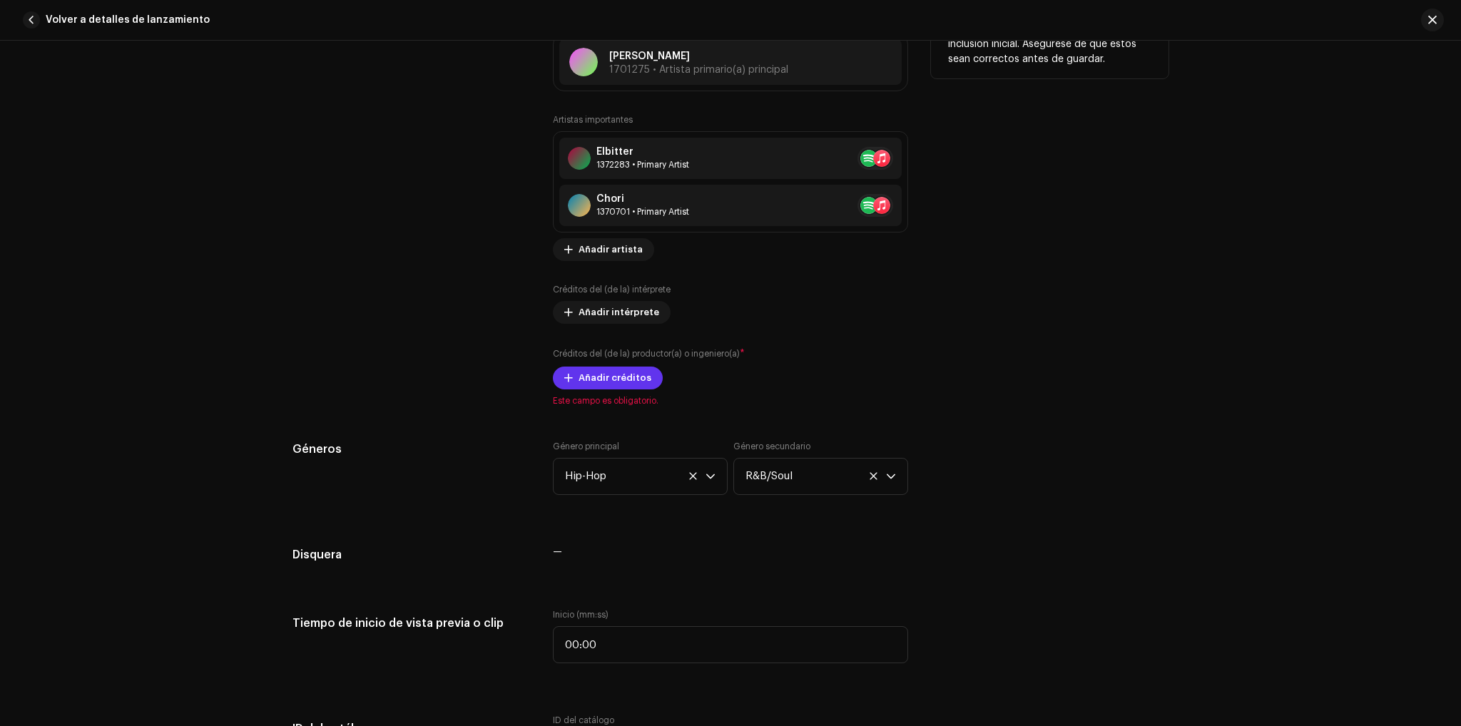
click at [613, 383] on span "Añadir créditos" at bounding box center [614, 378] width 73 height 29
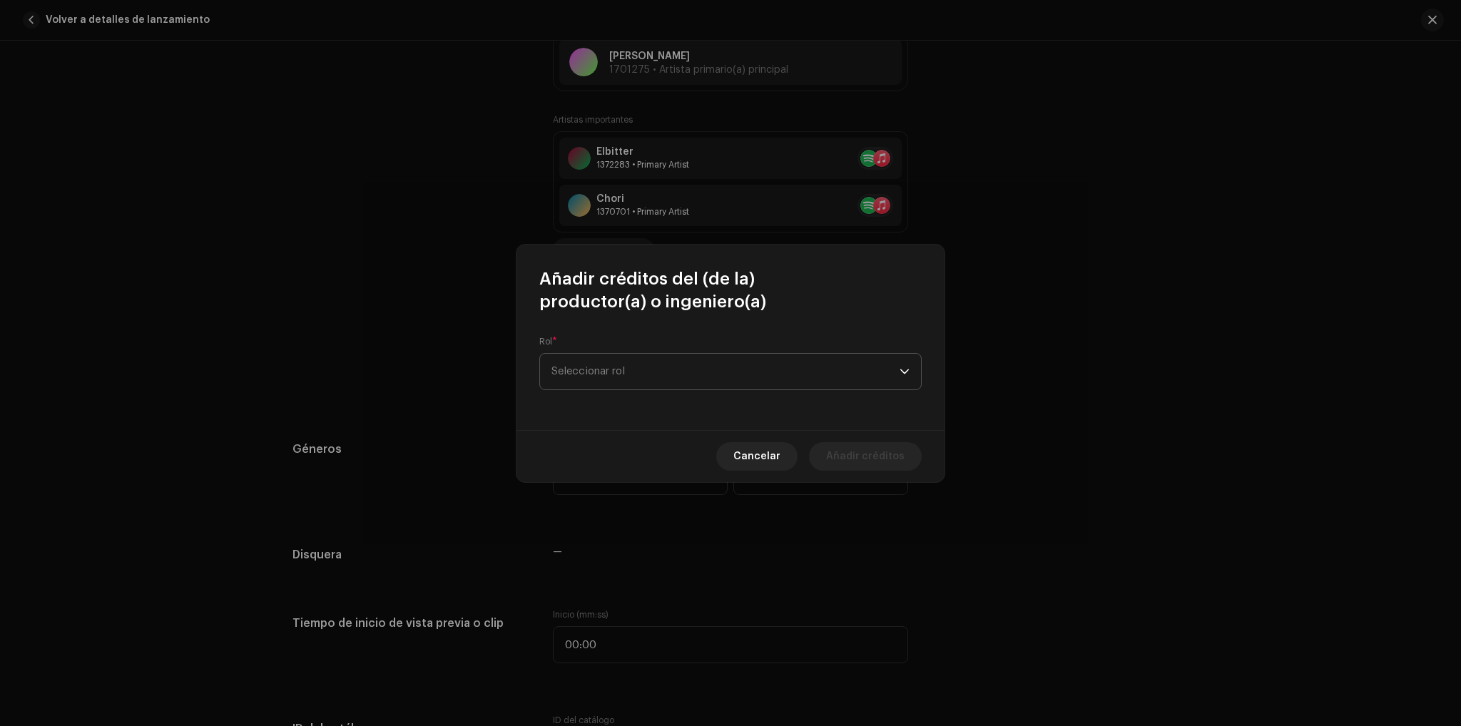
click at [645, 366] on span "Seleccionar rol" at bounding box center [725, 372] width 348 height 36
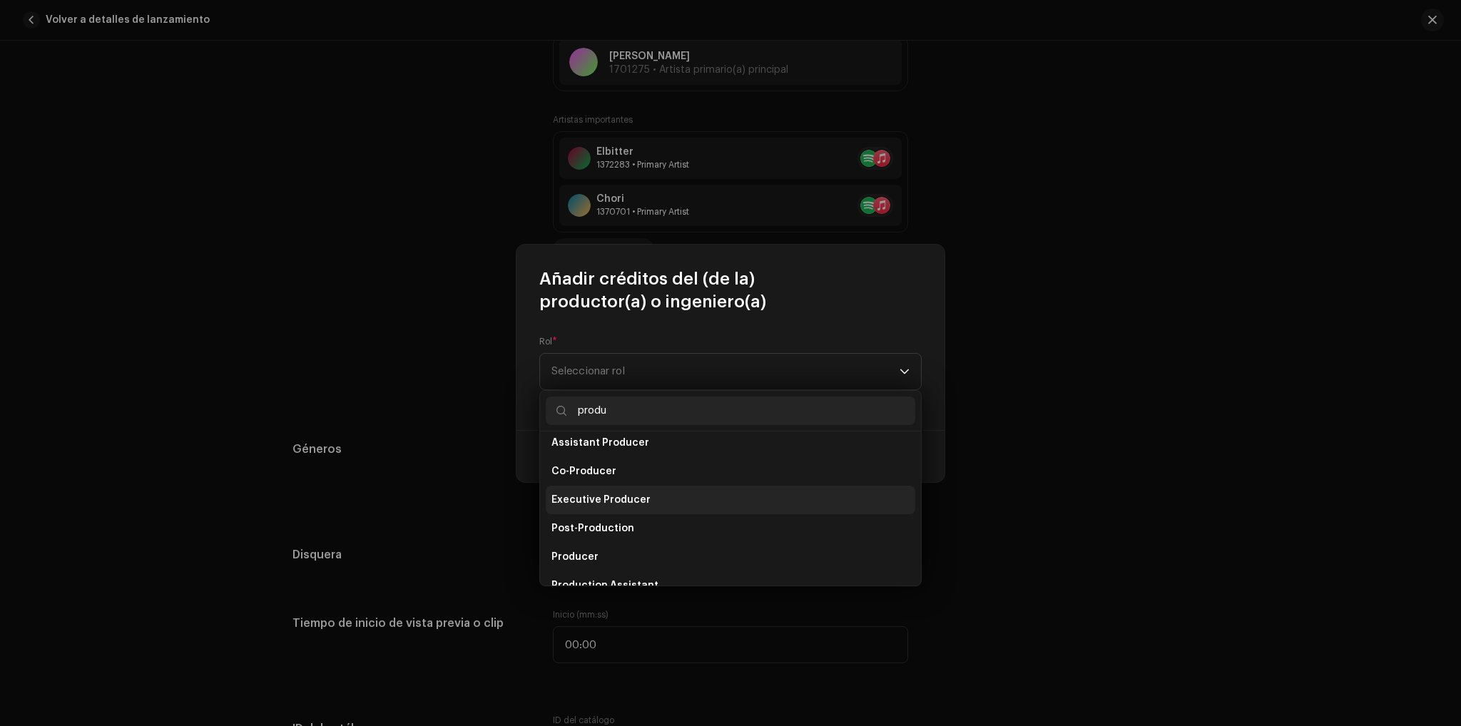
scroll to position [0, 0]
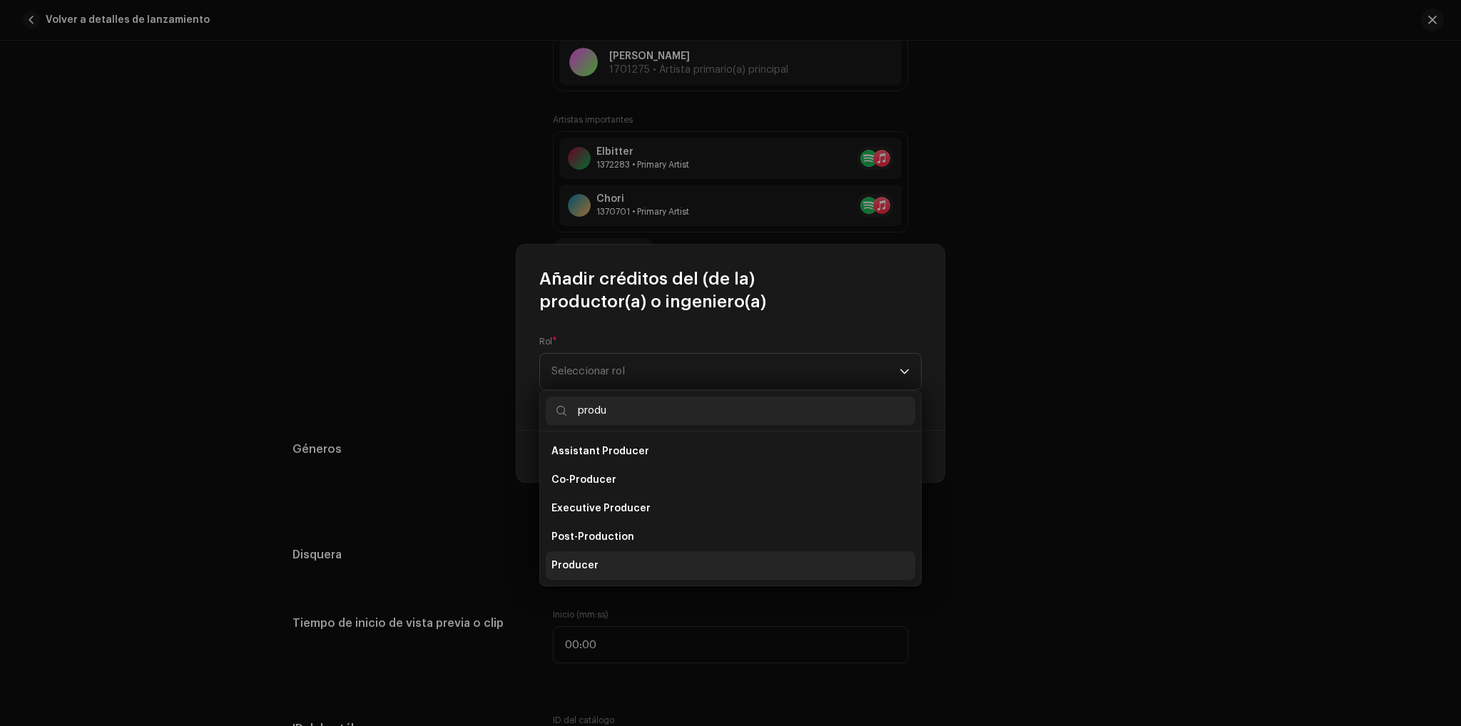
type input "produ"
click at [624, 552] on li "Producer" at bounding box center [730, 565] width 369 height 29
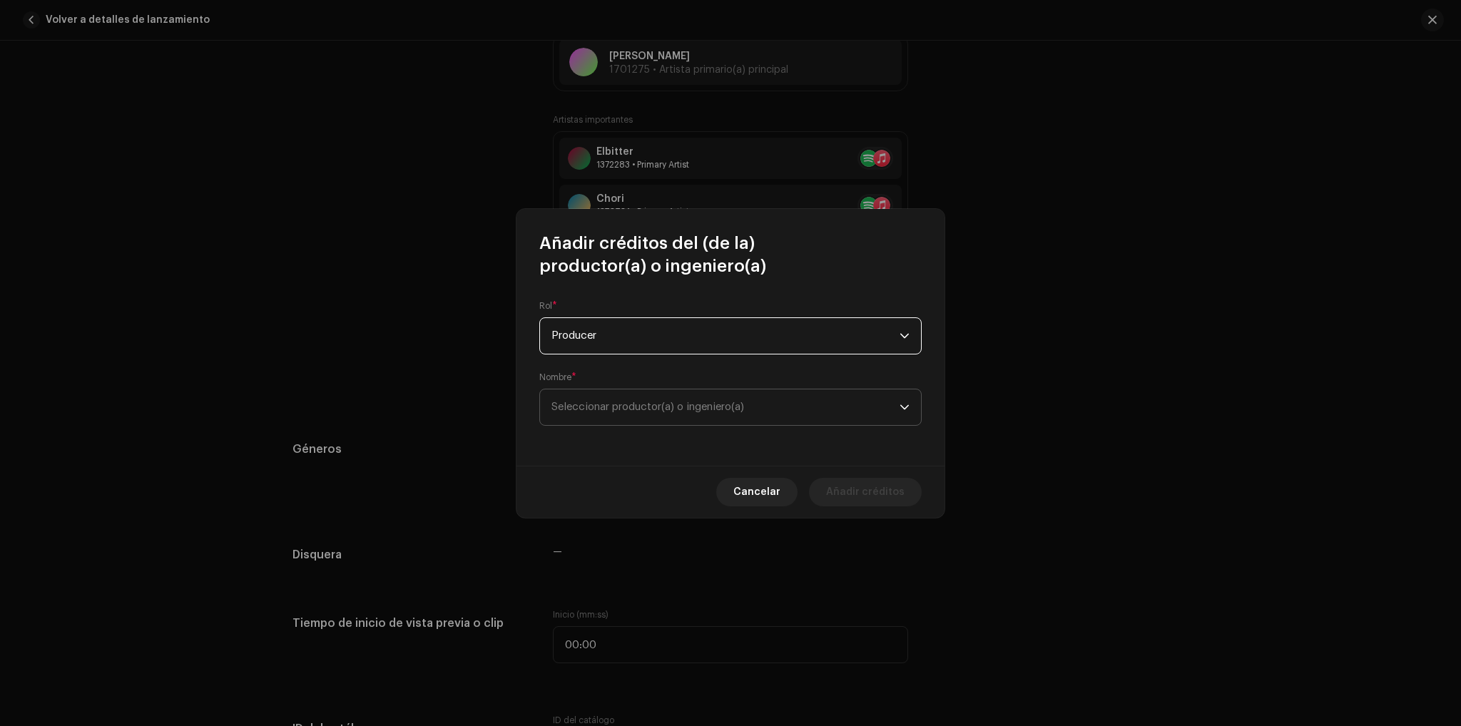
click at [659, 402] on span "Seleccionar productor(a) o ingeniero(a)" at bounding box center [647, 407] width 193 height 11
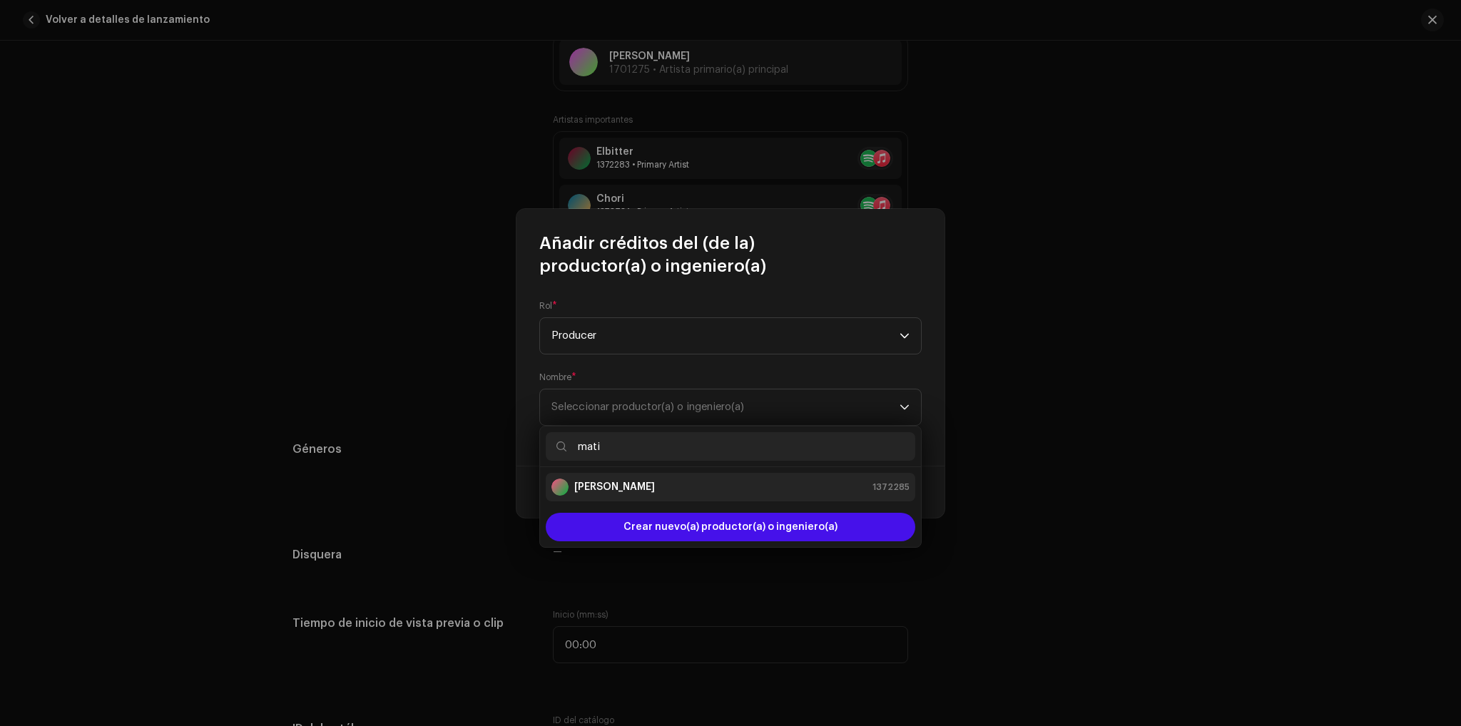
type input "mati"
click at [650, 489] on div "[PERSON_NAME] 1372285" at bounding box center [730, 487] width 358 height 17
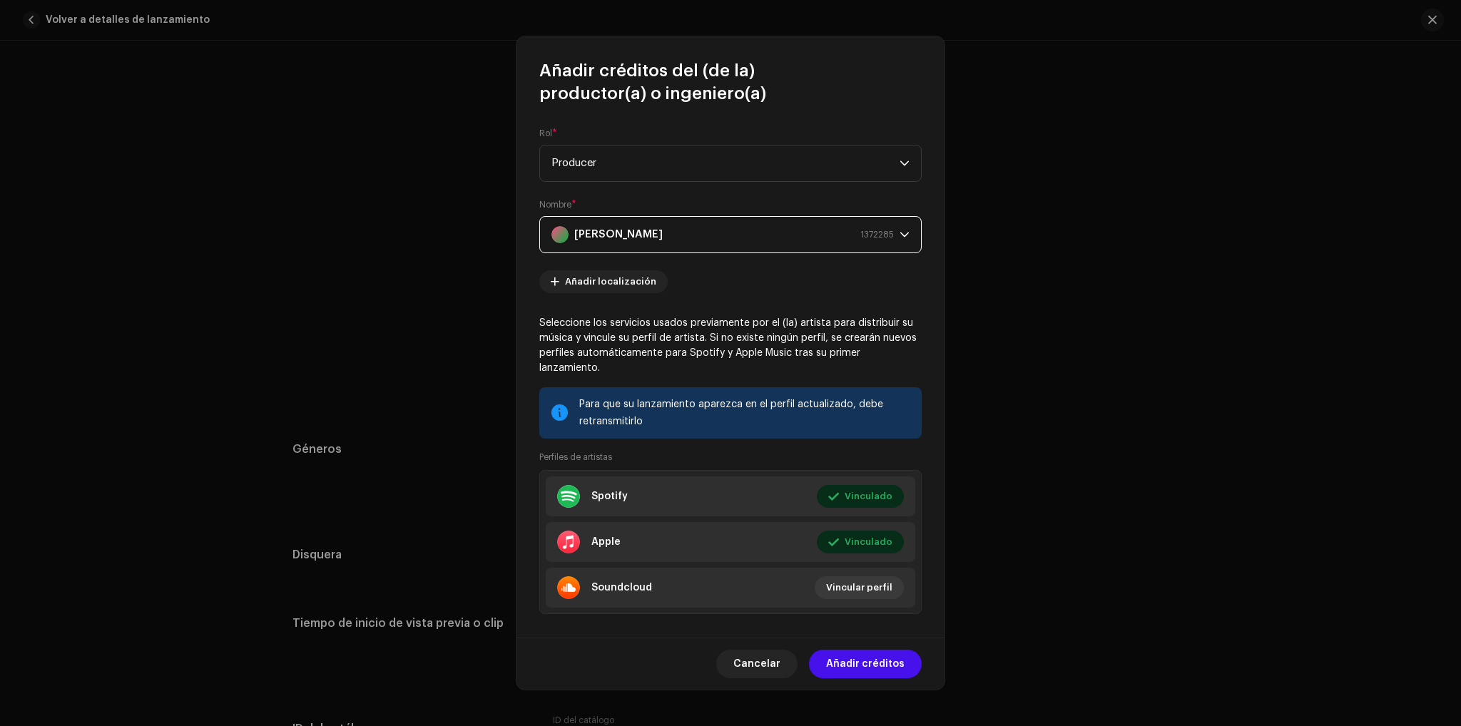
scroll to position [17, 0]
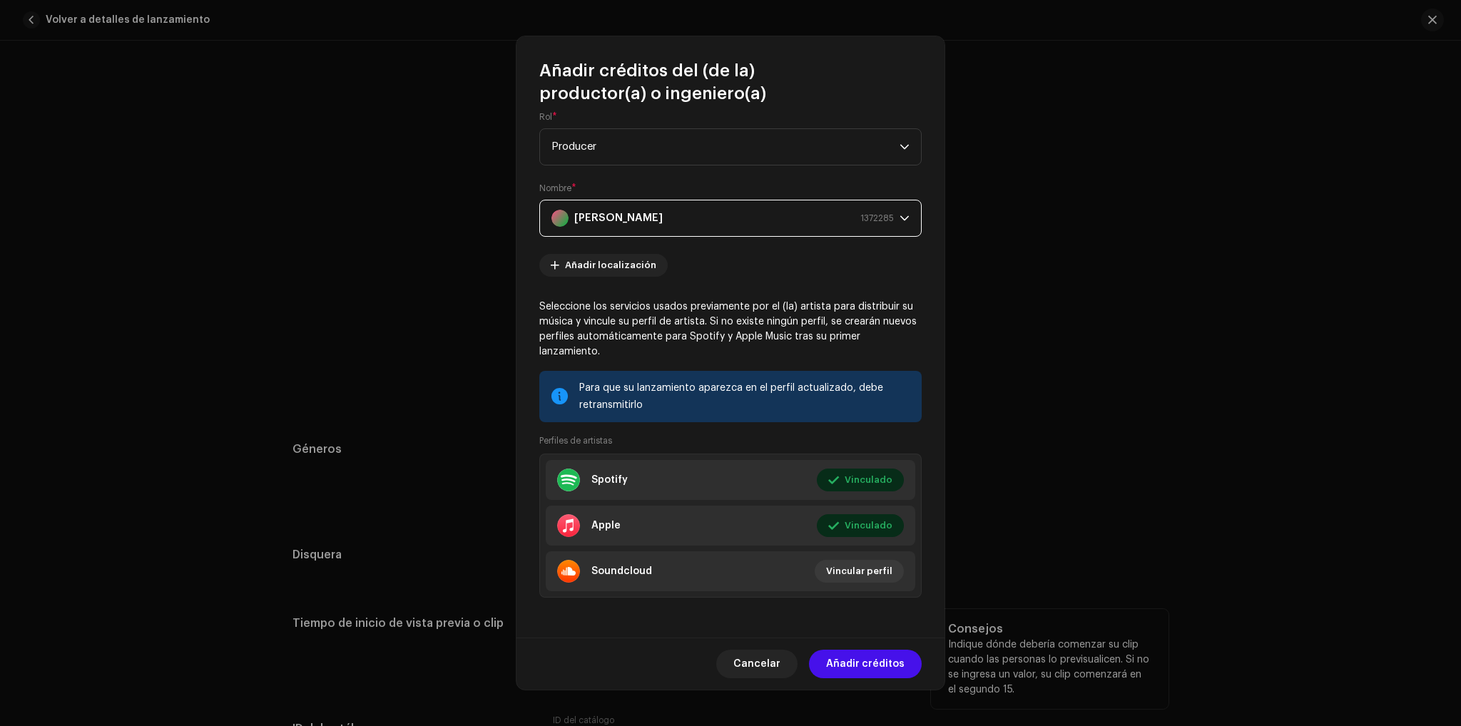
click at [884, 667] on span "Añadir créditos" at bounding box center [865, 664] width 78 height 29
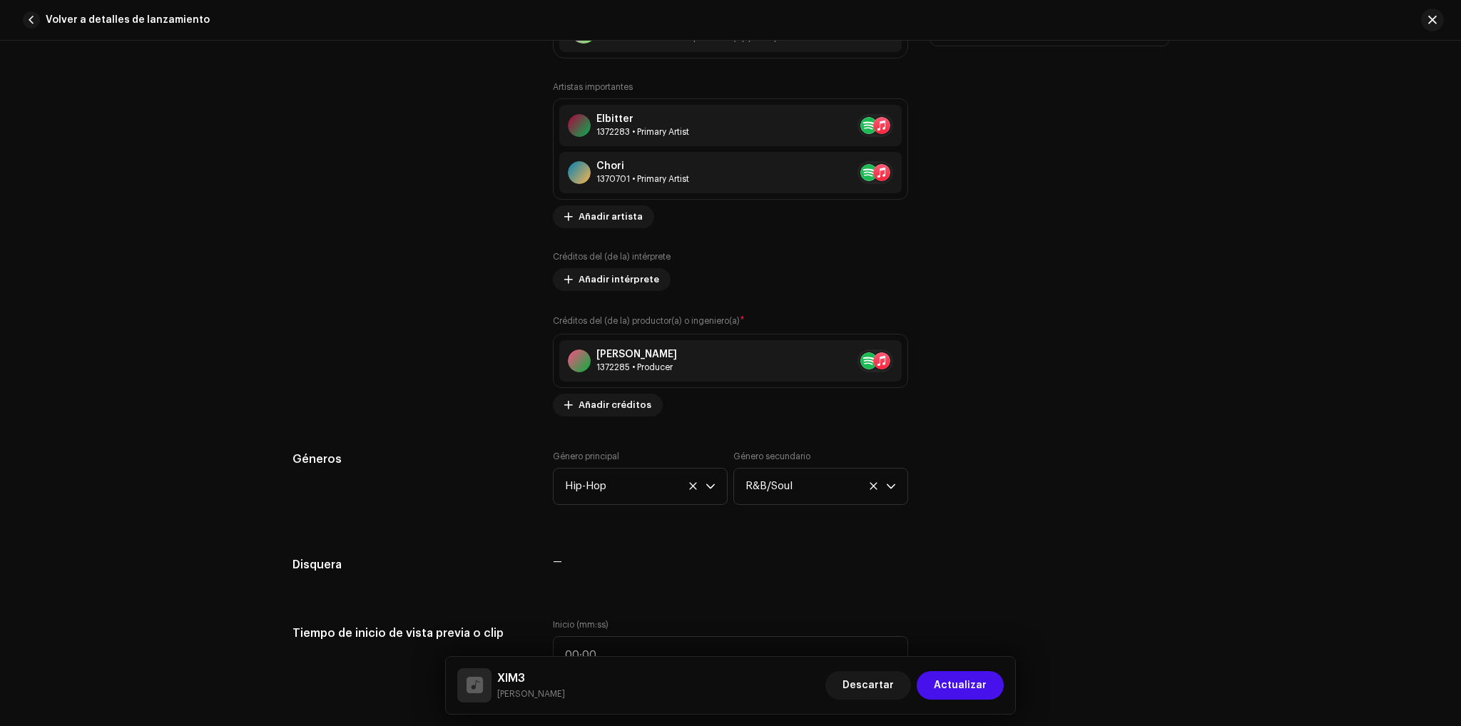
scroll to position [999, 0]
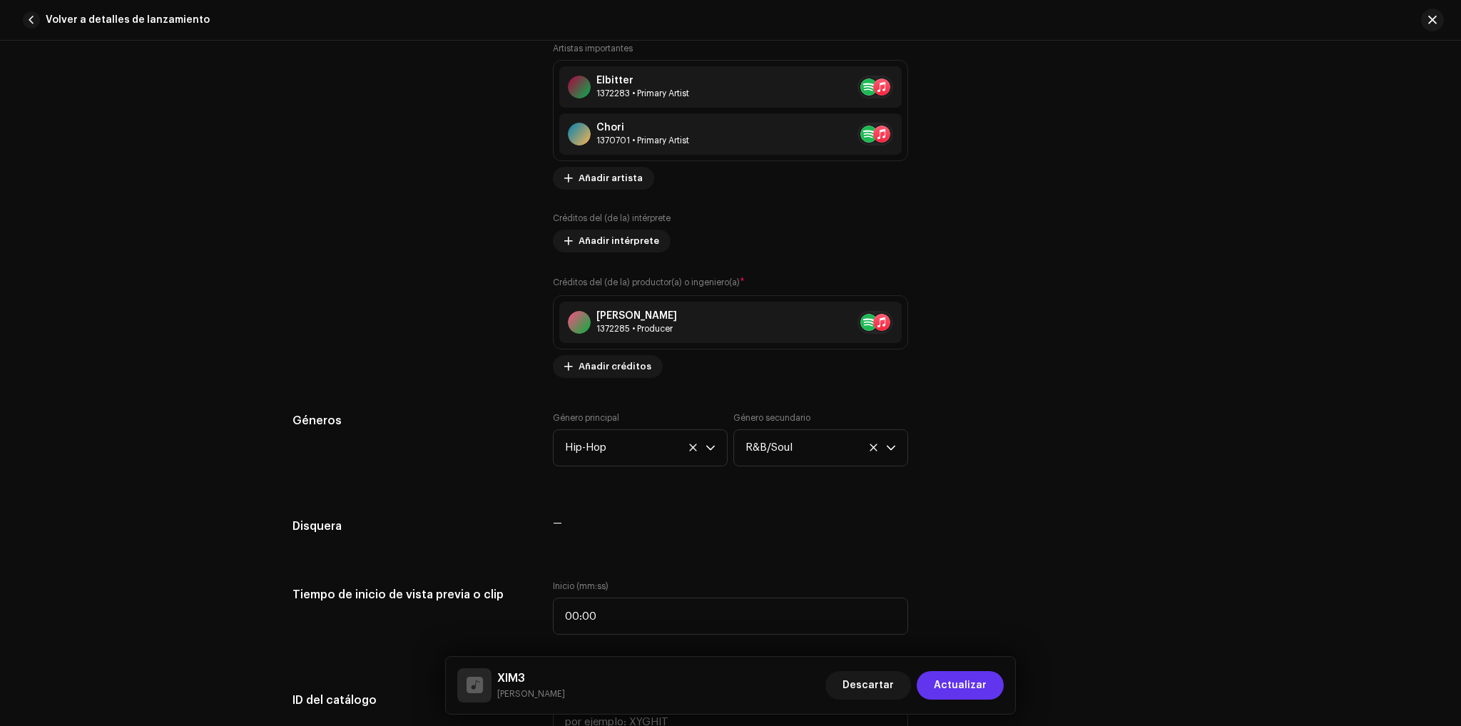
click at [974, 683] on span "Actualizar" at bounding box center [960, 685] width 53 height 29
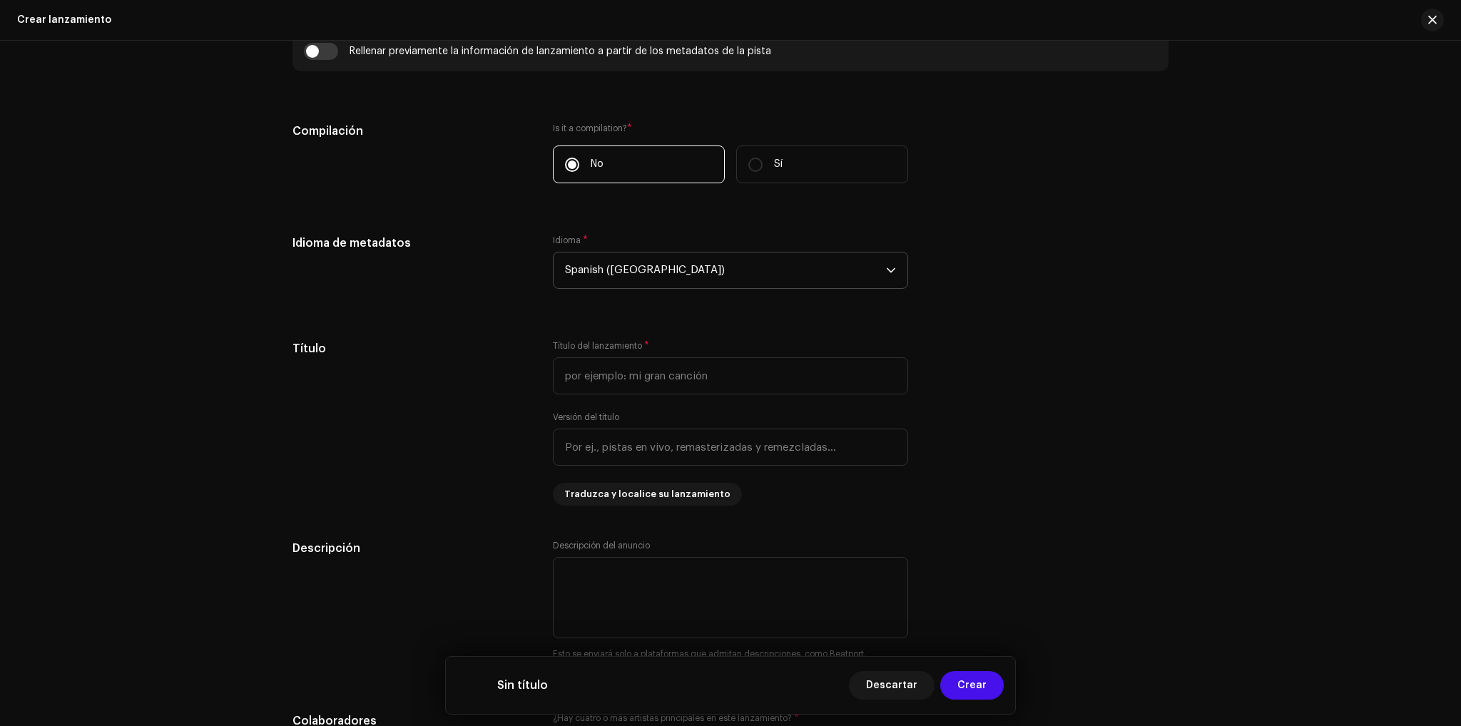
scroll to position [1141, 0]
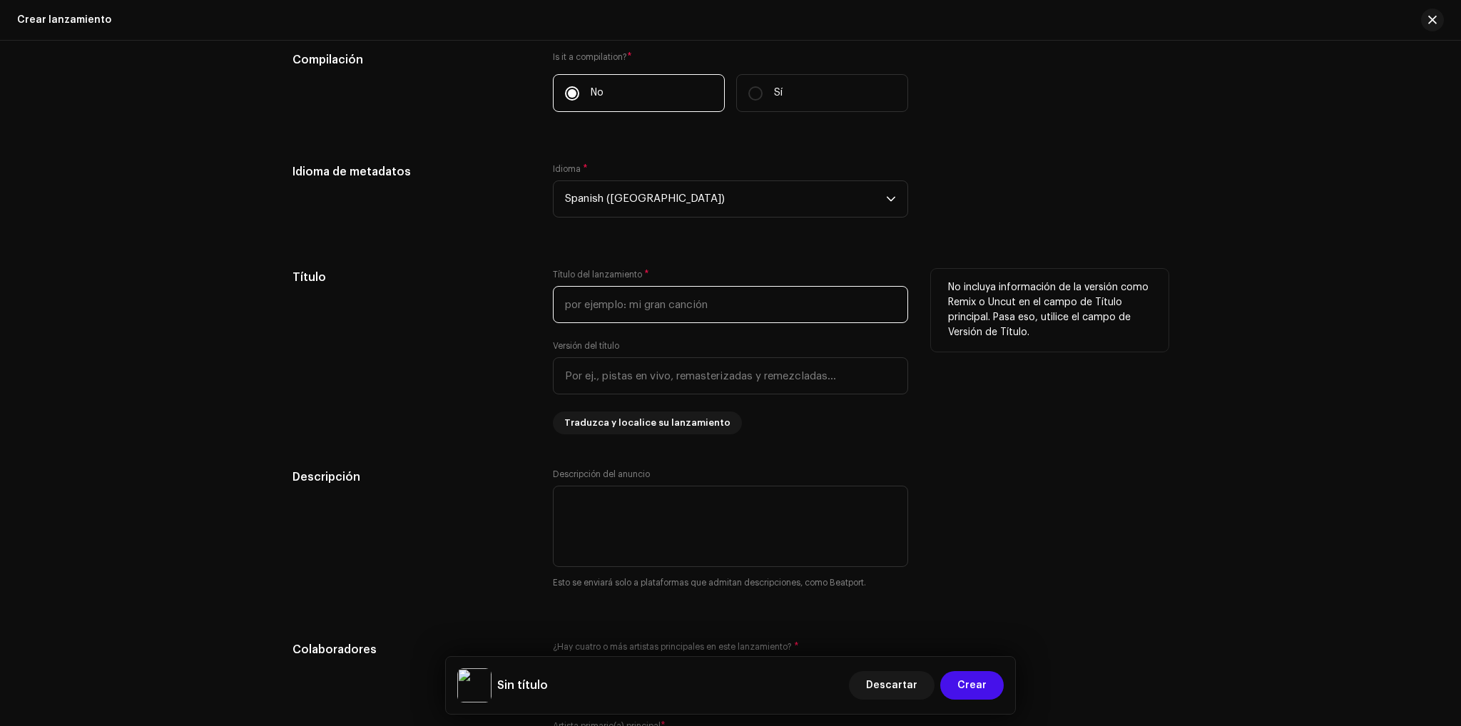
click at [658, 289] on input "text" at bounding box center [730, 304] width 355 height 37
type input "XIM3"
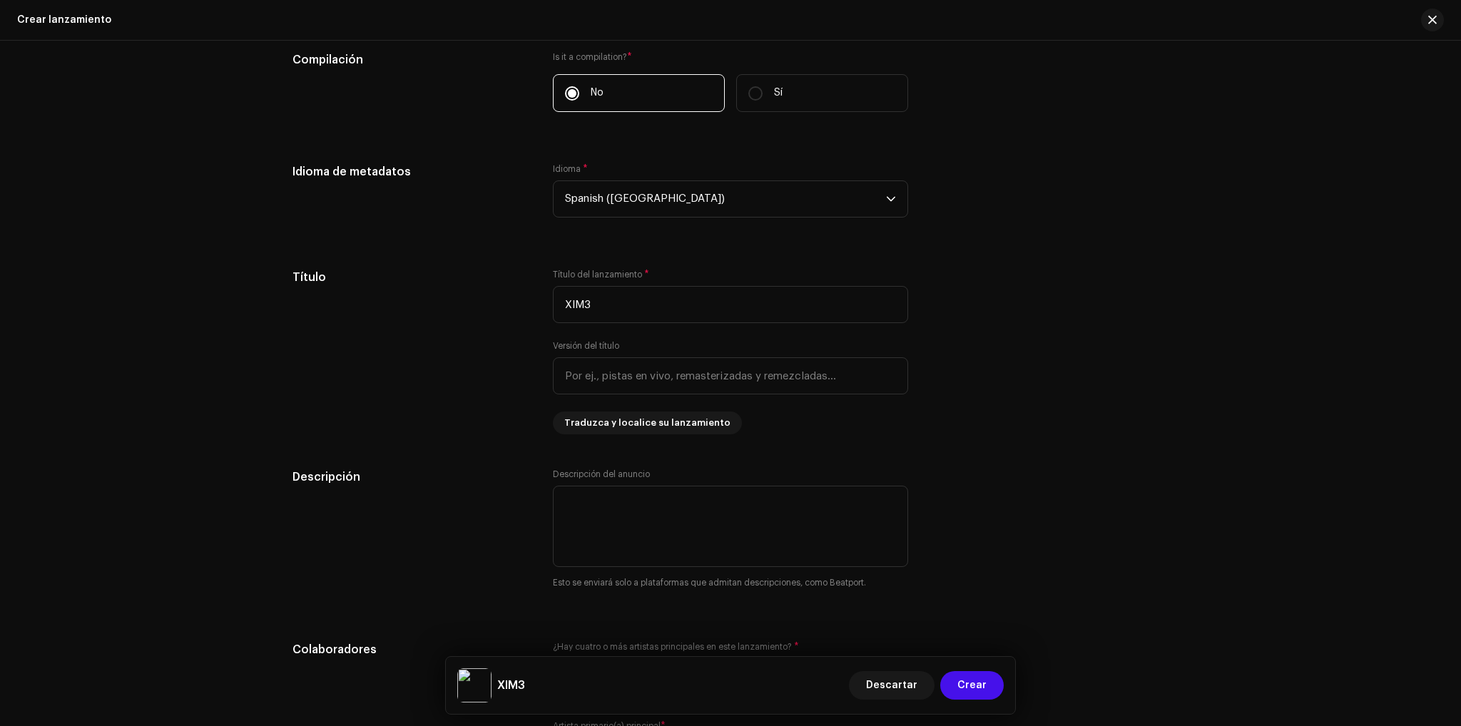
click at [862, 477] on div "Descripción del anuncio Esto se enviará solo a plataformas que admitan descripc…" at bounding box center [730, 529] width 355 height 121
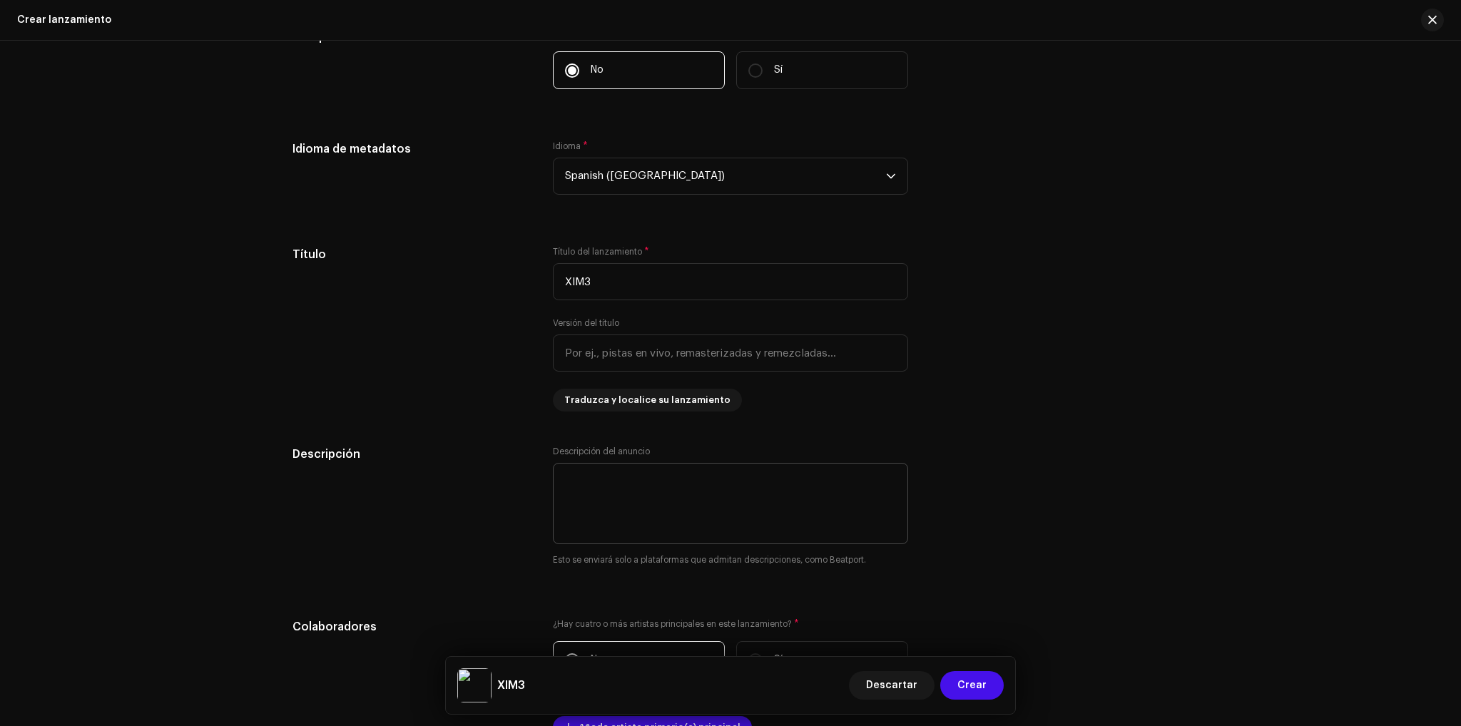
scroll to position [1284, 0]
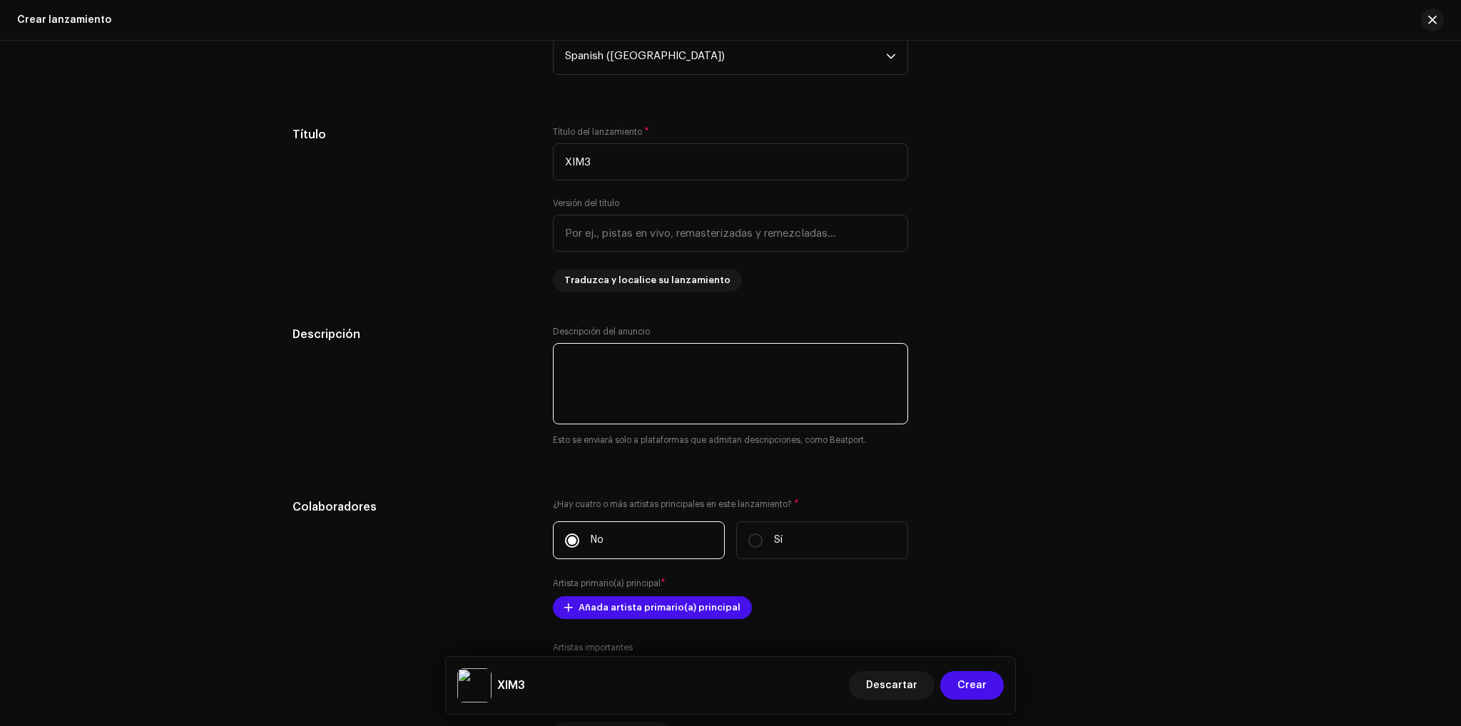
click at [657, 372] on textarea at bounding box center [730, 383] width 355 height 81
type textarea "S"
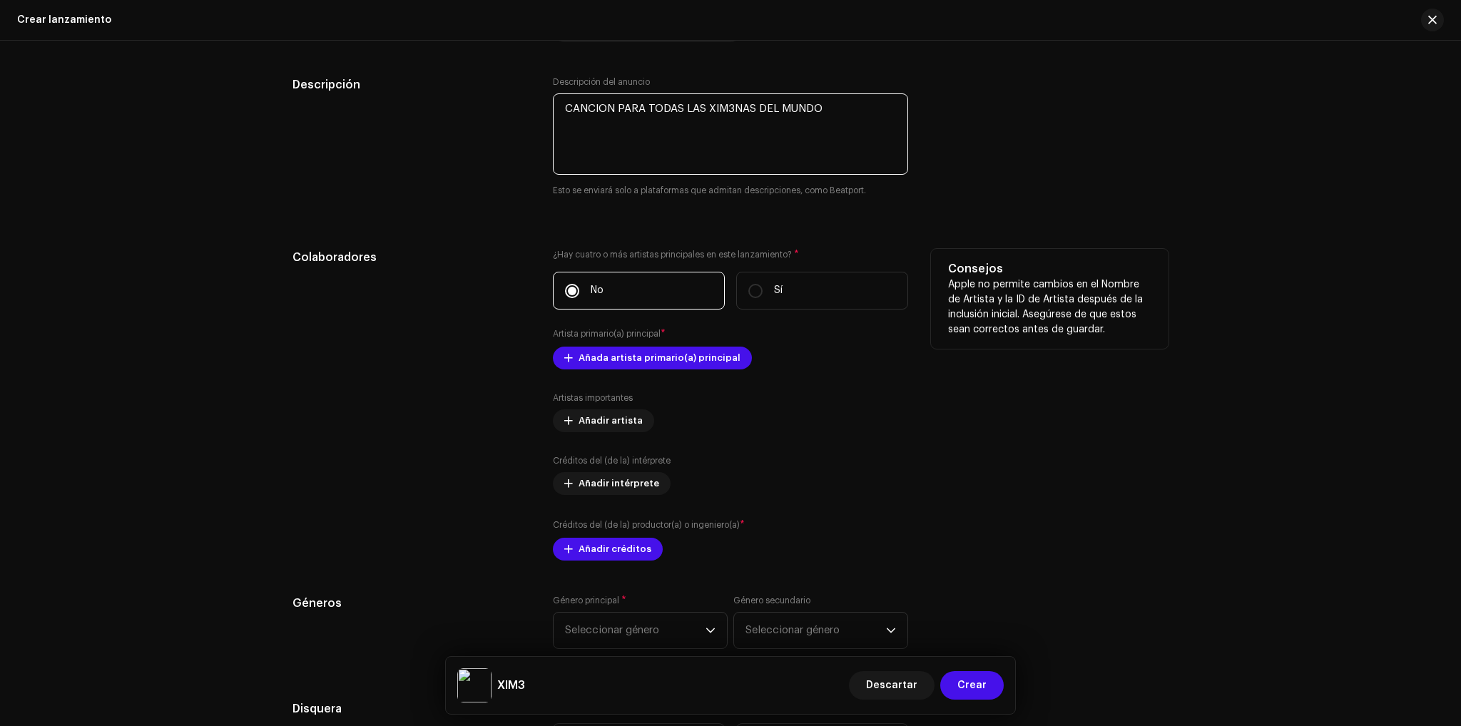
scroll to position [1569, 0]
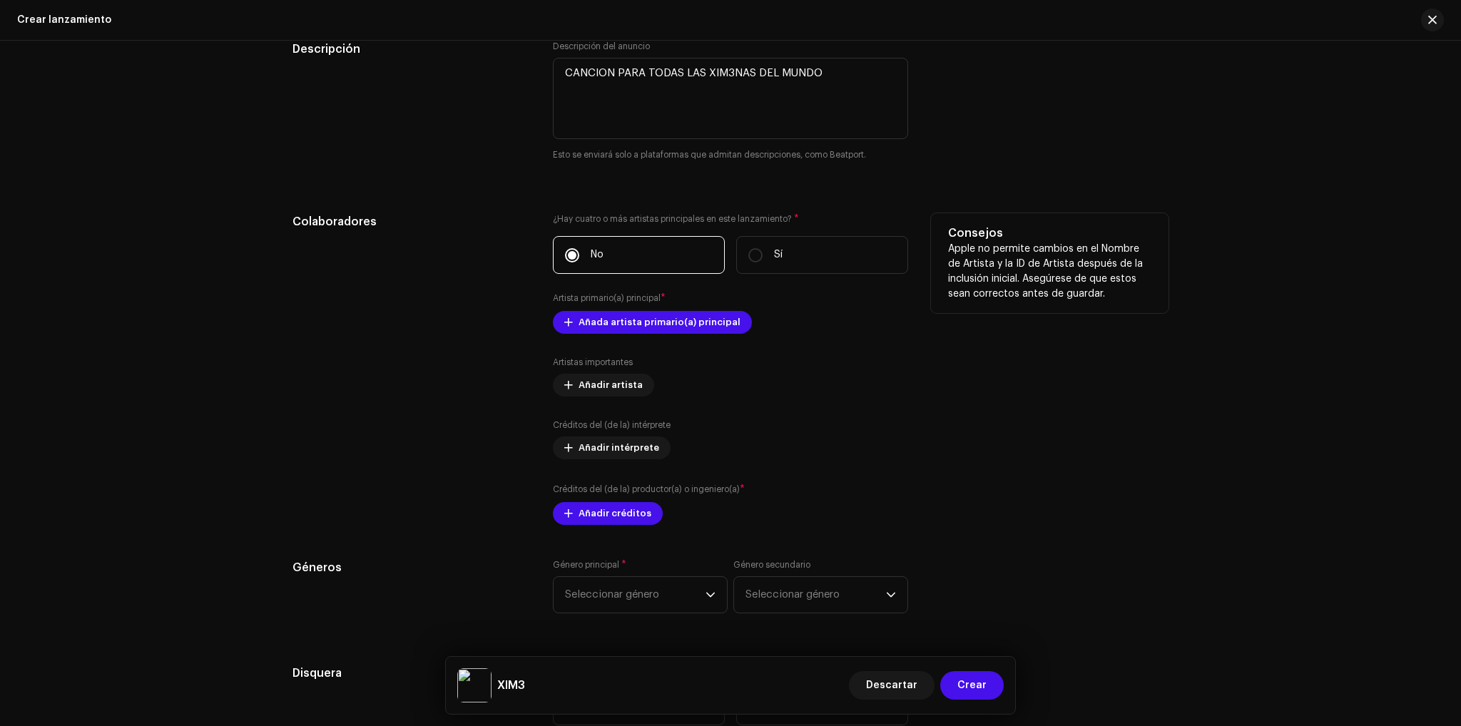
type textarea "CANCION PARA TODAS LAS XIM3NAS DEL MUNDO"
click at [808, 325] on div "Añada artista primario(a) principal" at bounding box center [730, 322] width 355 height 23
click at [700, 325] on span "Añada artista primario(a) principal" at bounding box center [659, 322] width 162 height 29
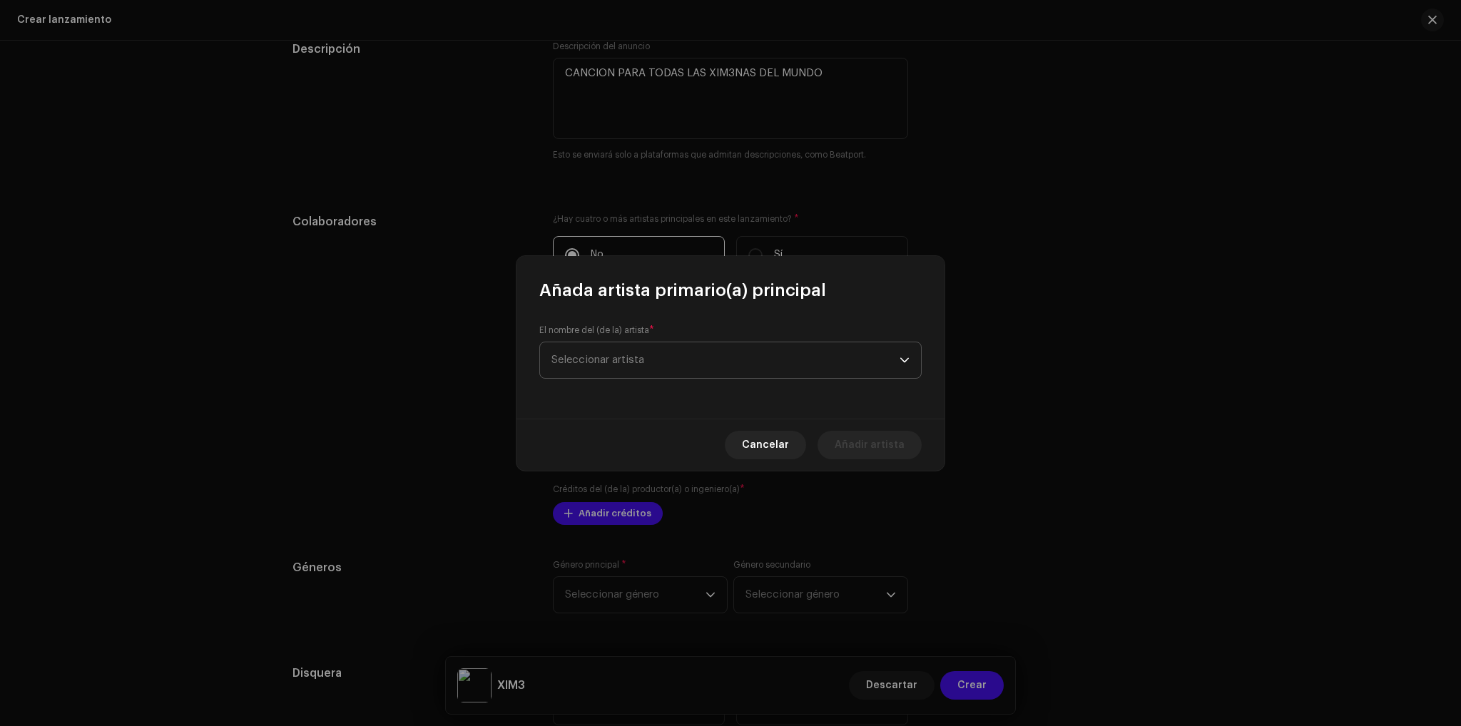
click at [685, 347] on span "Seleccionar artista" at bounding box center [725, 360] width 348 height 36
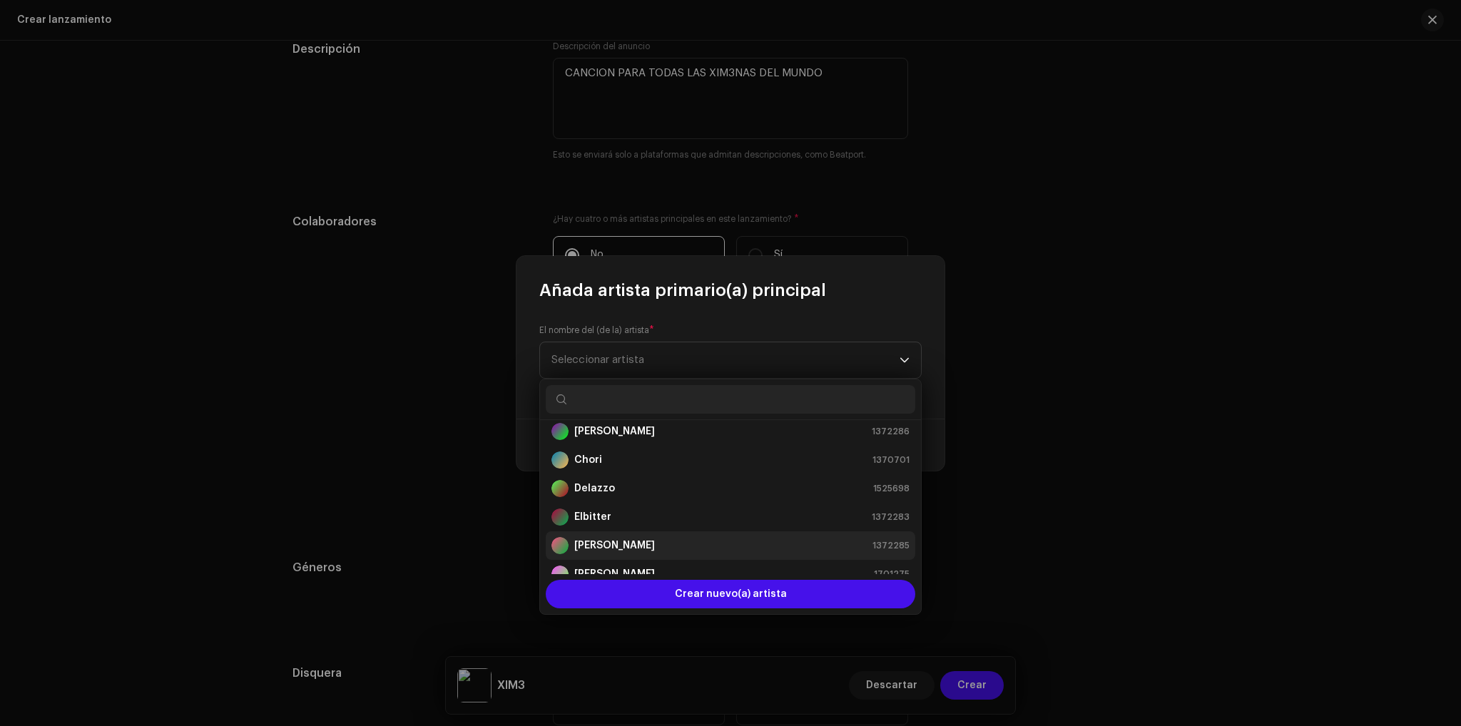
scroll to position [29, 0]
click at [625, 563] on li "[PERSON_NAME] 1701275" at bounding box center [730, 554] width 369 height 29
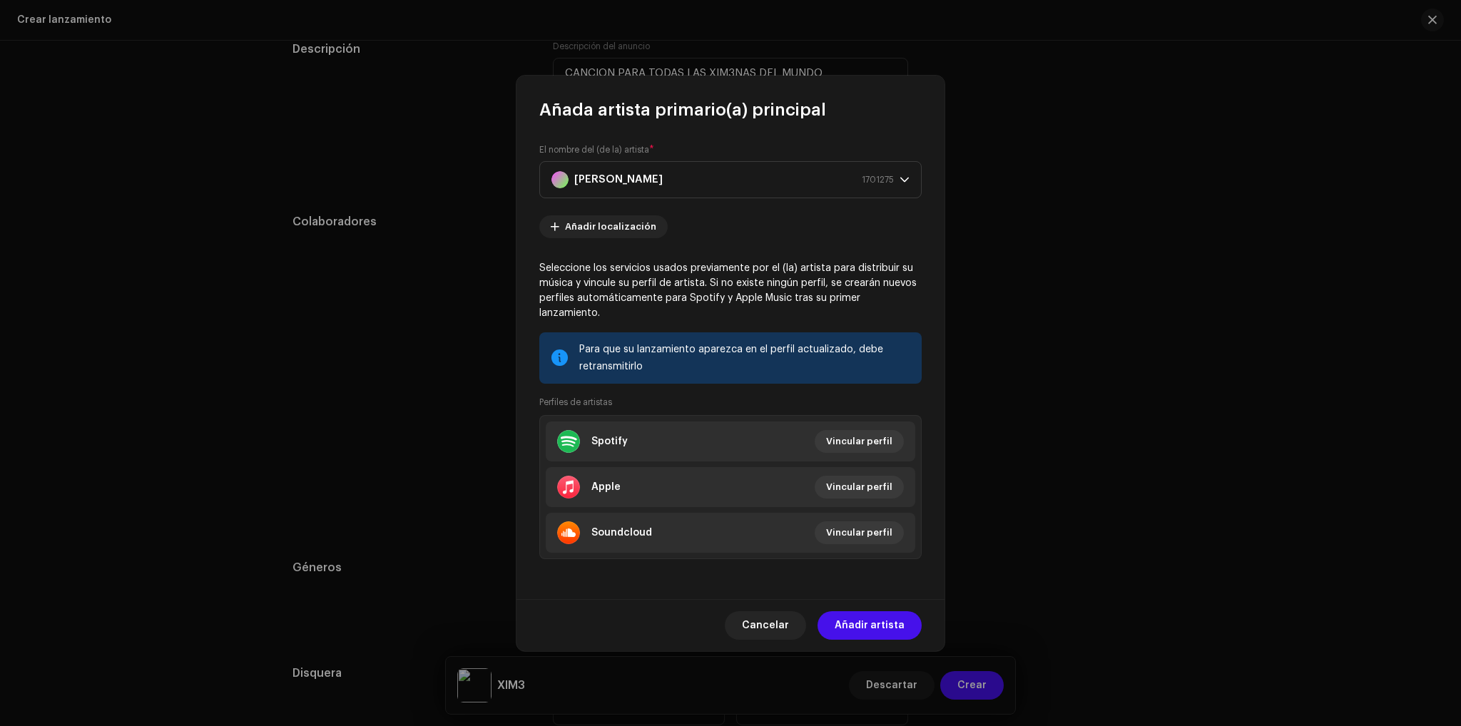
click at [862, 619] on span "Añadir artista" at bounding box center [869, 625] width 70 height 29
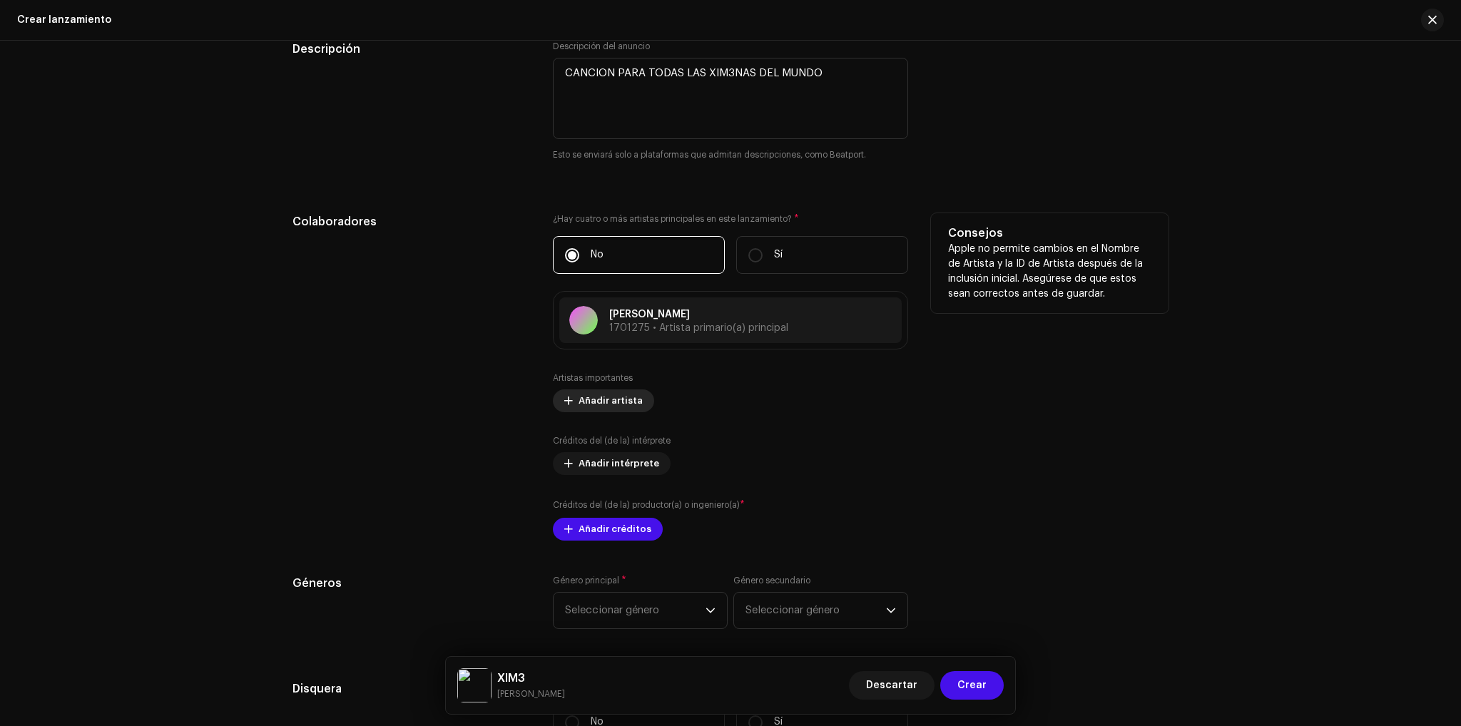
click at [604, 403] on span "Añadir artista" at bounding box center [610, 401] width 64 height 29
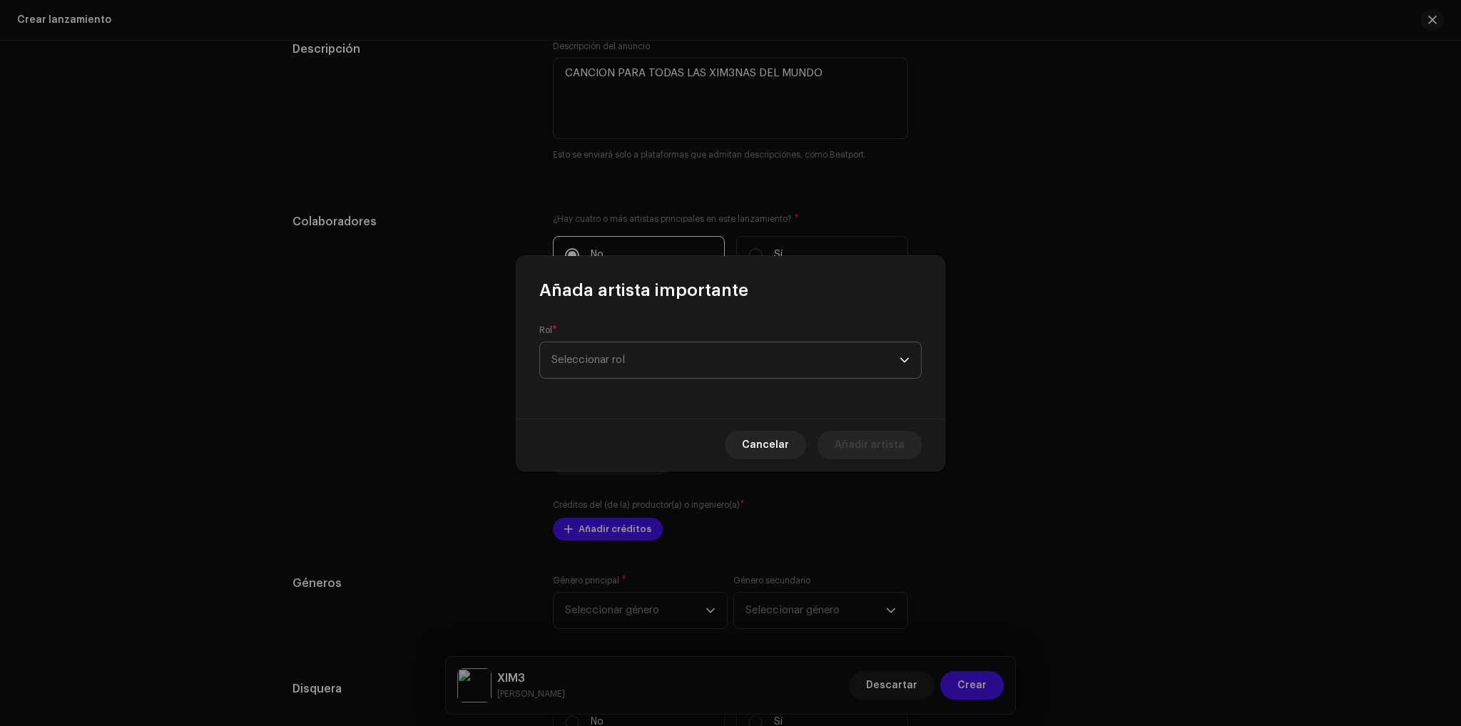
click at [658, 349] on span "Seleccionar rol" at bounding box center [725, 360] width 348 height 36
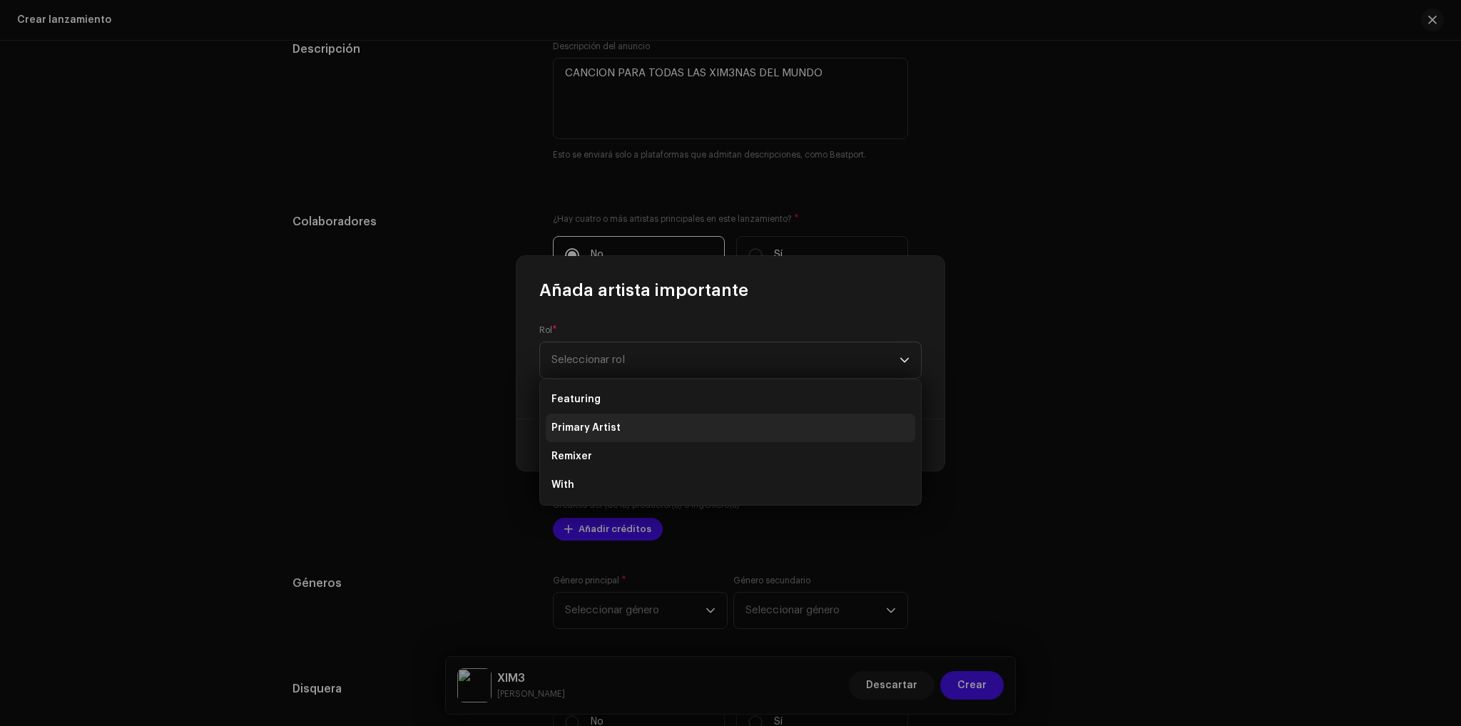
click at [628, 423] on li "Primary Artist" at bounding box center [730, 428] width 369 height 29
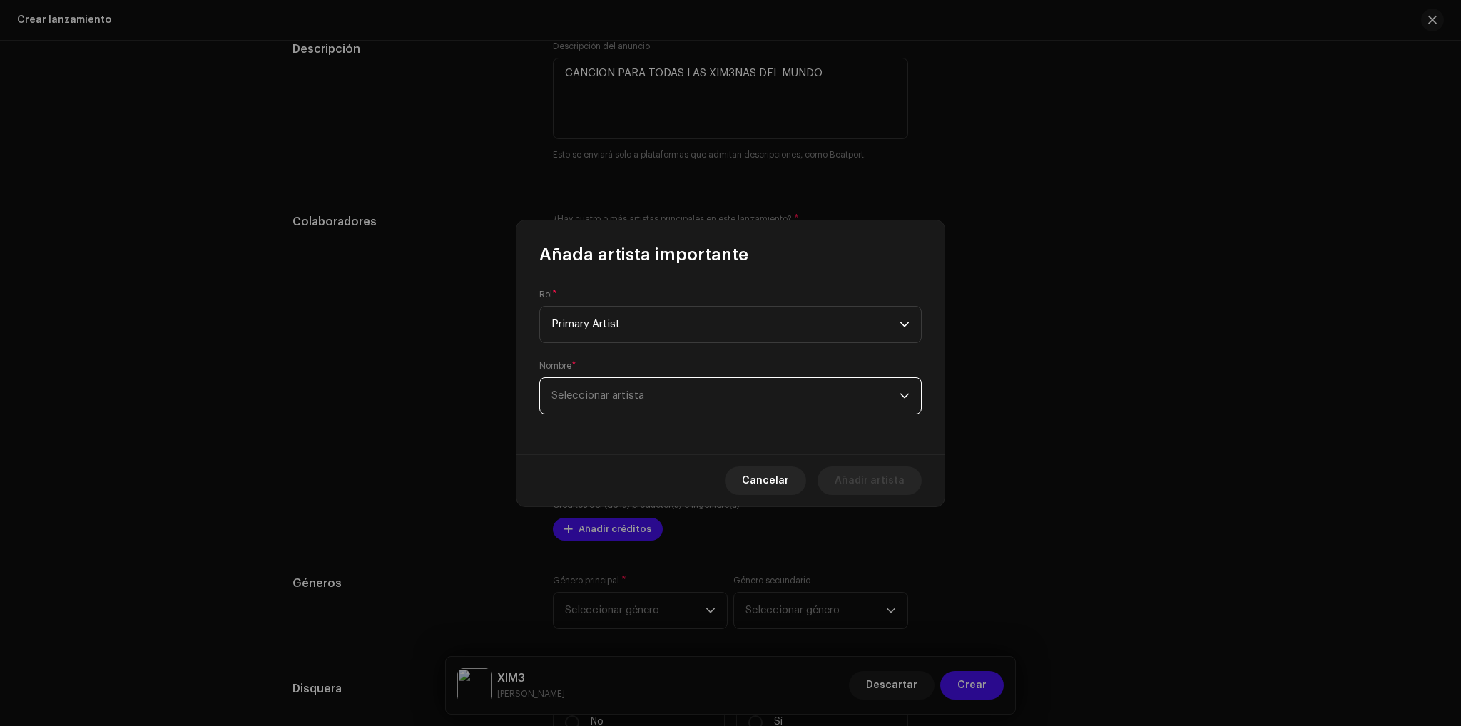
click at [633, 399] on span "Seleccionar artista" at bounding box center [597, 395] width 93 height 11
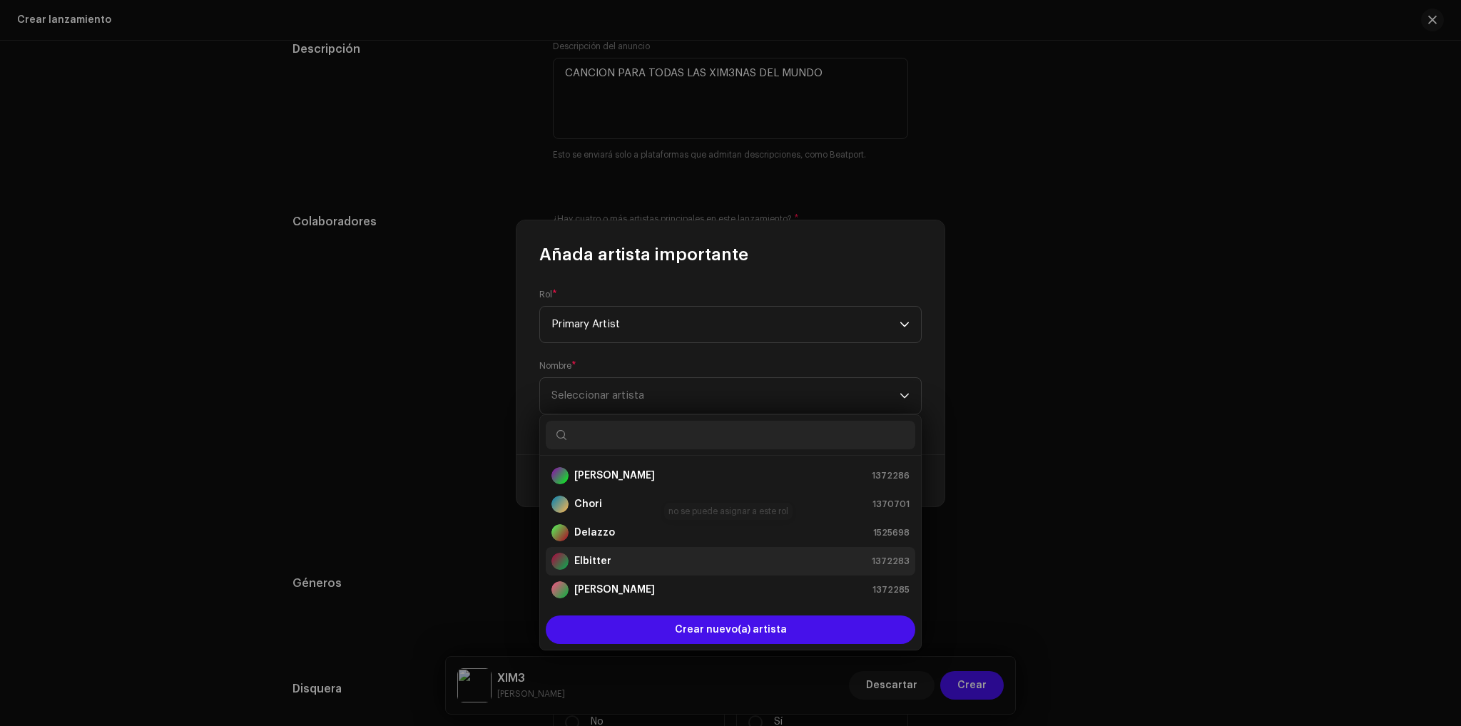
drag, startPoint x: 645, startPoint y: 509, endPoint x: 608, endPoint y: 554, distance: 58.8
click at [613, 551] on ul "[PERSON_NAME] 1372286 Chori 1370701 Delazzo 1525698 Elbitter 1372283 [PERSON_NA…" at bounding box center [730, 547] width 381 height 183
click at [606, 557] on strong "Elbitter" at bounding box center [592, 561] width 37 height 14
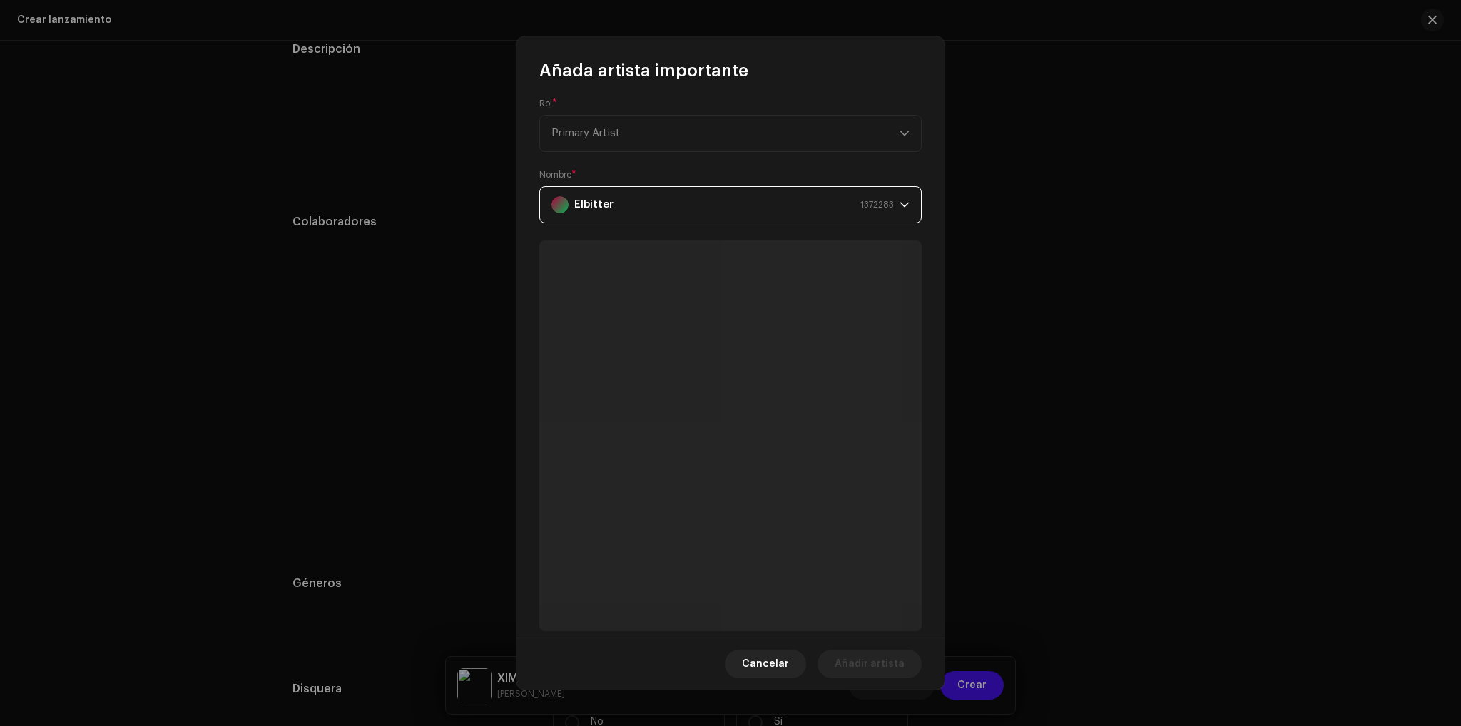
scroll to position [0, 0]
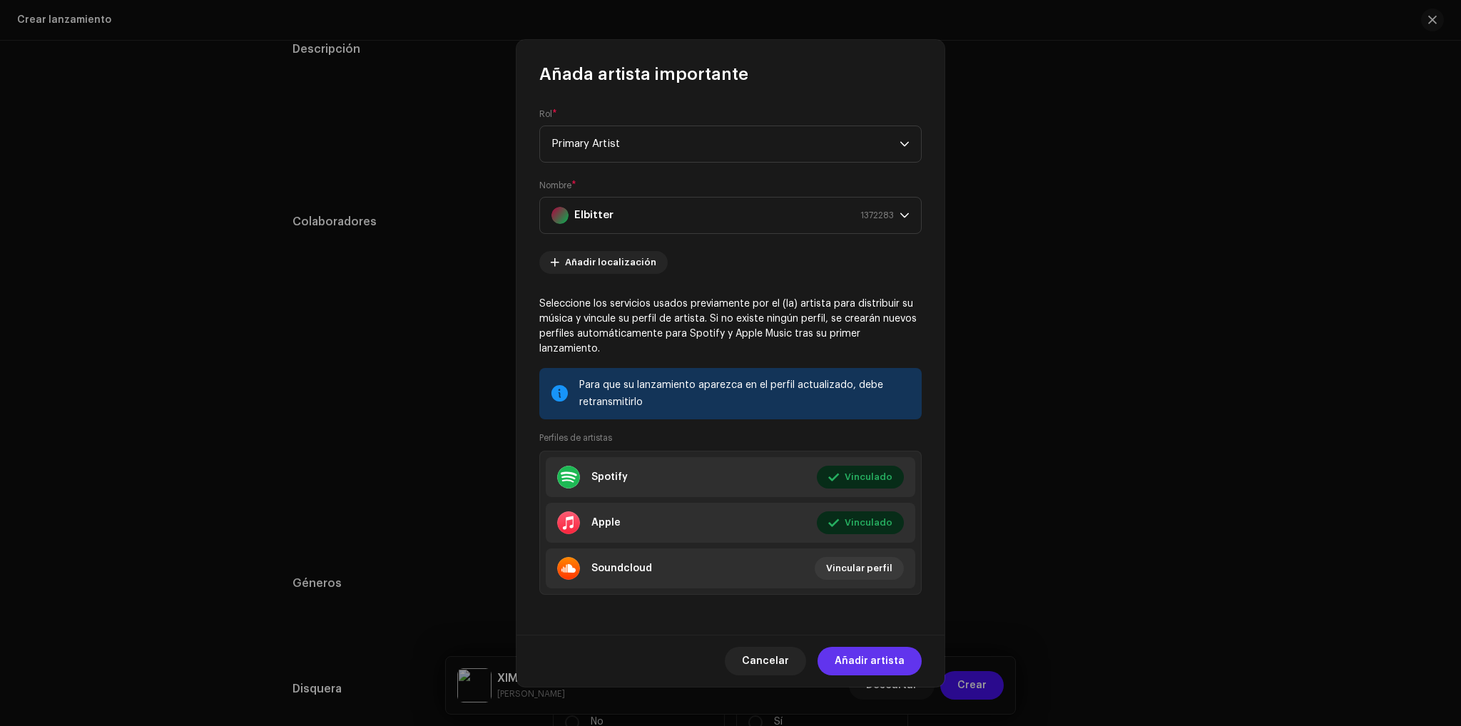
click at [883, 647] on span "Añadir artista" at bounding box center [869, 661] width 70 height 29
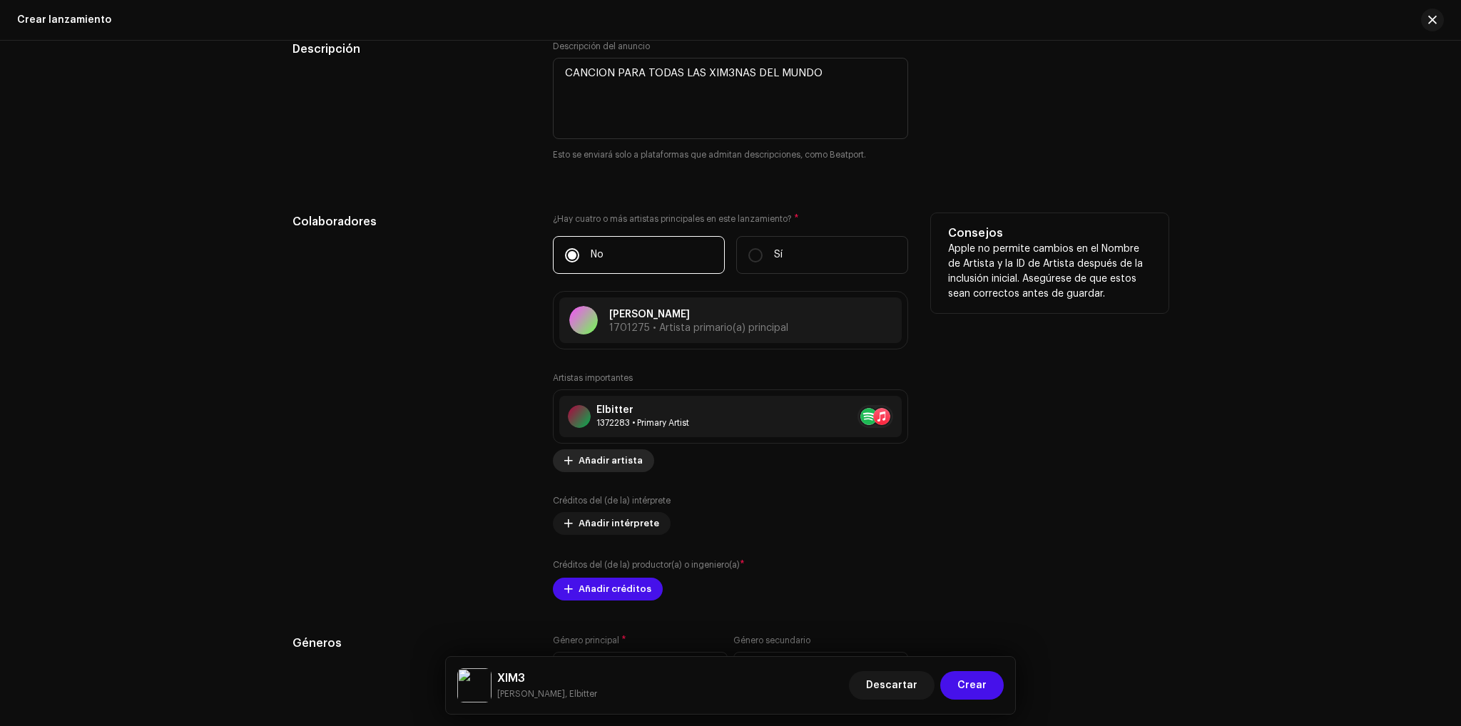
click at [621, 455] on span "Añadir artista" at bounding box center [610, 460] width 64 height 29
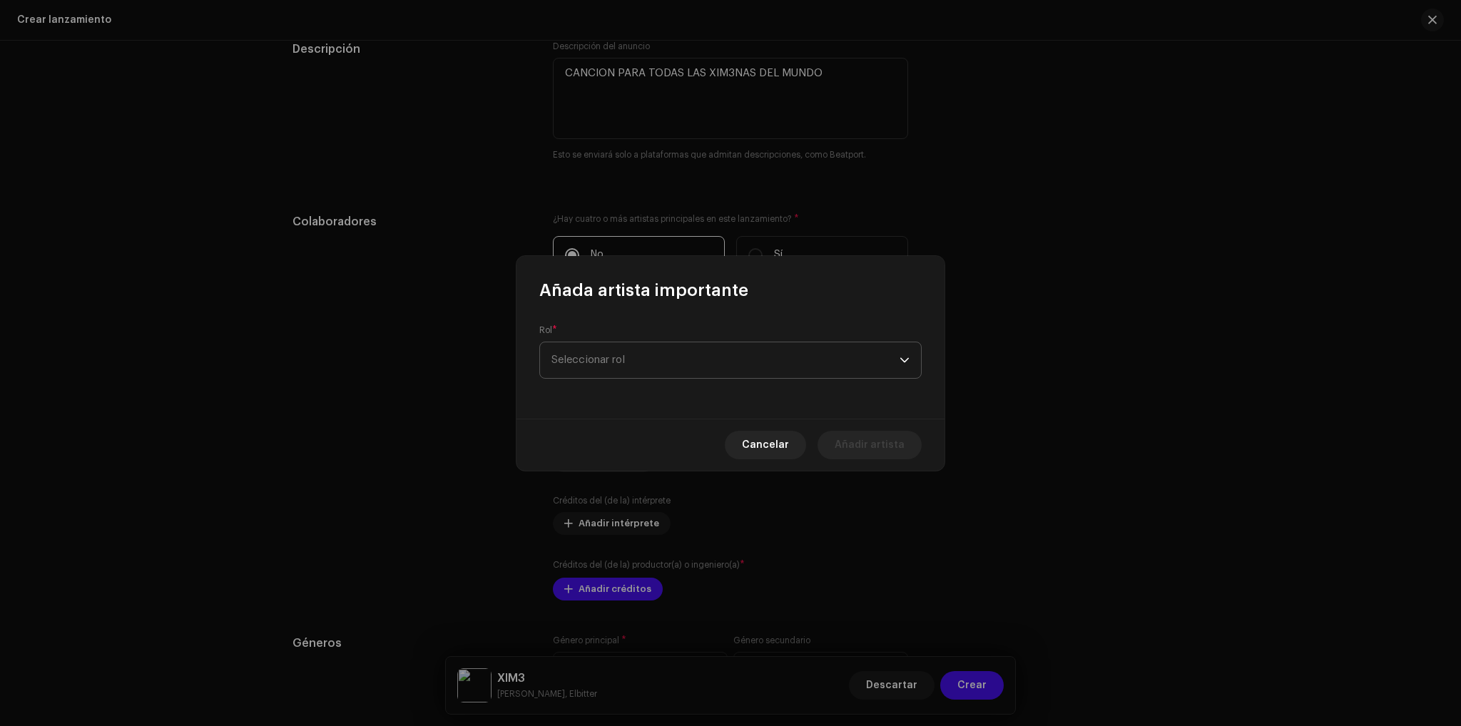
click at [695, 367] on span "Seleccionar rol" at bounding box center [725, 360] width 348 height 36
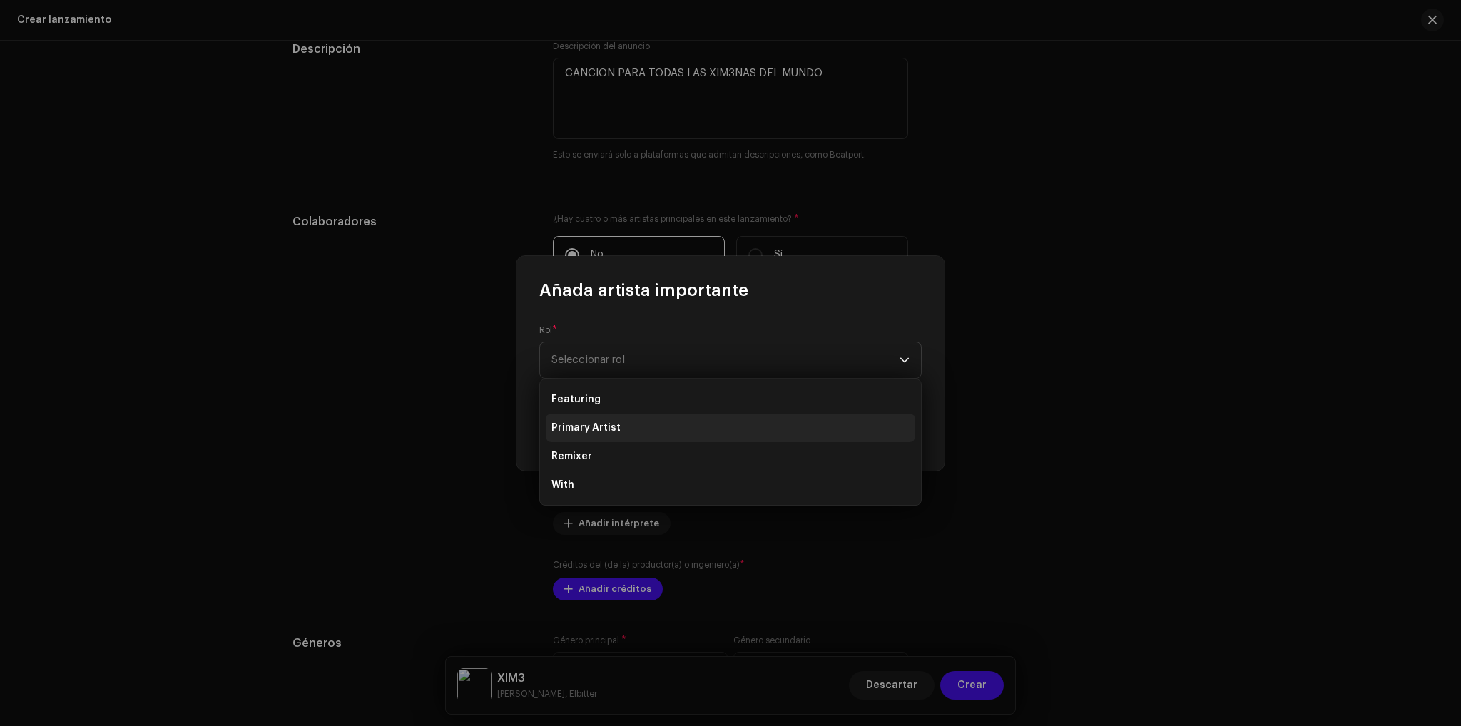
click at [634, 430] on li "Primary Artist" at bounding box center [730, 428] width 369 height 29
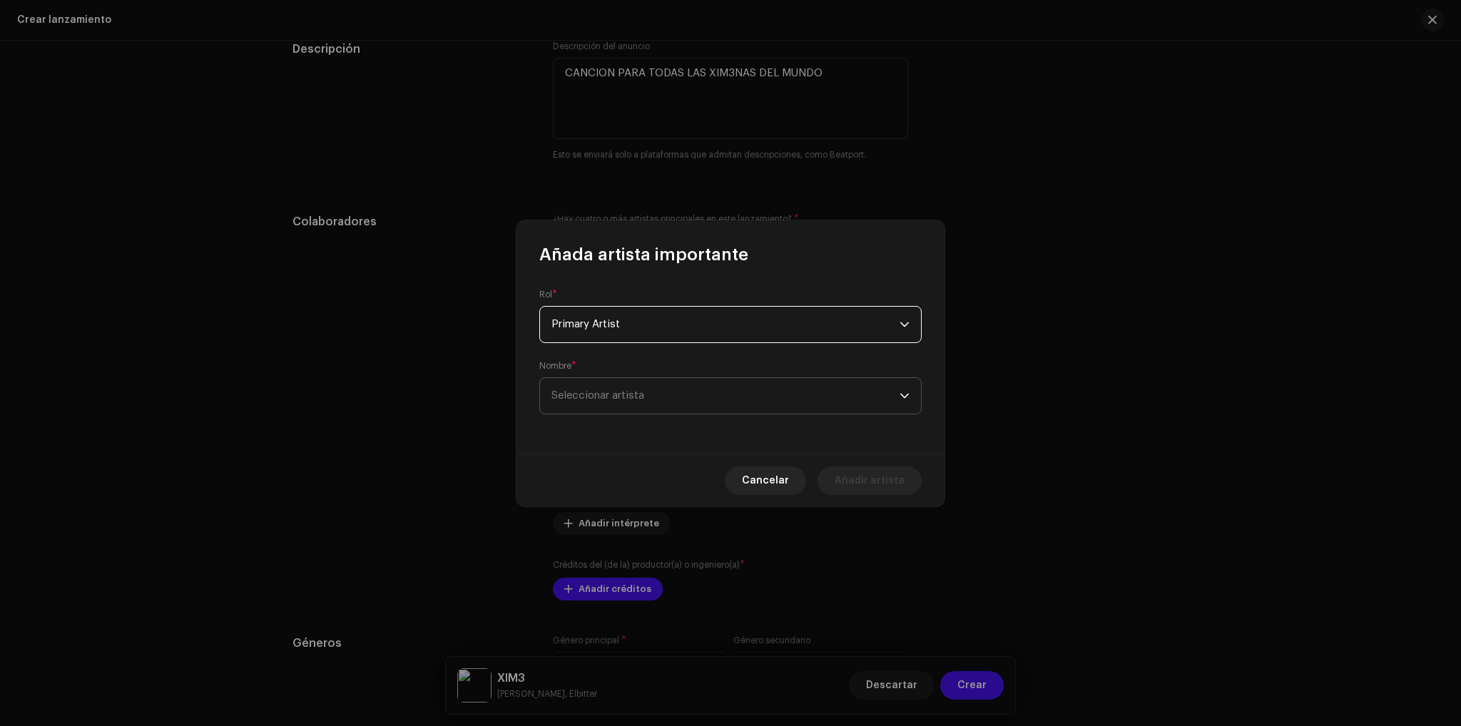
click at [653, 394] on span "Seleccionar artista" at bounding box center [725, 396] width 348 height 36
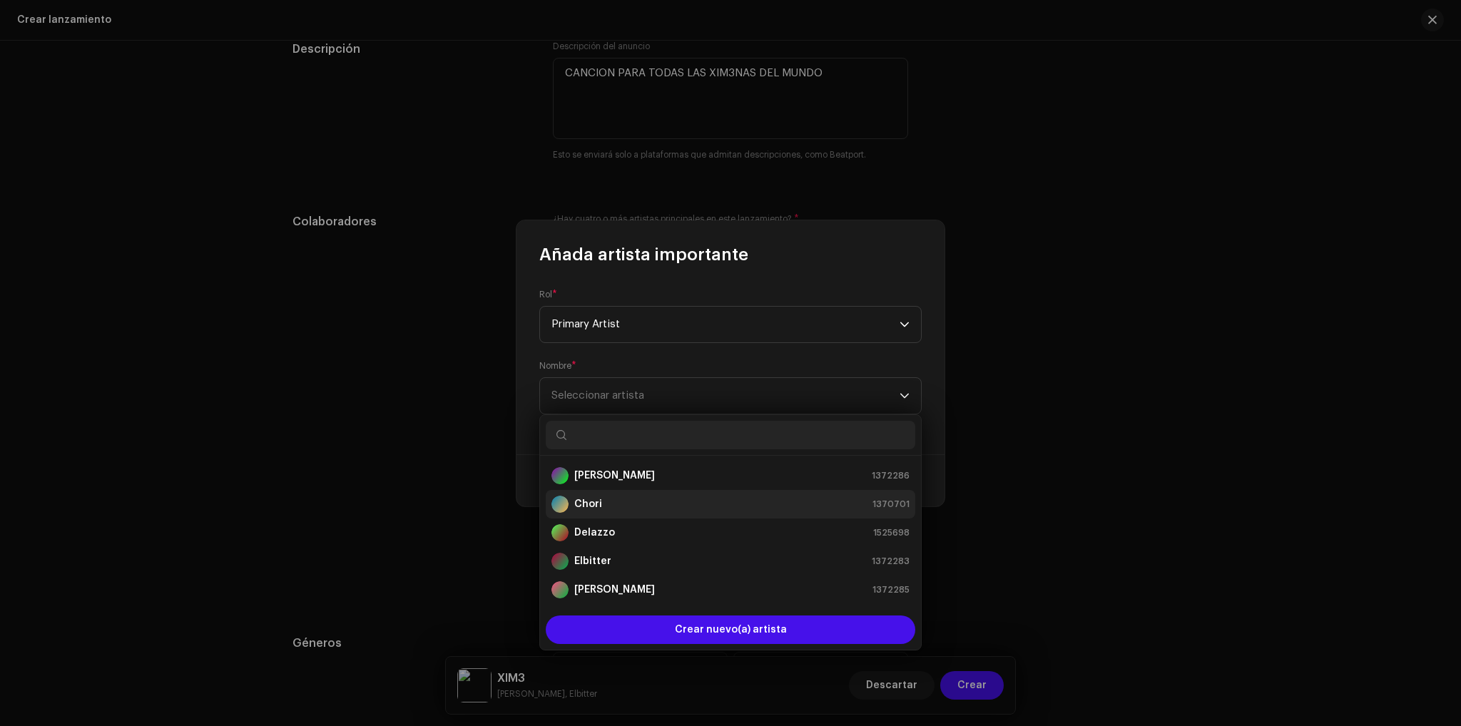
click at [611, 512] on div "Chori 1370701" at bounding box center [730, 504] width 358 height 17
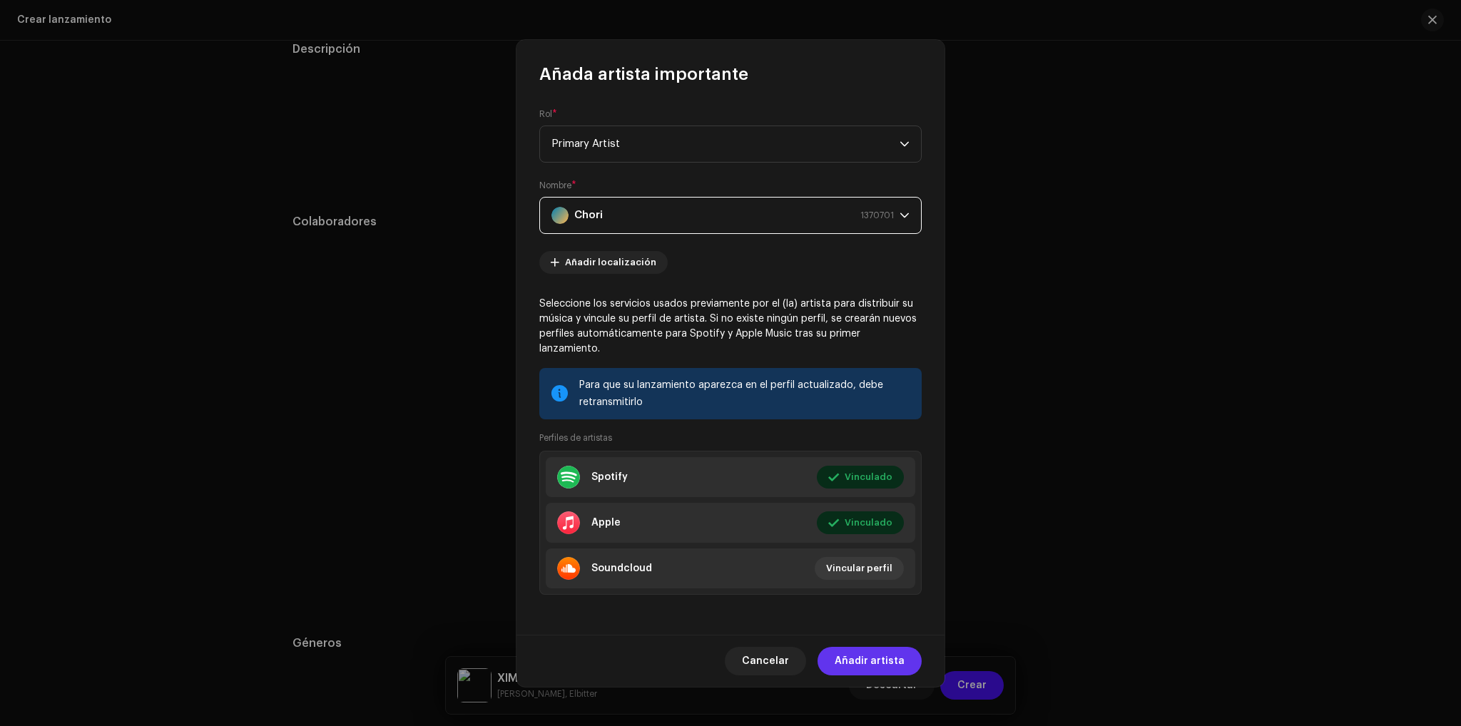
click at [884, 647] on span "Añadir artista" at bounding box center [869, 661] width 70 height 29
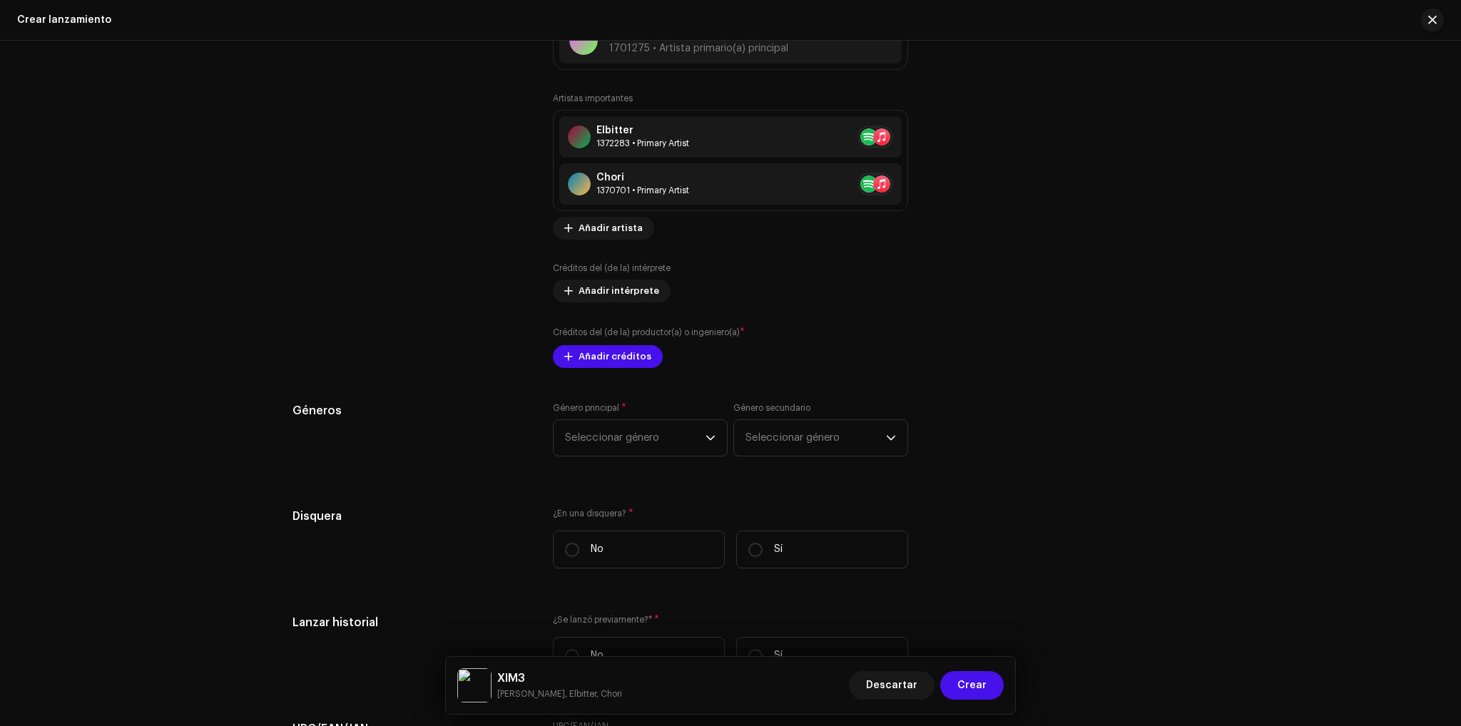
scroll to position [1854, 0]
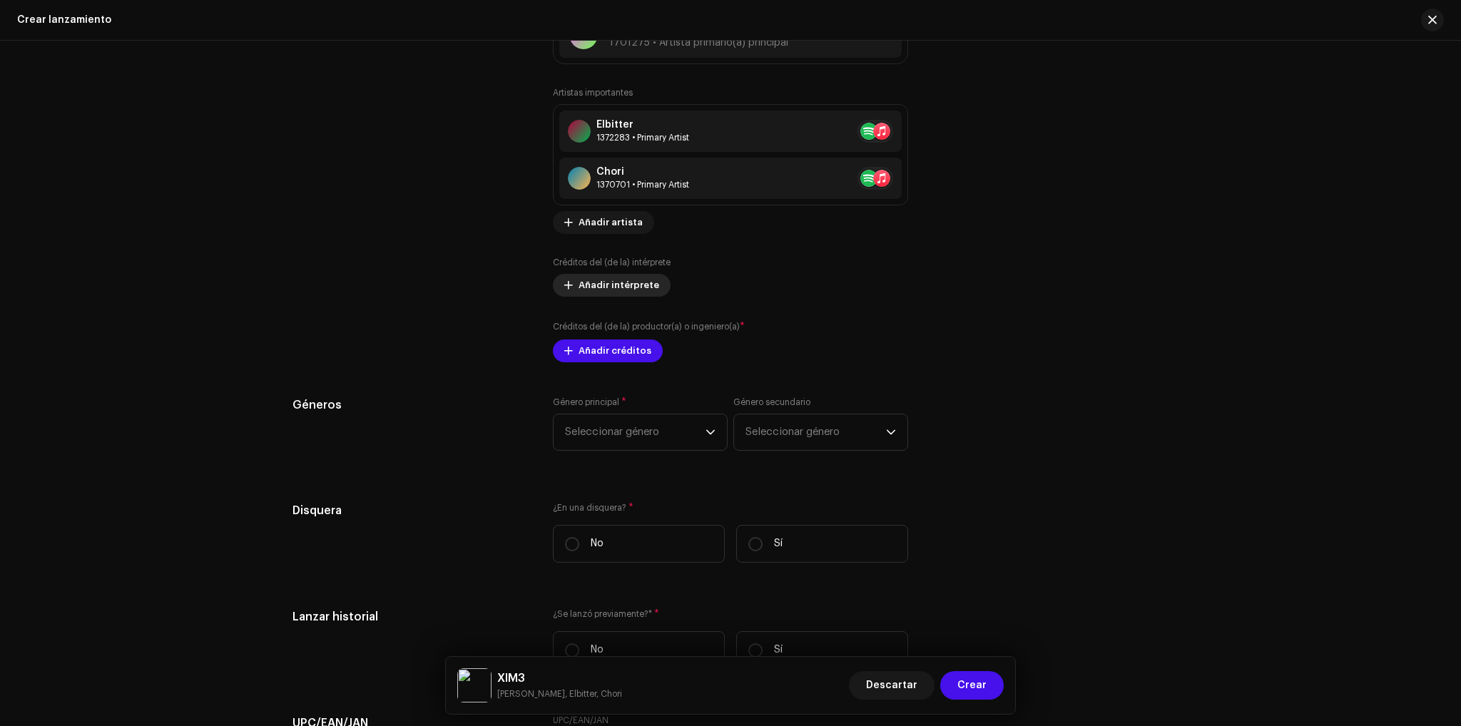
click at [647, 290] on span "Añadir intérprete" at bounding box center [618, 285] width 81 height 29
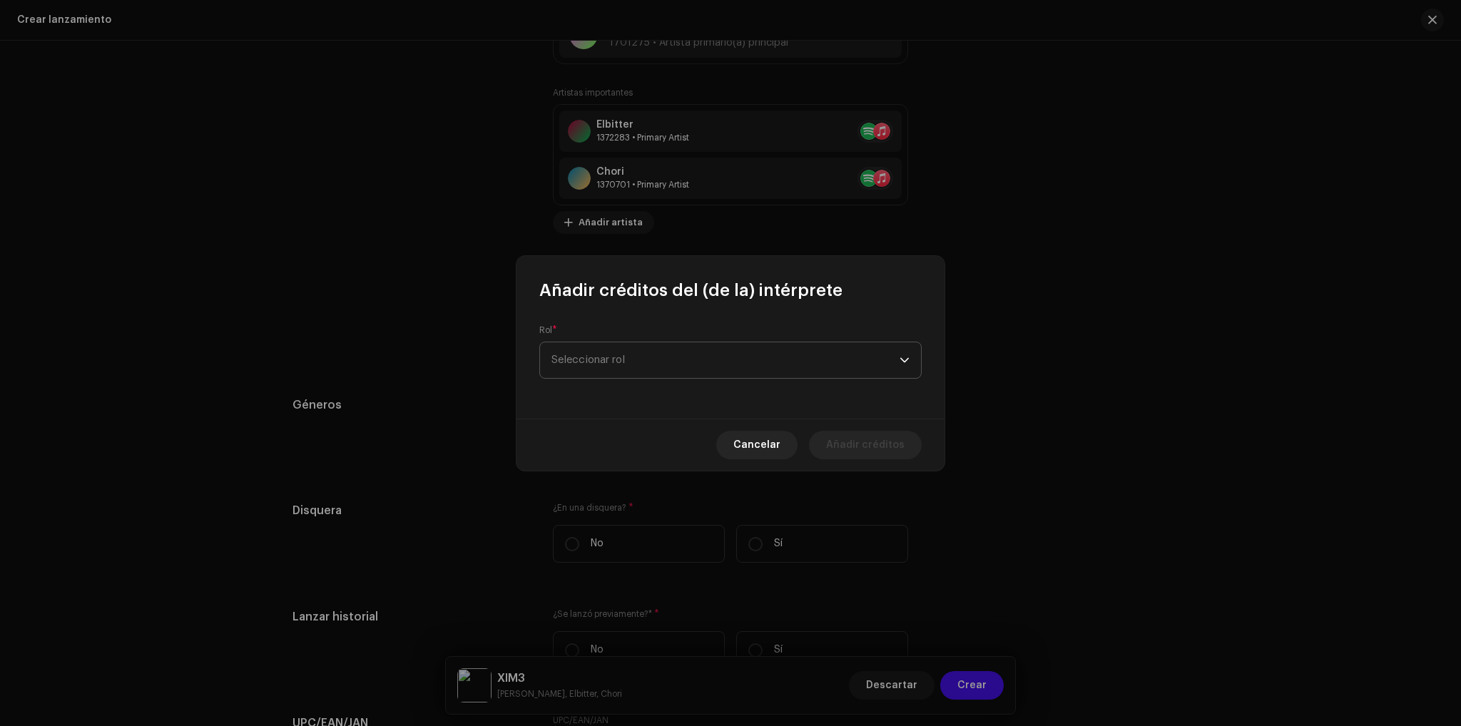
click at [753, 360] on span "Seleccionar rol" at bounding box center [725, 360] width 348 height 36
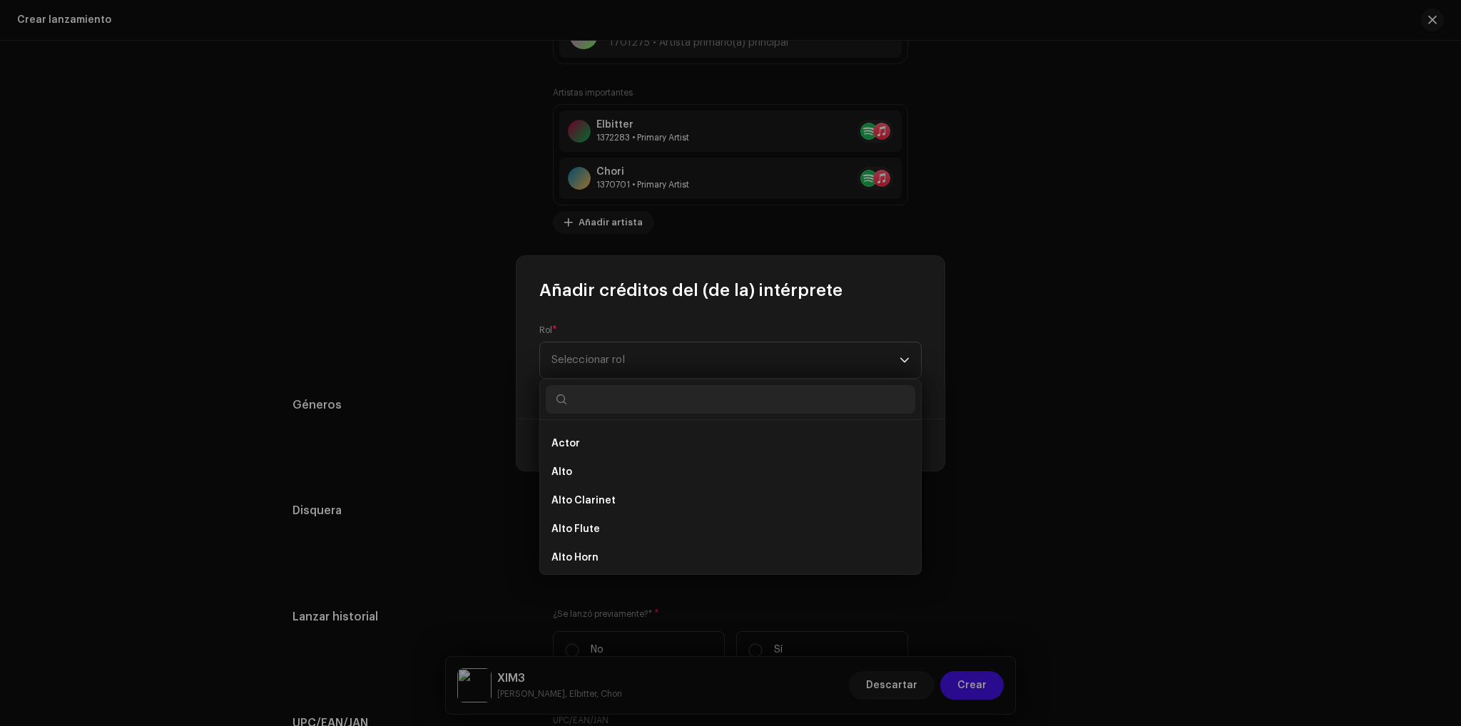
scroll to position [143, 0]
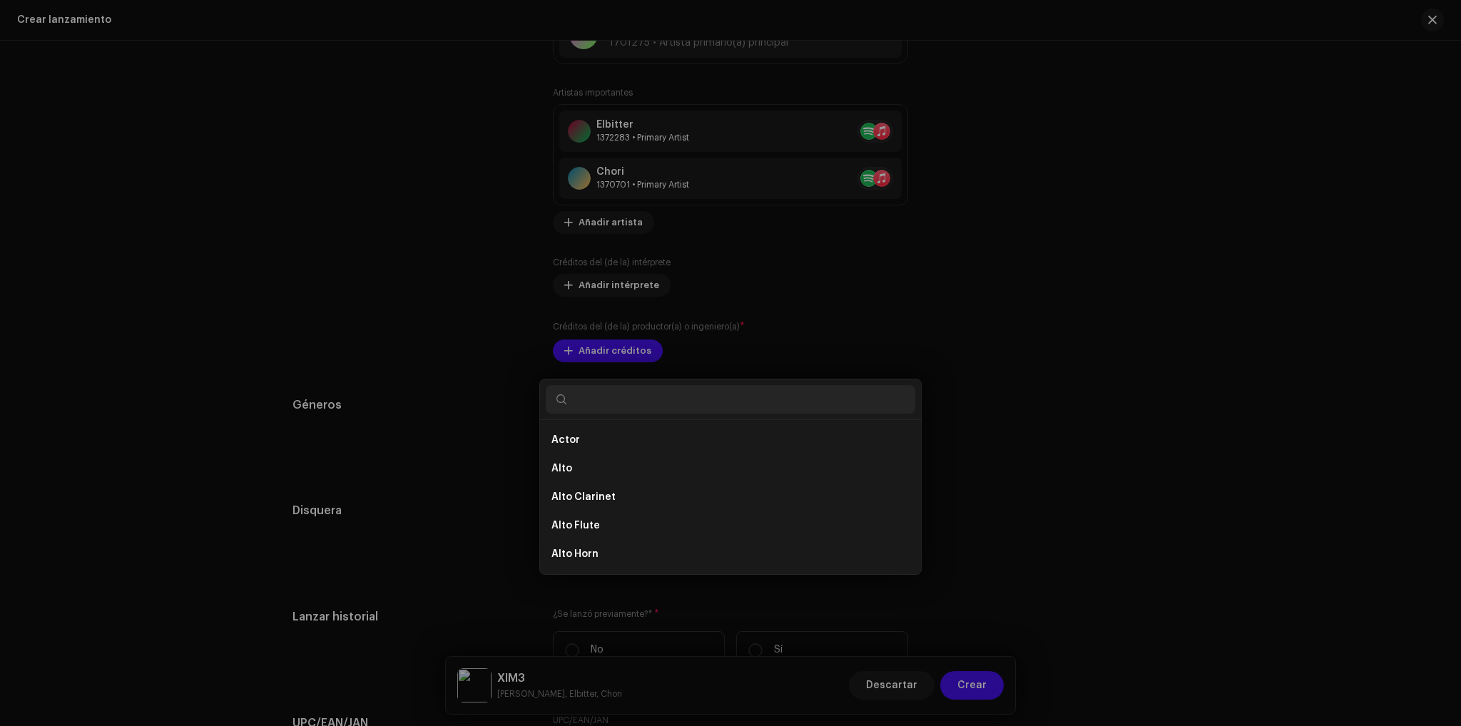
click at [1091, 463] on div "Añadir créditos del (de la) intérprete Rol * Seleccionar rol Cancelar Añadir cr…" at bounding box center [730, 363] width 1461 height 726
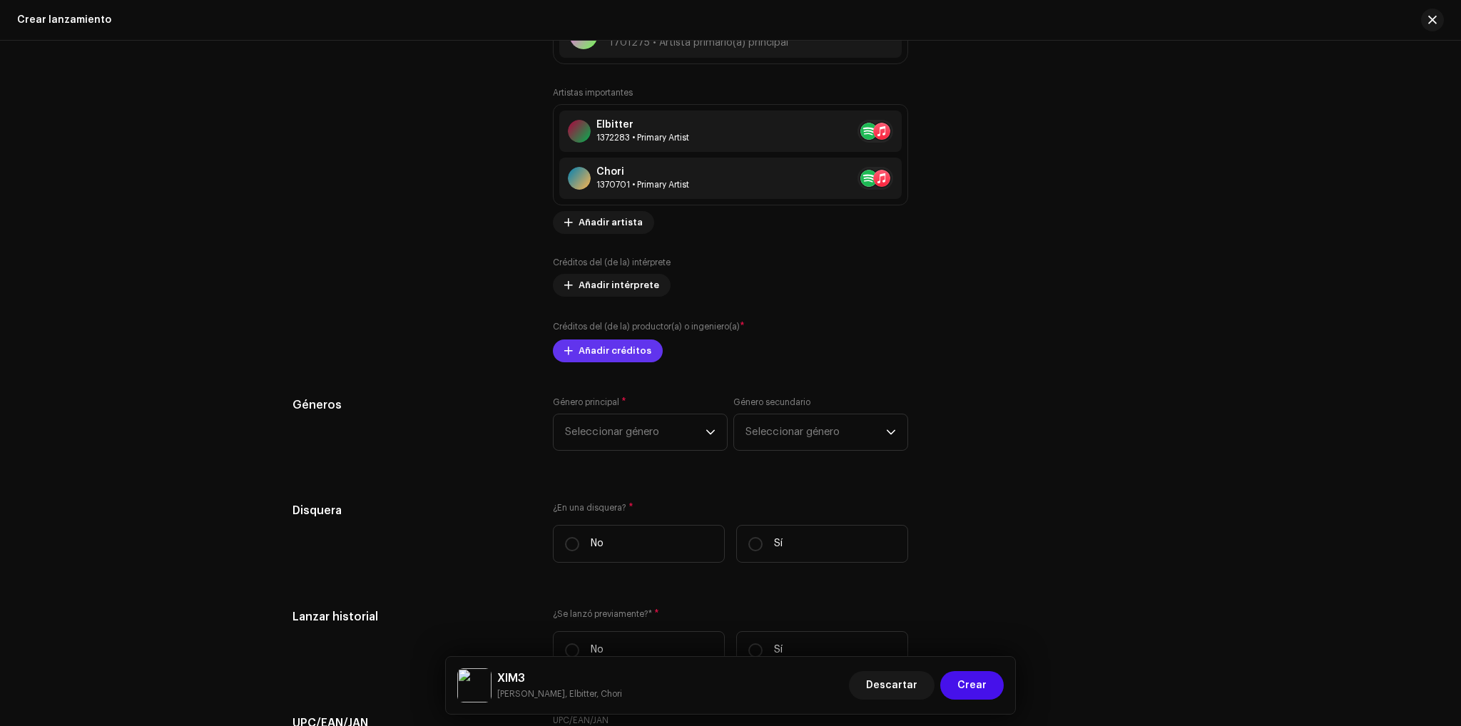
click at [626, 357] on span "Añadir créditos" at bounding box center [614, 351] width 73 height 29
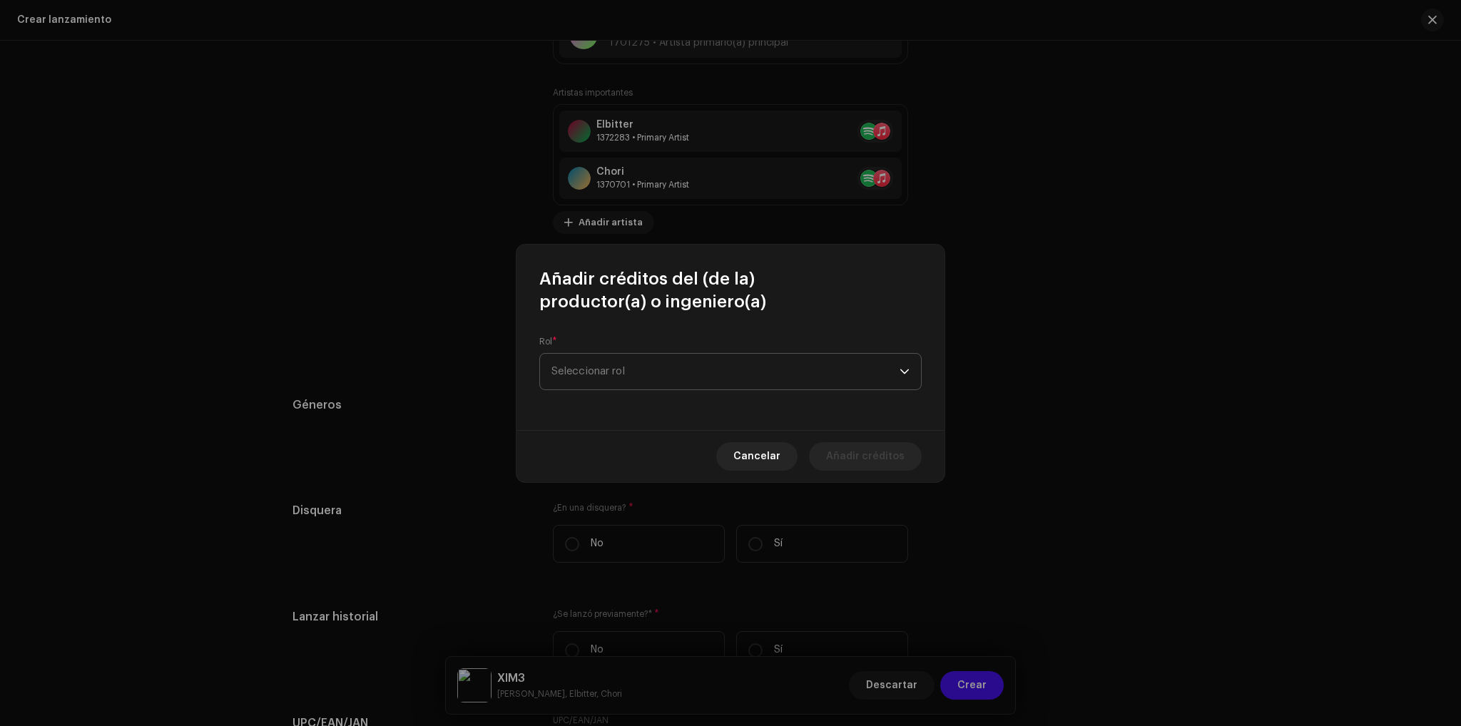
click at [665, 374] on span "Seleccionar rol" at bounding box center [725, 372] width 348 height 36
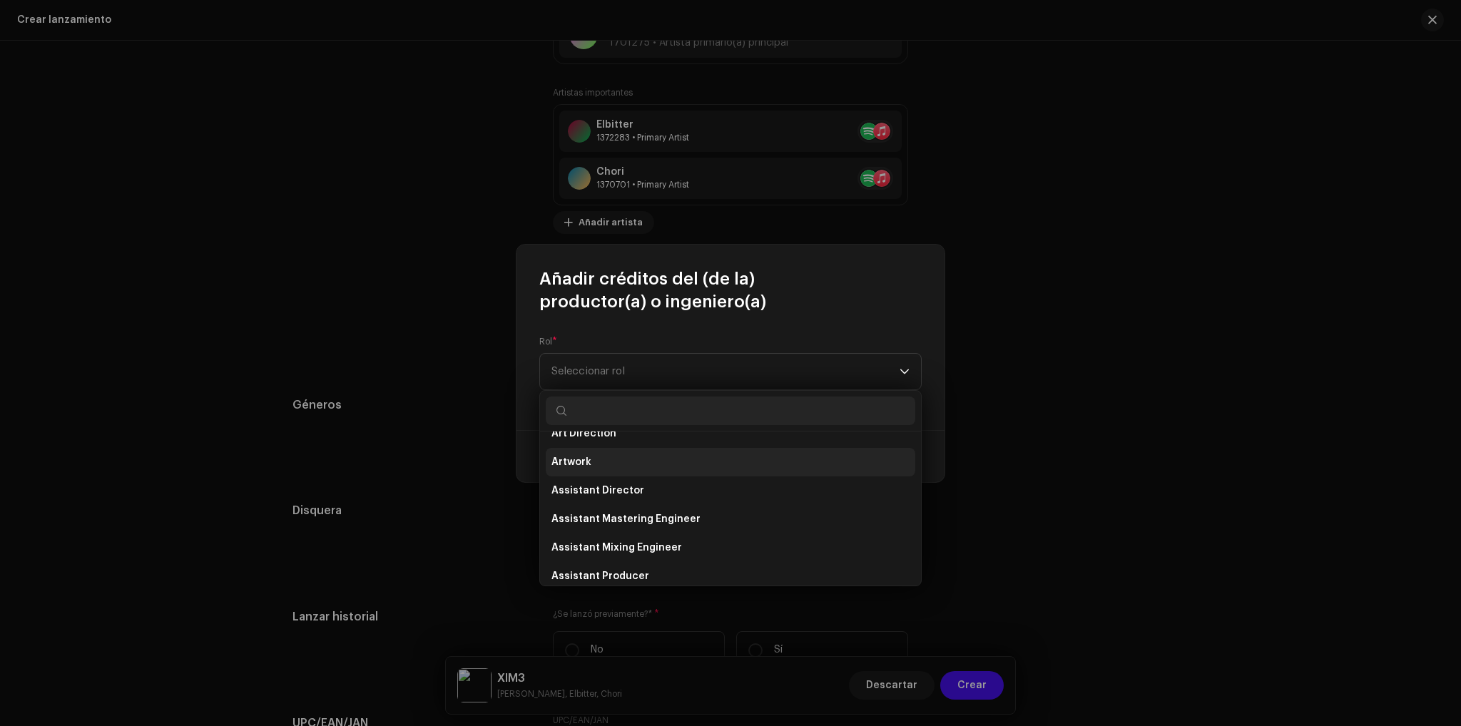
scroll to position [71, 0]
type input "O"
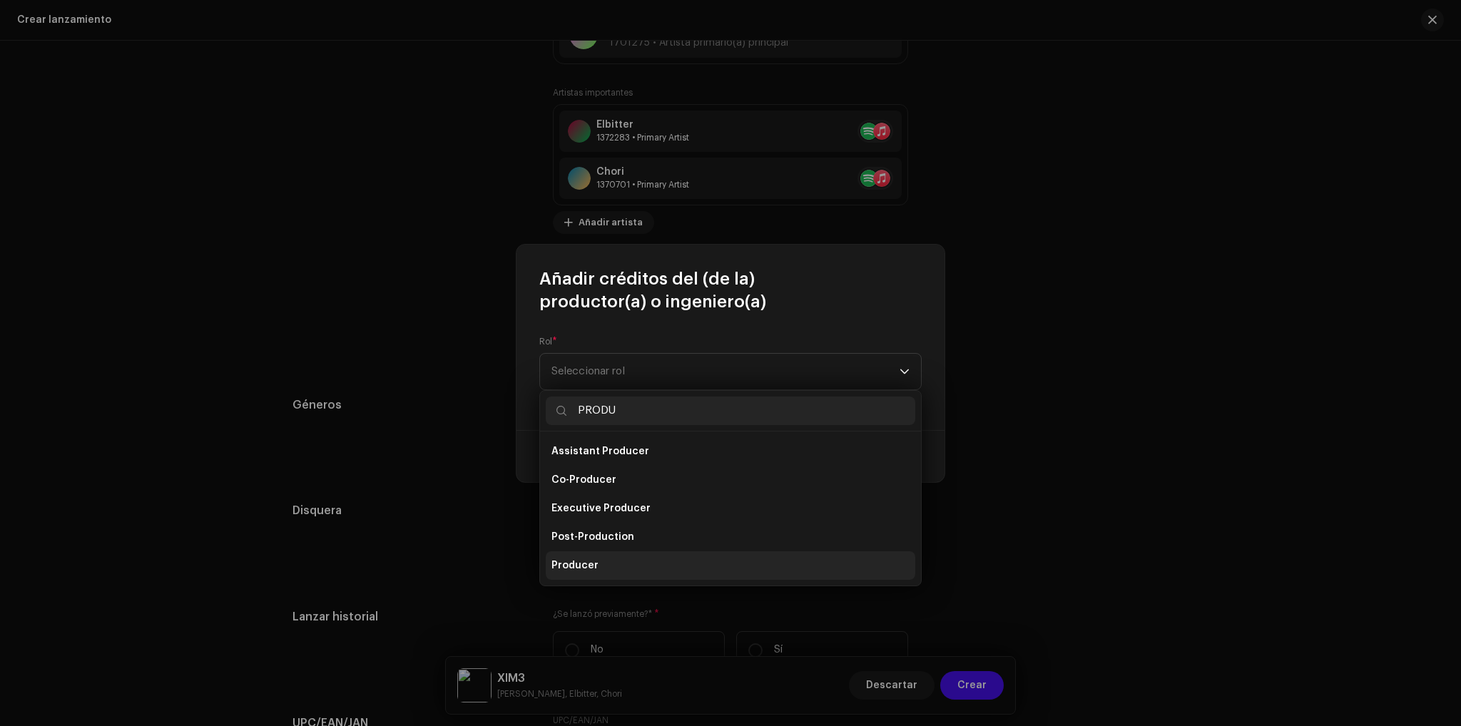
type input "PRODU"
click at [605, 560] on li "Producer" at bounding box center [730, 565] width 369 height 29
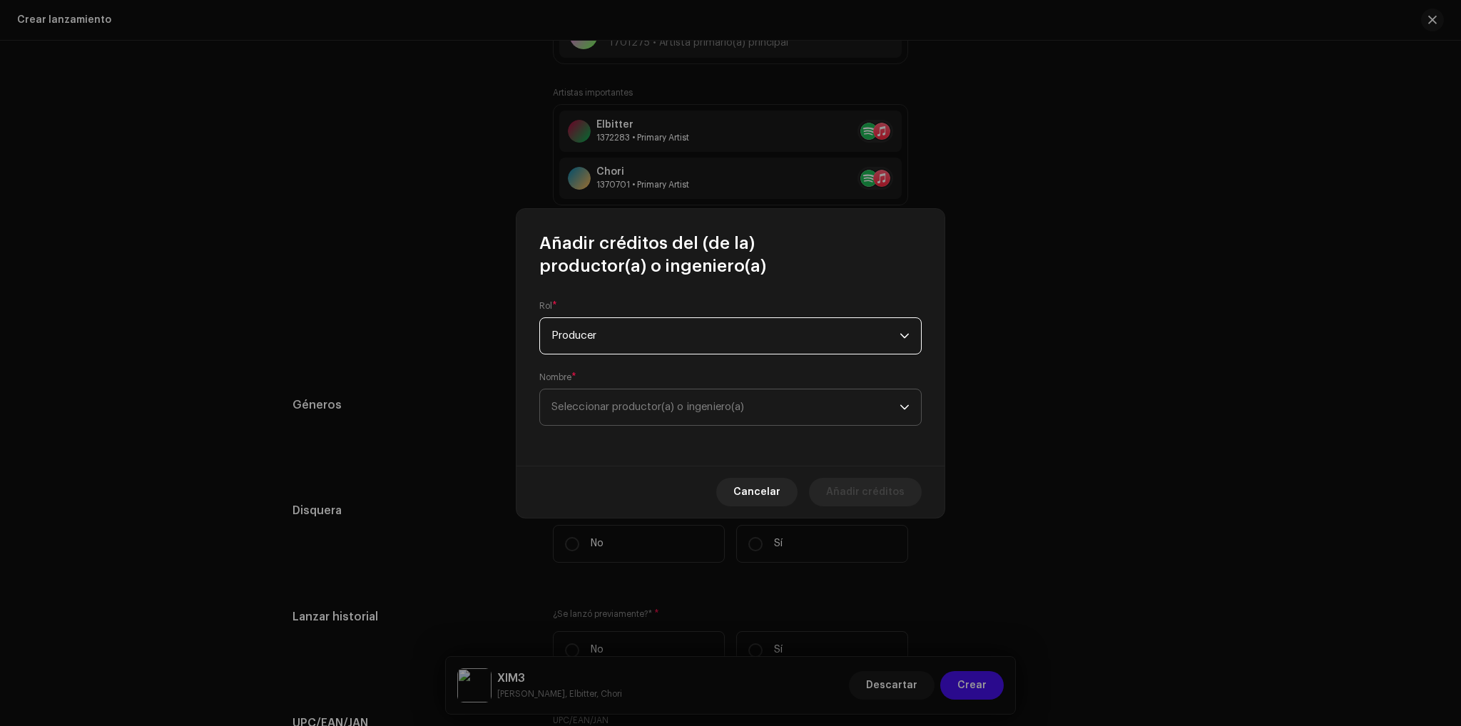
click at [646, 419] on span "Seleccionar productor(a) o ingeniero(a)" at bounding box center [725, 407] width 348 height 36
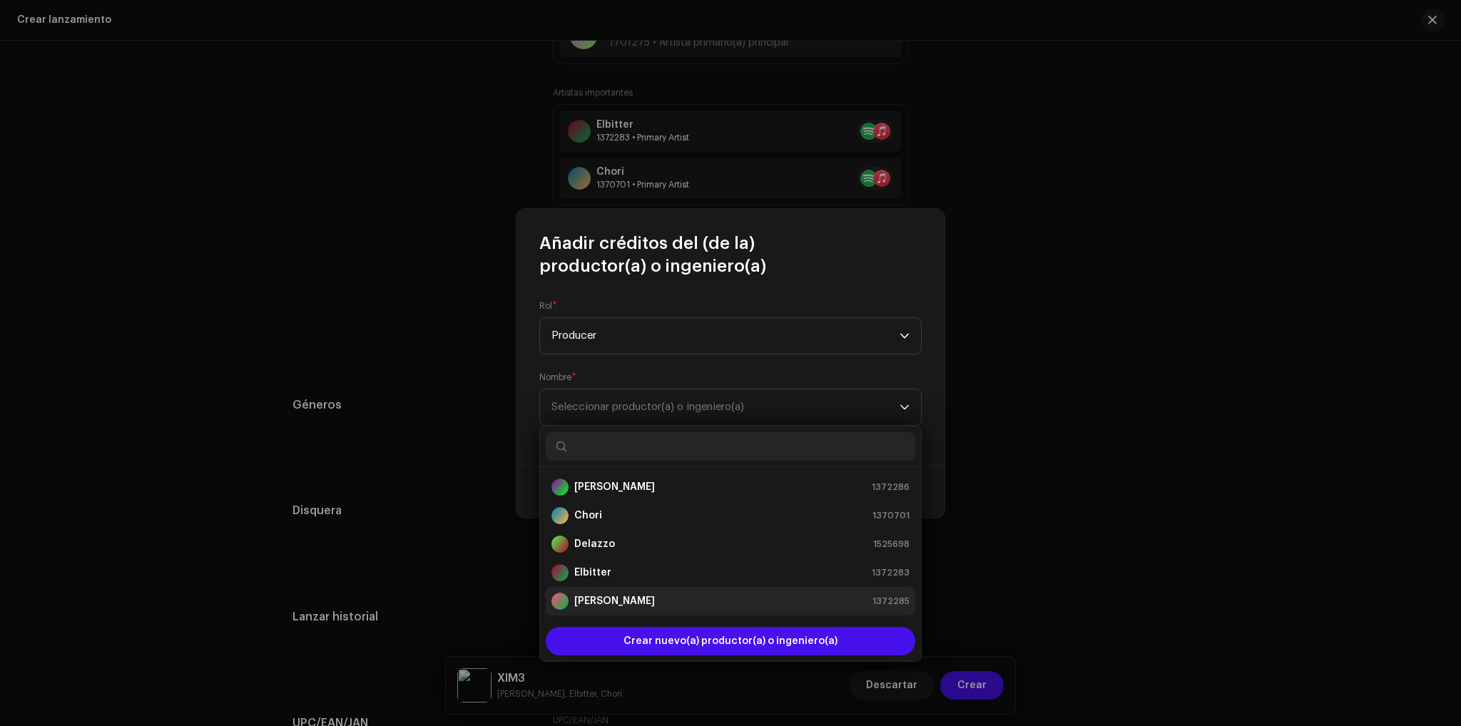
click at [630, 596] on div "[PERSON_NAME] 1372285" at bounding box center [730, 601] width 358 height 17
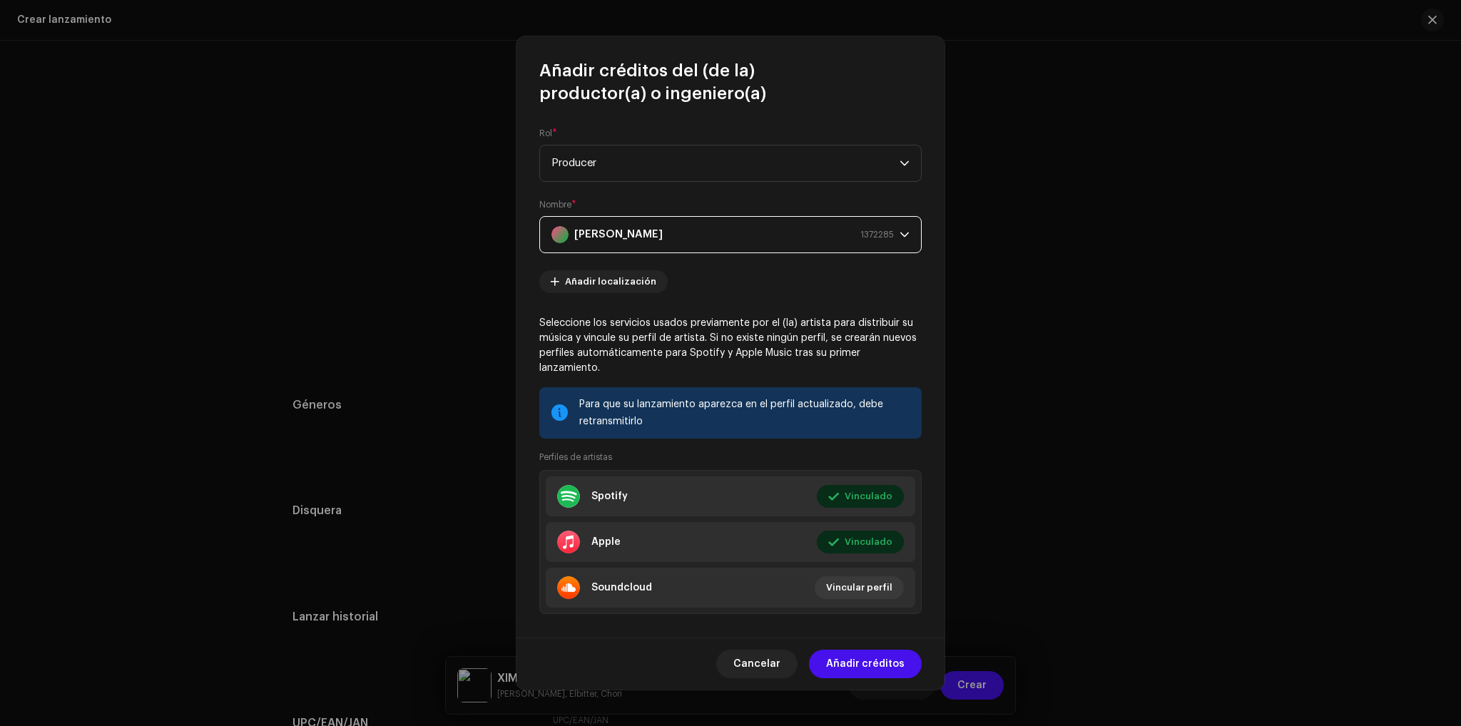
scroll to position [17, 0]
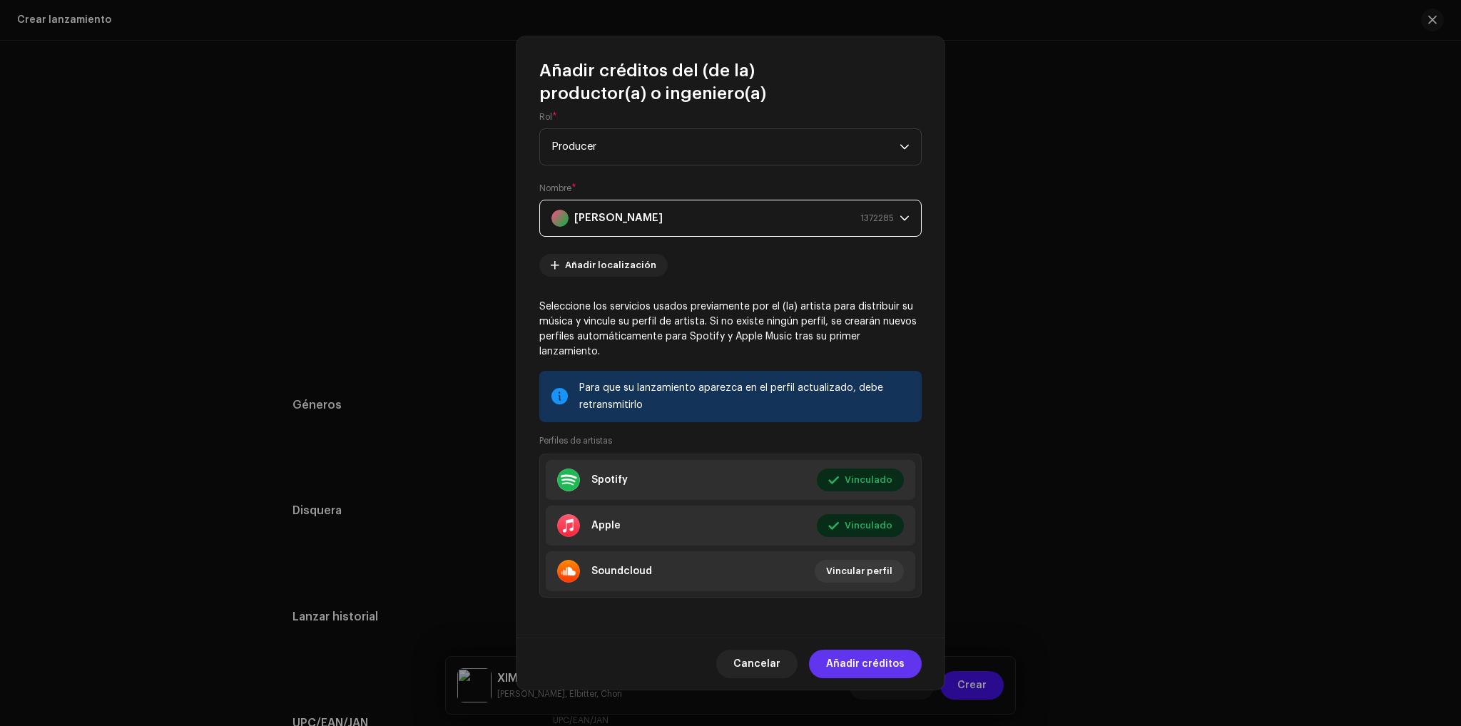
click at [897, 657] on span "Añadir créditos" at bounding box center [865, 664] width 78 height 29
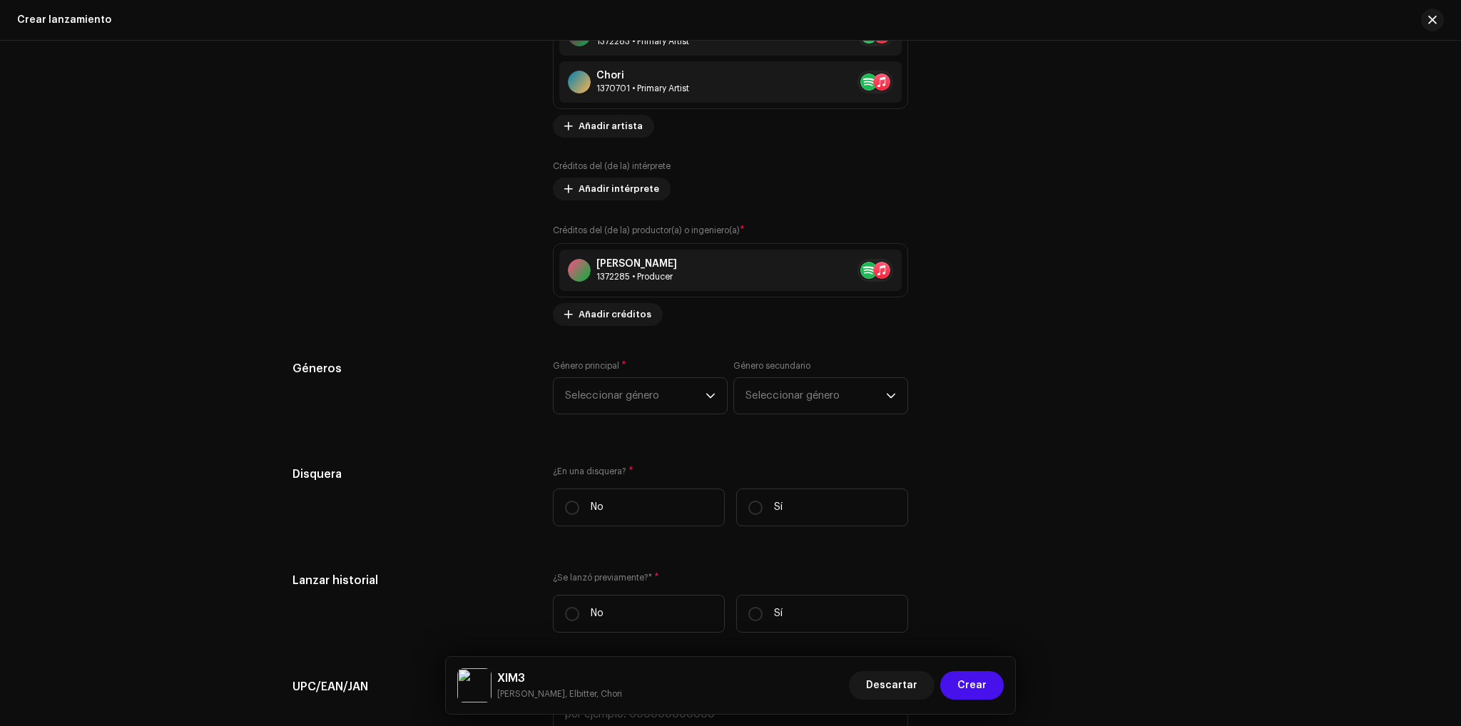
scroll to position [1997, 0]
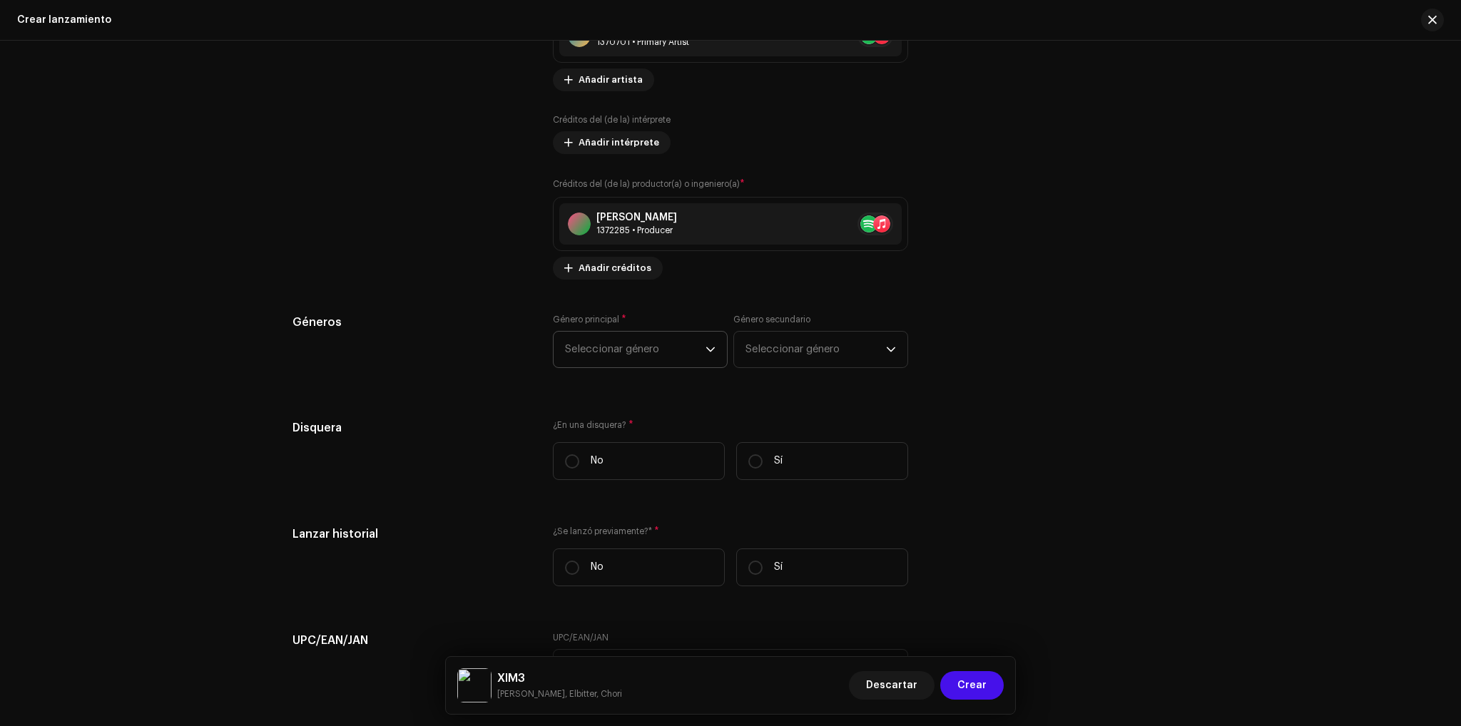
click at [658, 344] on span "Seleccionar género" at bounding box center [635, 350] width 141 height 36
type input "U"
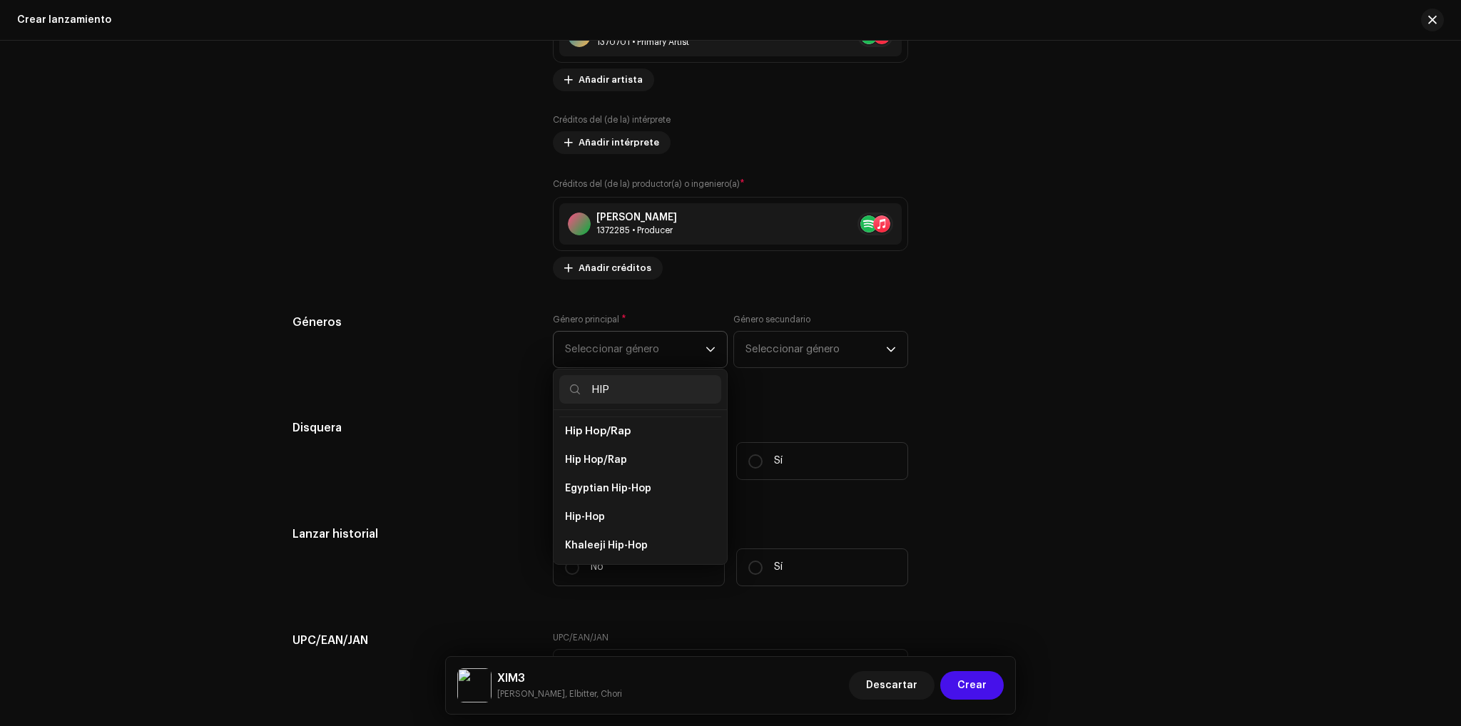
scroll to position [143, 0]
type input "HIP"
click at [611, 488] on li "Hip-Hop" at bounding box center [640, 500] width 162 height 29
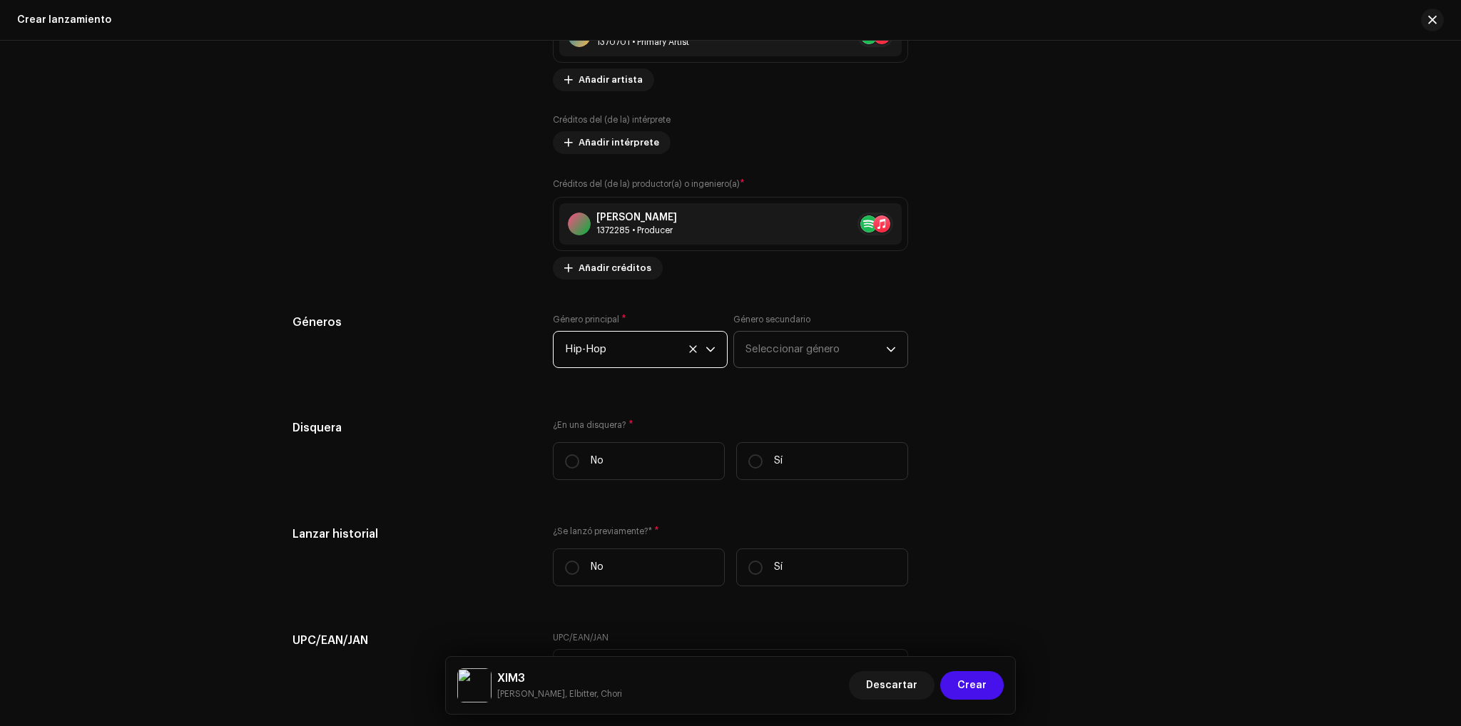
click at [822, 339] on span "Seleccionar género" at bounding box center [815, 350] width 141 height 36
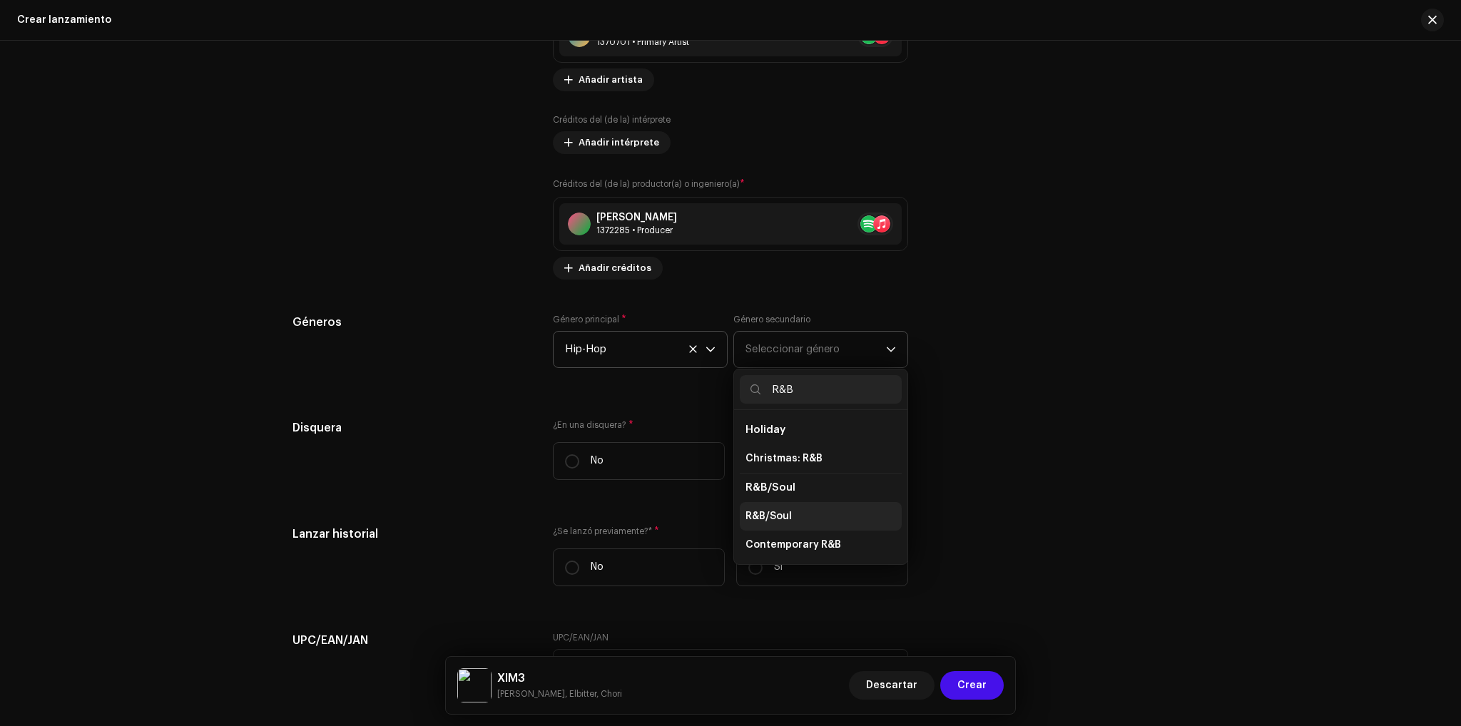
scroll to position [0, 0]
type input "R&B"
click at [796, 511] on li "R&B/Soul" at bounding box center [821, 516] width 162 height 29
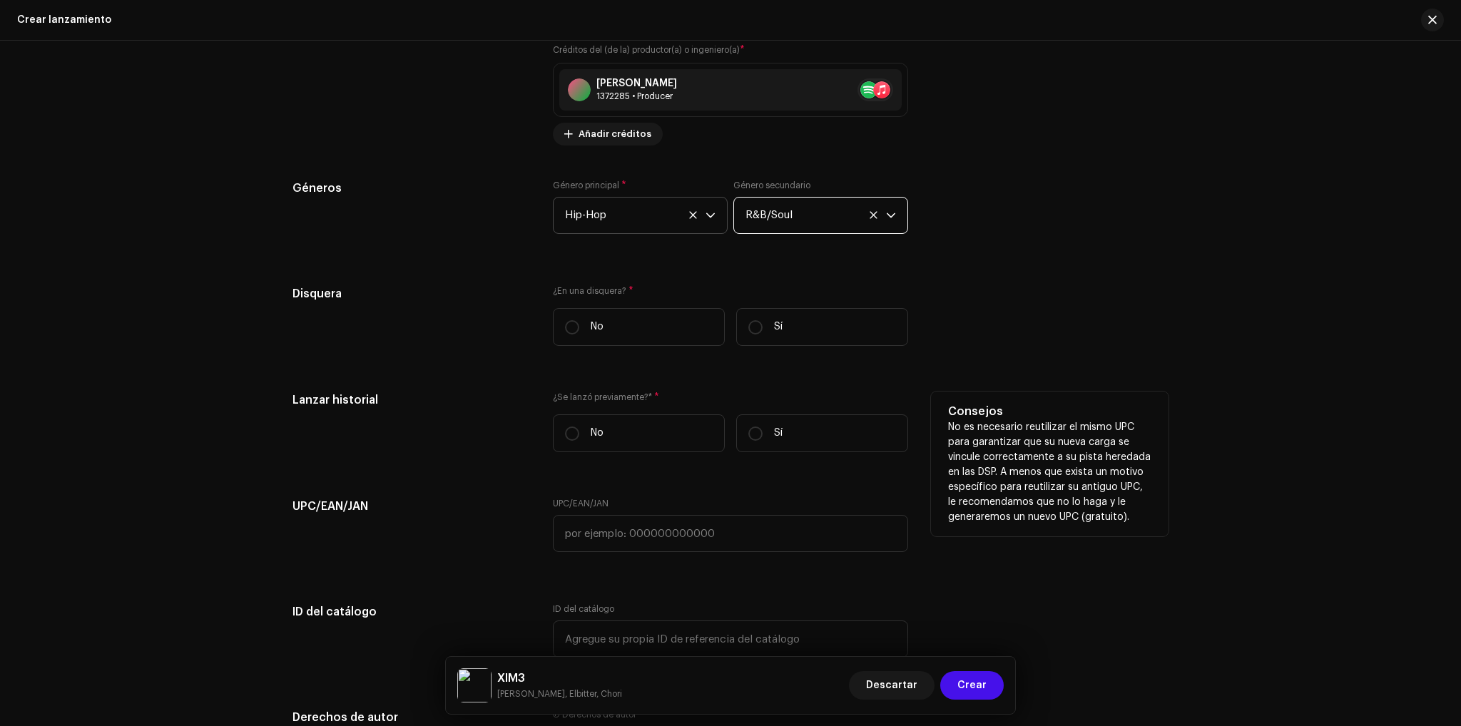
scroll to position [2140, 0]
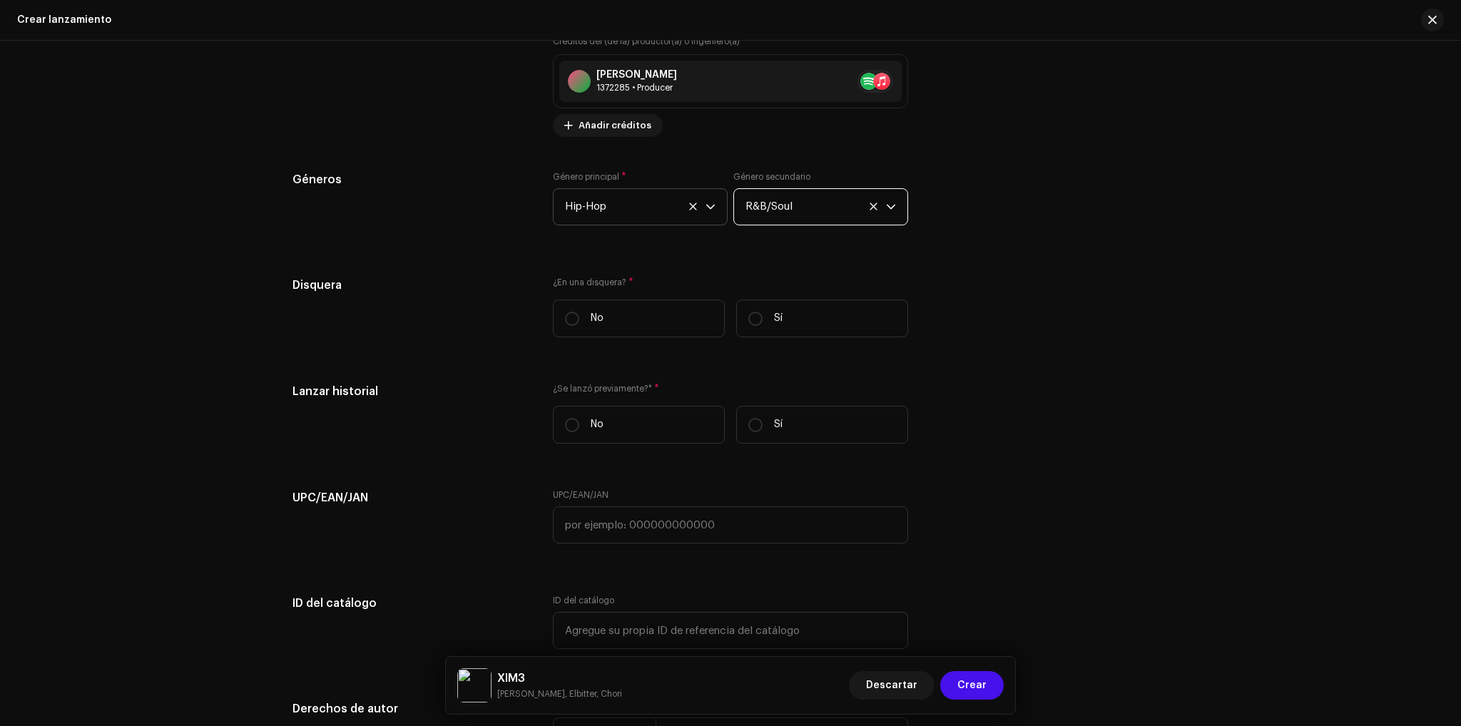
click at [628, 280] on span "*" at bounding box center [630, 282] width 5 height 10
click at [585, 326] on label "No" at bounding box center [639, 319] width 172 height 38
click at [579, 326] on input "No" at bounding box center [572, 319] width 14 height 14
radio input "true"
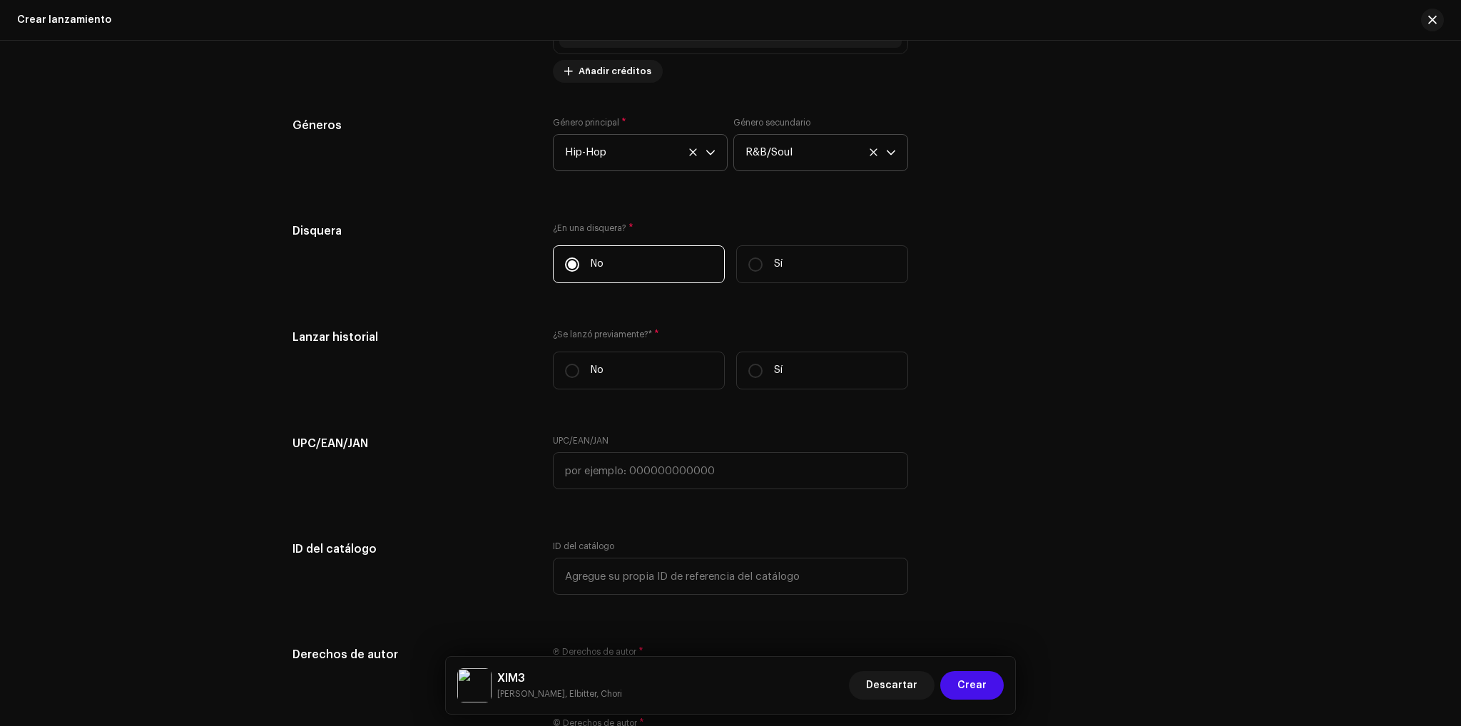
scroll to position [2211, 0]
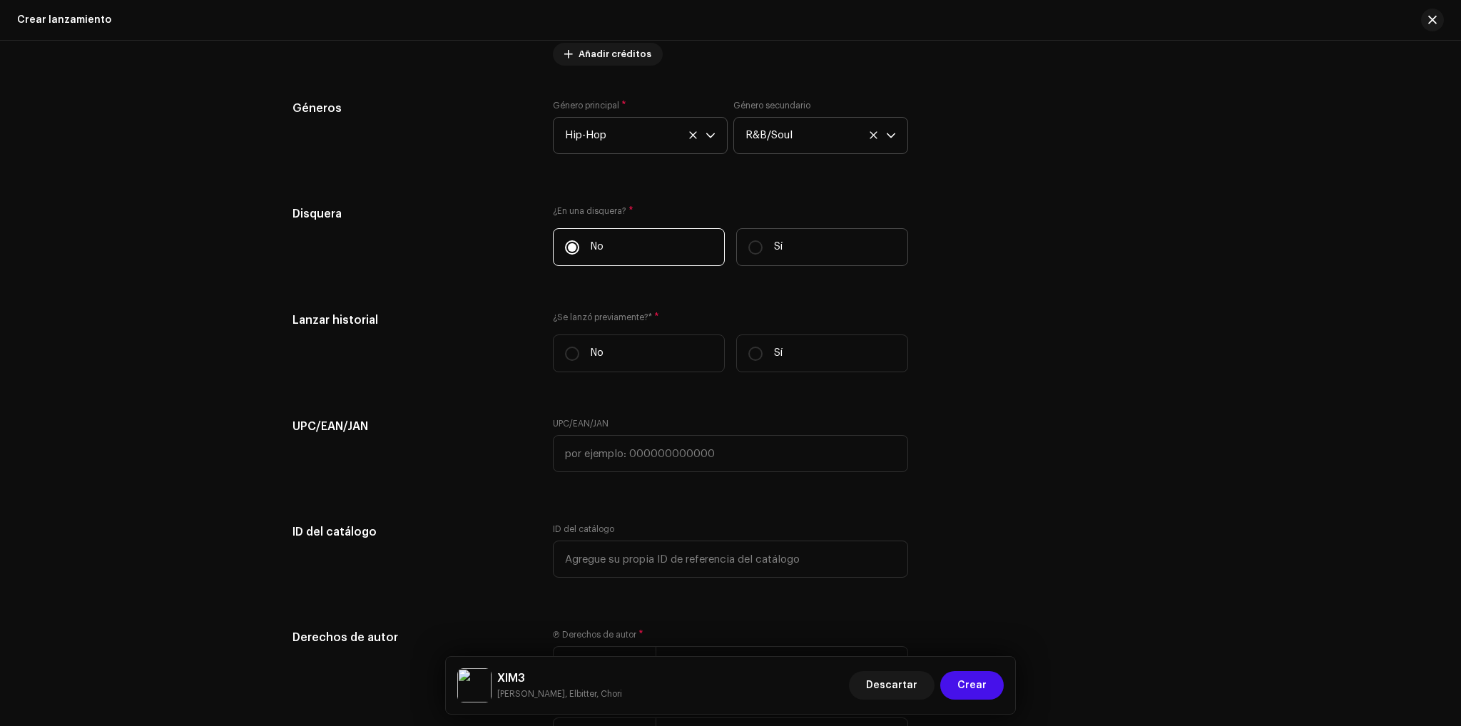
click at [767, 250] on label "Sí" at bounding box center [822, 247] width 172 height 38
click at [762, 250] on input "Sí" at bounding box center [755, 247] width 14 height 14
radio input "true"
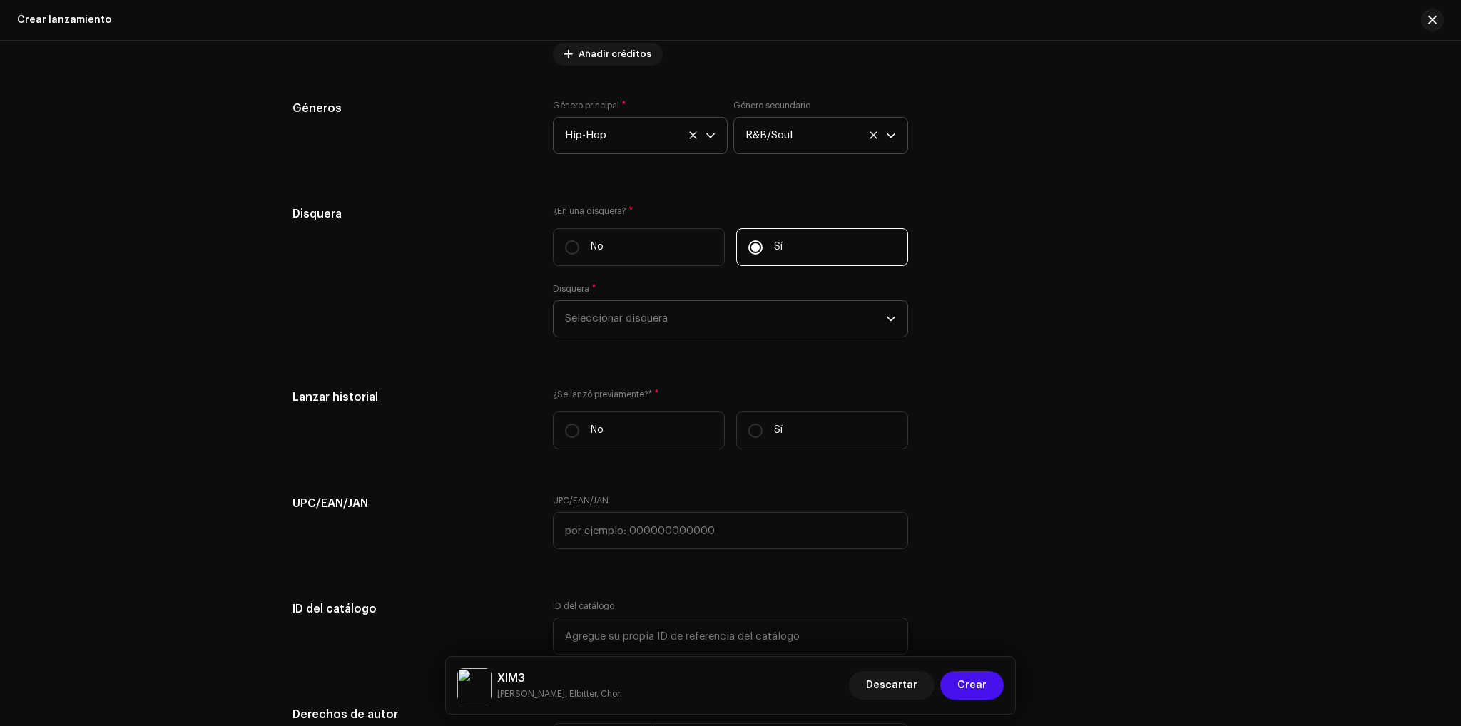
click at [680, 312] on span "Seleccionar disquera" at bounding box center [725, 319] width 321 height 36
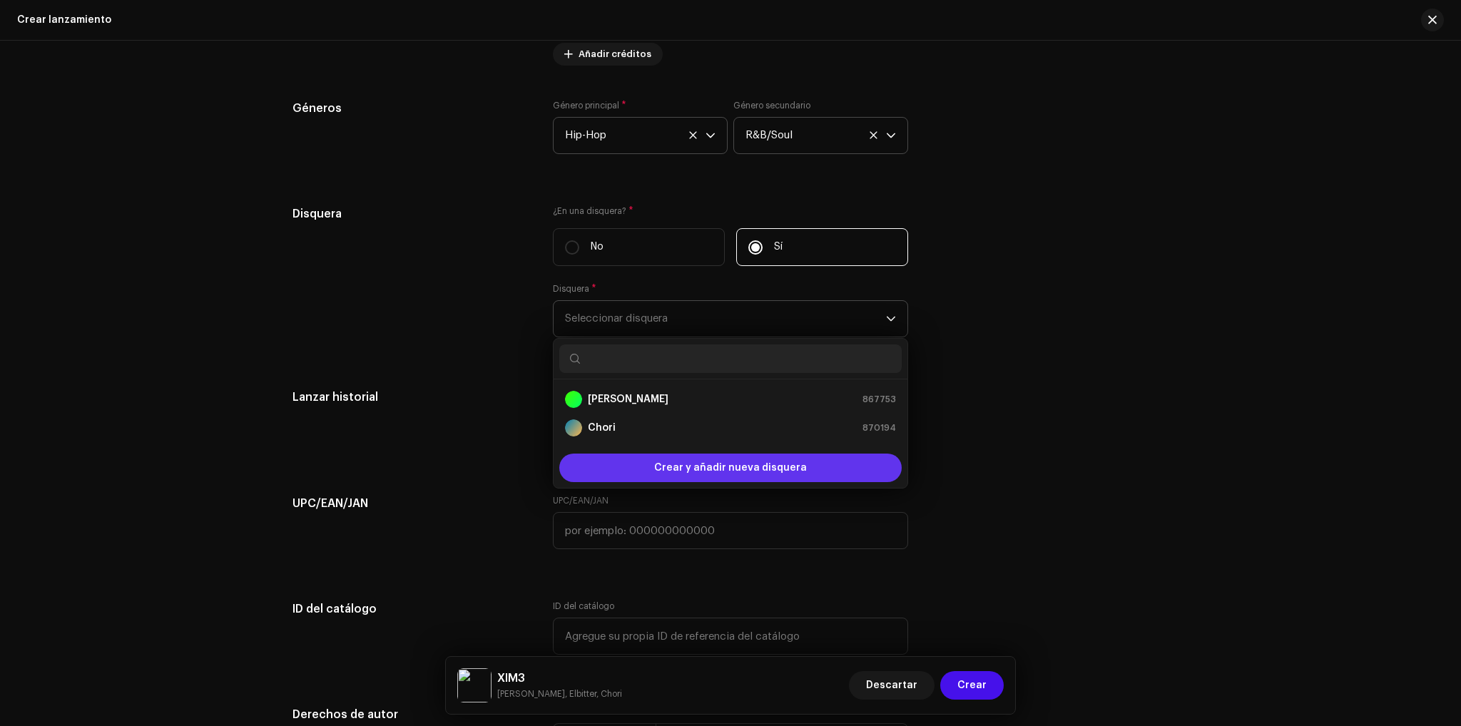
click at [673, 467] on span "Crear y añadir nueva disquera" at bounding box center [730, 468] width 153 height 29
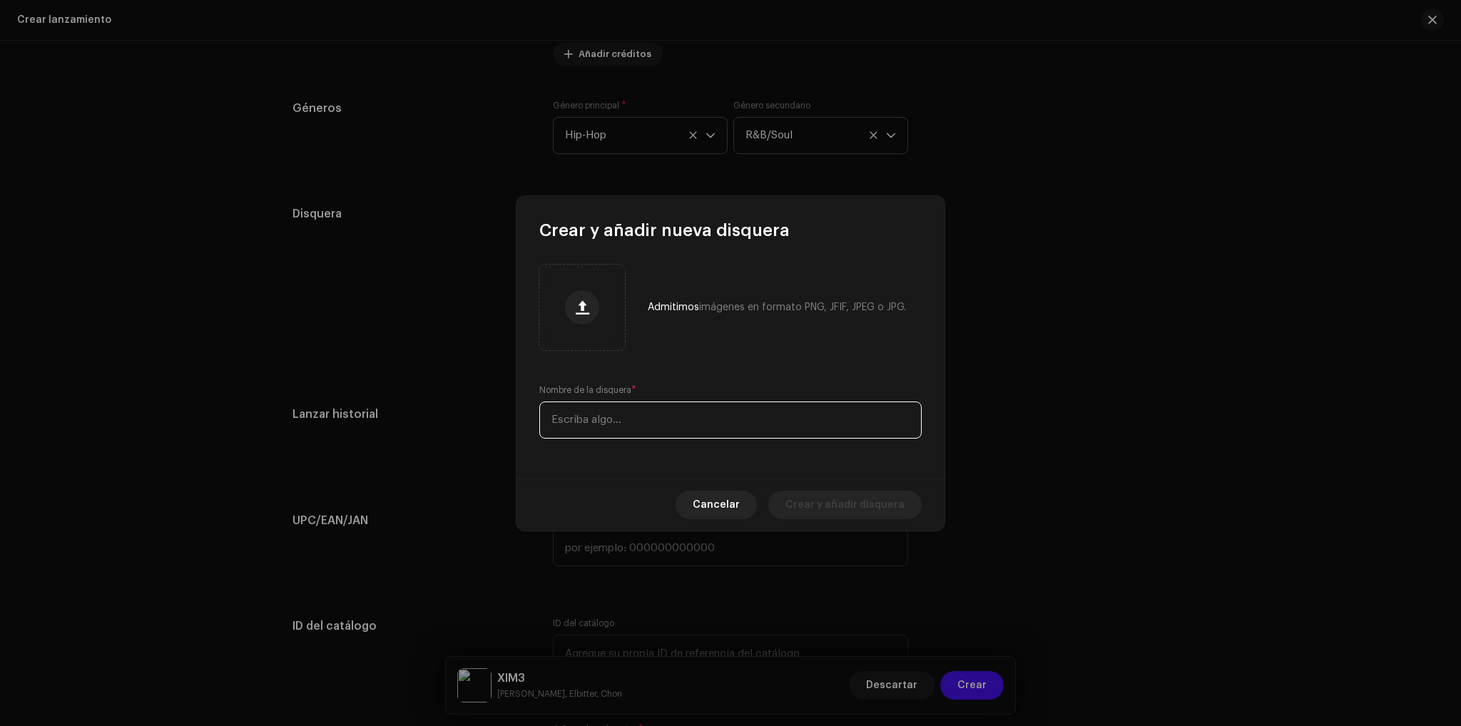
click at [669, 422] on input "text" at bounding box center [730, 420] width 382 height 37
type input "d"
type input "L"
type input "DELAZZO RECORDS"
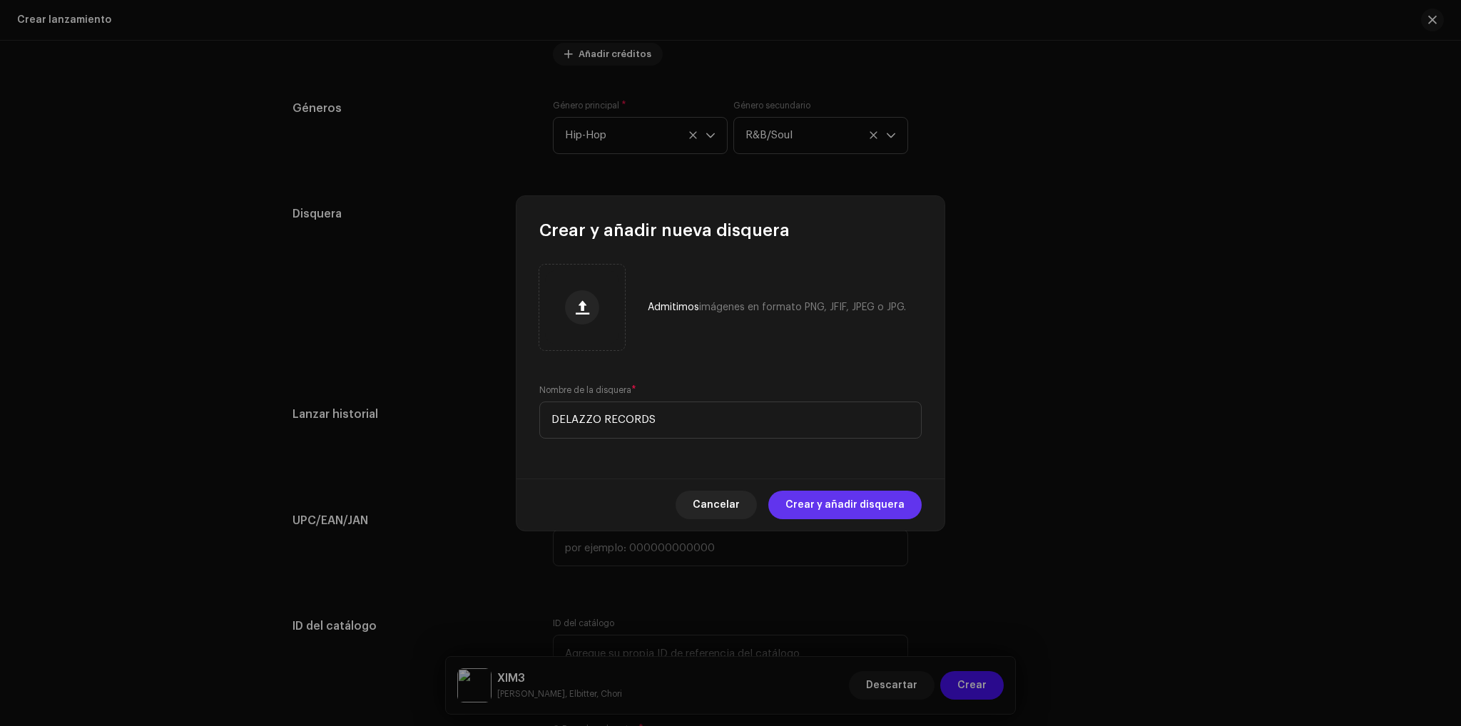
click at [834, 501] on span "Crear y añadir disquera" at bounding box center [844, 505] width 119 height 29
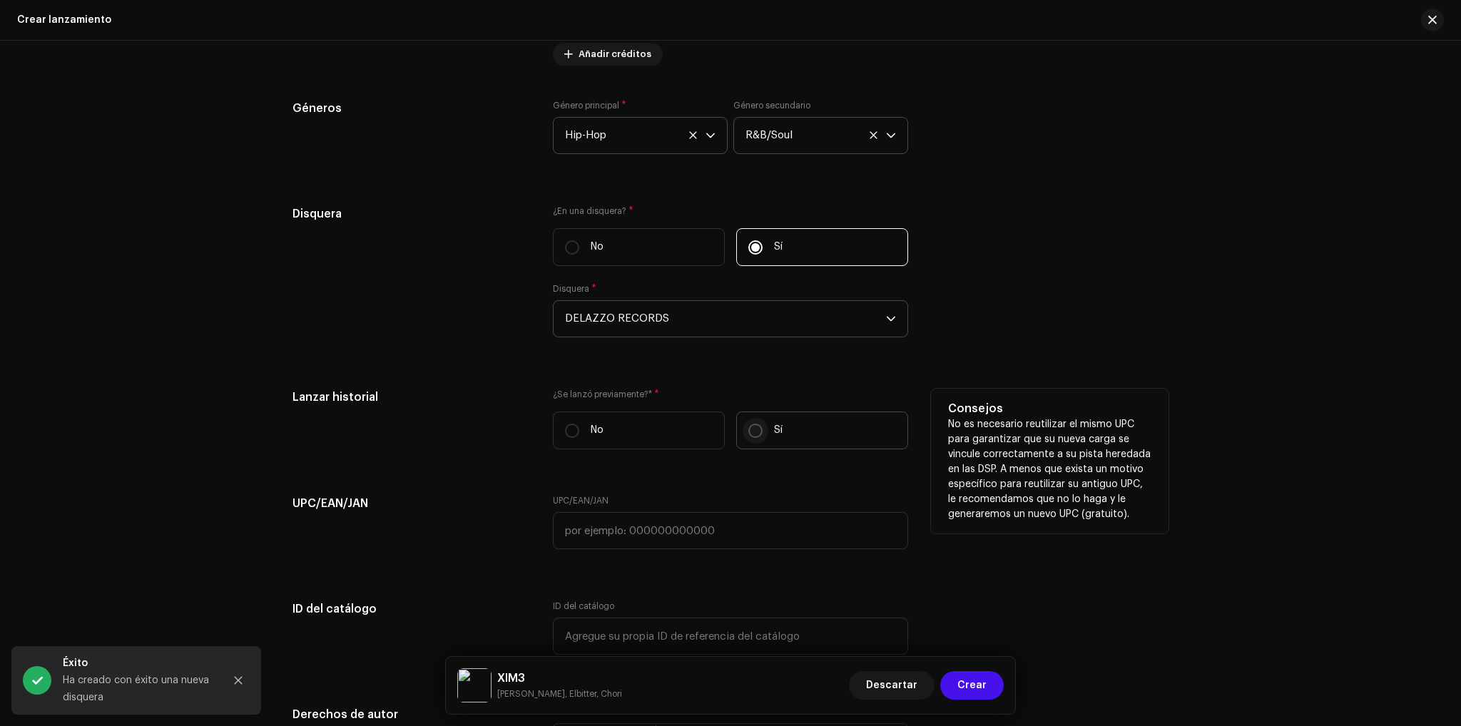
scroll to position [2282, 0]
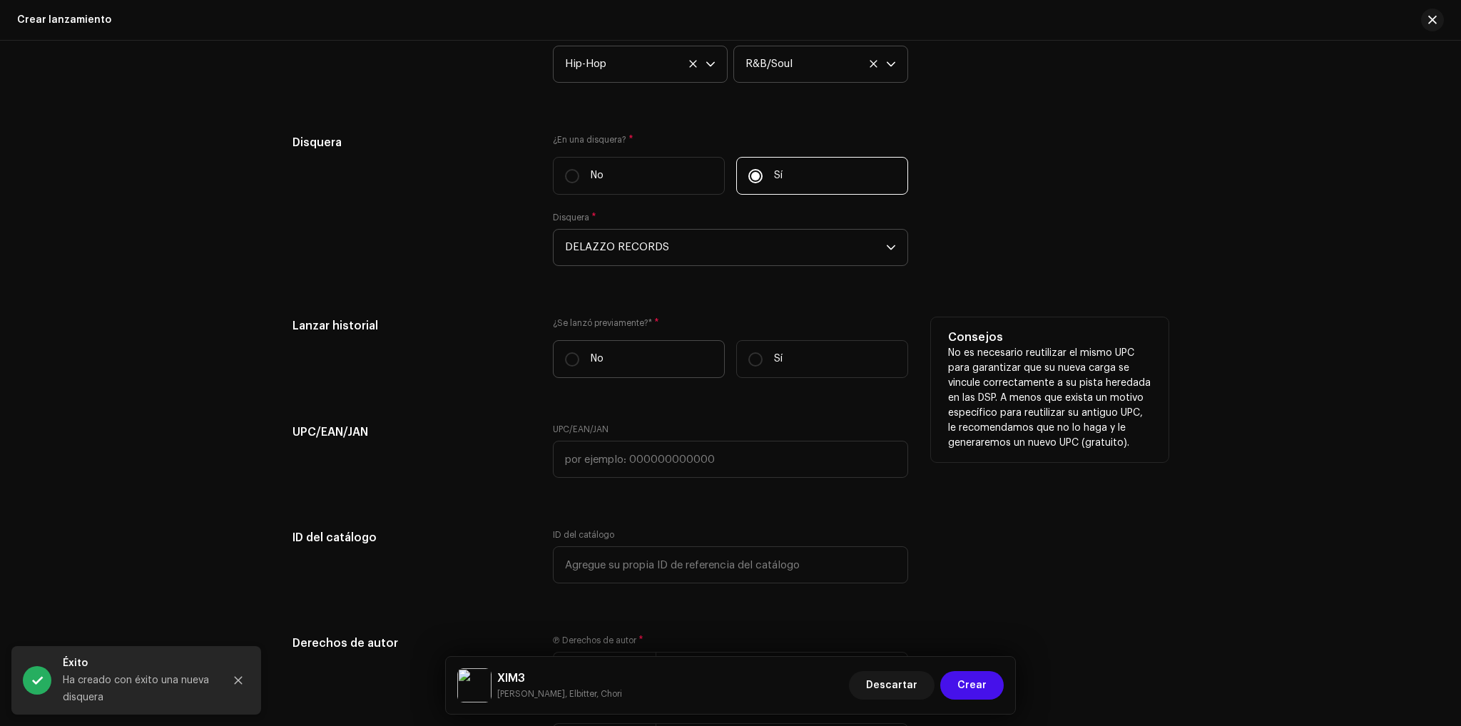
click at [650, 364] on label "No" at bounding box center [639, 359] width 172 height 38
click at [579, 364] on input "No" at bounding box center [572, 359] width 14 height 14
radio input "true"
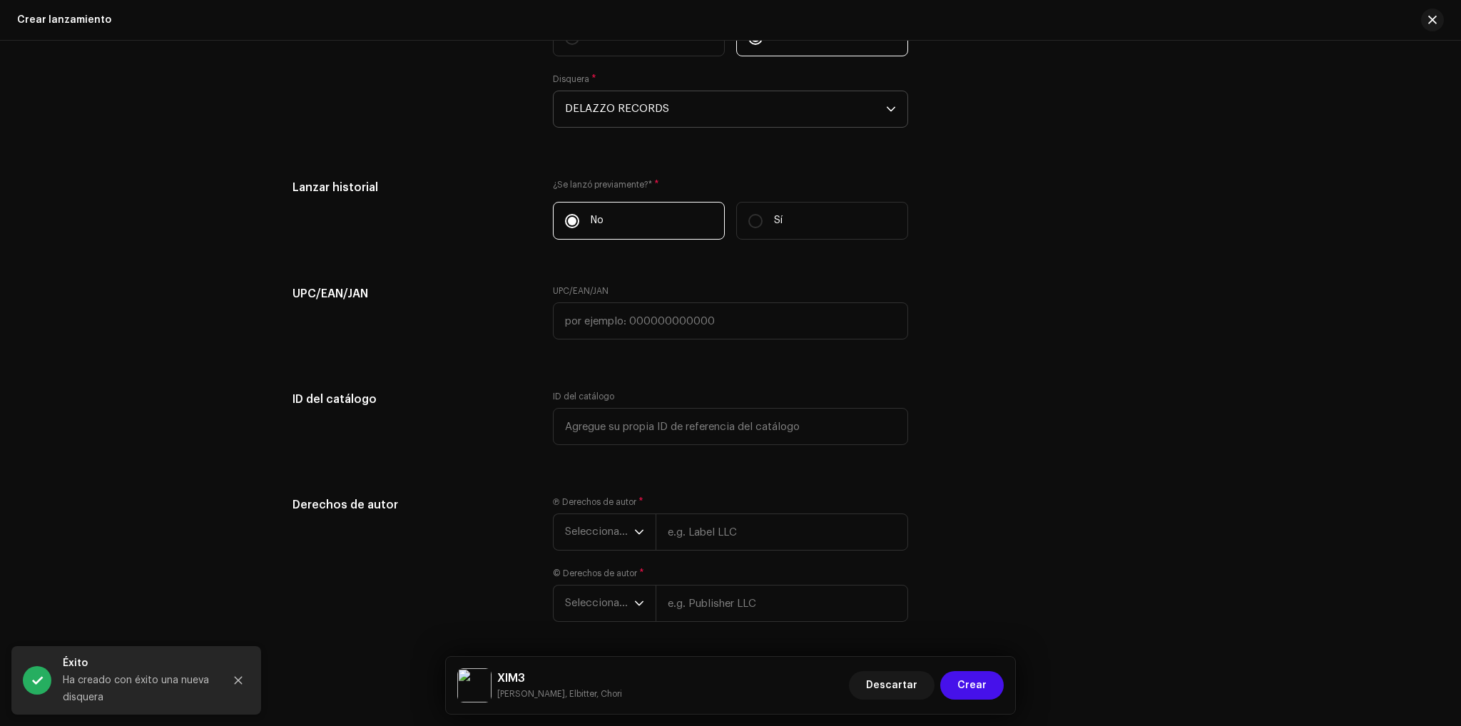
scroll to position [2425, 0]
click at [322, 295] on h5 "UPC/EAN/JAN" at bounding box center [411, 289] width 238 height 17
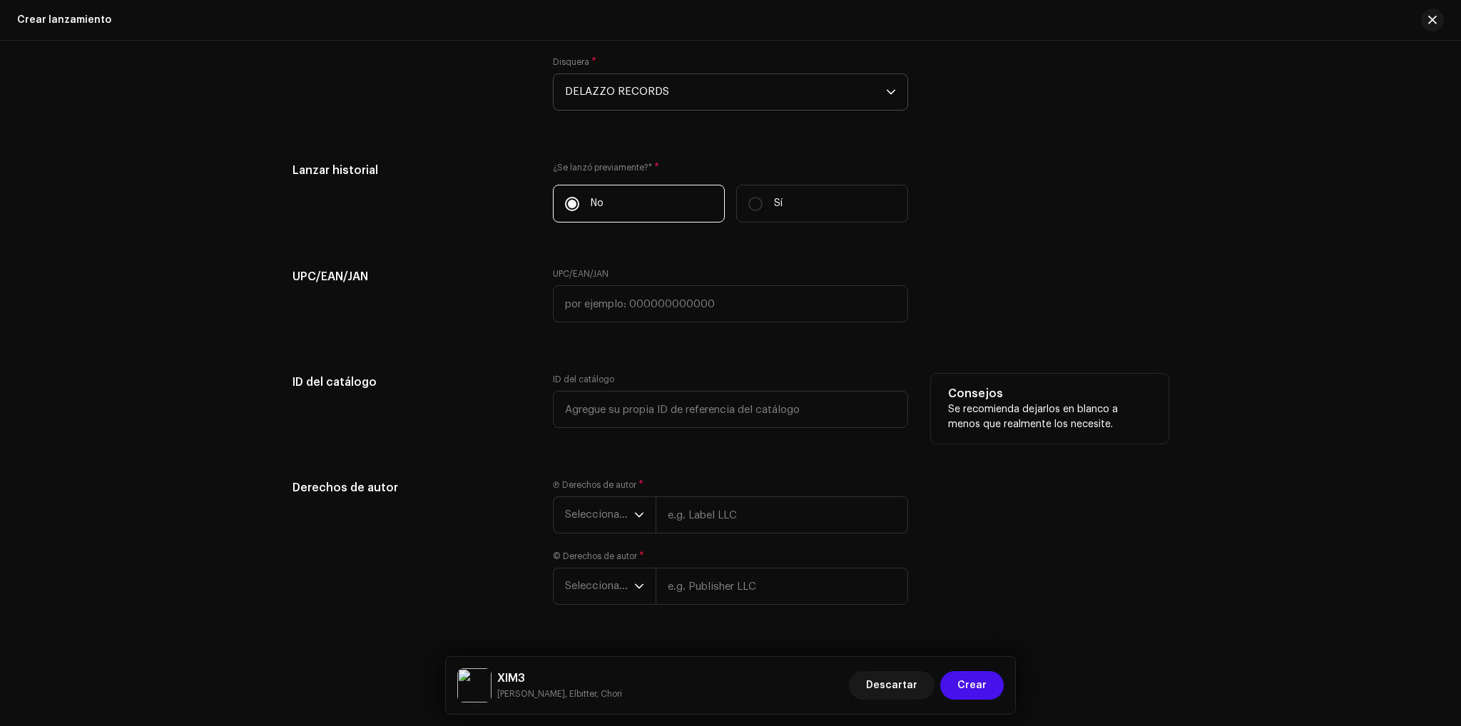
scroll to position [2476, 0]
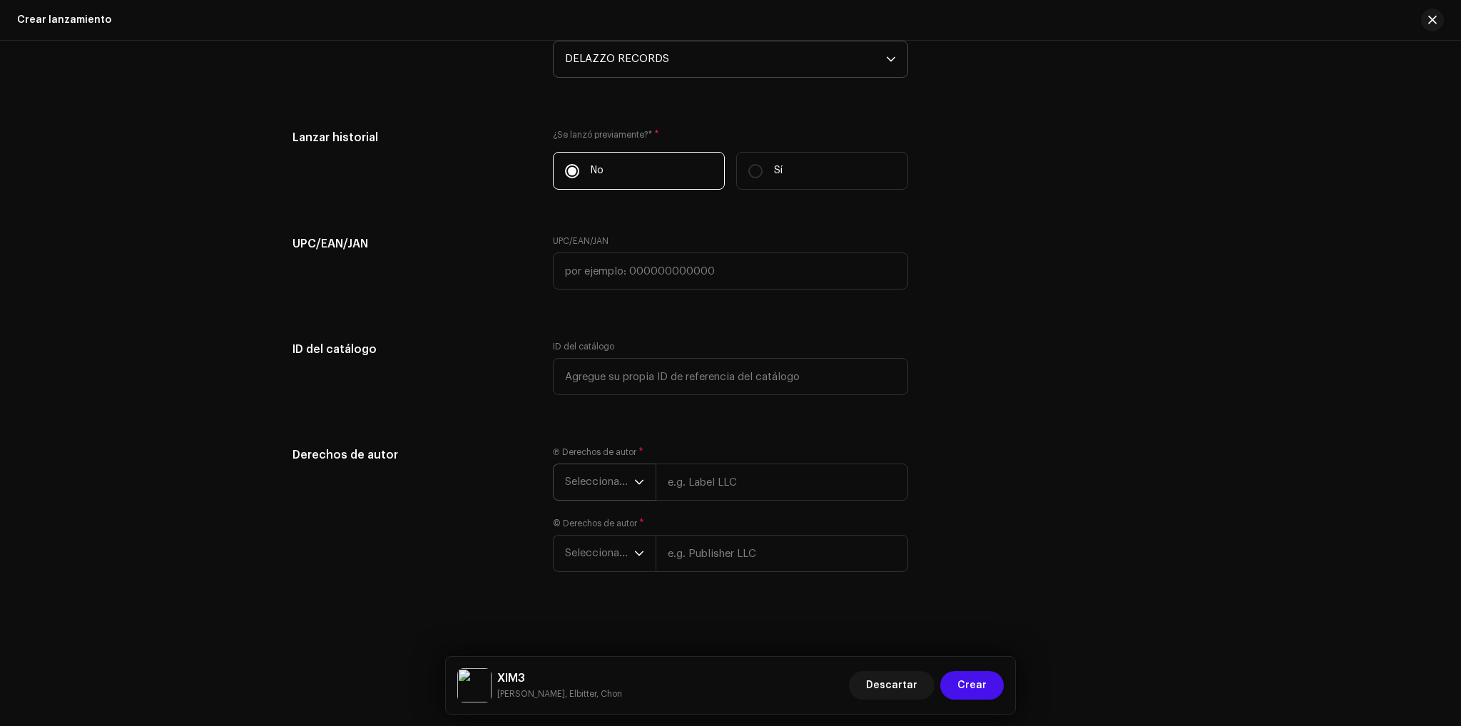
click at [626, 469] on span "Seleccionar año" at bounding box center [599, 482] width 69 height 36
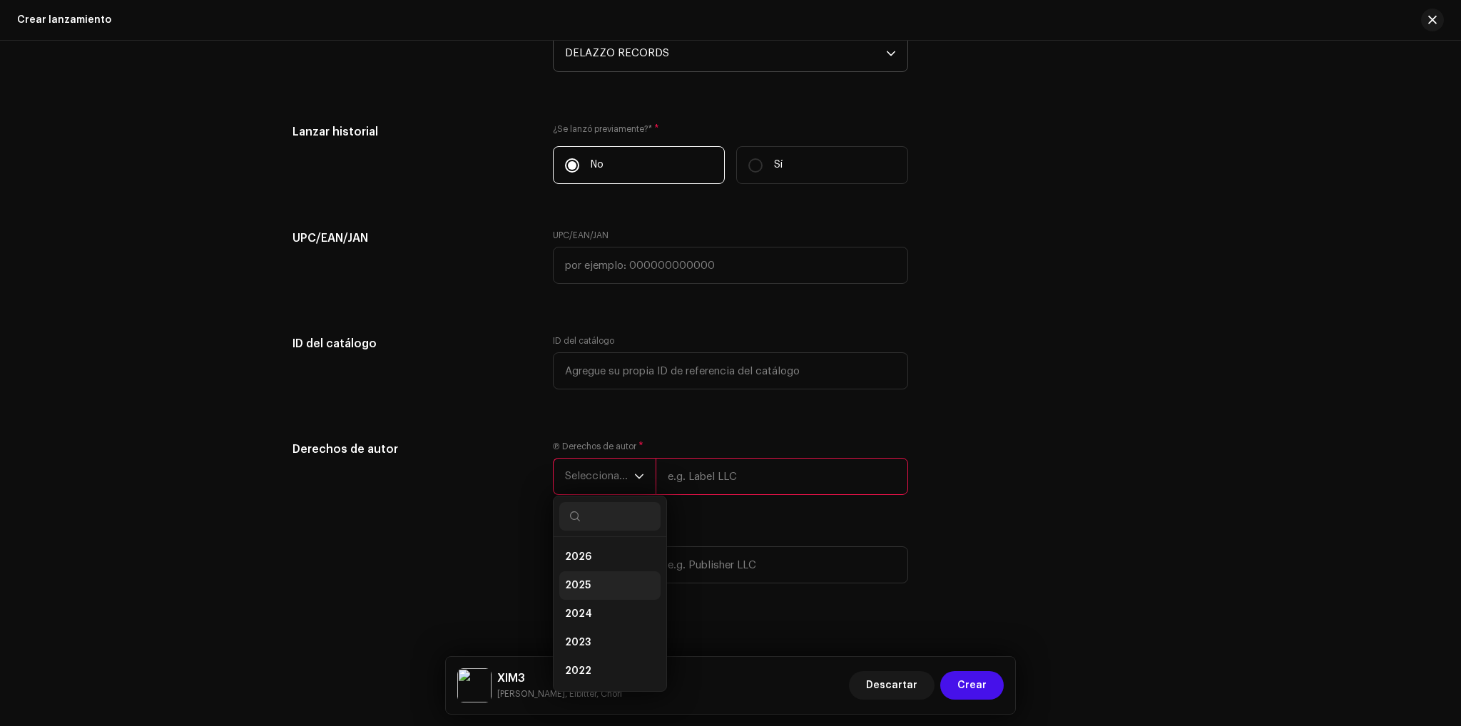
click at [597, 578] on li "2025" at bounding box center [609, 585] width 101 height 29
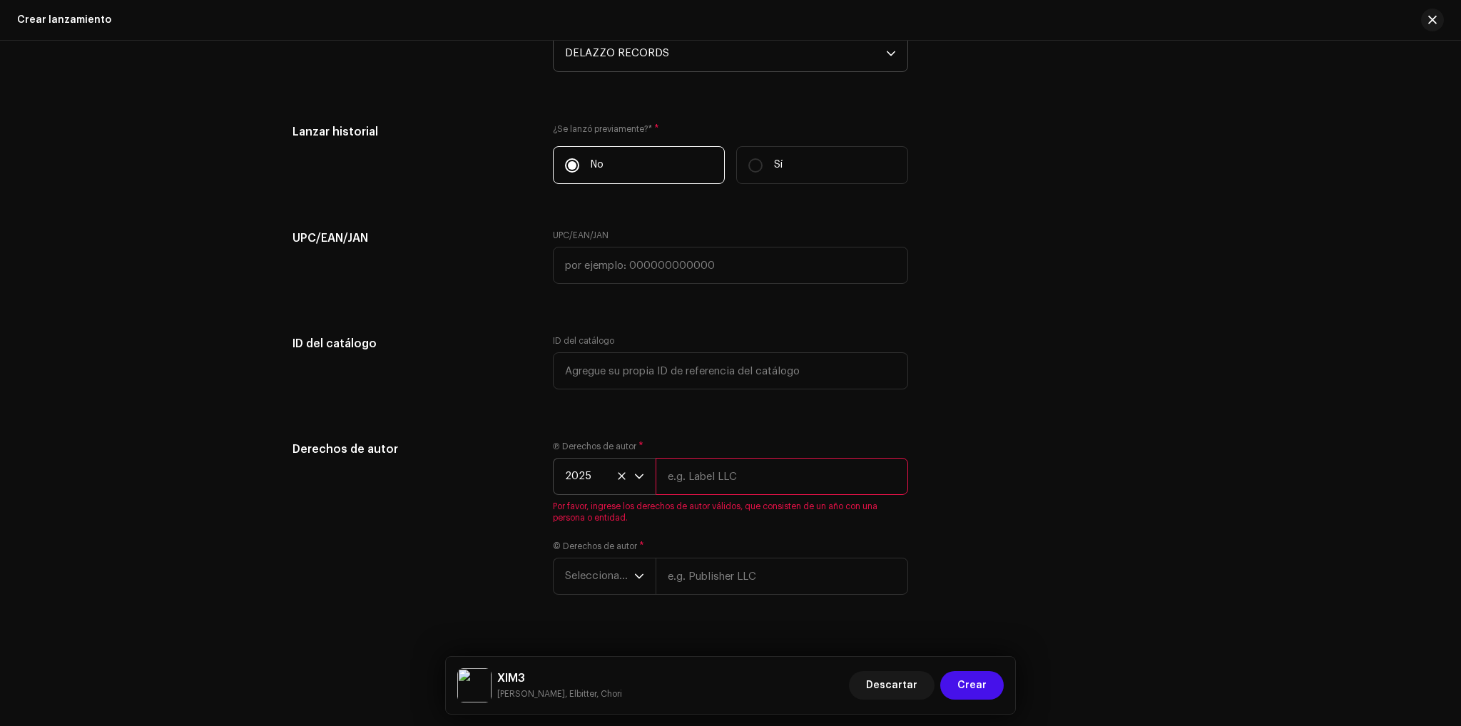
click at [693, 480] on input "text" at bounding box center [781, 476] width 252 height 37
type input "Delazzo Records"
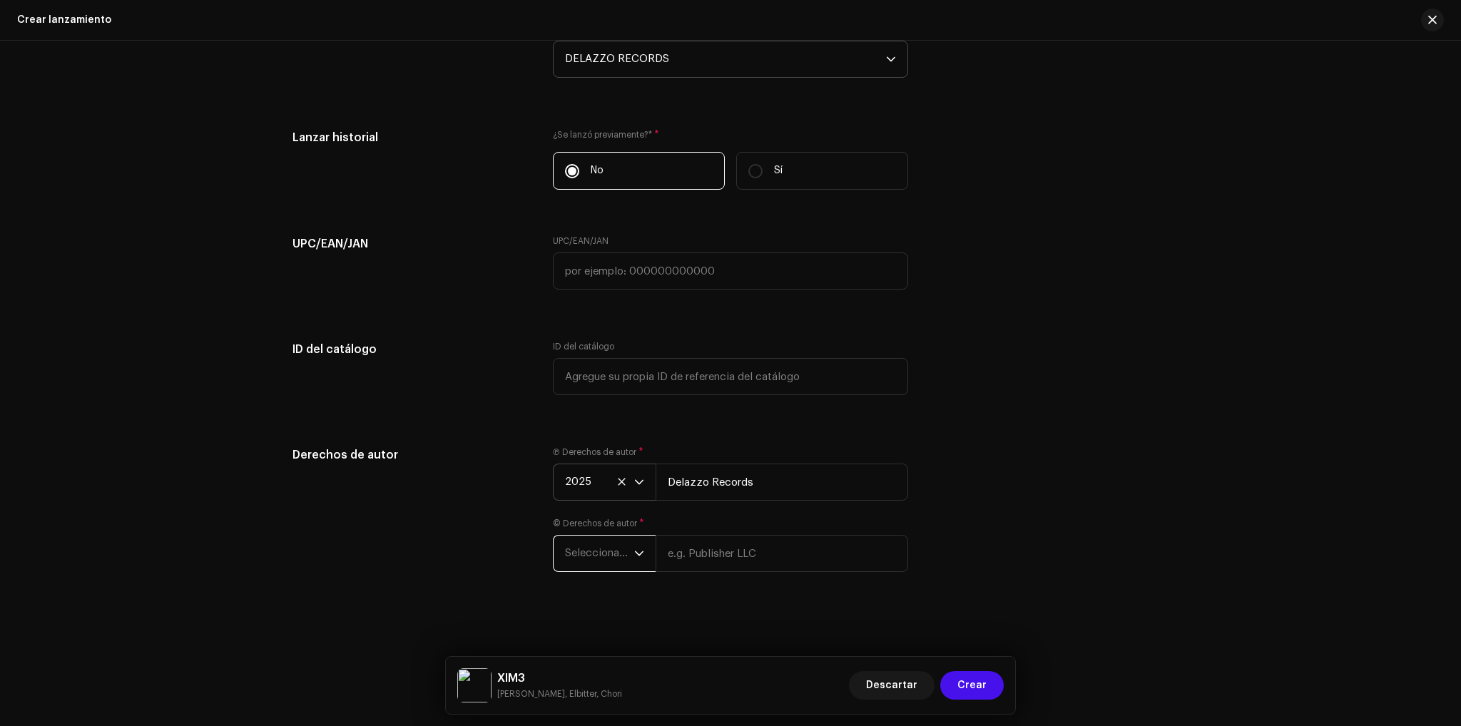
click at [619, 559] on span "Seleccionar año" at bounding box center [599, 554] width 69 height 36
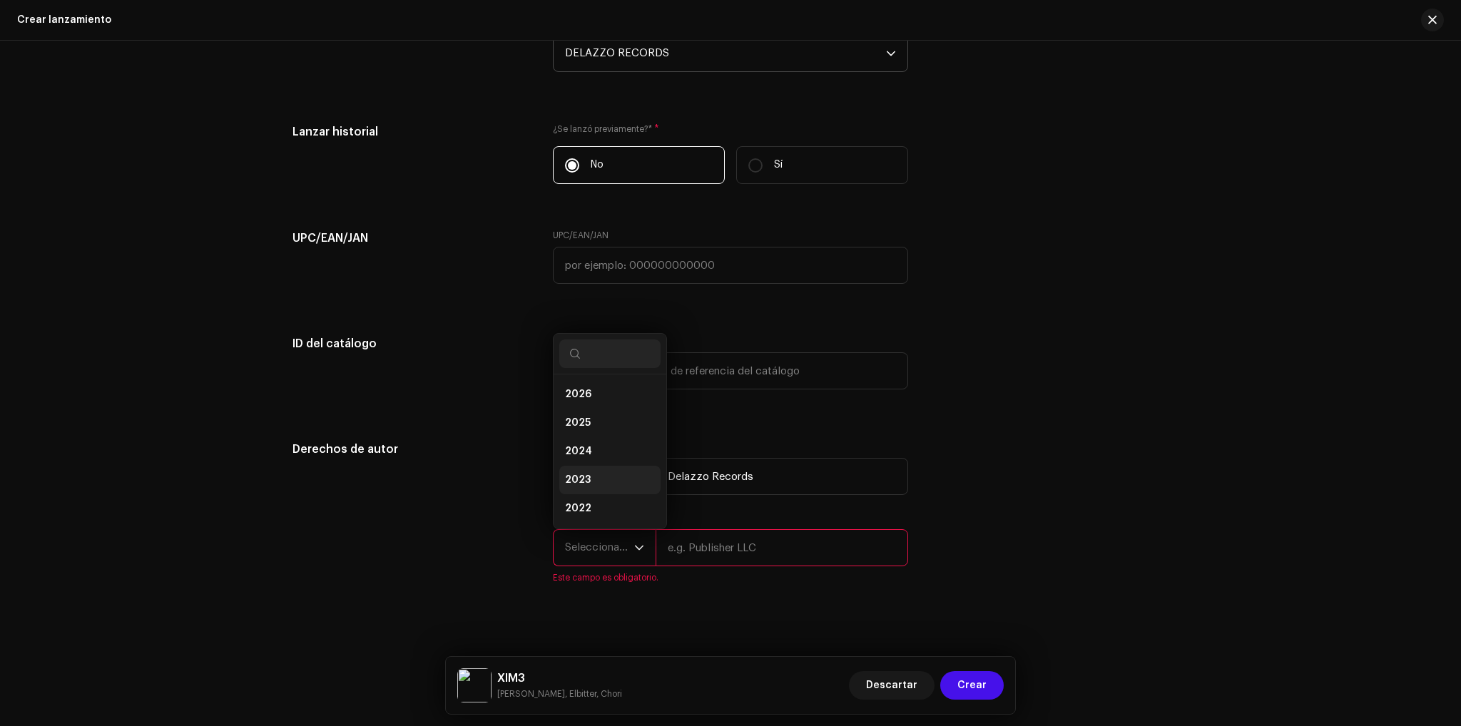
scroll to position [23, 0]
click at [618, 402] on li "2025" at bounding box center [609, 400] width 101 height 29
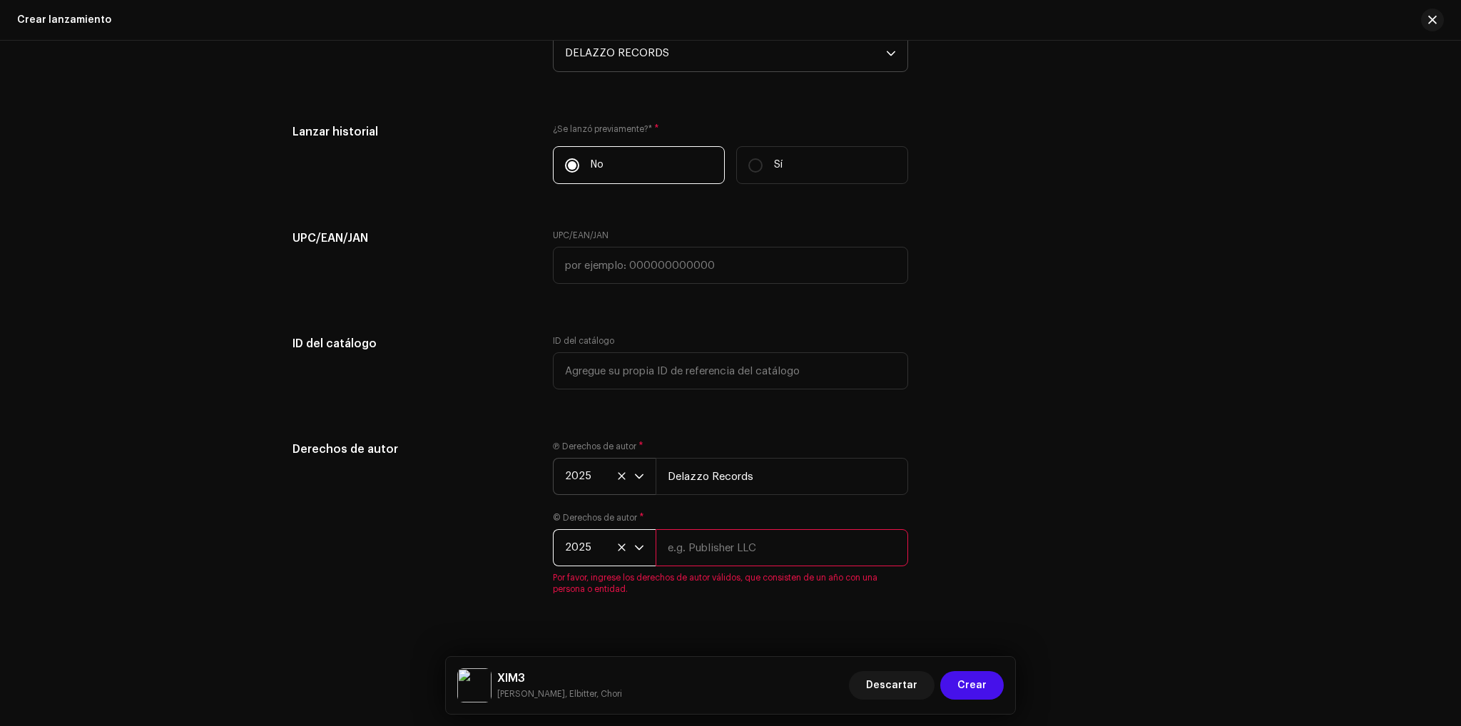
click at [698, 566] on input "text" at bounding box center [781, 547] width 252 height 37
type input "u"
type input "[PERSON_NAME]"
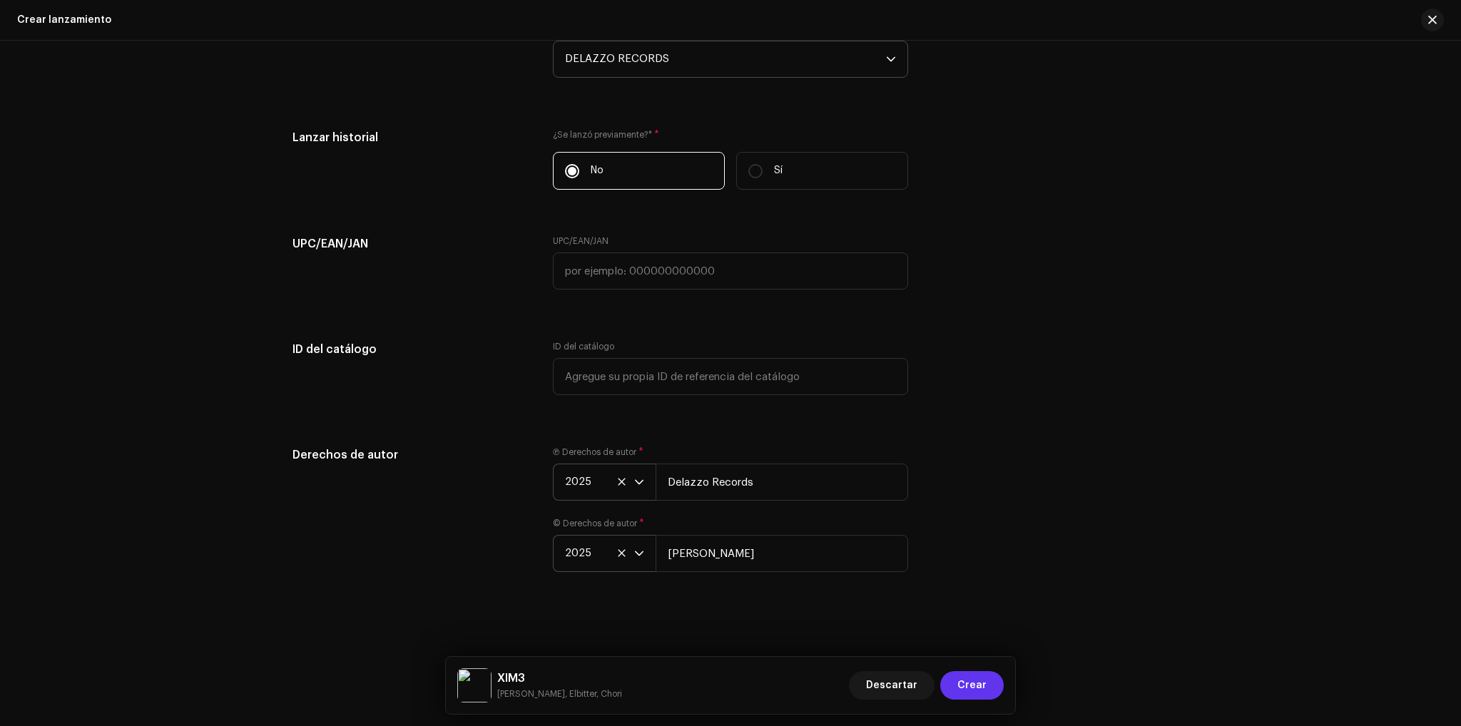
click at [970, 688] on span "Crear" at bounding box center [971, 685] width 29 height 29
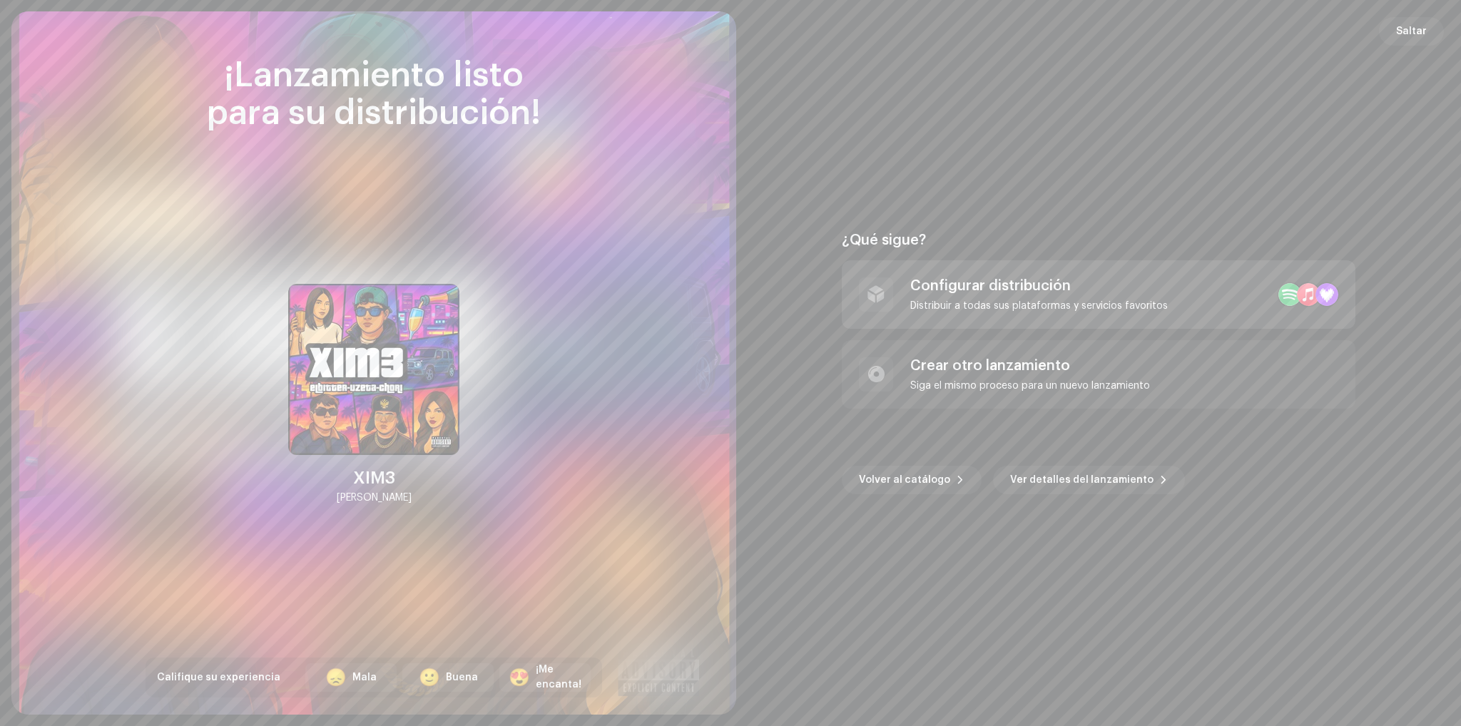
click at [996, 292] on div "Configurar distribución" at bounding box center [1038, 285] width 257 height 17
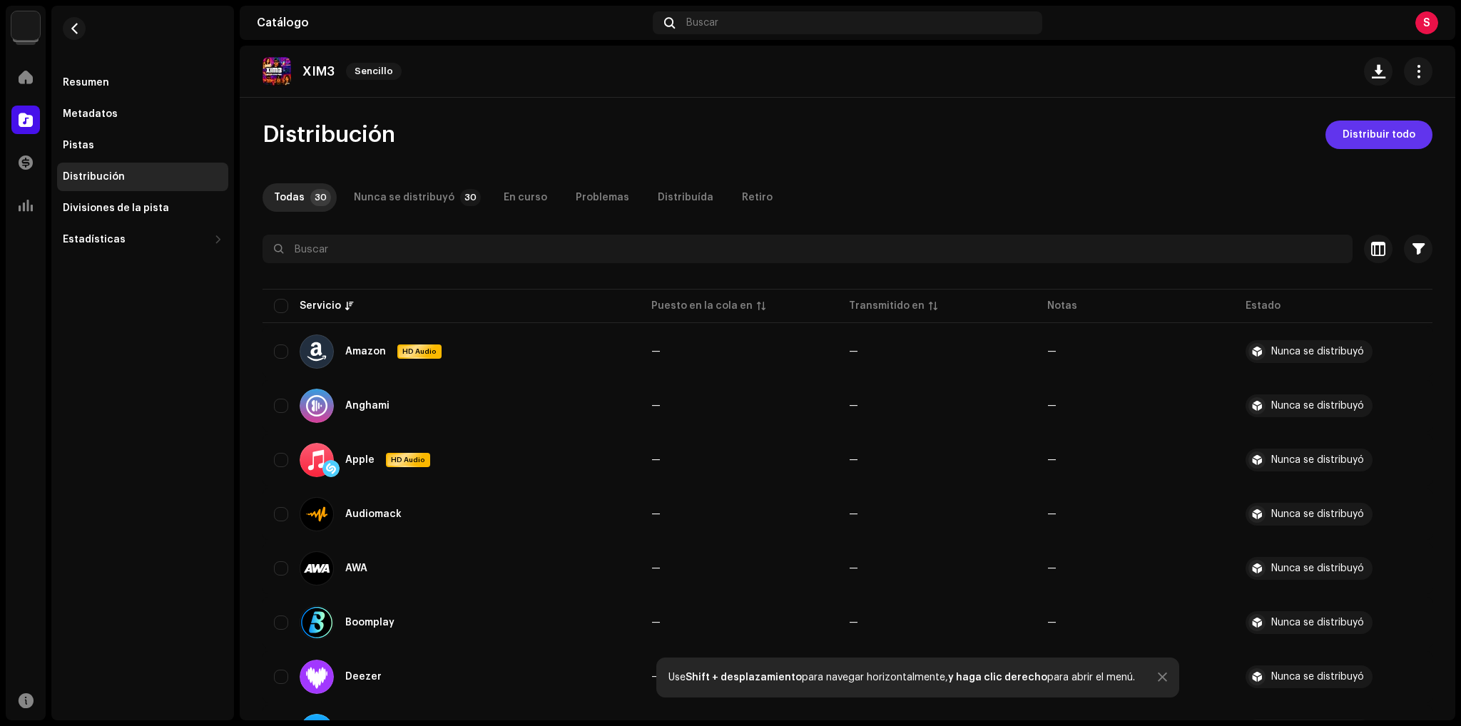
click at [1333, 135] on button "Distribuir todo" at bounding box center [1378, 135] width 107 height 29
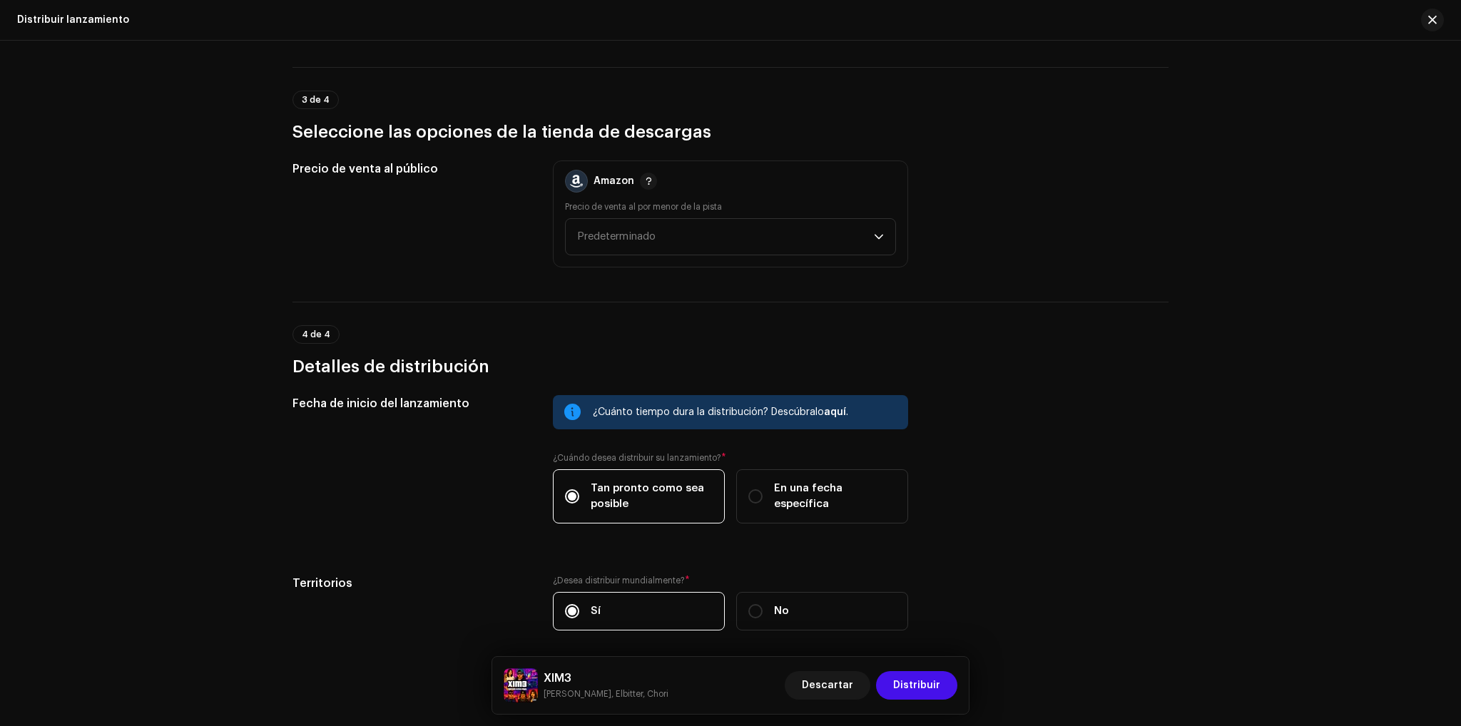
scroll to position [2042, 0]
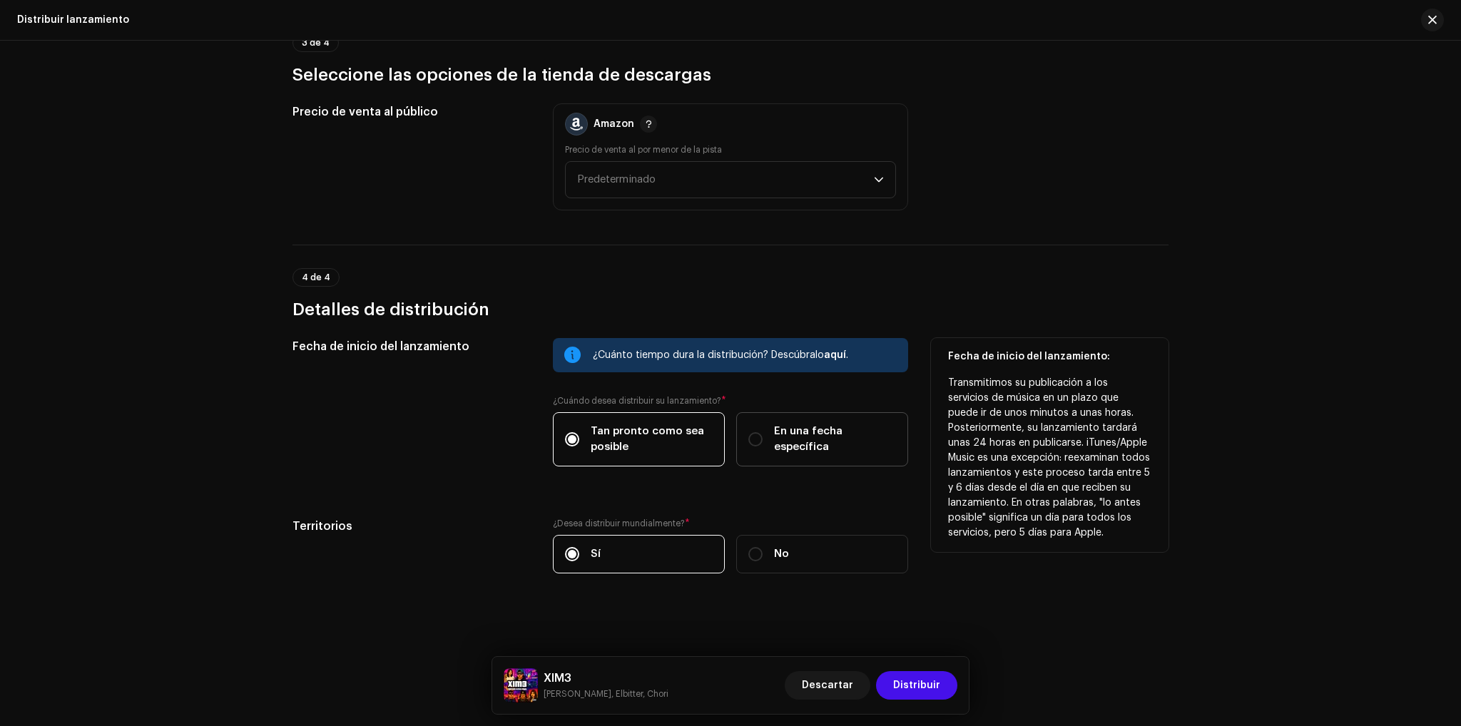
click at [782, 444] on span "En una fecha específica" at bounding box center [835, 439] width 122 height 31
click at [762, 444] on input "En una fecha específica" at bounding box center [755, 439] width 14 height 14
radio input "true"
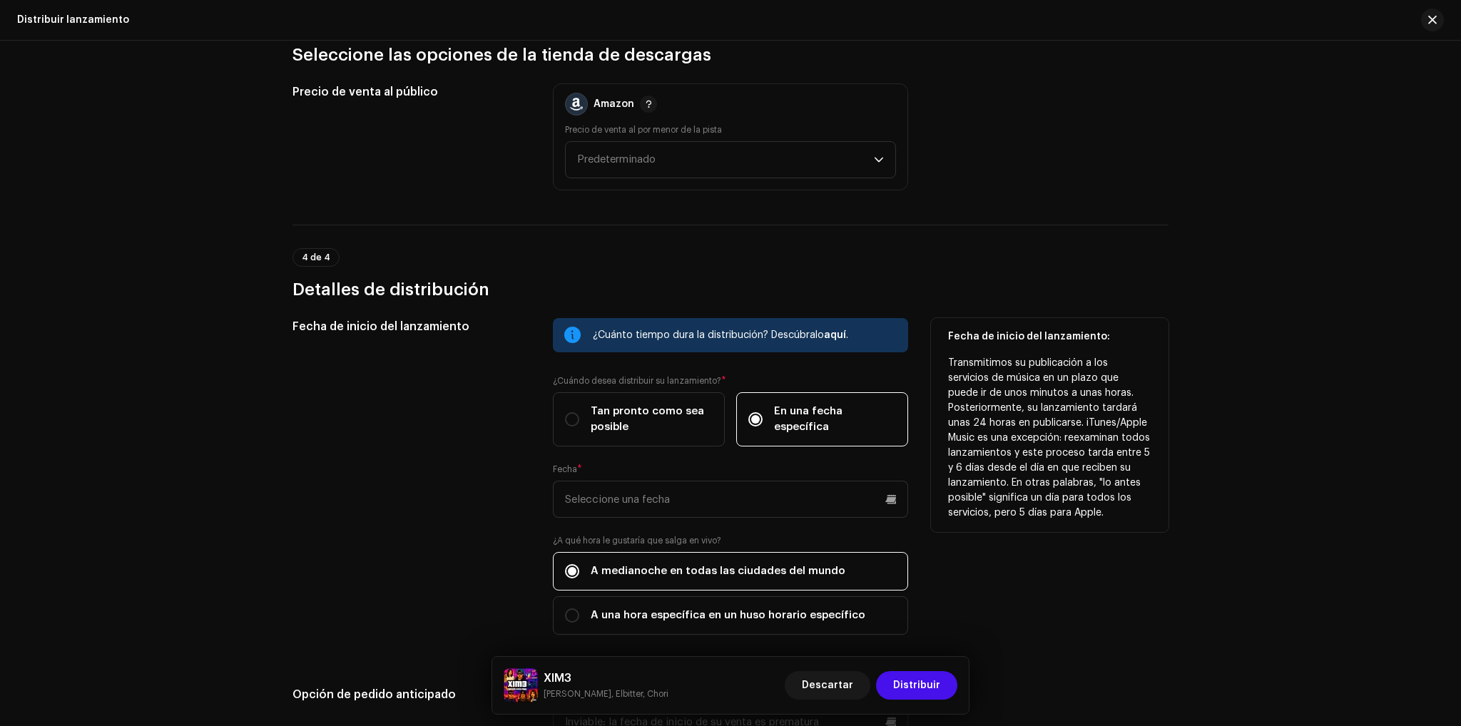
scroll to position [2256, 0]
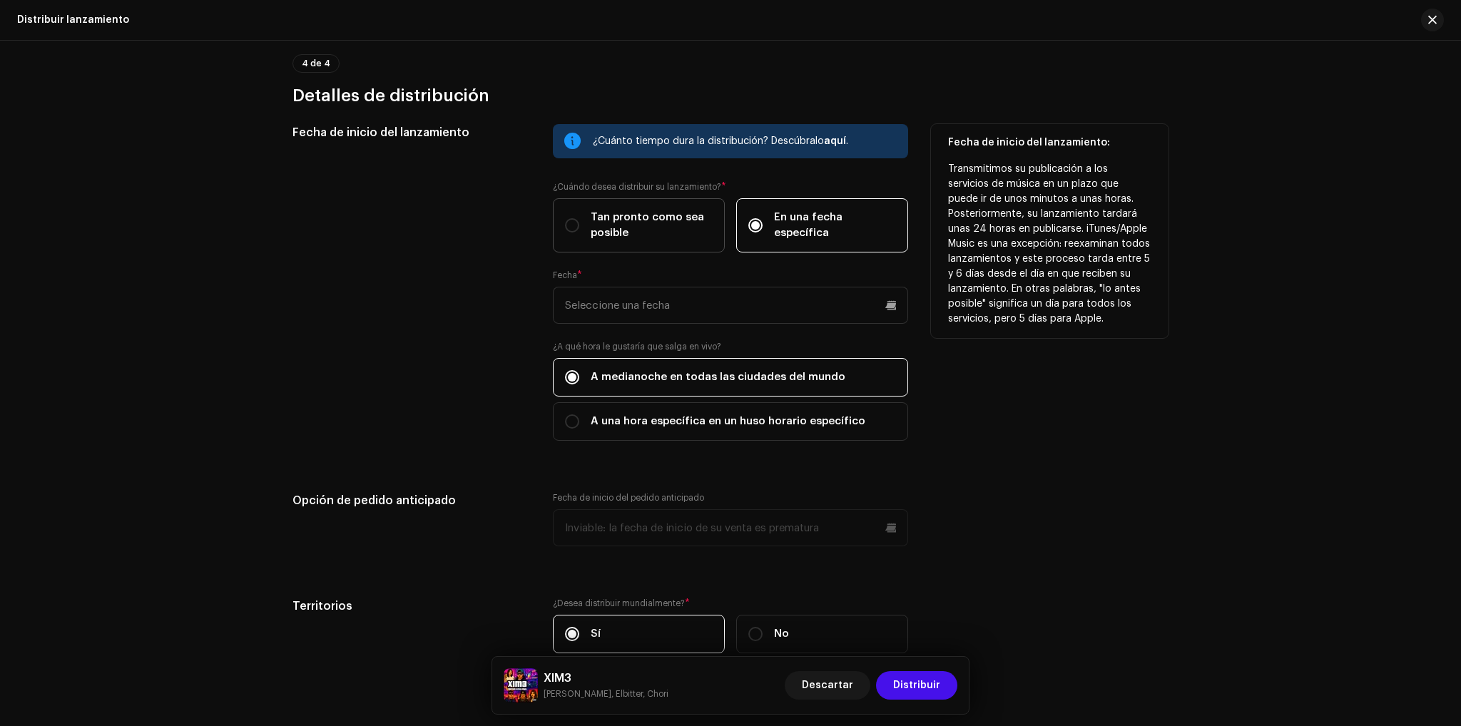
click at [634, 212] on span "Tan pronto como sea posible" at bounding box center [652, 225] width 122 height 31
click at [579, 218] on input "Tan pronto como sea posible" at bounding box center [572, 225] width 14 height 14
radio input "true"
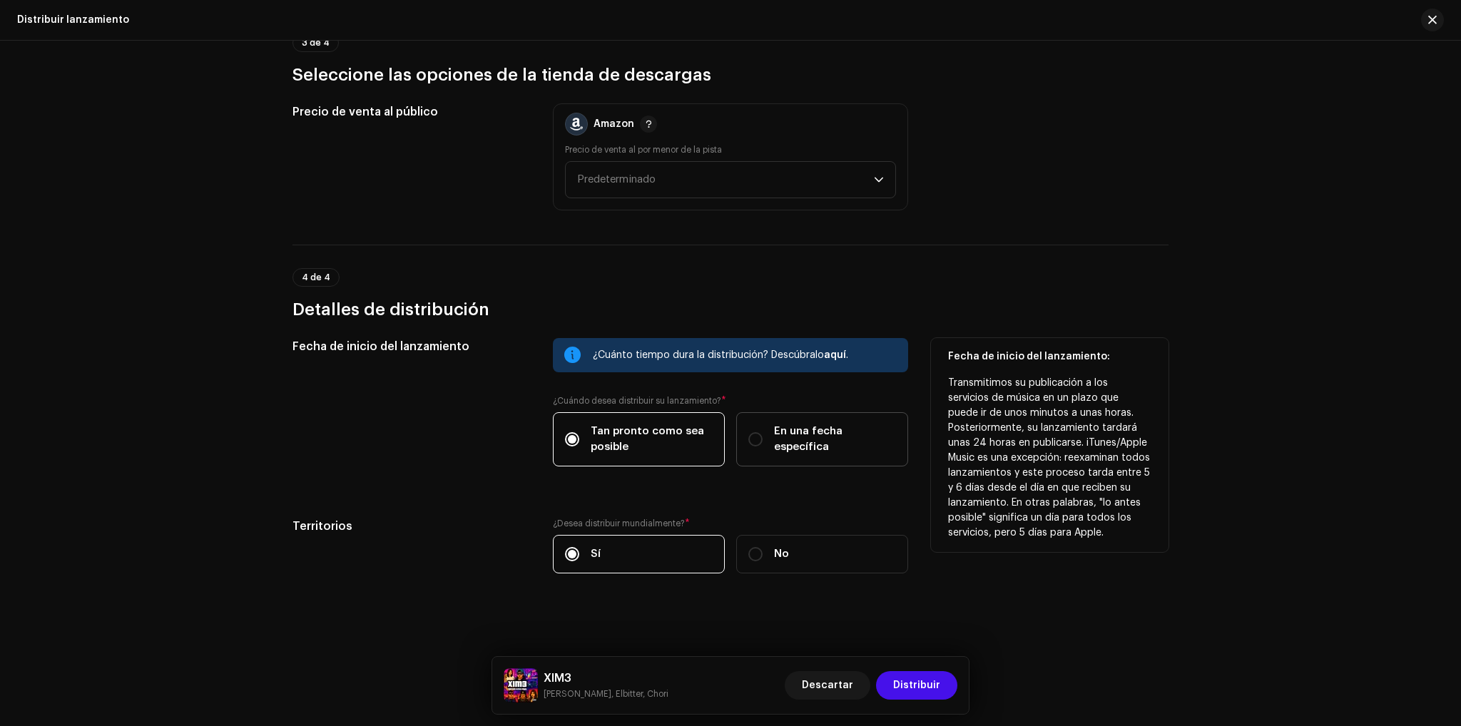
click at [780, 447] on label "En una fecha específica" at bounding box center [822, 439] width 172 height 54
click at [762, 446] on input "En una fecha específica" at bounding box center [755, 439] width 14 height 14
radio input "true"
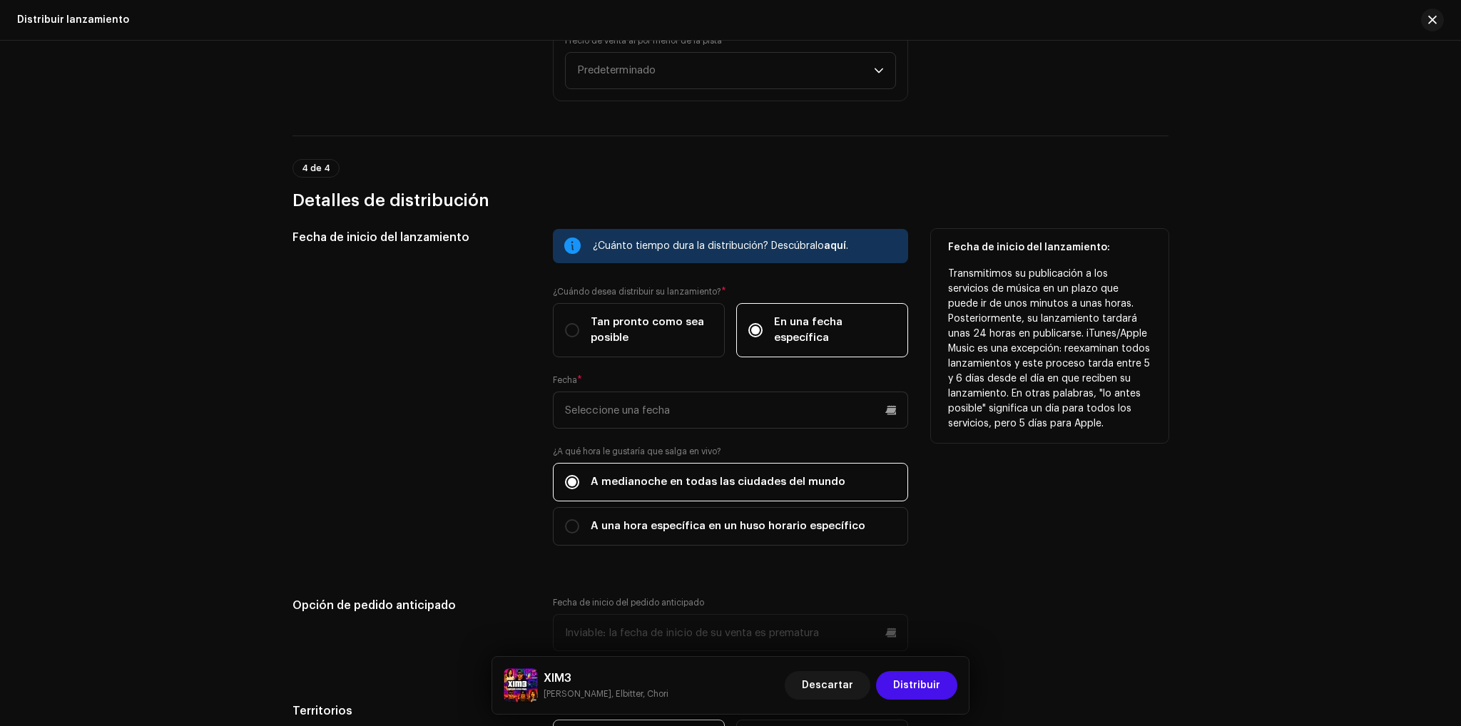
scroll to position [2185, 0]
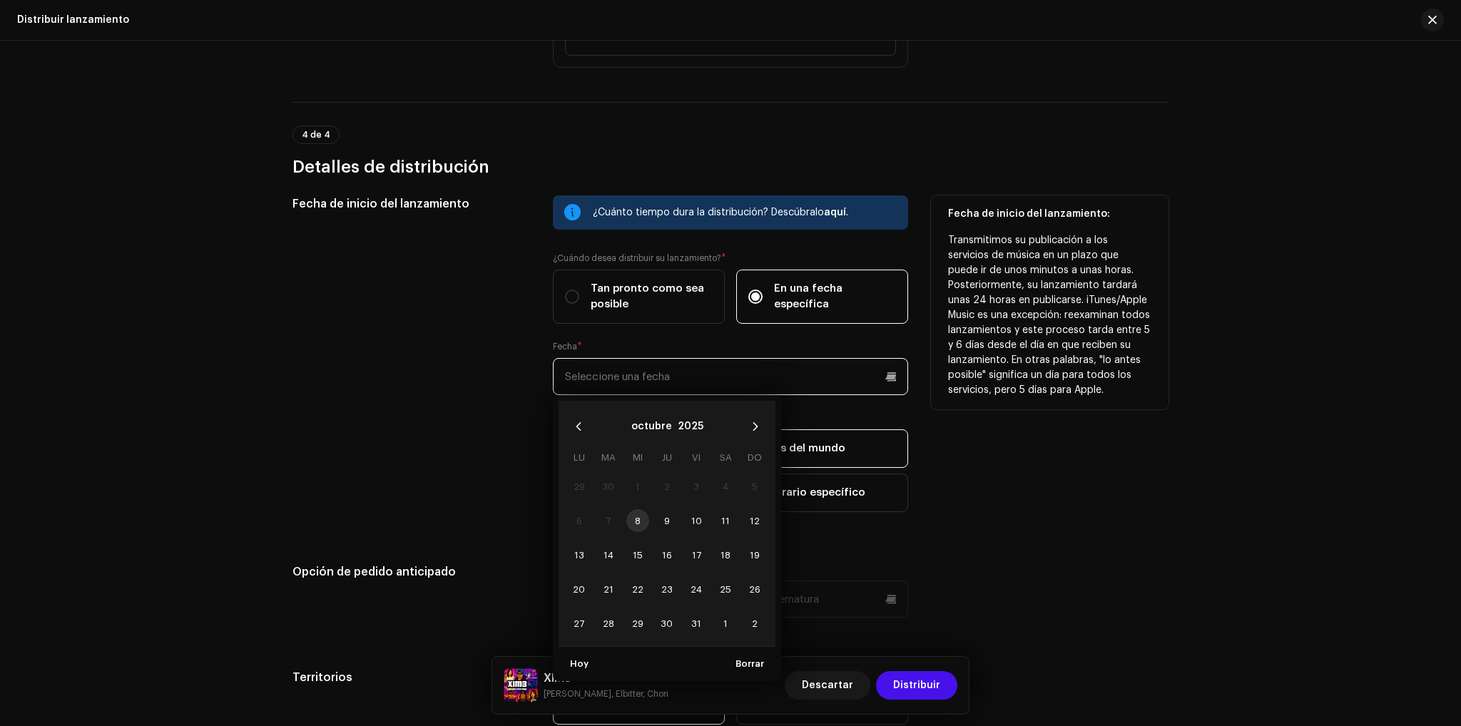
click at [884, 377] on input "text" at bounding box center [730, 376] width 355 height 37
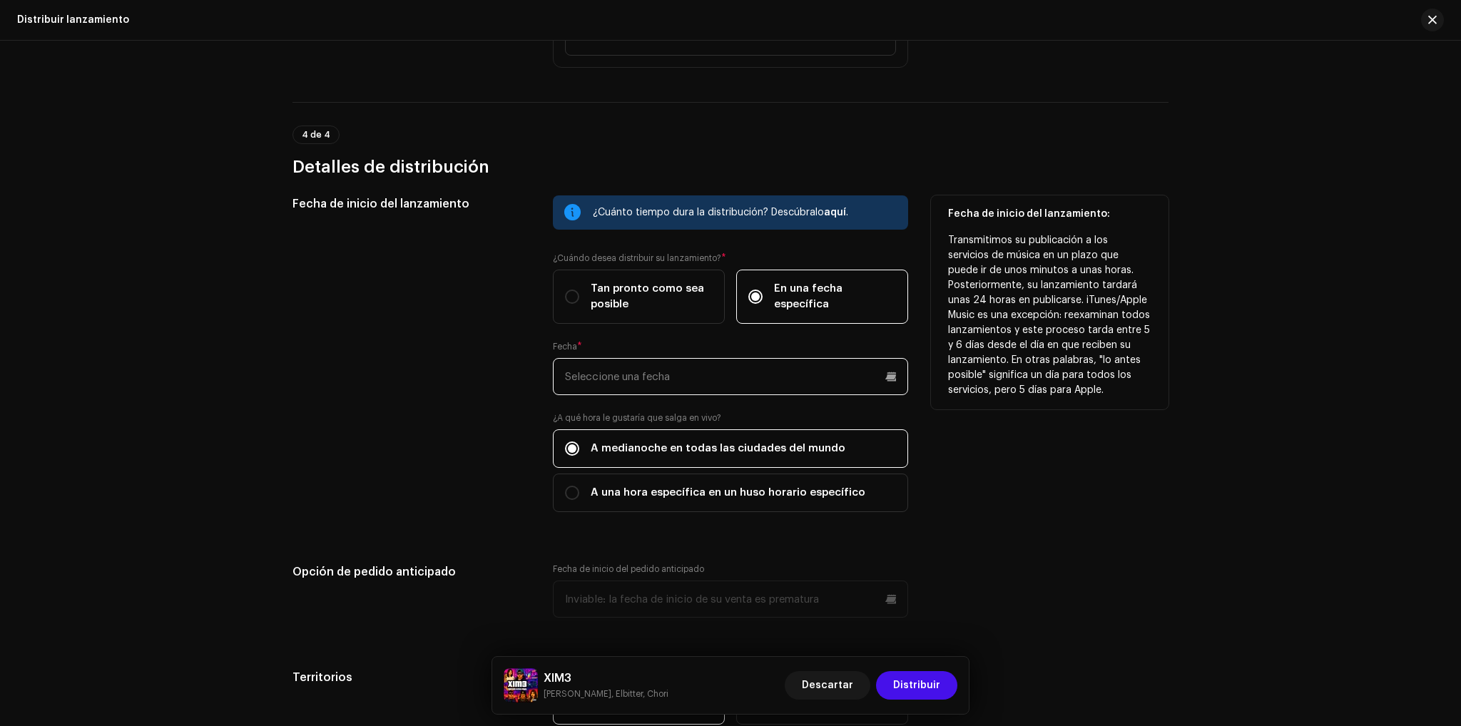
scroll to position [2256, 0]
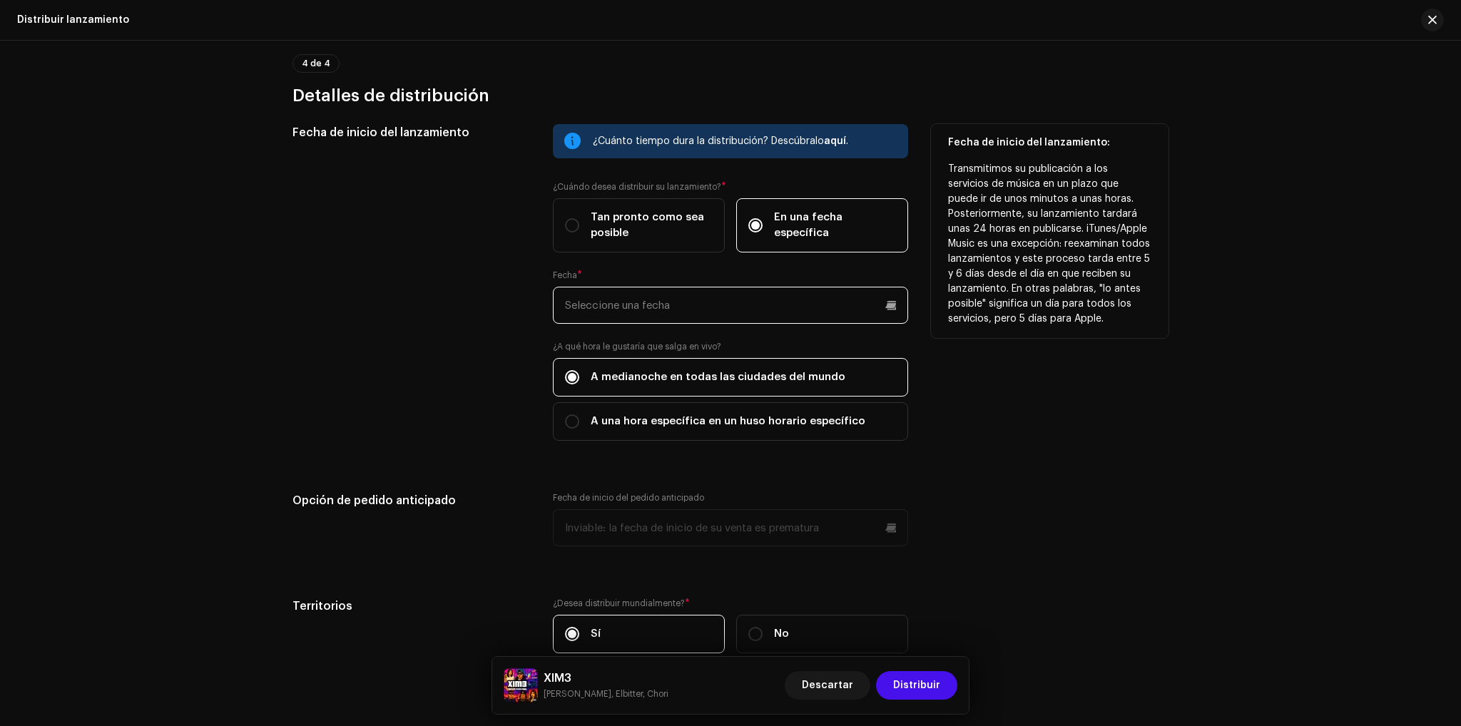
click at [859, 307] on input "text" at bounding box center [730, 305] width 355 height 37
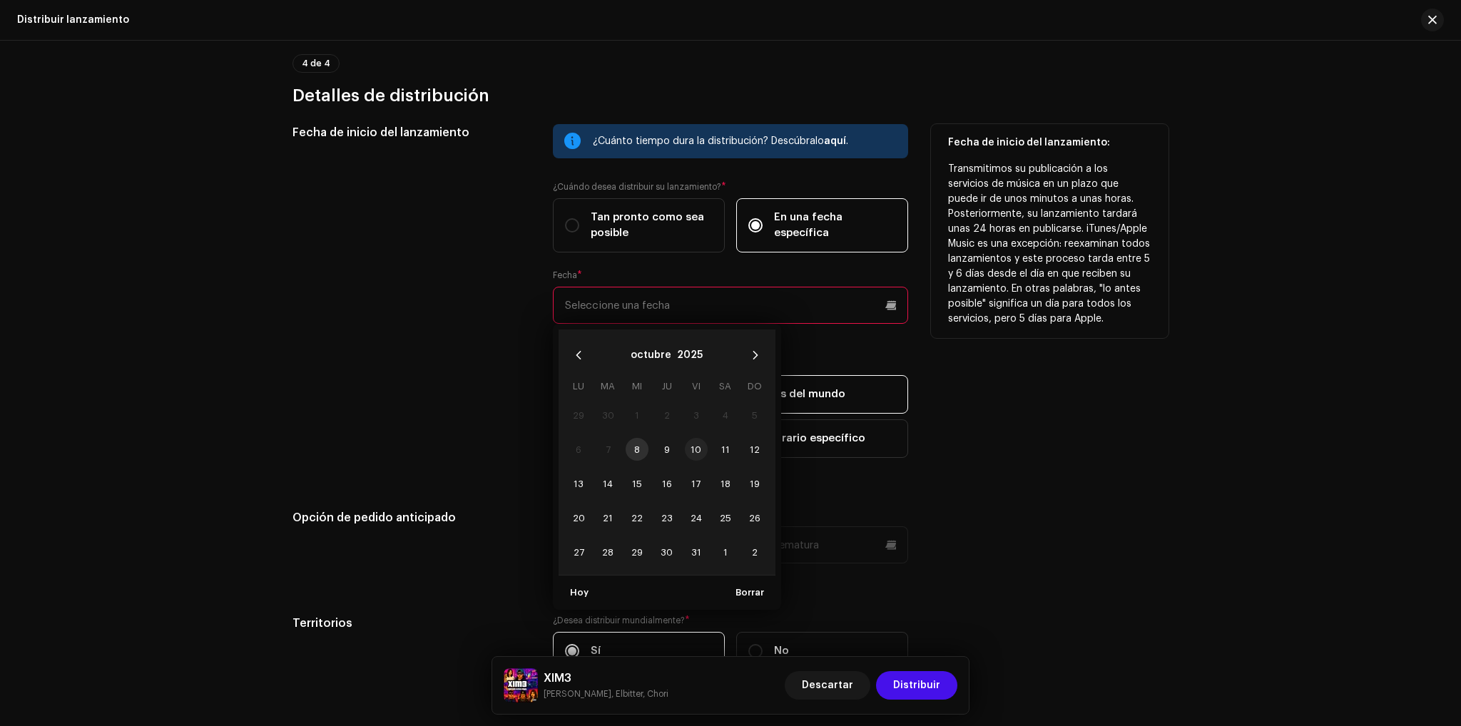
click at [691, 443] on span "10" at bounding box center [696, 449] width 23 height 23
type input "[DATE]"
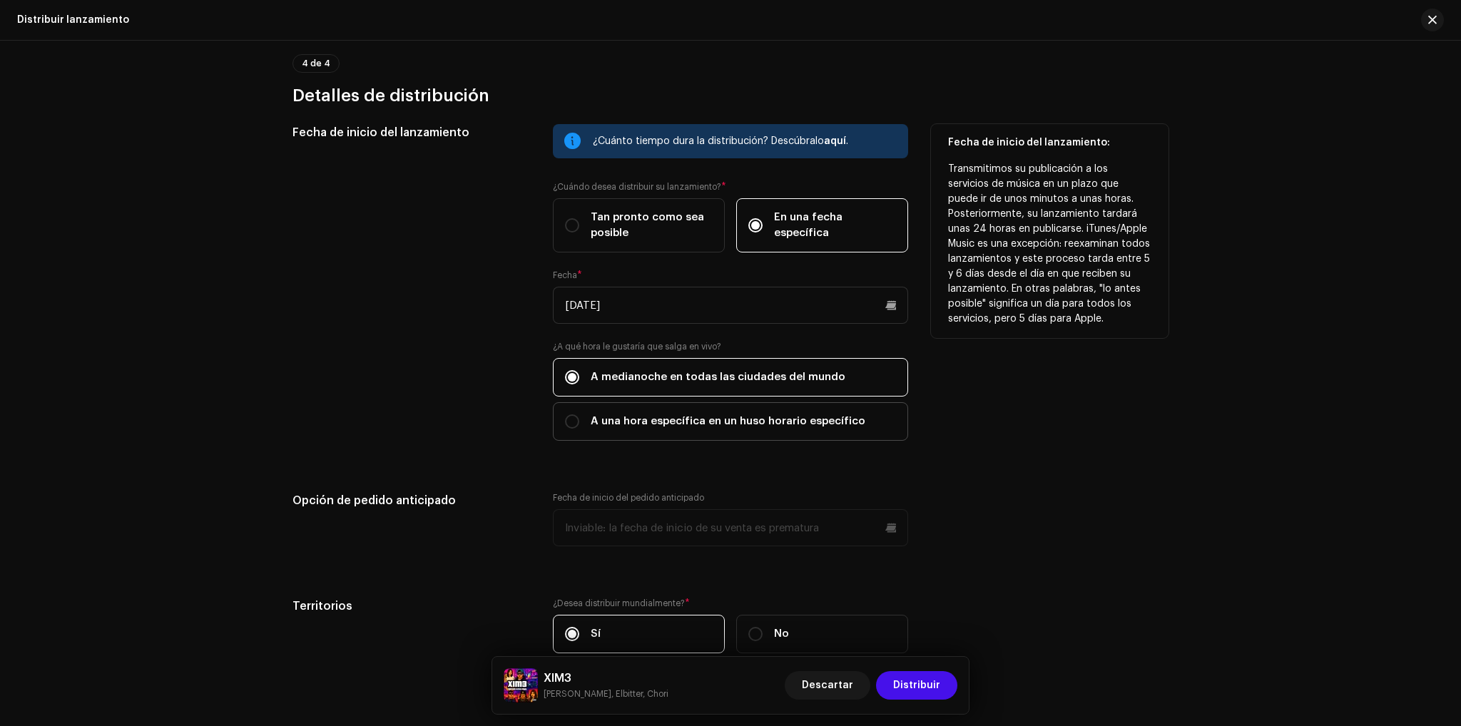
click at [632, 416] on span "A una hora específica en un huso horario específico" at bounding box center [728, 422] width 275 height 16
click at [579, 416] on input "A una hora específica en un huso horario específico" at bounding box center [572, 421] width 14 height 14
radio input "true"
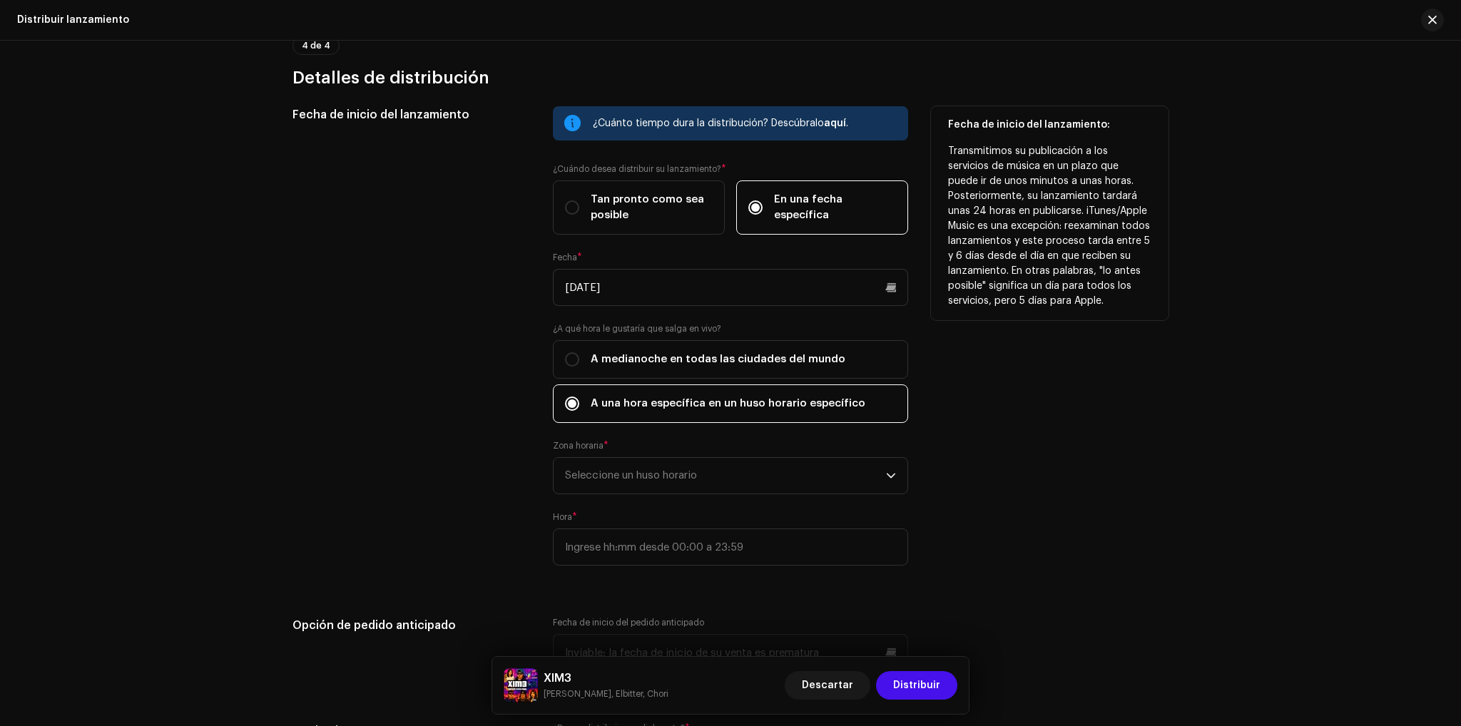
scroll to position [2327, 0]
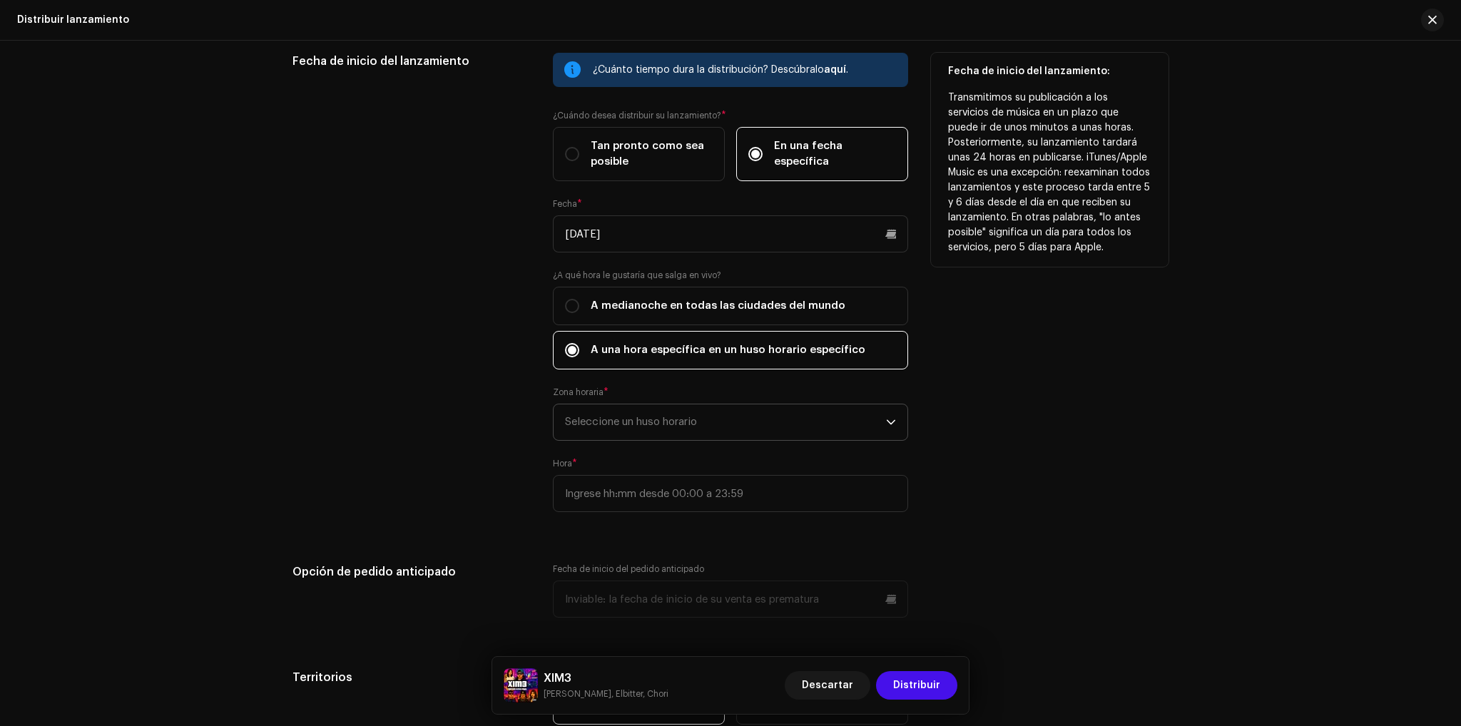
click at [673, 420] on span "Seleccione un huso horario" at bounding box center [725, 422] width 321 height 36
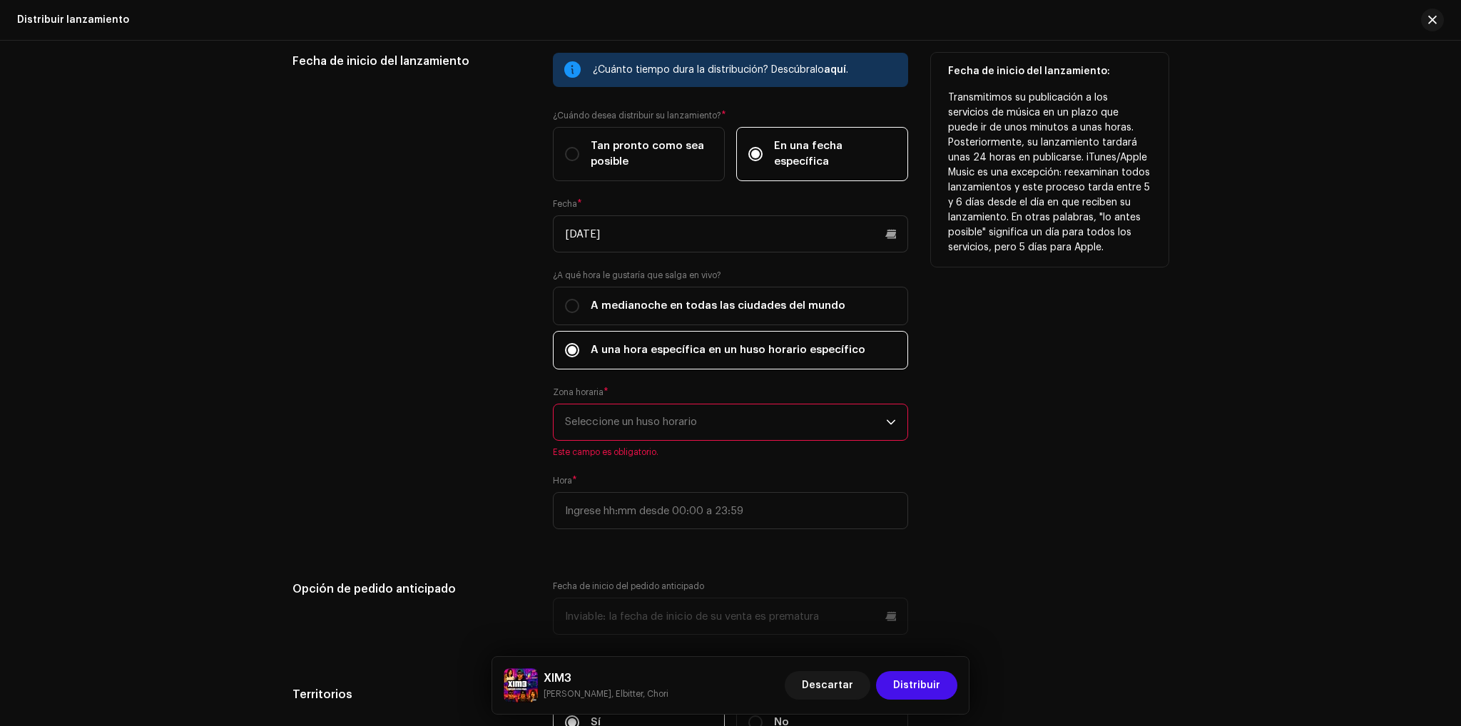
click at [677, 389] on div "Zona horaria * Seleccione un huso horario Este campo es obligatorio." at bounding box center [730, 422] width 355 height 71
click at [676, 421] on span "Seleccione un huso horario" at bounding box center [725, 422] width 321 height 36
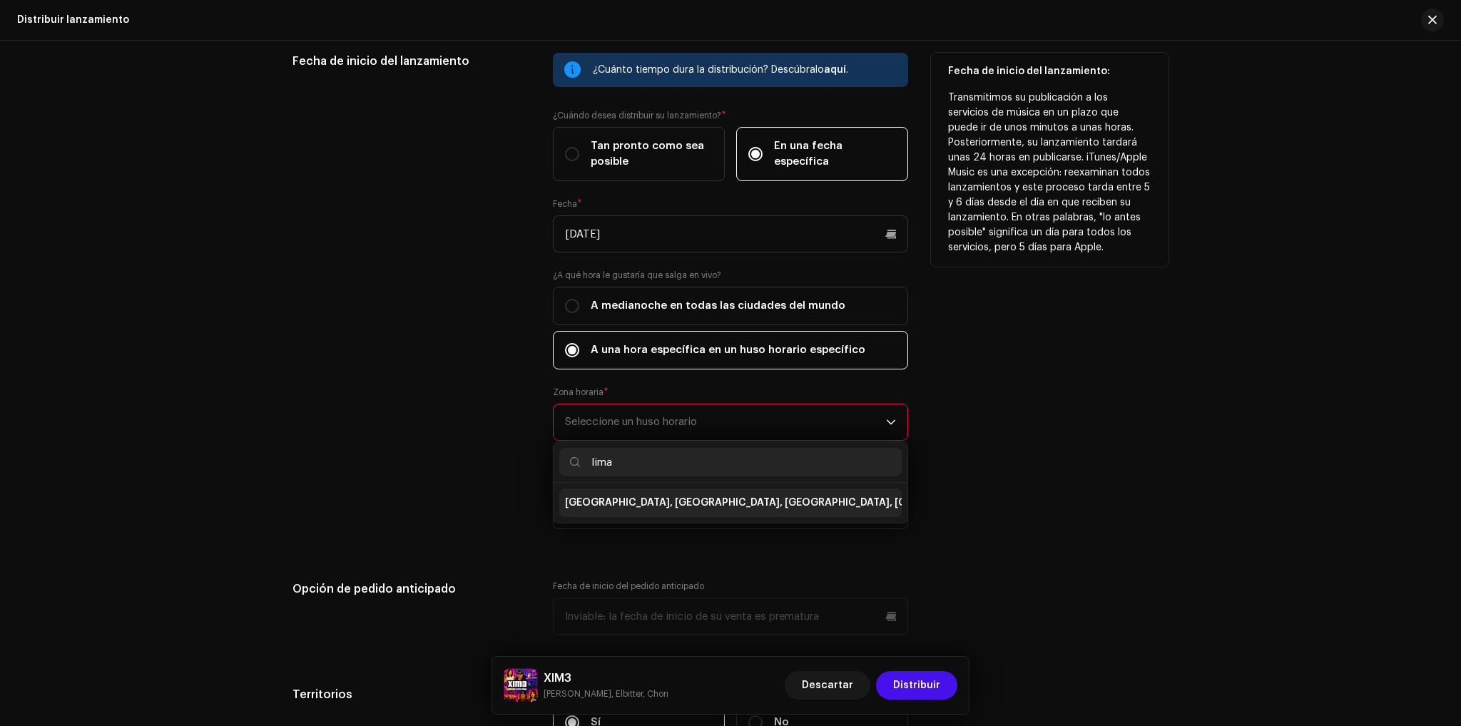
type input "lima"
click at [648, 496] on span "[GEOGRAPHIC_DATA], [GEOGRAPHIC_DATA], [GEOGRAPHIC_DATA], [GEOGRAPHIC_DATA][PERS…" at bounding box center [822, 503] width 515 height 14
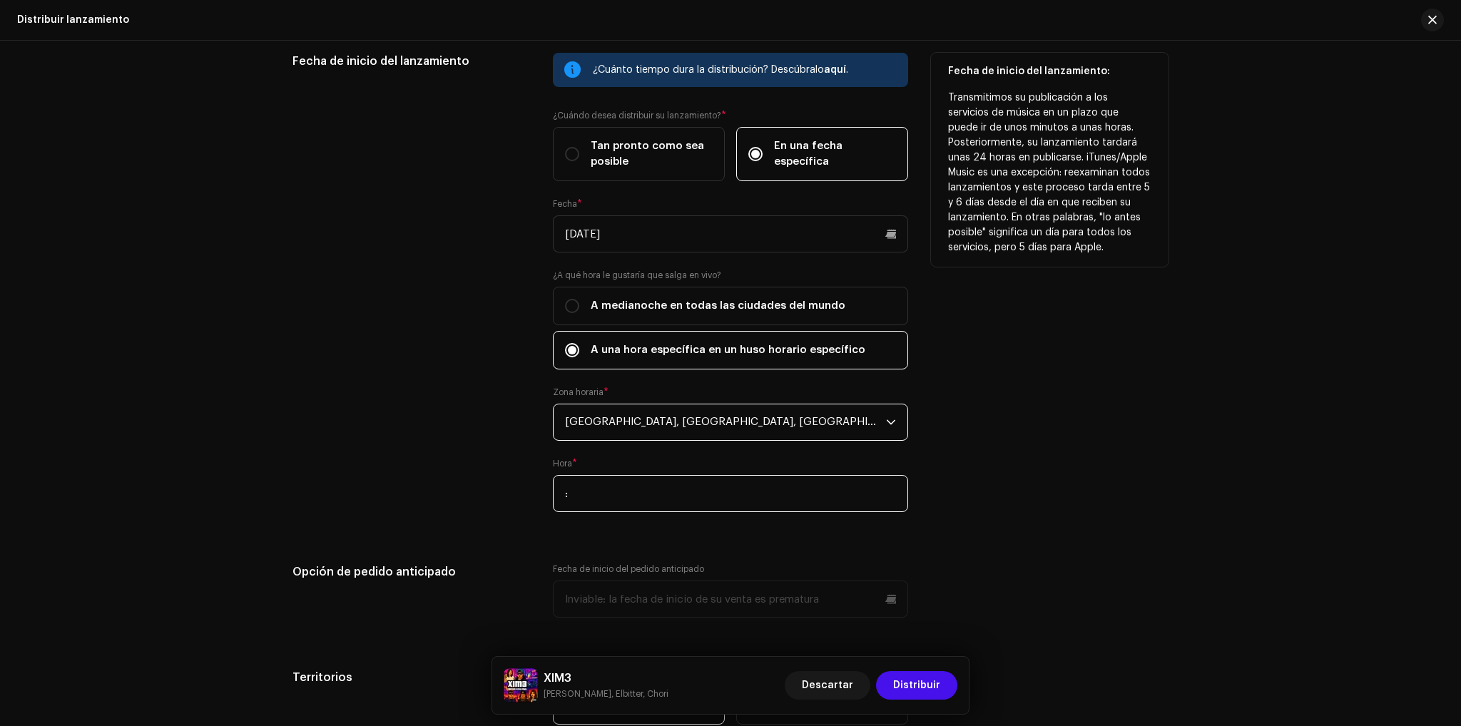
click at [629, 496] on input ":" at bounding box center [730, 493] width 355 height 37
type input "20:00"
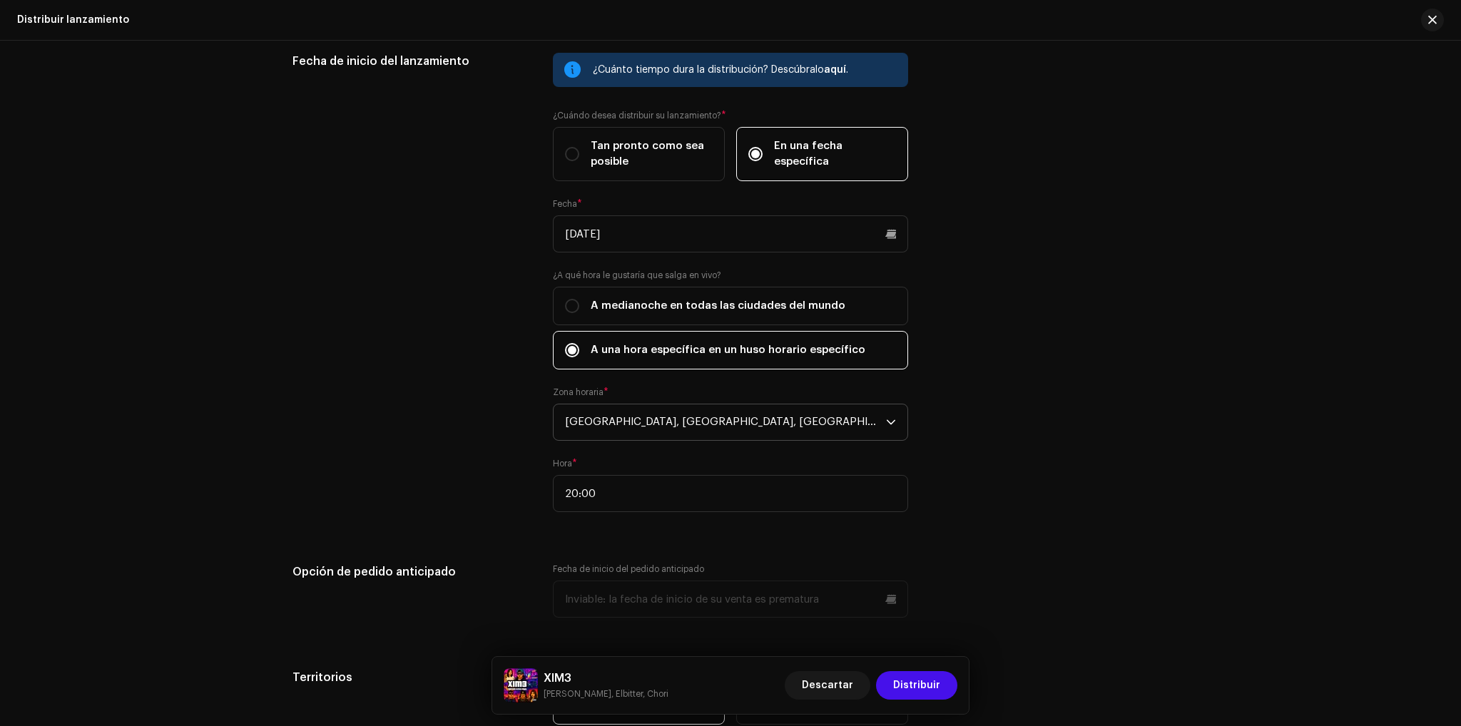
click at [695, 544] on div "Fecha de inicio del lanzamiento ¿Cuánto tiempo dura la distribución? Descúbralo…" at bounding box center [730, 397] width 876 height 689
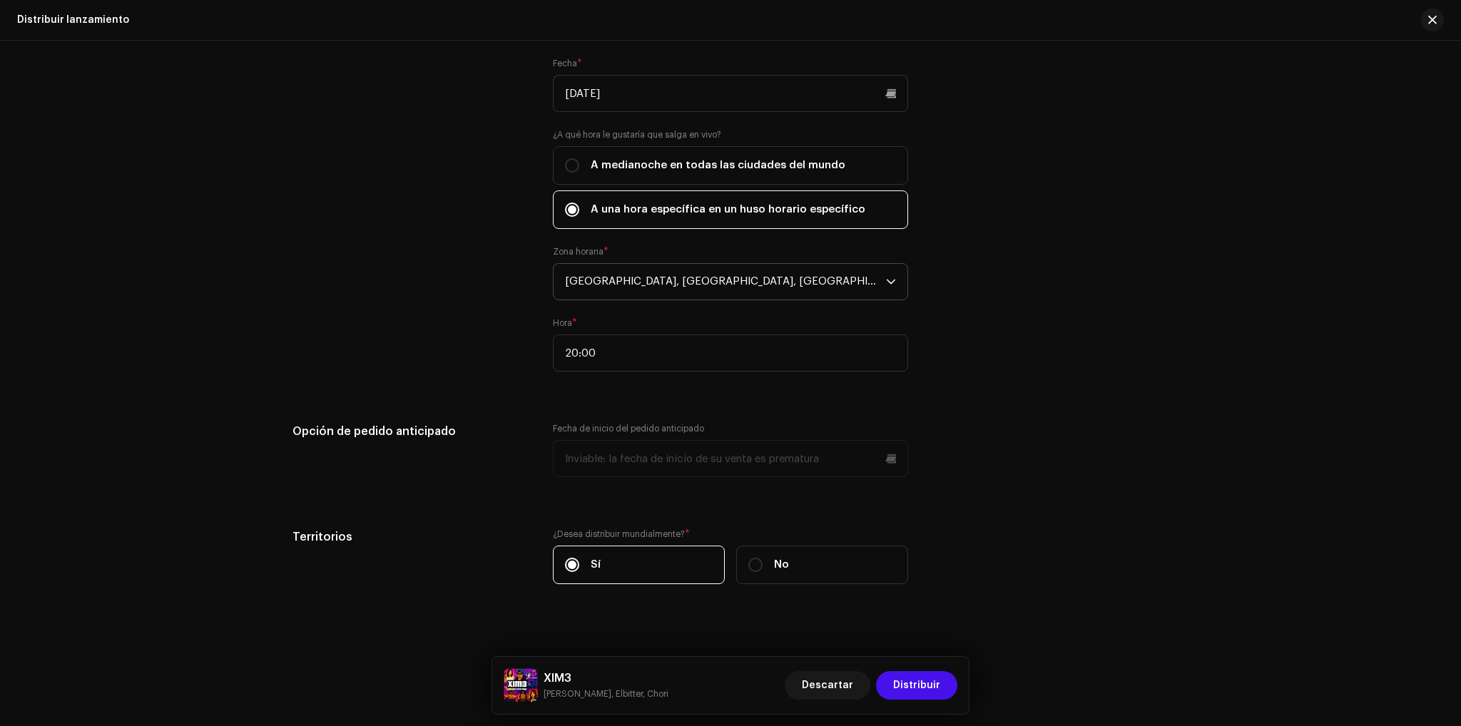
scroll to position [2470, 0]
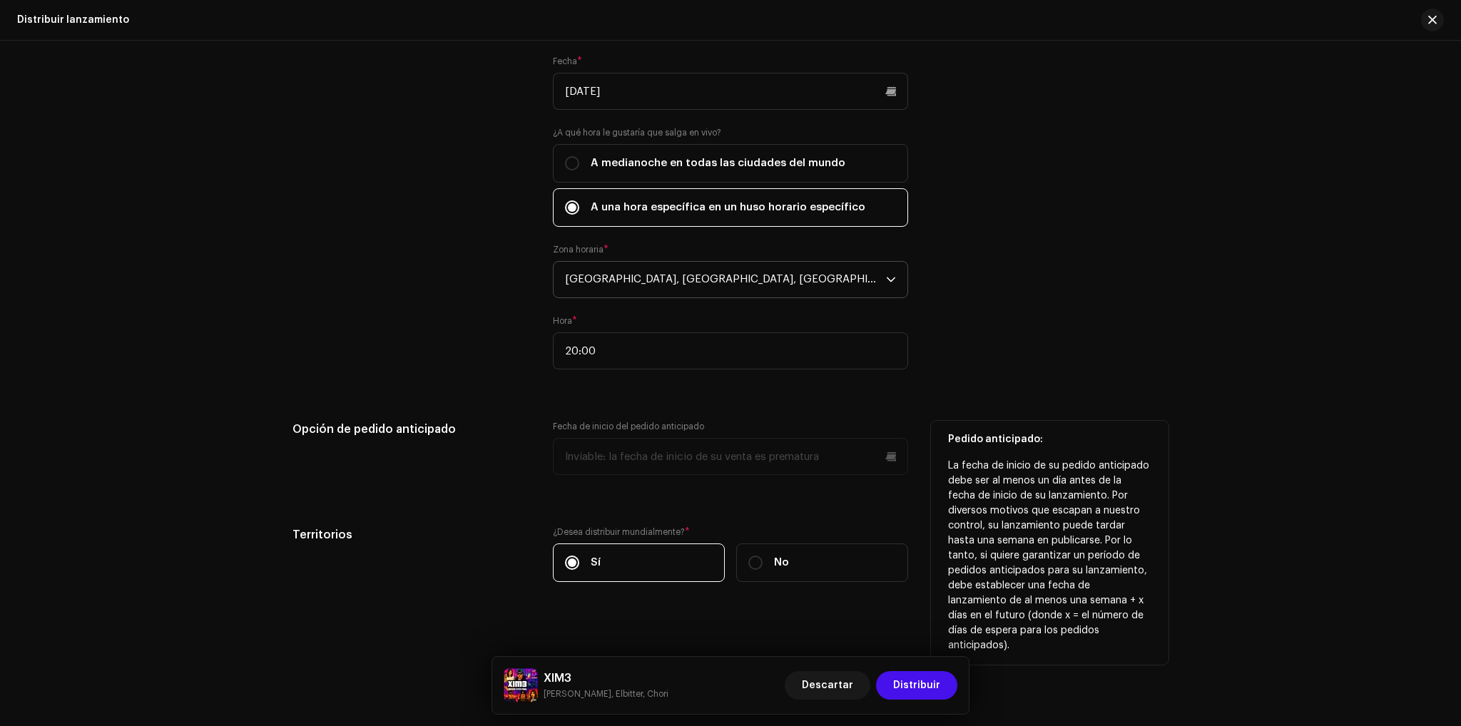
click at [870, 449] on p-datepicker at bounding box center [730, 456] width 355 height 37
click at [875, 474] on p-datepicker at bounding box center [730, 456] width 355 height 37
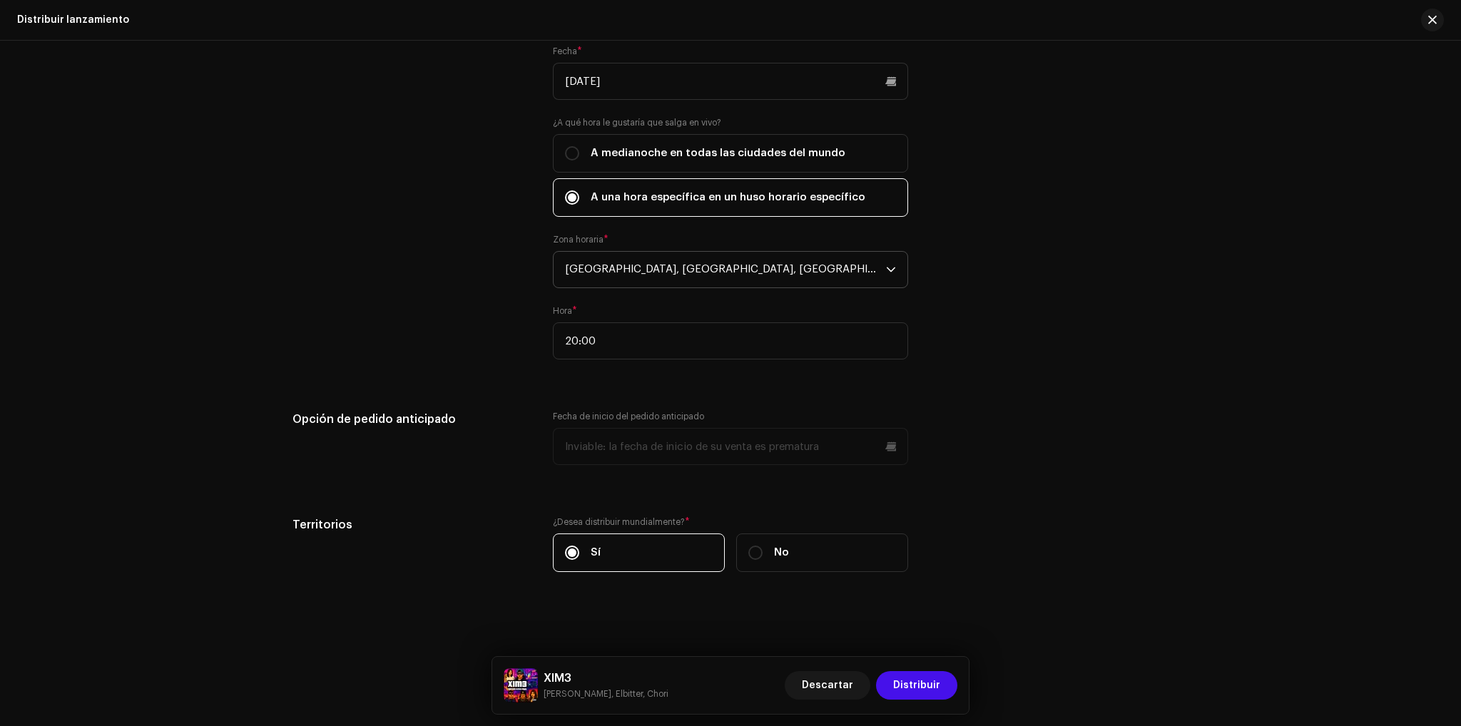
click at [830, 599] on div "Distribuir lanzamiento Complete los siguientes pasos para distribuir su lanzami…" at bounding box center [730, 383] width 1461 height 685
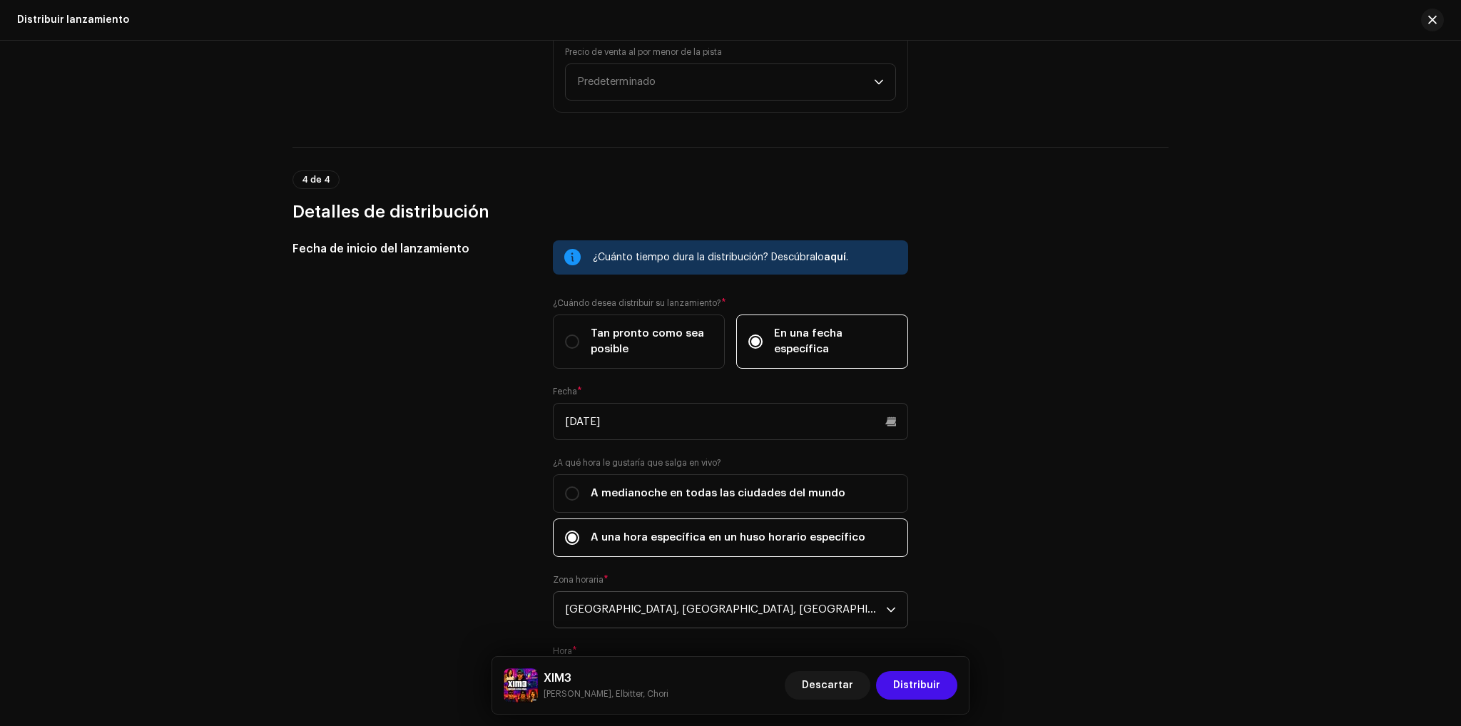
scroll to position [2480, 0]
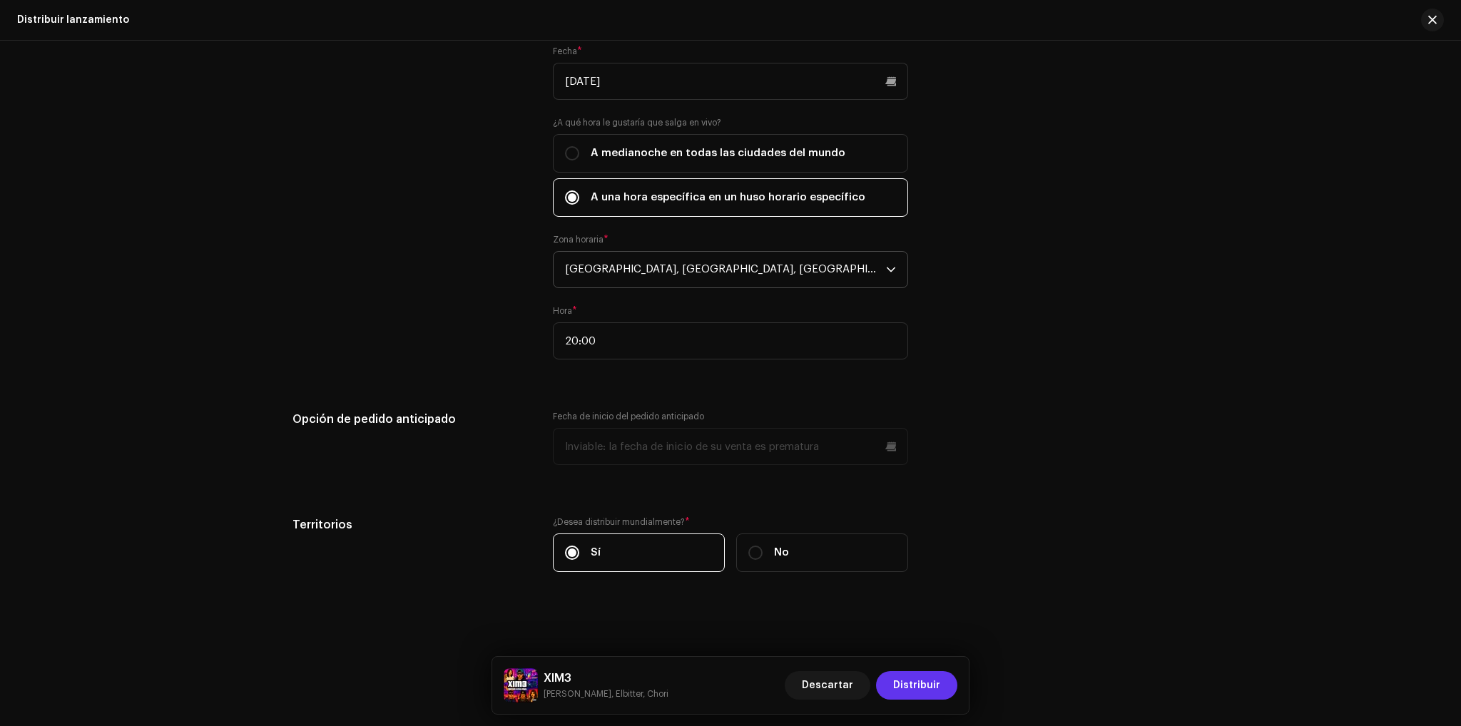
click at [925, 673] on span "Distribuir" at bounding box center [916, 685] width 47 height 29
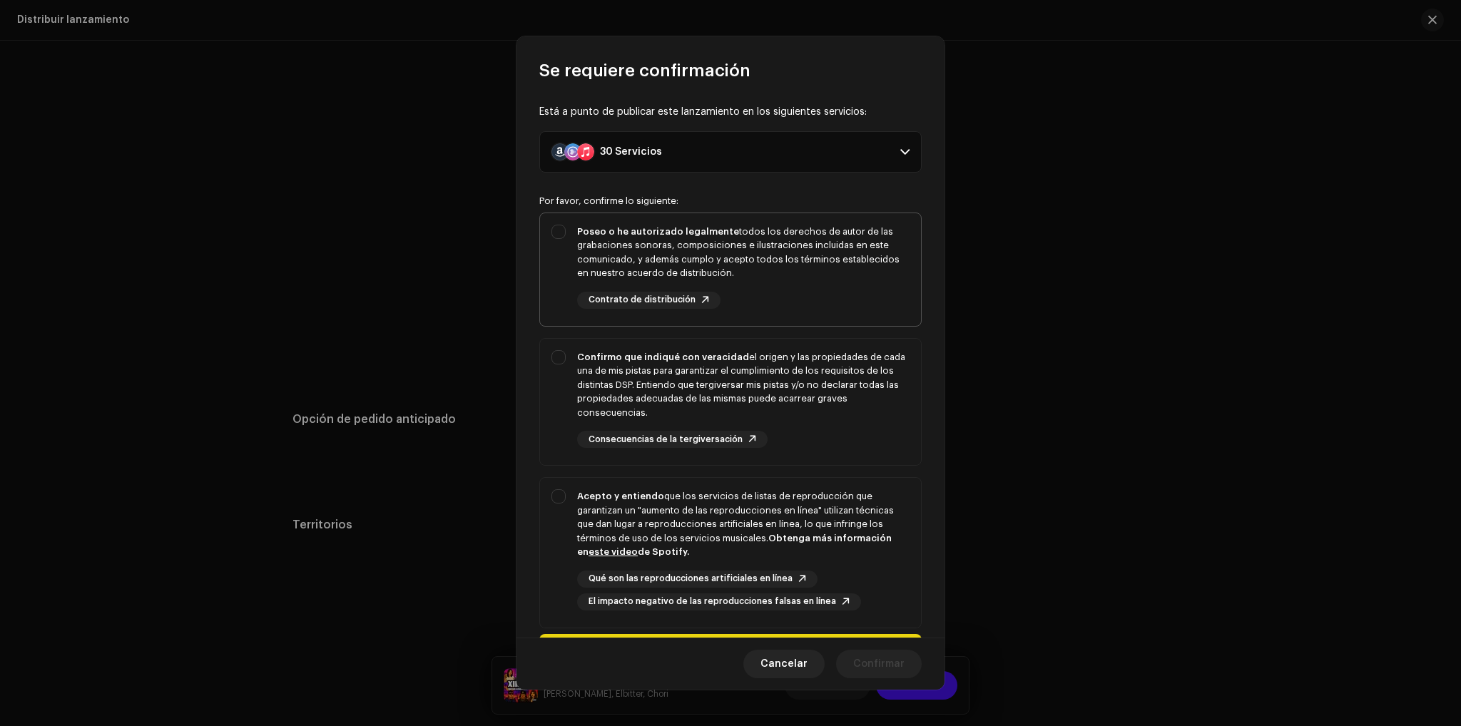
click at [542, 230] on div "Poseo o he autorizado legalmente todos los derechos de autor de las grabaciones…" at bounding box center [730, 266] width 381 height 107
checkbox input "true"
click at [570, 344] on div "Confirmo que indiqué con veracidad el origen y las propiedades de cada una de m…" at bounding box center [730, 399] width 381 height 121
checkbox input "true"
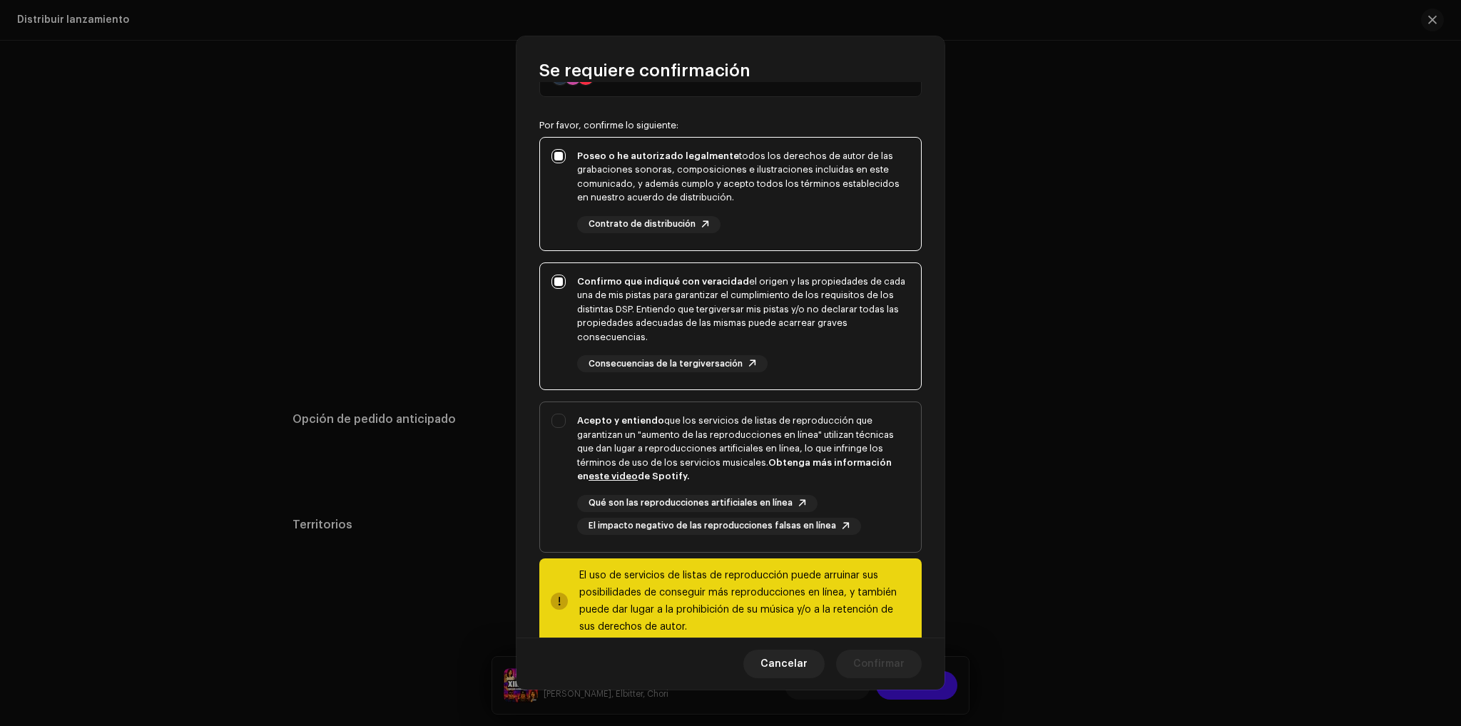
scroll to position [103, 0]
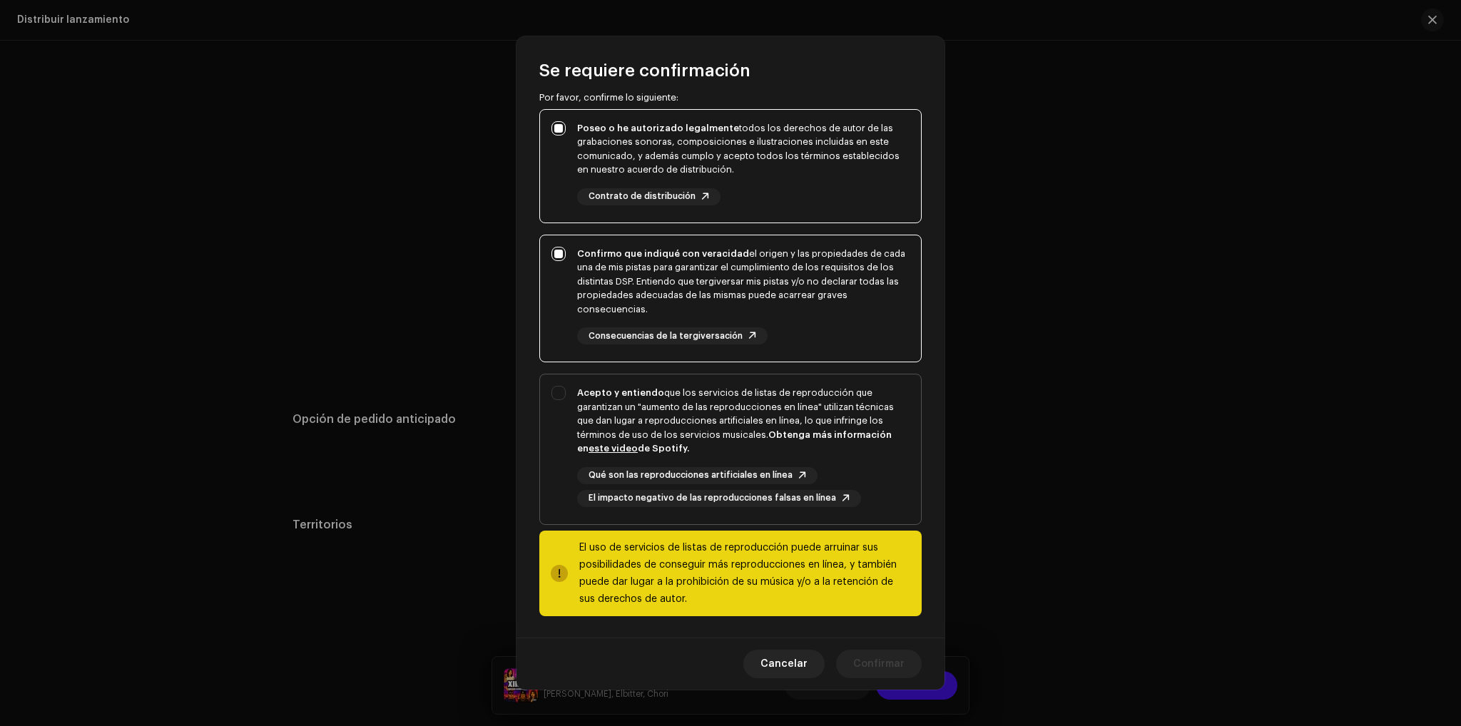
click at [567, 400] on div "Acepto y entiendo que los servicios de listas de reproducción que garantizan un…" at bounding box center [730, 446] width 381 height 144
checkbox input "true"
click at [876, 669] on span "Confirmar" at bounding box center [878, 664] width 51 height 29
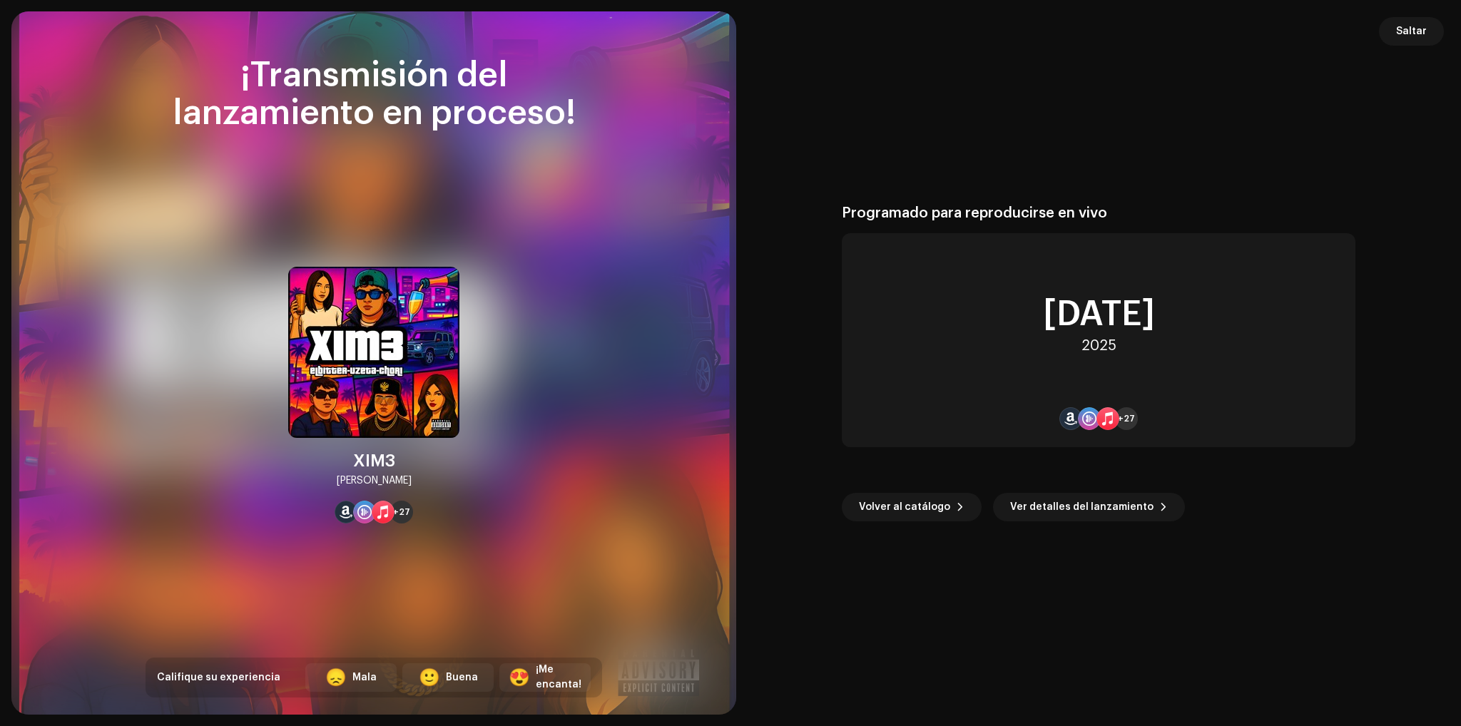
click at [1413, 31] on span "Saltar" at bounding box center [1411, 31] width 31 height 29
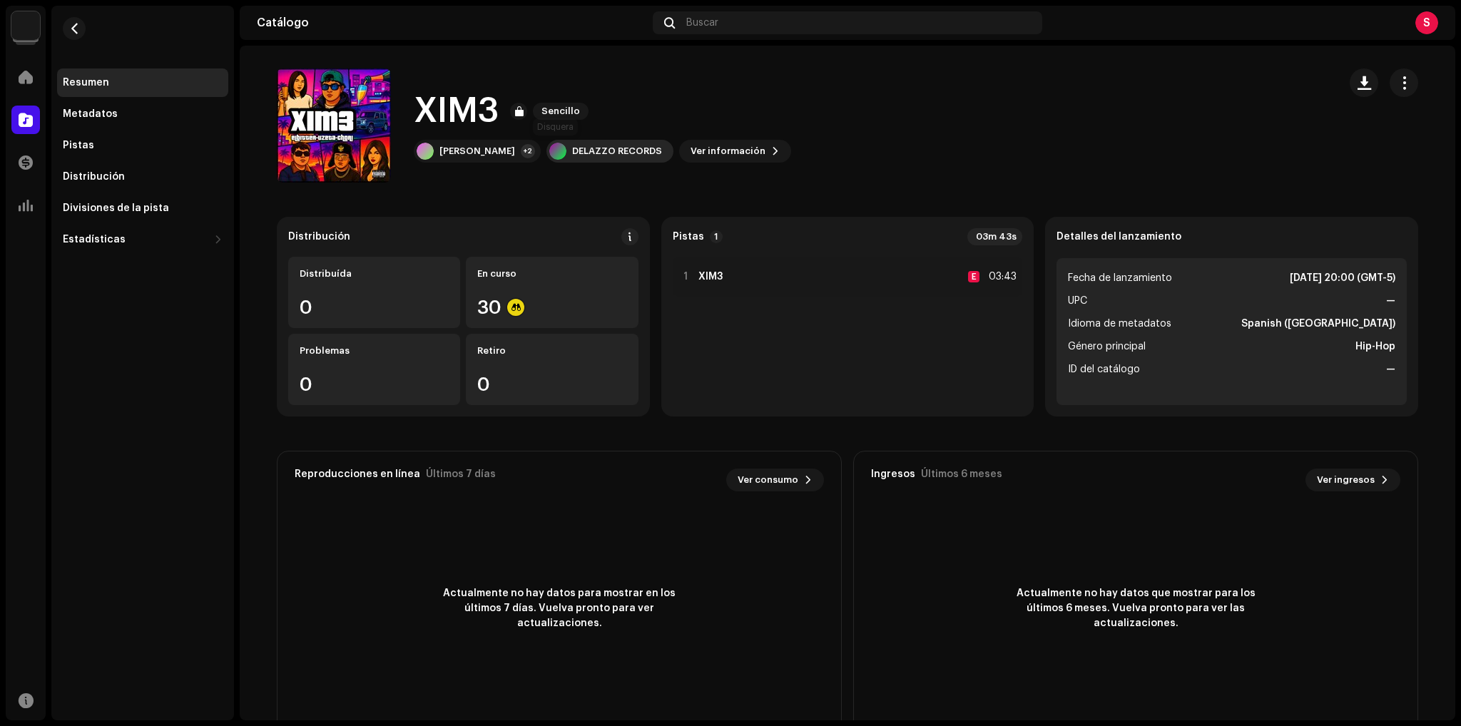
click at [572, 148] on div "DELAZZO RECORDS" at bounding box center [617, 150] width 90 height 11
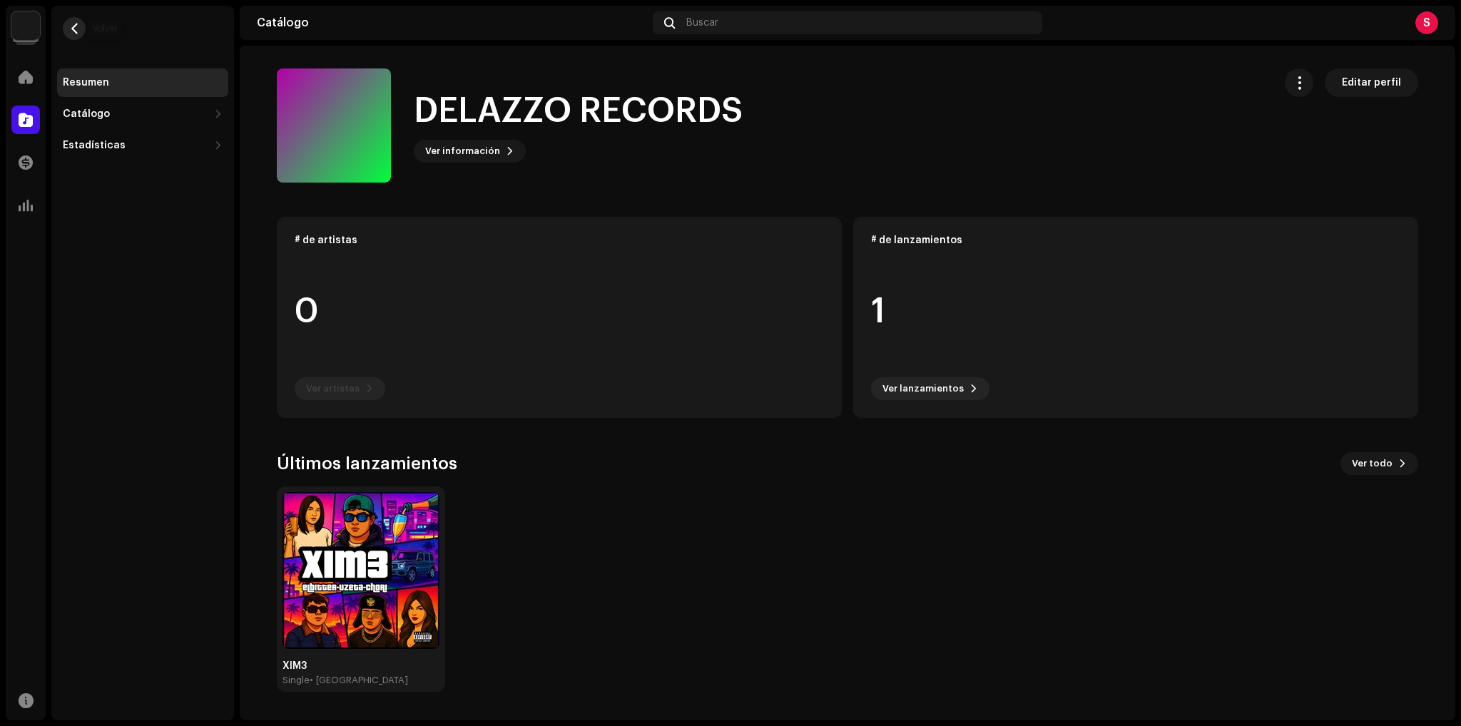
click at [66, 30] on button "button" at bounding box center [74, 28] width 23 height 23
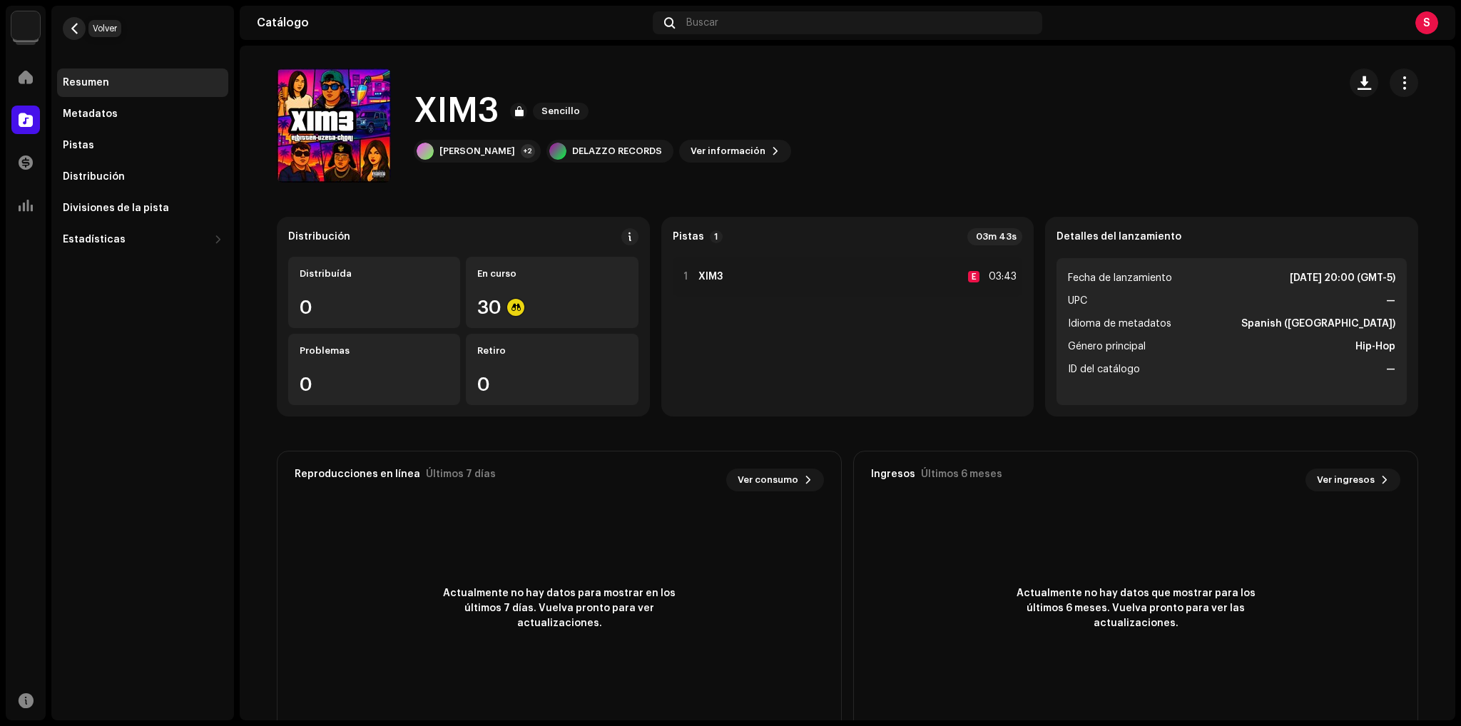
click at [73, 31] on span "button" at bounding box center [74, 28] width 11 height 11
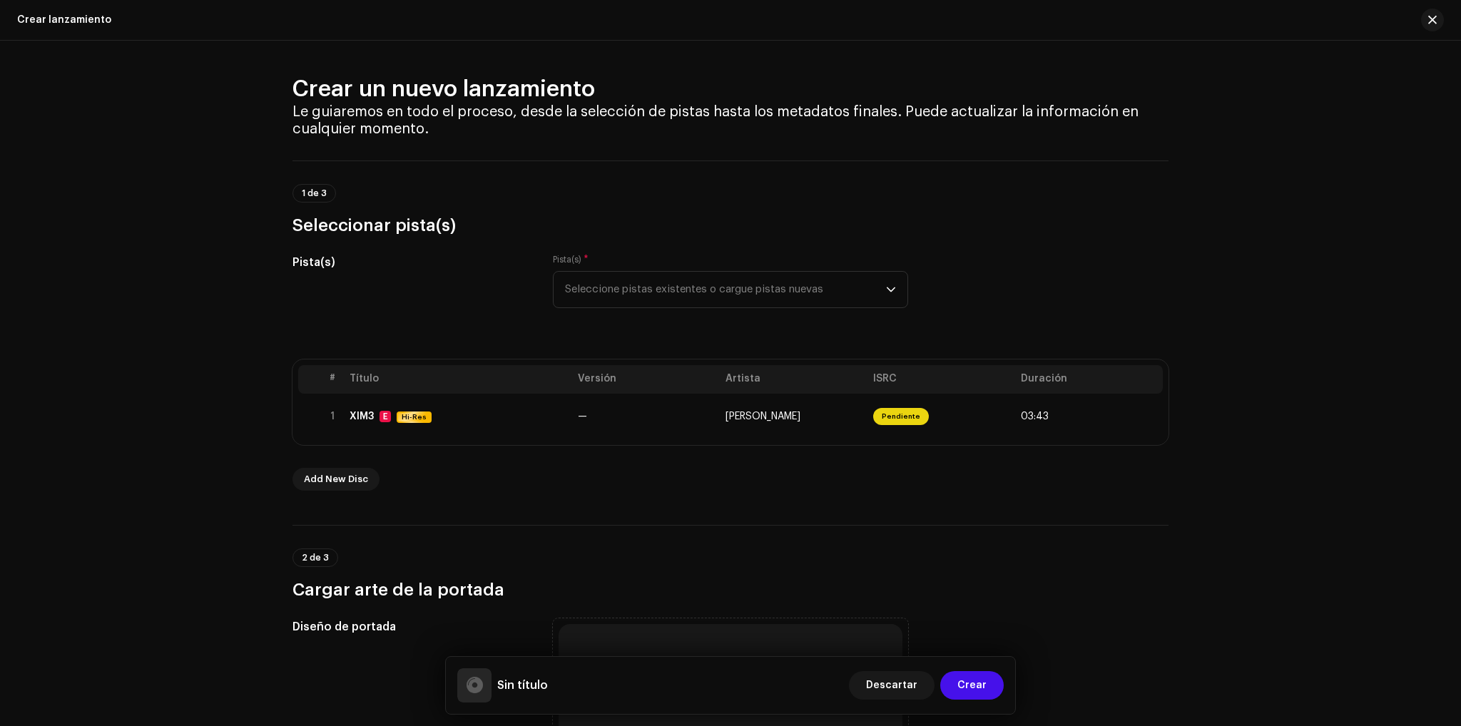
click at [1424, 5] on div "Crear lanzamiento" at bounding box center [730, 20] width 1461 height 41
click at [1430, 16] on span "button" at bounding box center [1432, 19] width 9 height 11
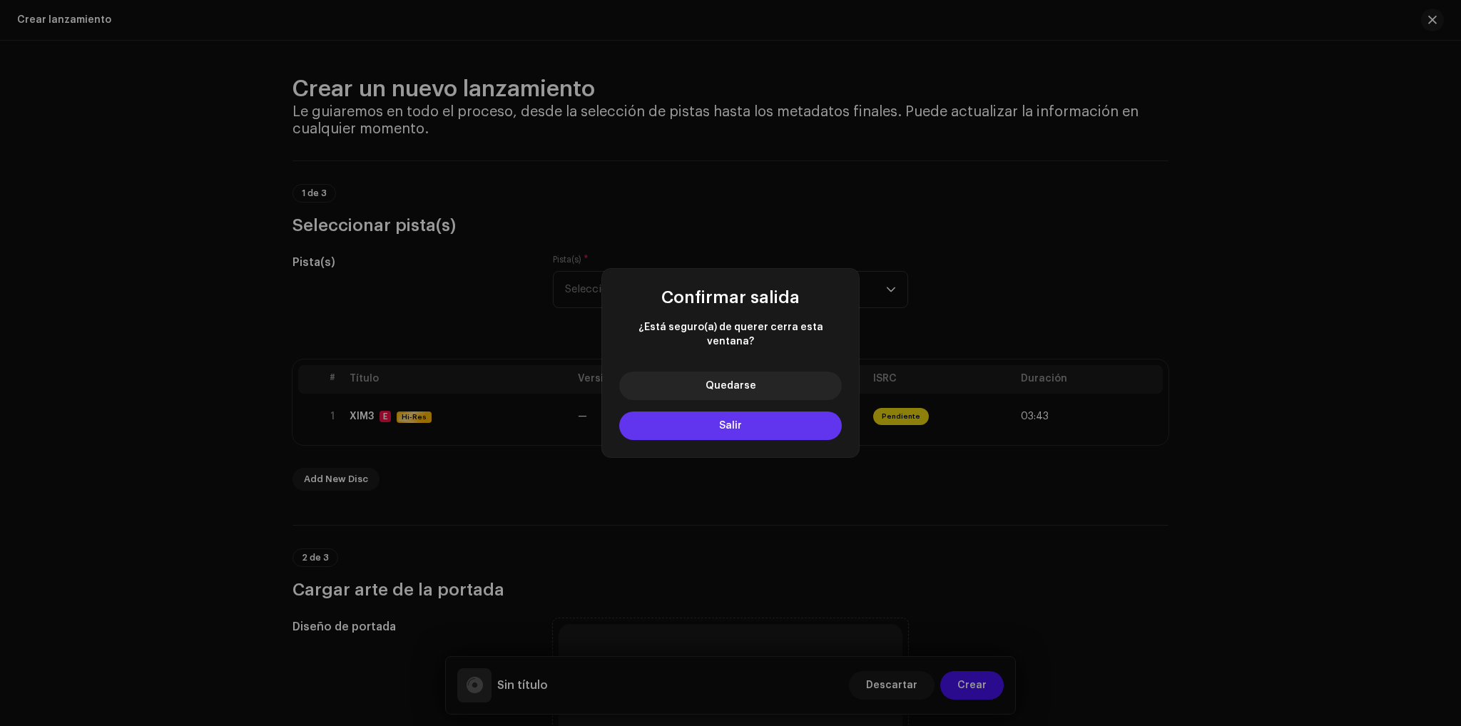
click at [767, 421] on button "Salir" at bounding box center [730, 426] width 223 height 29
